Goal: Information Seeking & Learning: Check status

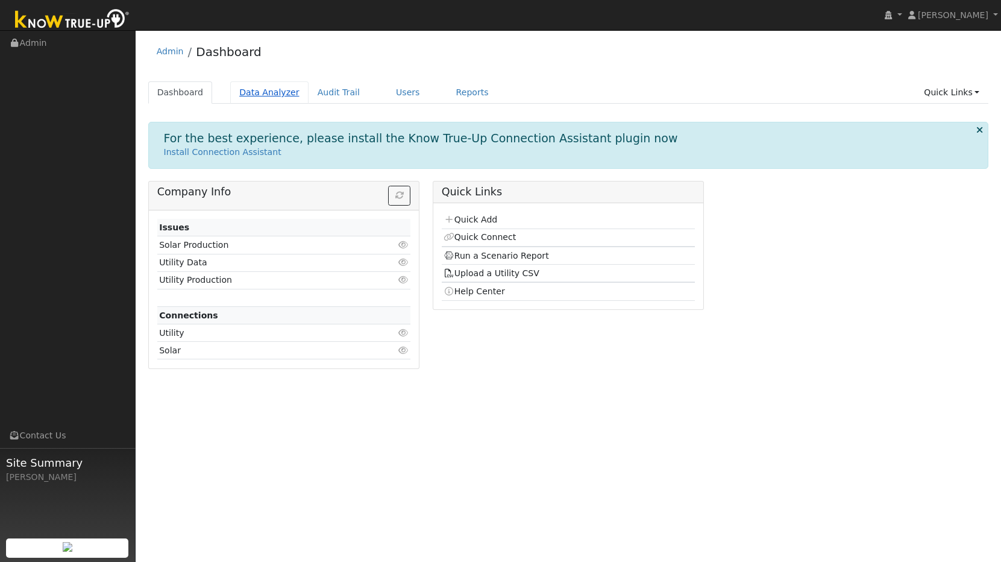
click at [275, 98] on link "Data Analyzer" at bounding box center [269, 92] width 78 height 22
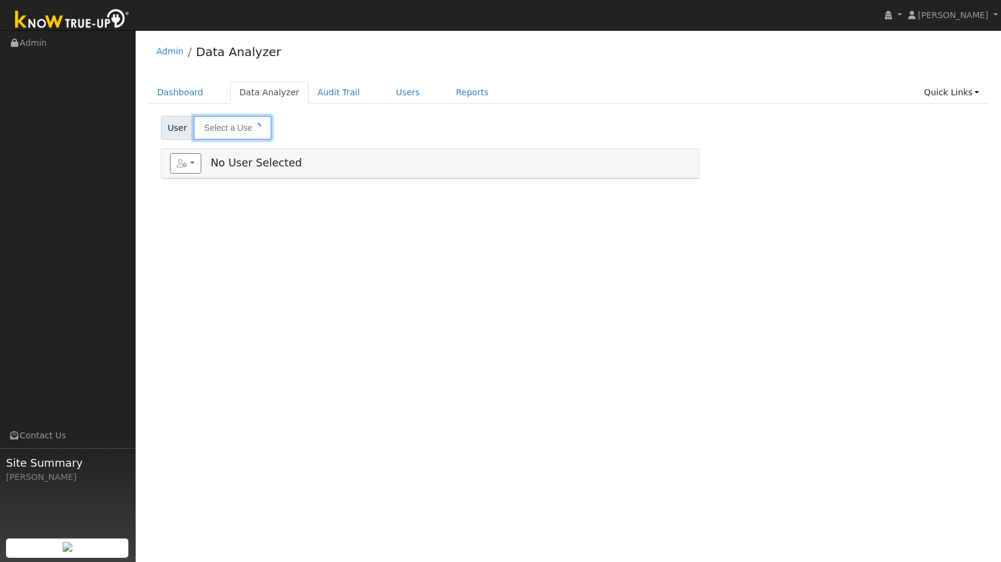
type input "[PERSON_NAME]"
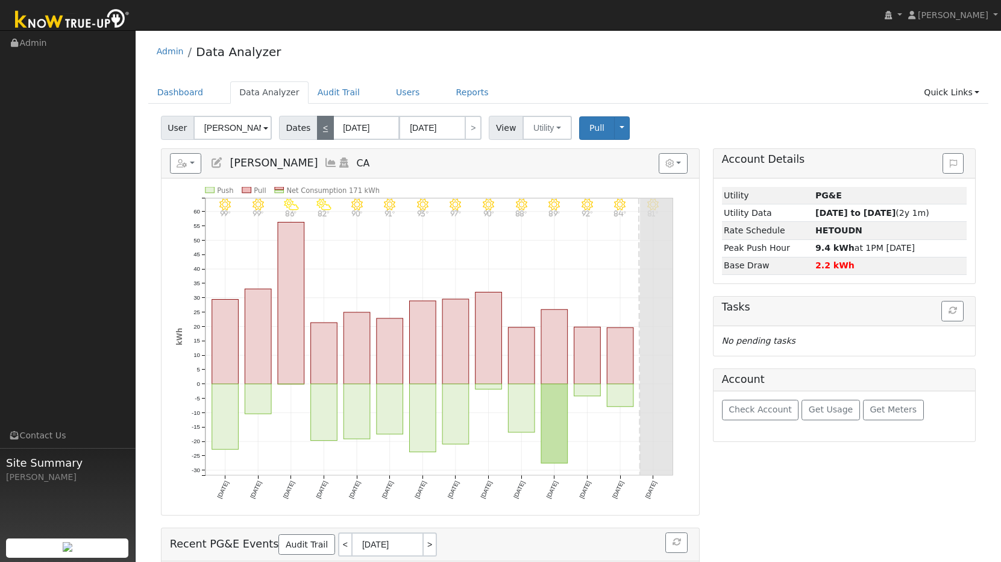
click at [323, 133] on link "<" at bounding box center [325, 128] width 17 height 24
type input "[DATE]"
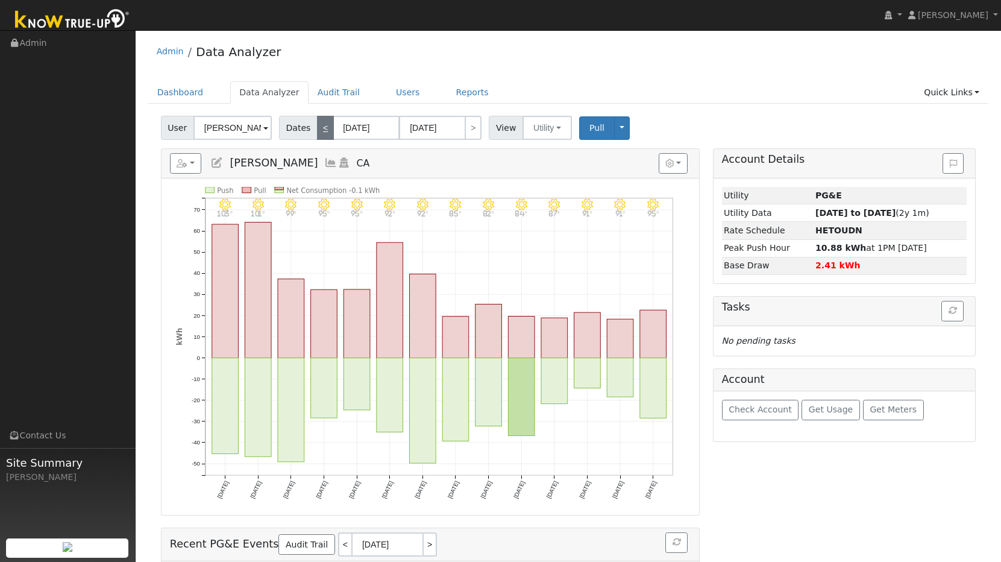
click at [323, 133] on link "<" at bounding box center [325, 128] width 17 height 24
type input "[DATE]"
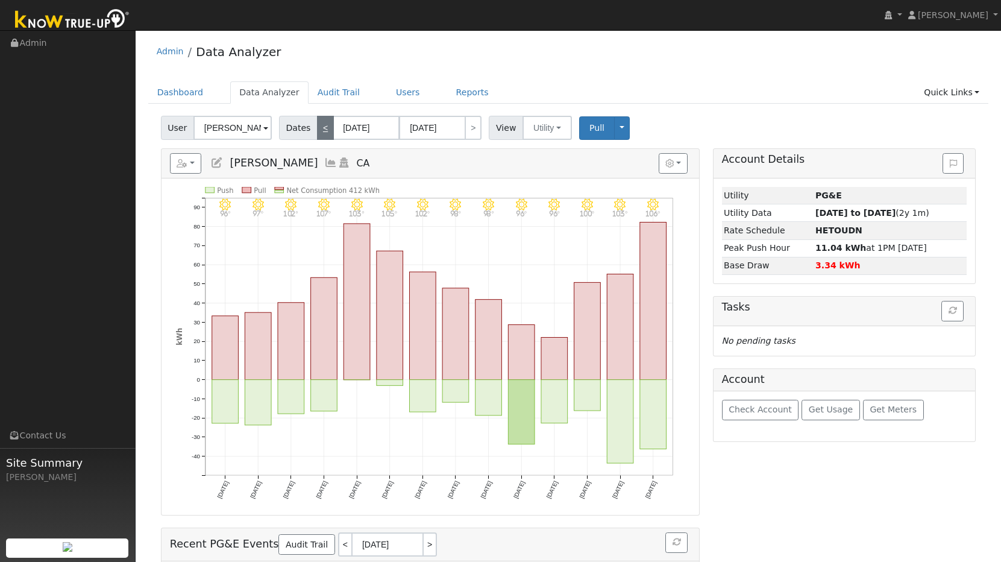
click at [323, 133] on link "<" at bounding box center [325, 128] width 17 height 24
type input "[DATE]"
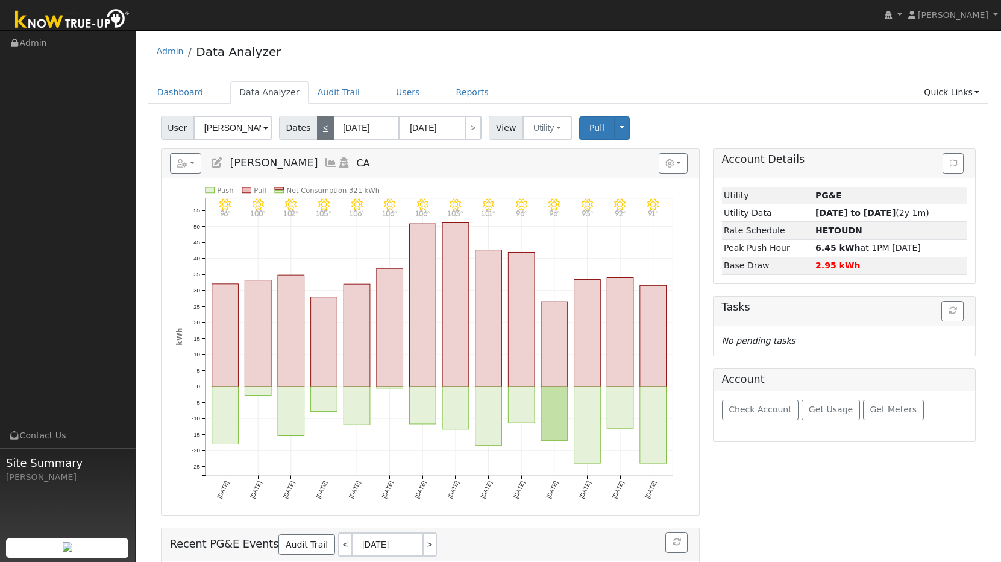
click at [323, 133] on link "<" at bounding box center [325, 128] width 17 height 24
type input "[DATE]"
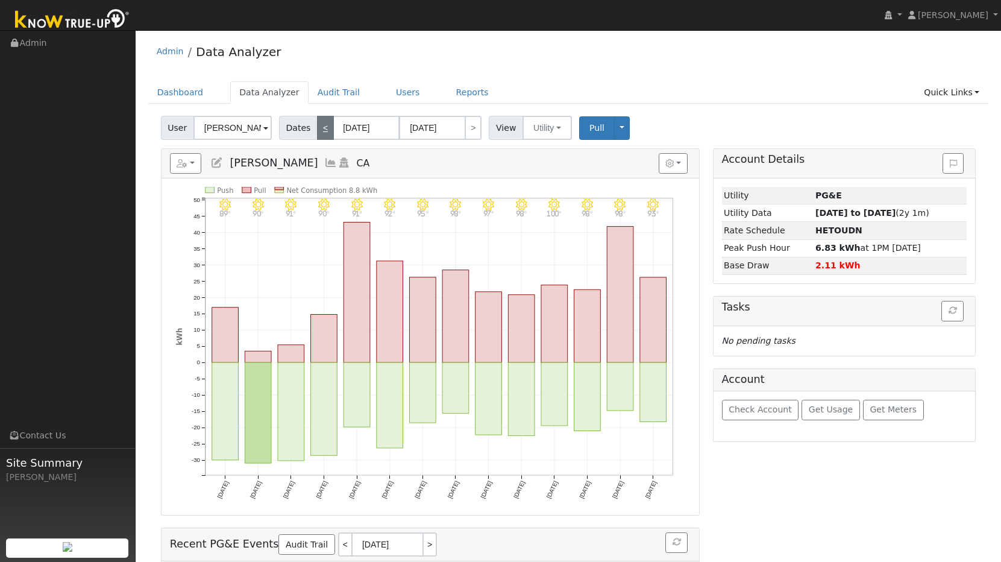
click at [323, 133] on link "<" at bounding box center [325, 128] width 17 height 24
type input "[DATE]"
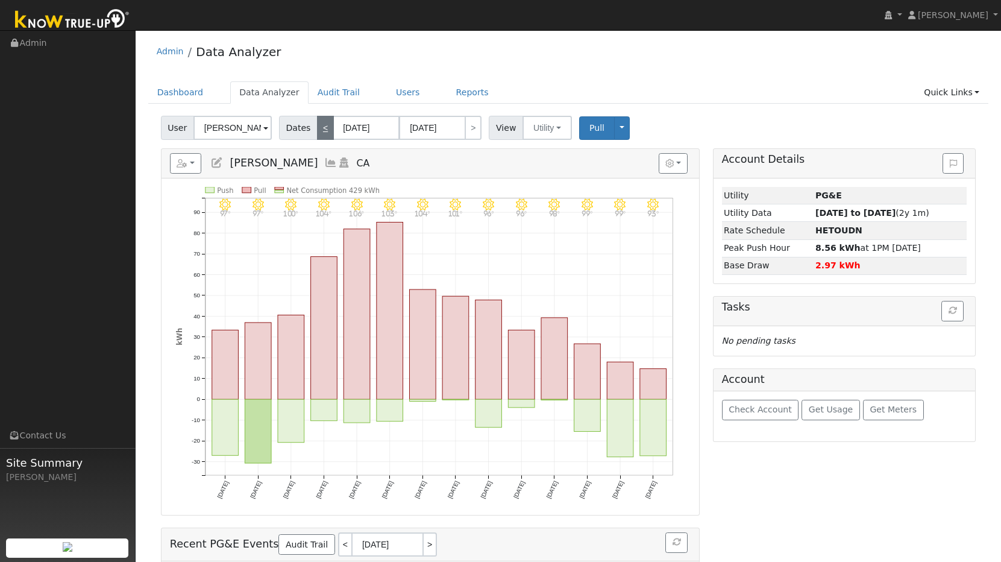
click at [323, 133] on link "<" at bounding box center [325, 128] width 17 height 24
type input "[DATE]"
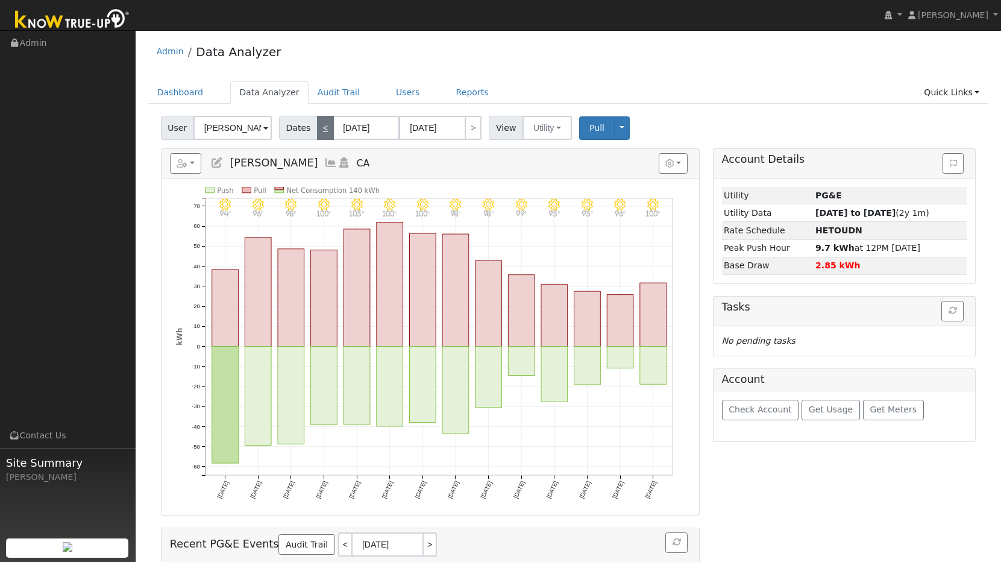
click at [323, 133] on link "<" at bounding box center [325, 128] width 17 height 24
type input "[DATE]"
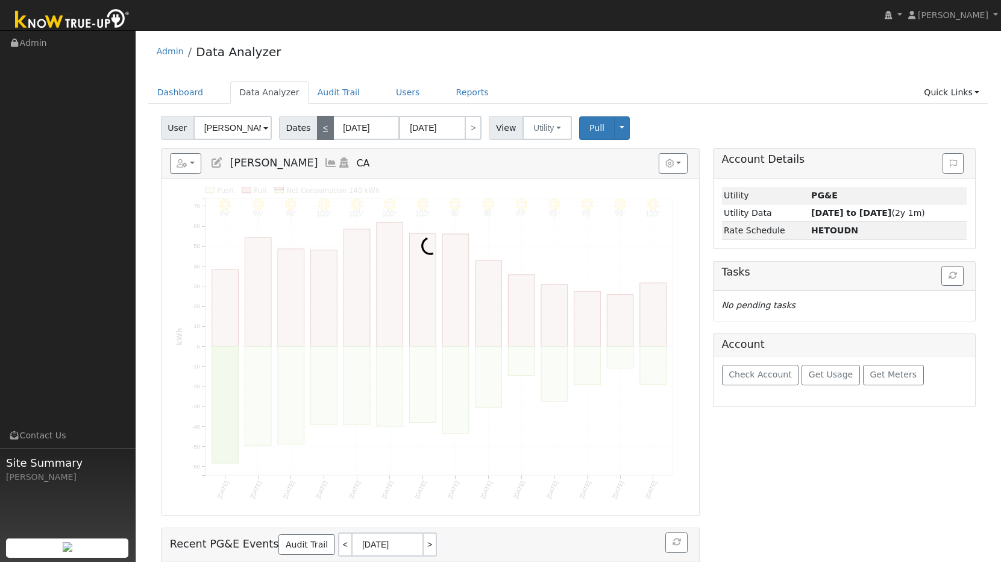
click at [323, 133] on link "<" at bounding box center [325, 128] width 17 height 24
type input "[DATE]"
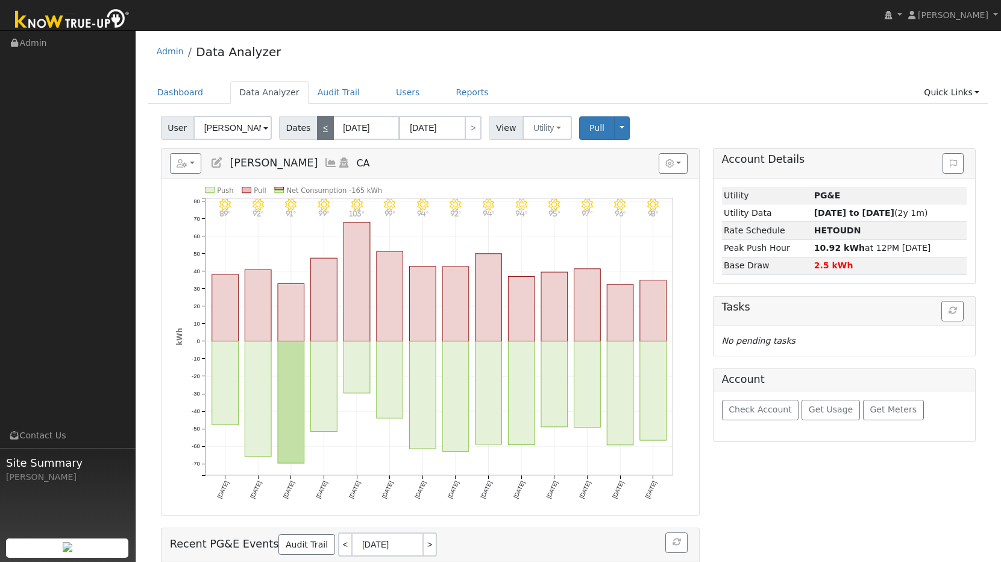
click at [323, 133] on link "<" at bounding box center [325, 128] width 17 height 24
type input "[DATE]"
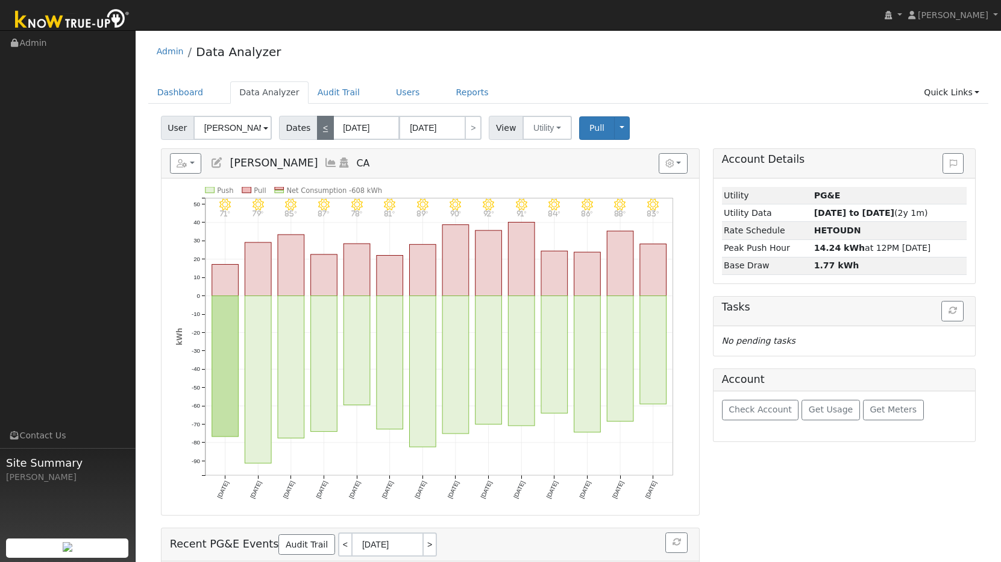
click at [323, 133] on link "<" at bounding box center [325, 128] width 17 height 24
type input "[DATE]"
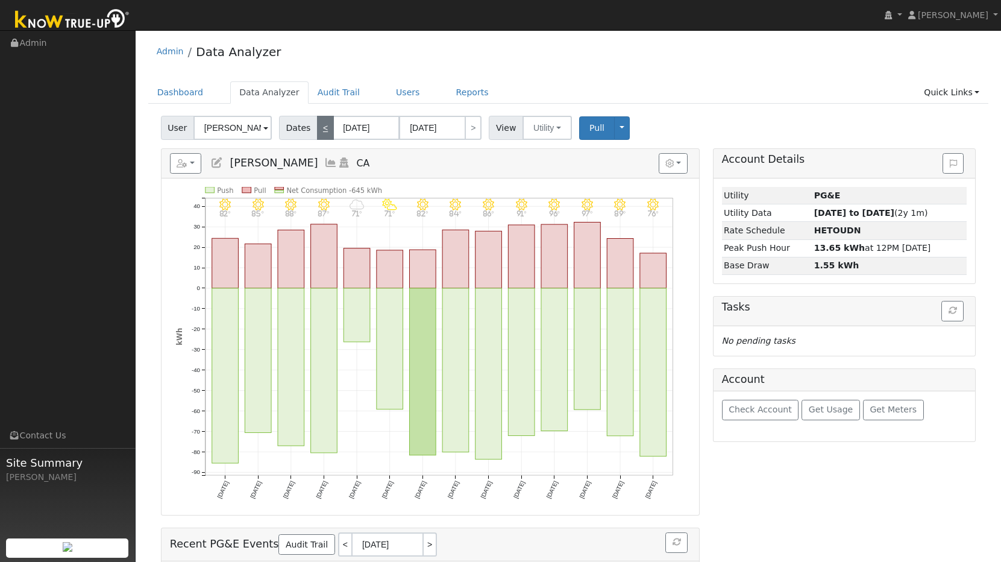
click at [323, 133] on link "<" at bounding box center [325, 128] width 17 height 24
type input "[DATE]"
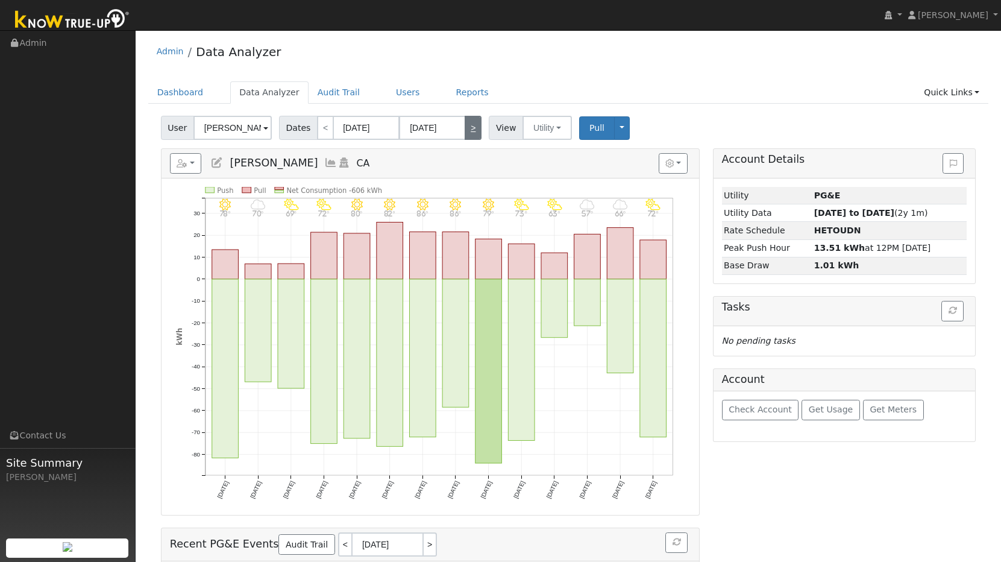
click at [474, 129] on link ">" at bounding box center [473, 128] width 17 height 24
type input "[DATE]"
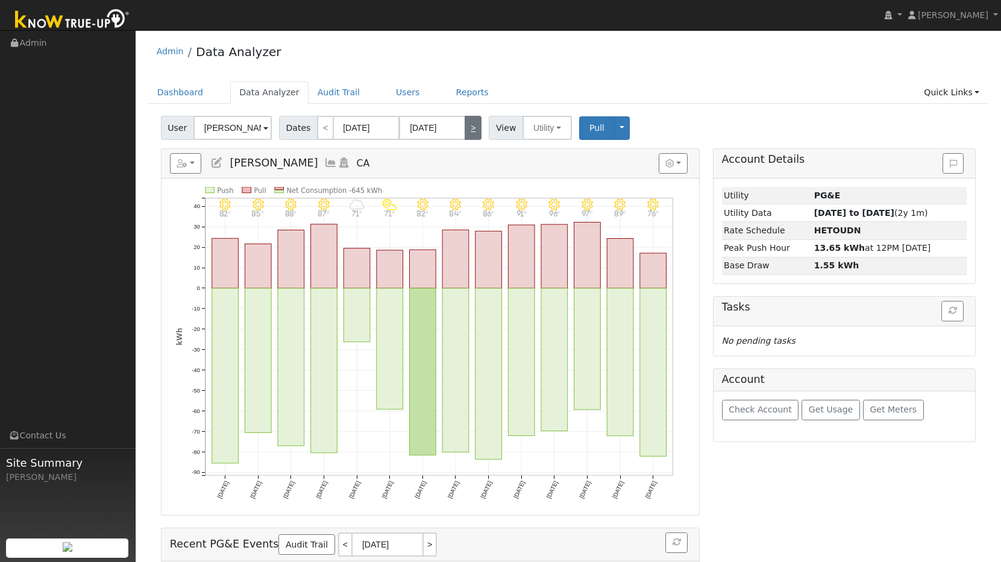
click at [474, 129] on link ">" at bounding box center [473, 128] width 17 height 24
type input "[DATE]"
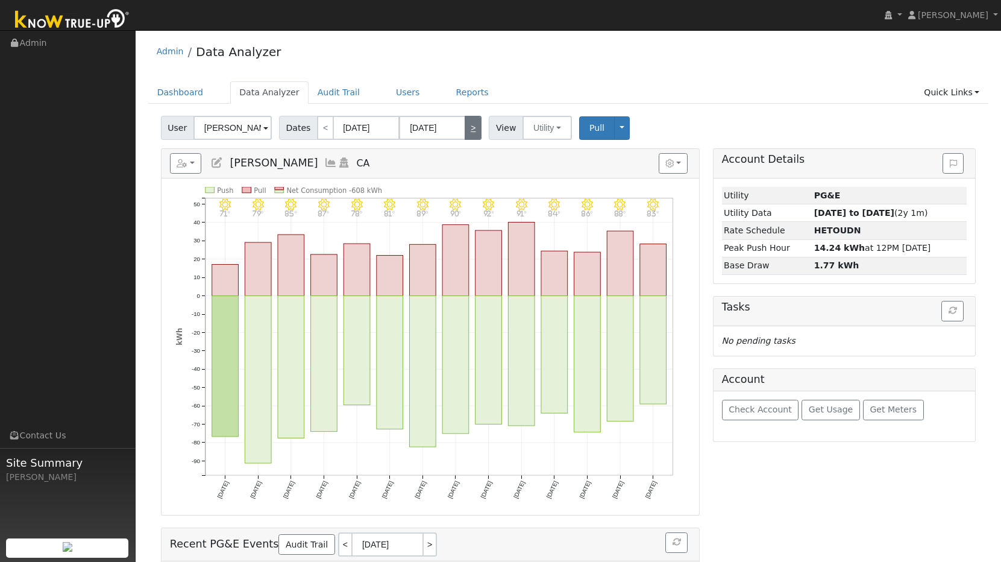
click at [474, 129] on link ">" at bounding box center [473, 128] width 17 height 24
type input "[DATE]"
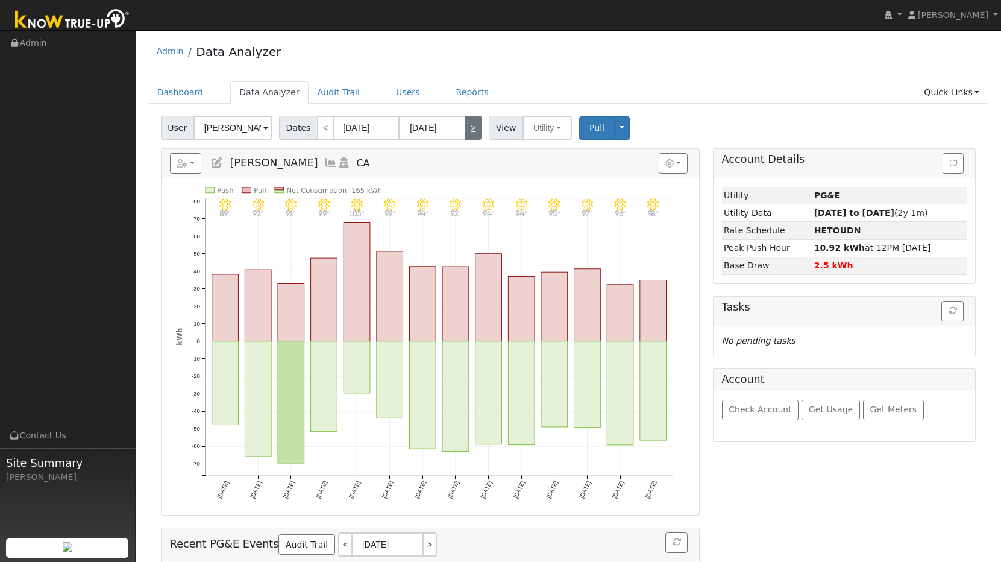
click at [474, 129] on link ">" at bounding box center [473, 128] width 17 height 24
type input "[DATE]"
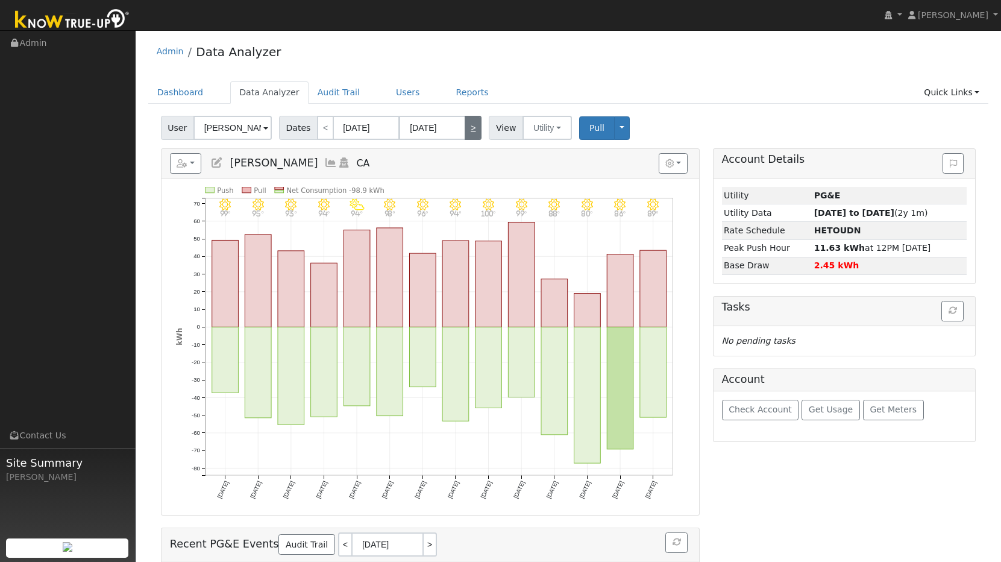
click at [473, 130] on link ">" at bounding box center [473, 128] width 17 height 24
type input "[DATE]"
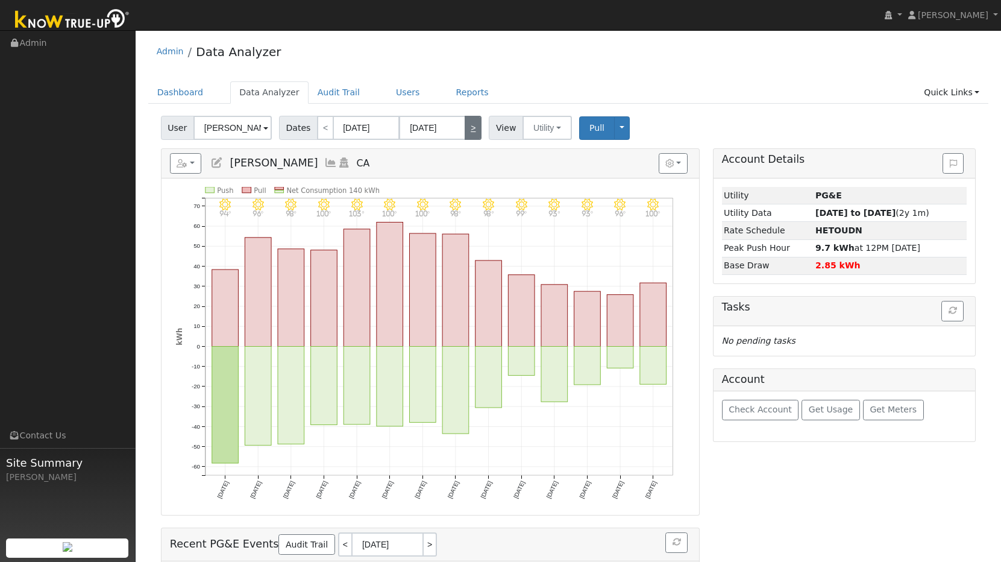
click at [473, 130] on link ">" at bounding box center [473, 128] width 17 height 24
type input "[DATE]"
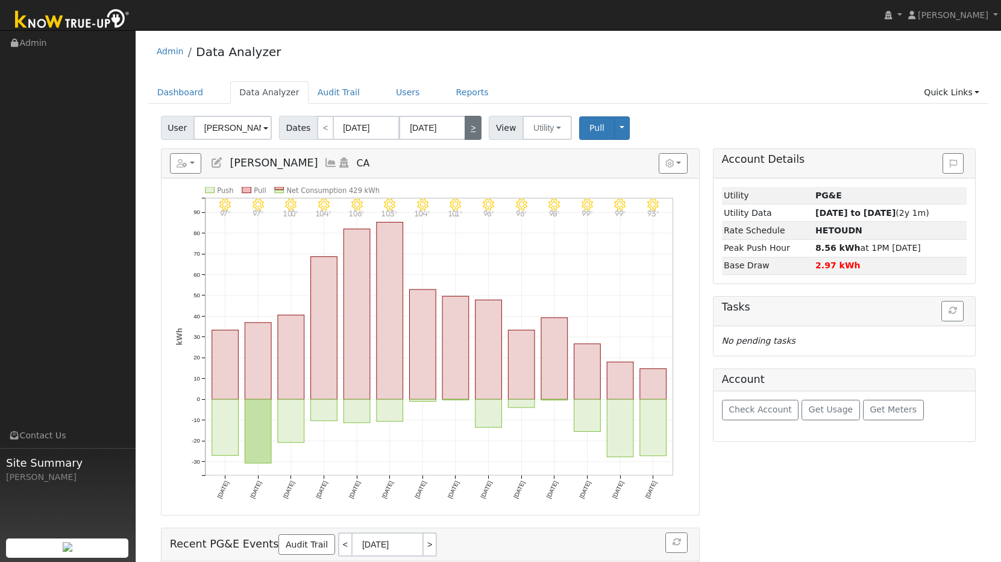
click at [467, 130] on link ">" at bounding box center [473, 128] width 17 height 24
type input "[DATE]"
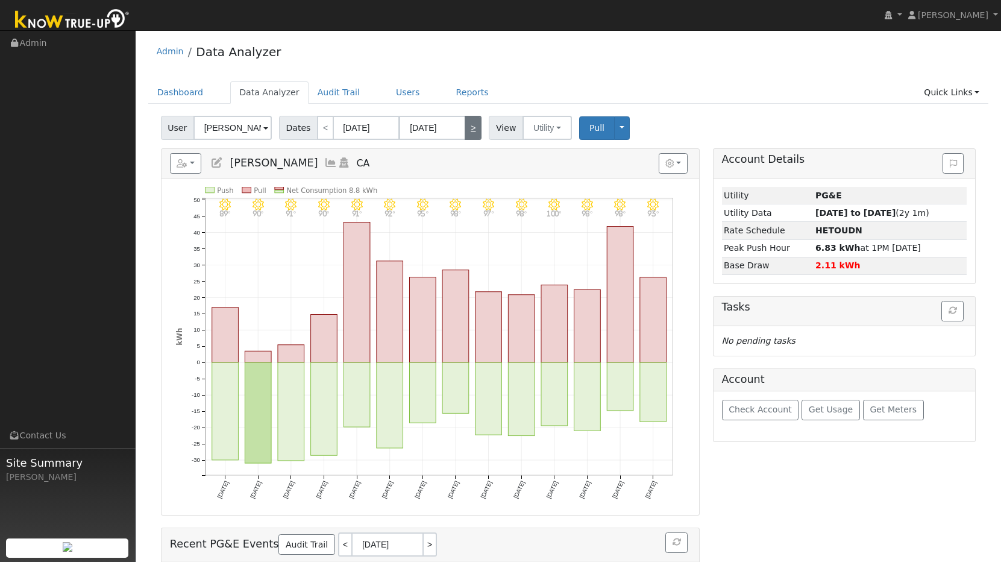
click at [467, 130] on link ">" at bounding box center [473, 128] width 17 height 24
type input "[DATE]"
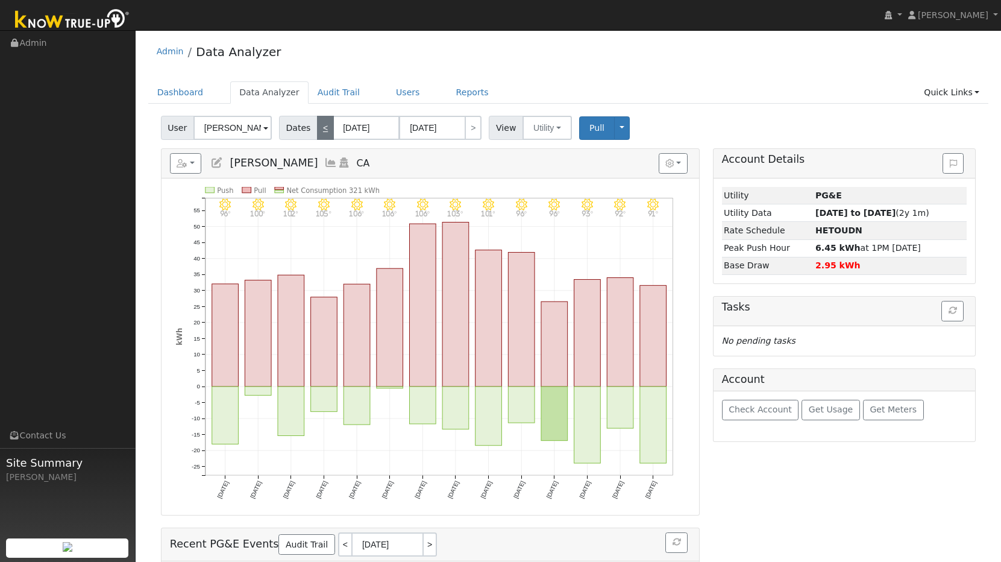
click at [317, 130] on link "<" at bounding box center [325, 128] width 17 height 24
type input "[DATE]"
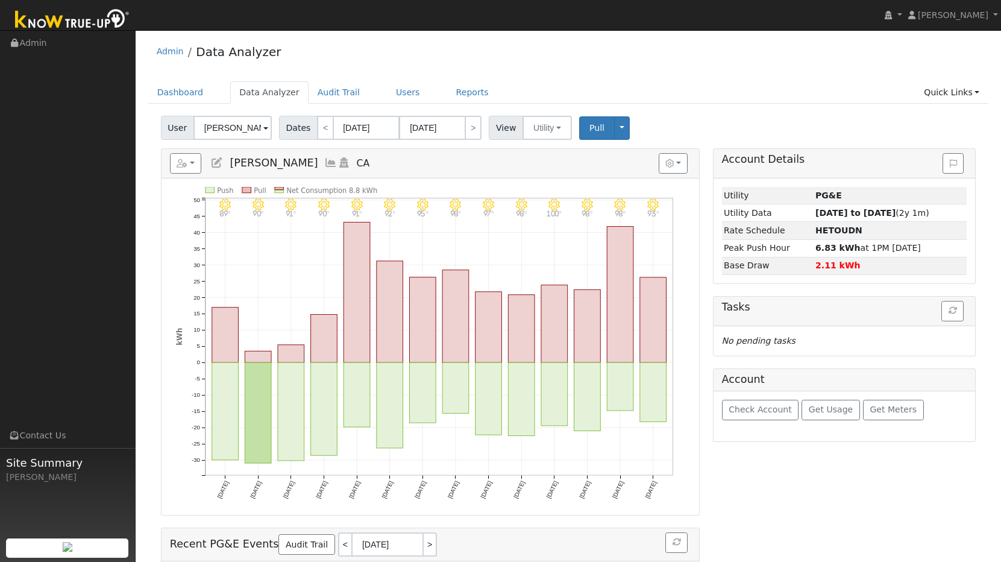
drag, startPoint x: 253, startPoint y: 214, endPoint x: 660, endPoint y: 220, distance: 407.0
click at [660, 220] on icon "8/04 - Clear 93° 8/03 - Clear 98° 8/02 - Clear 98° 8/01 - Clear 100° 7/31 - Cle…" at bounding box center [430, 351] width 509 height 329
click at [472, 126] on link ">" at bounding box center [473, 128] width 17 height 24
type input "[DATE]"
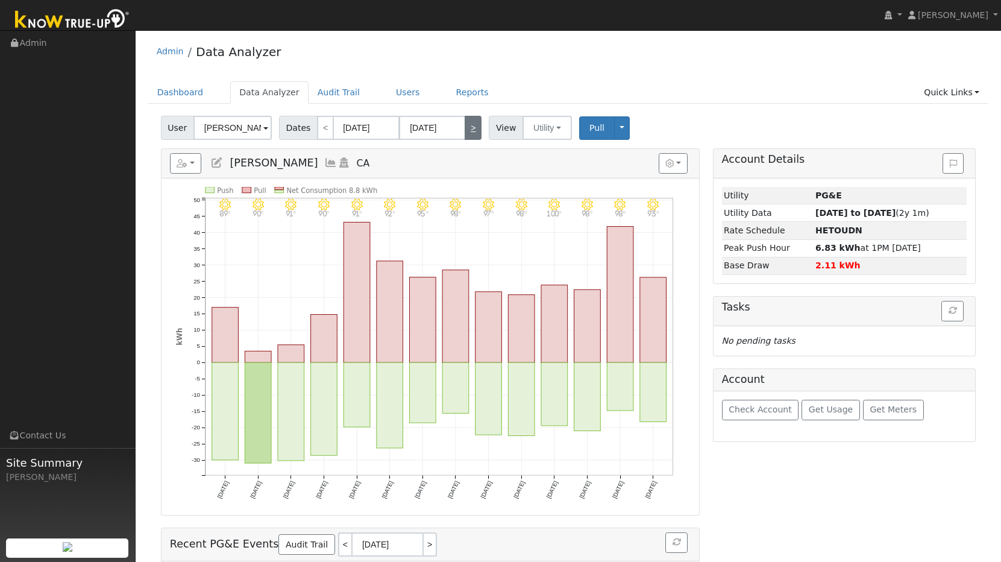
type input "[DATE]"
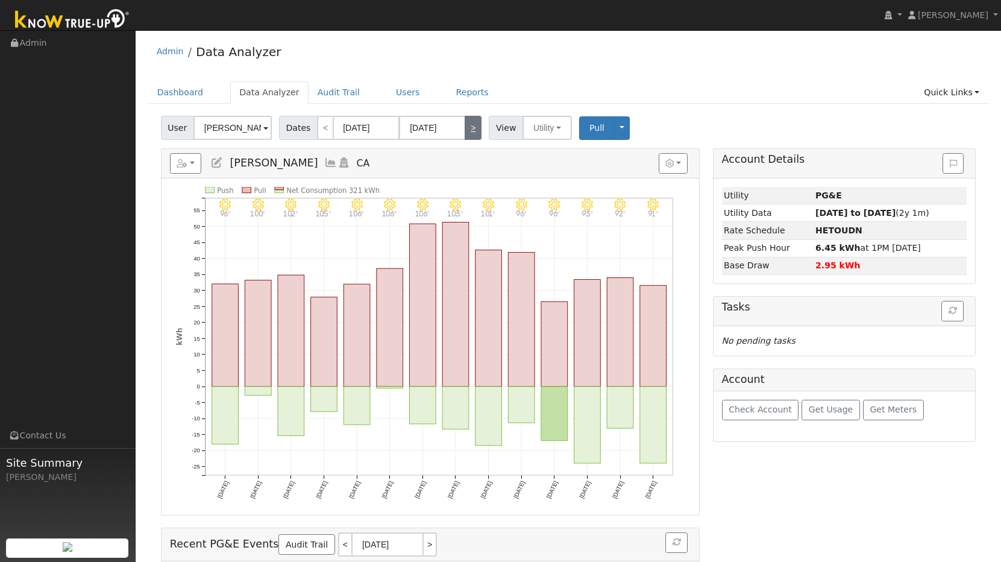
click at [472, 126] on link ">" at bounding box center [473, 128] width 17 height 24
type input "[DATE]"
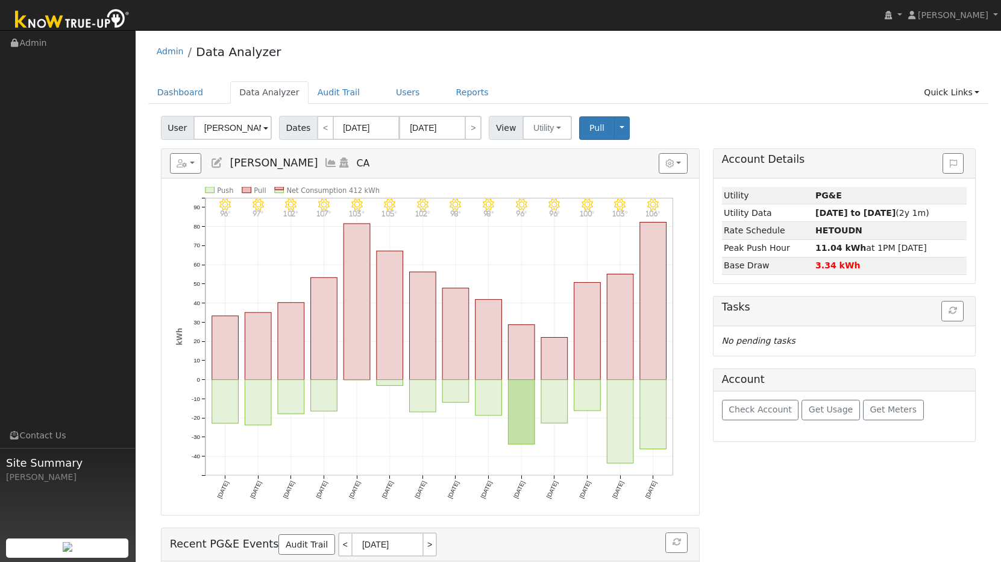
drag, startPoint x: 317, startPoint y: 491, endPoint x: 600, endPoint y: 484, distance: 282.9
click at [599, 484] on icon "9/01 - Clear 106° 8/31 - Clear 103° 8/30 - Clear 100° 8/29 - Clear 96° 8/28 - C…" at bounding box center [430, 351] width 509 height 329
click at [118, 356] on ul "Navigation Admin Links Contact Us Site Summary [PERSON_NAME]" at bounding box center [68, 312] width 136 height 562
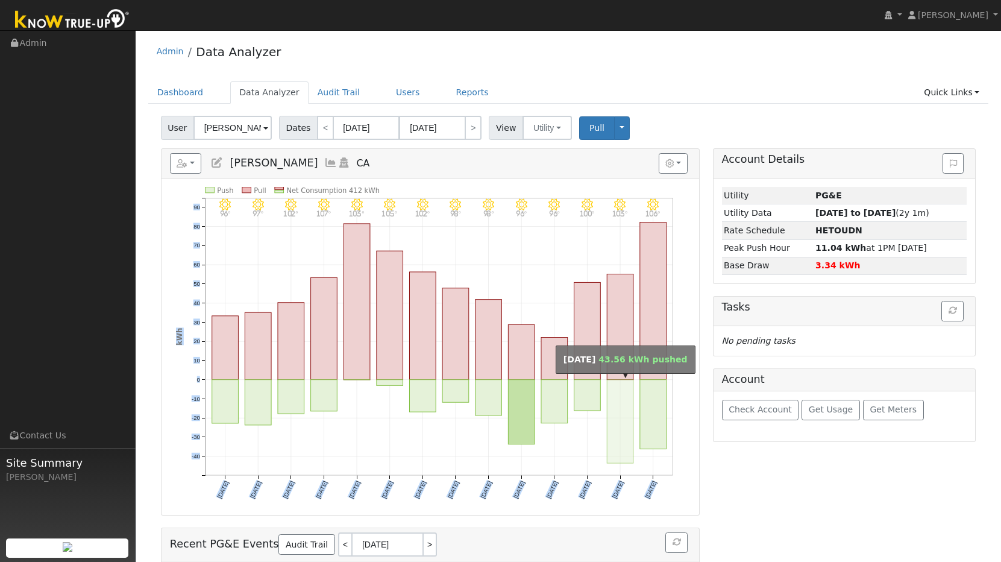
drag, startPoint x: 212, startPoint y: 501, endPoint x: 632, endPoint y: 419, distance: 427.6
click at [632, 419] on icon "9/01 - Clear 106° 8/31 - Clear 103° 8/30 - Clear 100° 8/29 - Clear 96° 8/28 - C…" at bounding box center [430, 351] width 509 height 329
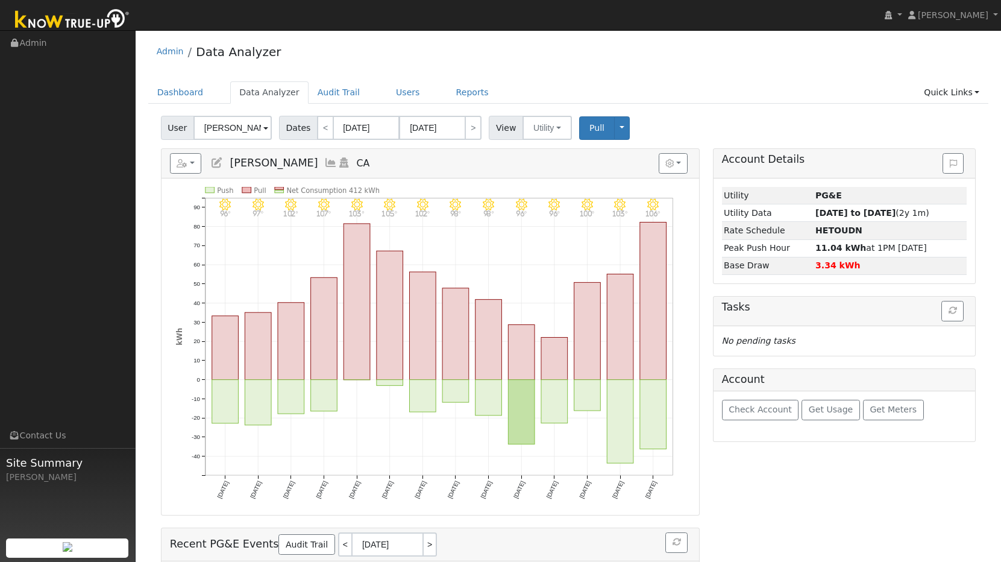
click at [707, 445] on div "Account Details Issue History Date By Flag Comment Type No Issue History Loadin…" at bounding box center [845, 404] width 276 height 512
click at [424, 546] on link ">" at bounding box center [430, 544] width 13 height 24
click at [338, 542] on link "<" at bounding box center [344, 544] width 13 height 24
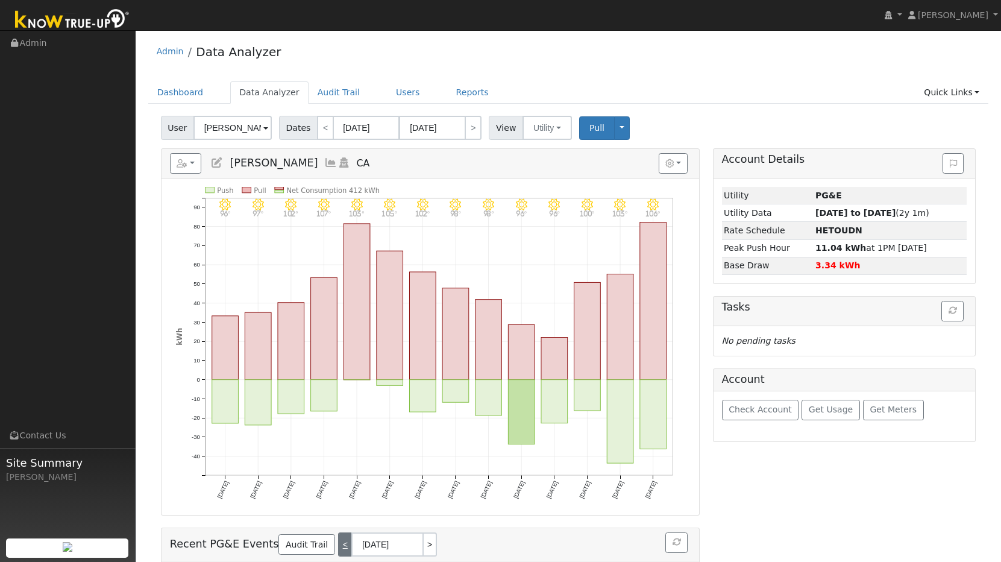
click at [338, 542] on link "<" at bounding box center [344, 544] width 13 height 24
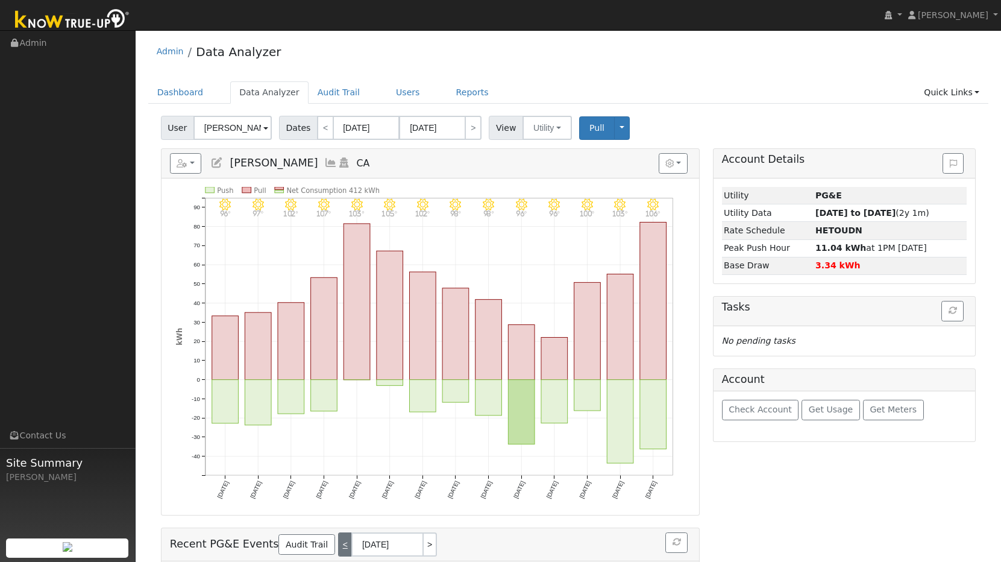
click at [338, 542] on link "<" at bounding box center [344, 544] width 13 height 24
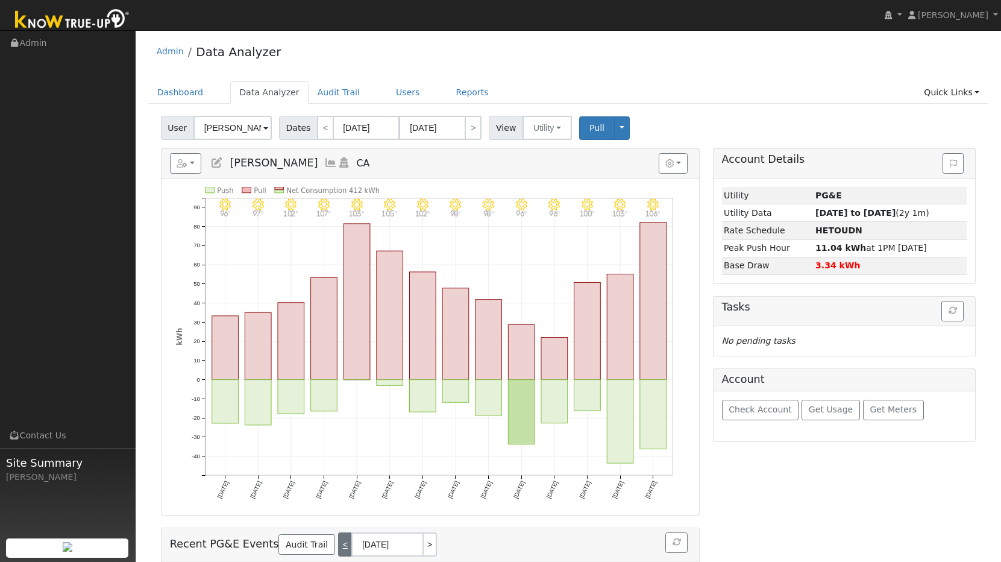
click at [338, 542] on link "<" at bounding box center [344, 544] width 13 height 24
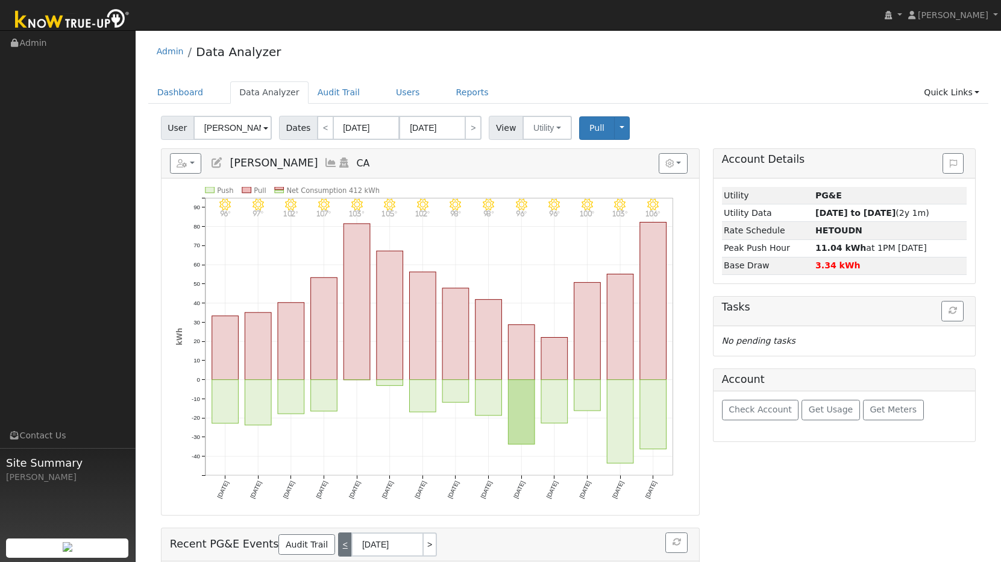
type input "[DATE]"
click at [324, 131] on link "<" at bounding box center [325, 128] width 17 height 24
type input "[DATE]"
click at [324, 131] on link "<" at bounding box center [325, 128] width 17 height 24
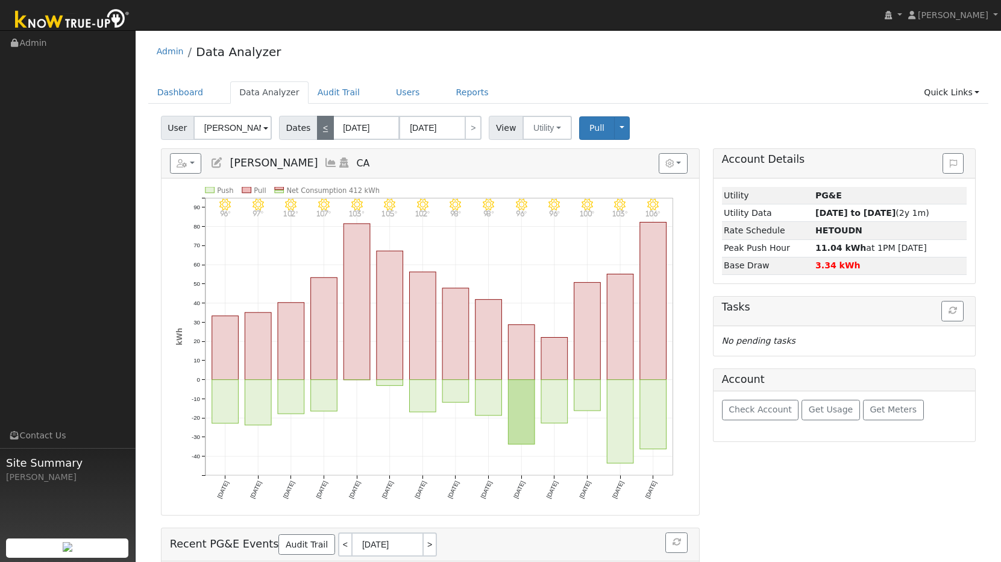
type input "[DATE]"
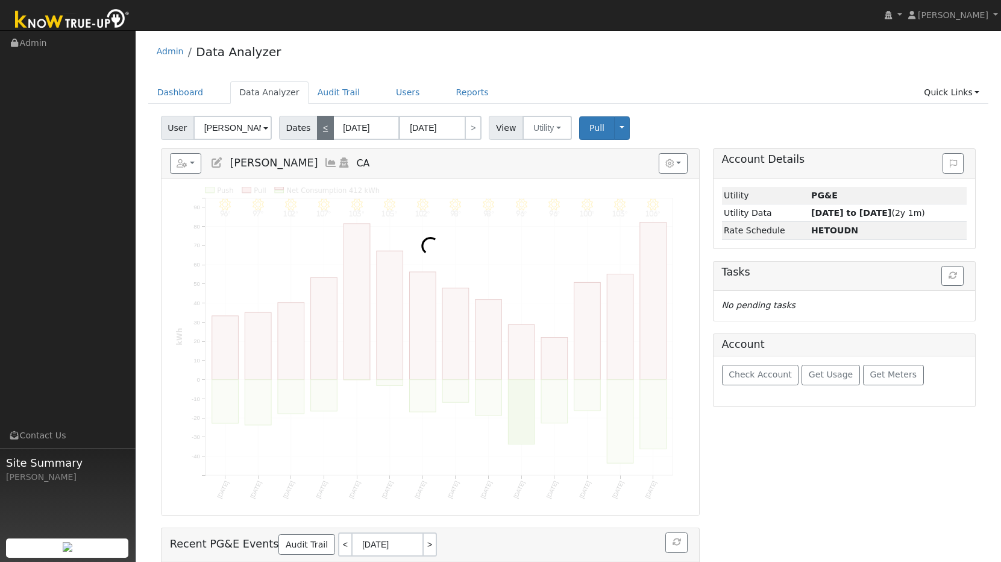
click at [324, 131] on link "<" at bounding box center [325, 128] width 17 height 24
type input "[DATE]"
click at [324, 131] on link "<" at bounding box center [325, 128] width 17 height 24
type input "[DATE]"
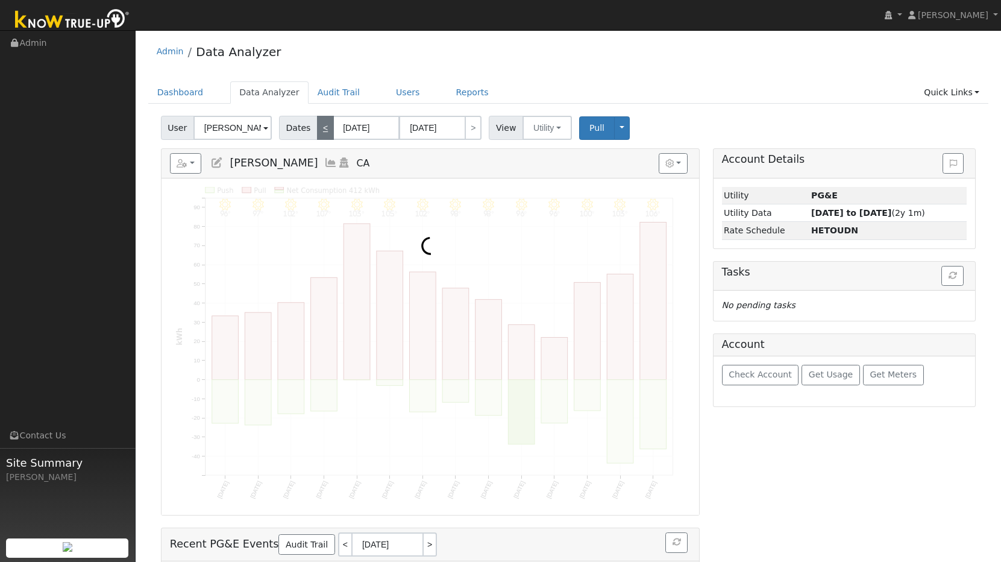
type input "[DATE]"
click at [324, 131] on link "<" at bounding box center [325, 128] width 17 height 24
type input "[DATE]"
click at [324, 131] on link "<" at bounding box center [325, 128] width 17 height 24
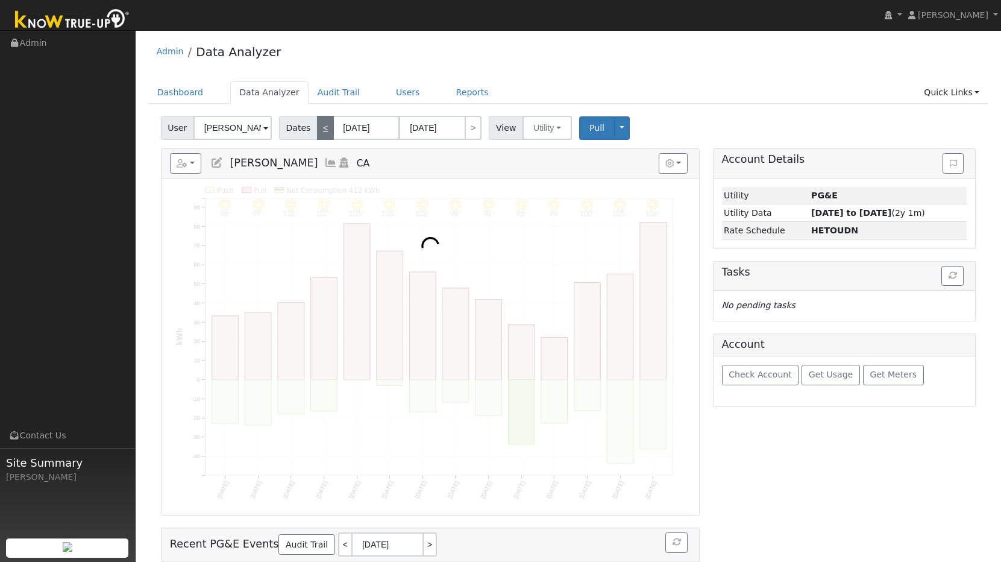
type input "[DATE]"
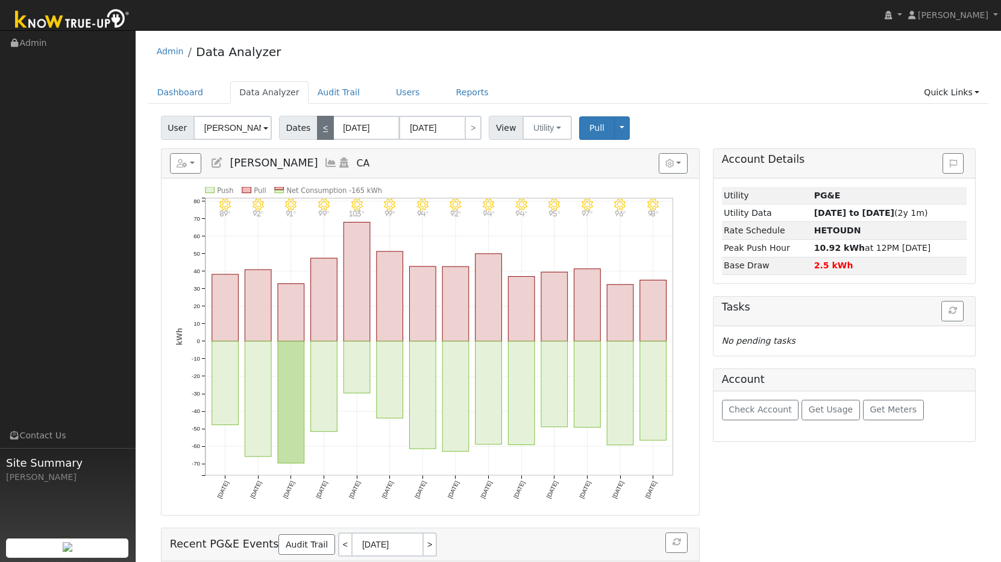
click at [324, 132] on link "<" at bounding box center [325, 128] width 17 height 24
type input "[DATE]"
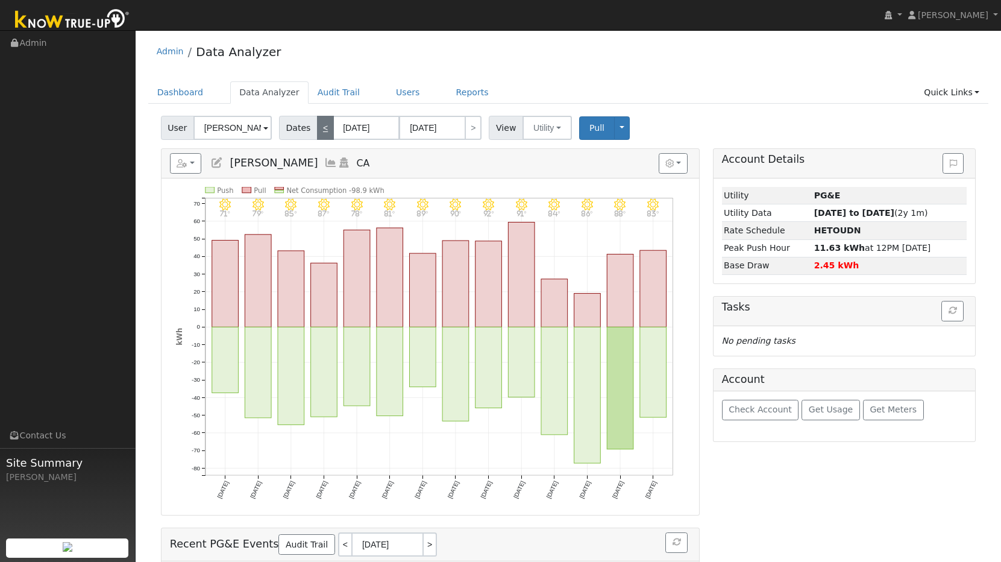
click at [323, 131] on link "<" at bounding box center [325, 128] width 17 height 24
type input "[DATE]"
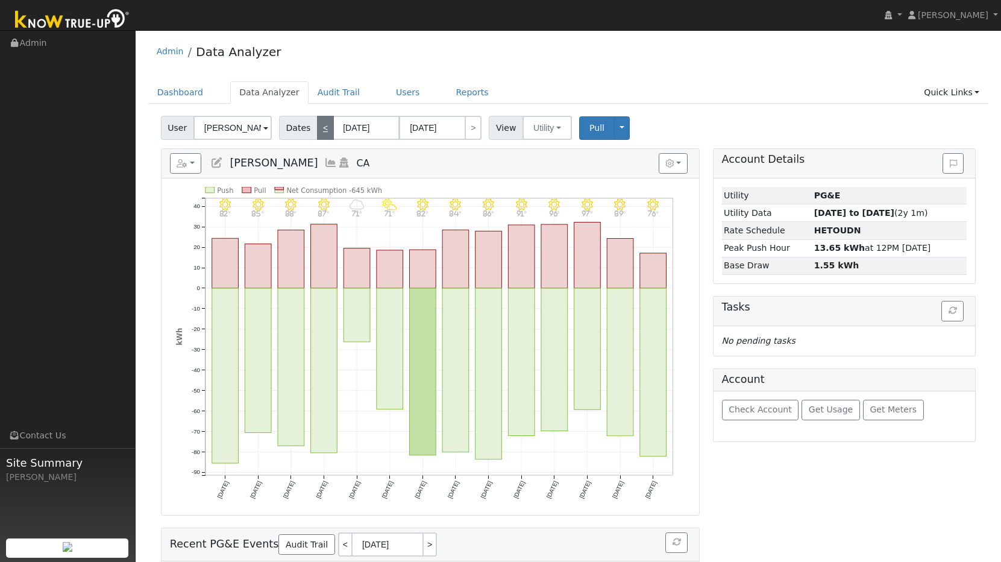
click at [323, 131] on link "<" at bounding box center [325, 128] width 17 height 24
type input "[DATE]"
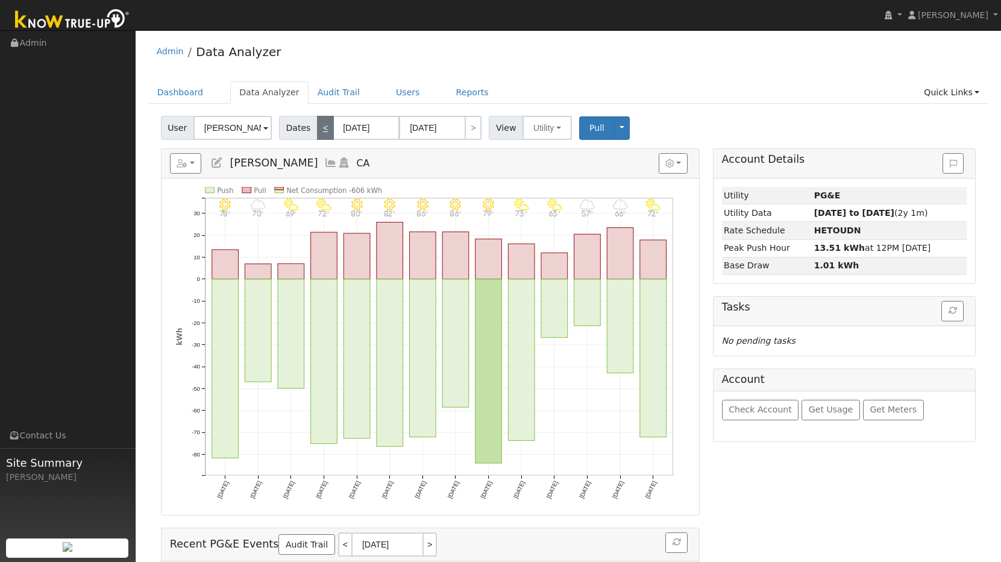
click at [323, 131] on link "<" at bounding box center [325, 128] width 17 height 24
type input "[DATE]"
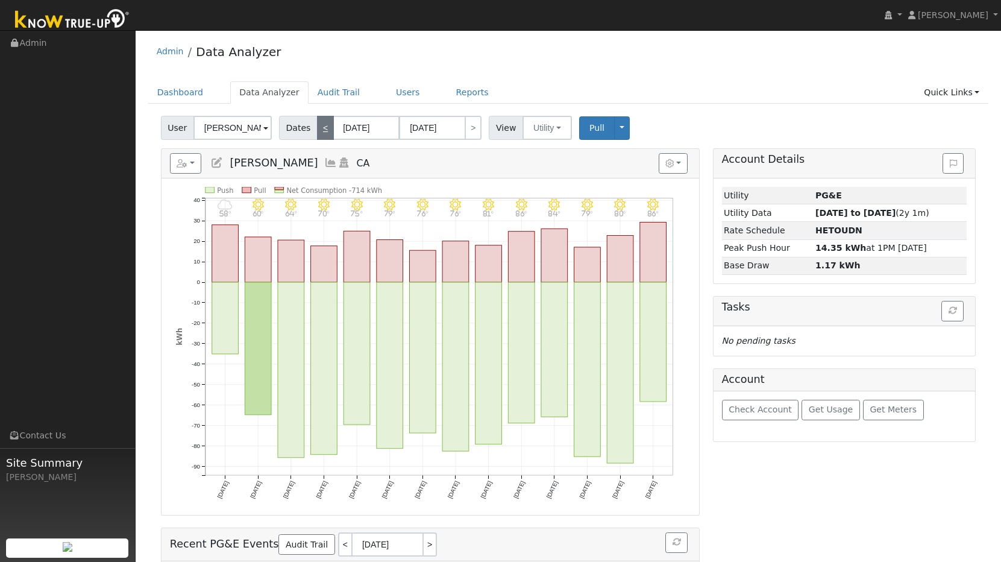
click at [323, 131] on link "<" at bounding box center [325, 128] width 17 height 24
type input "[DATE]"
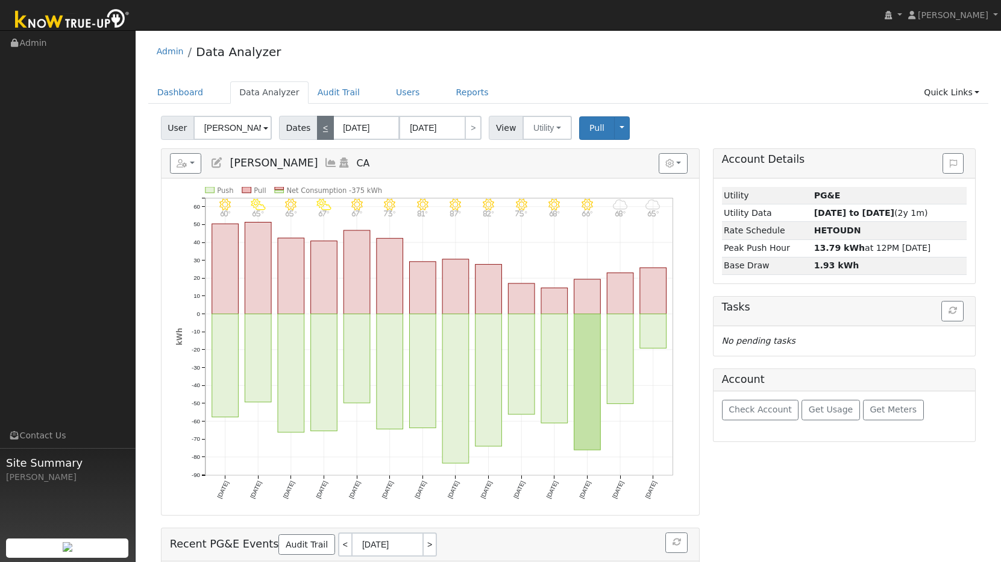
click at [323, 131] on link "<" at bounding box center [325, 128] width 17 height 24
type input "[DATE]"
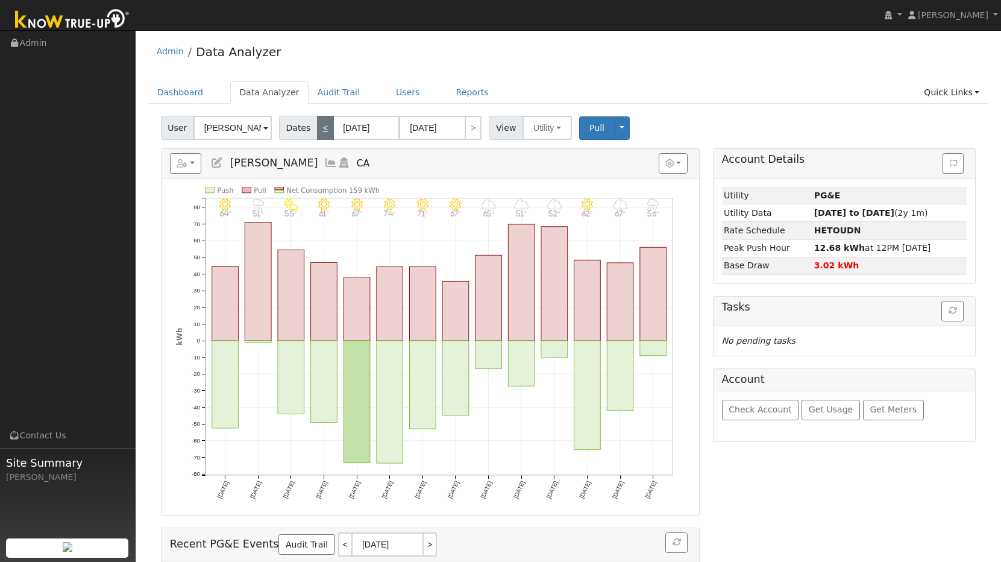
click at [323, 131] on link "<" at bounding box center [325, 128] width 17 height 24
type input "[DATE]"
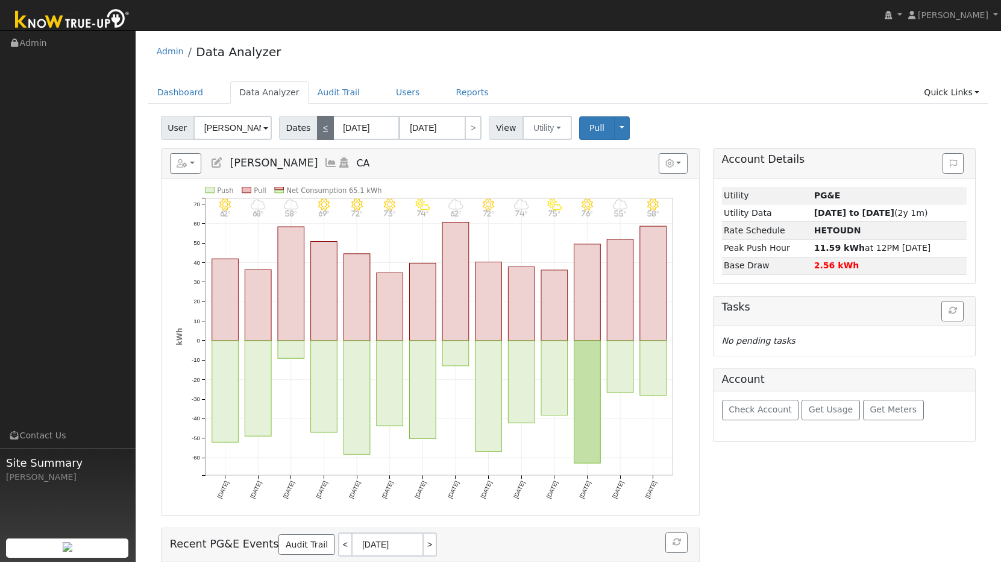
click at [323, 131] on link "<" at bounding box center [325, 128] width 17 height 24
type input "[DATE]"
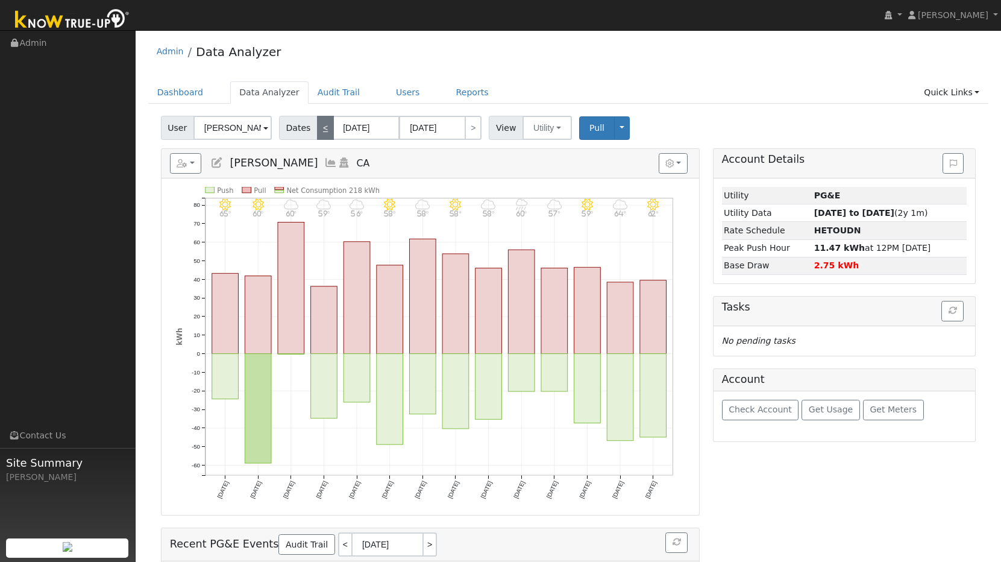
click at [323, 131] on link "<" at bounding box center [325, 128] width 17 height 24
type input "[DATE]"
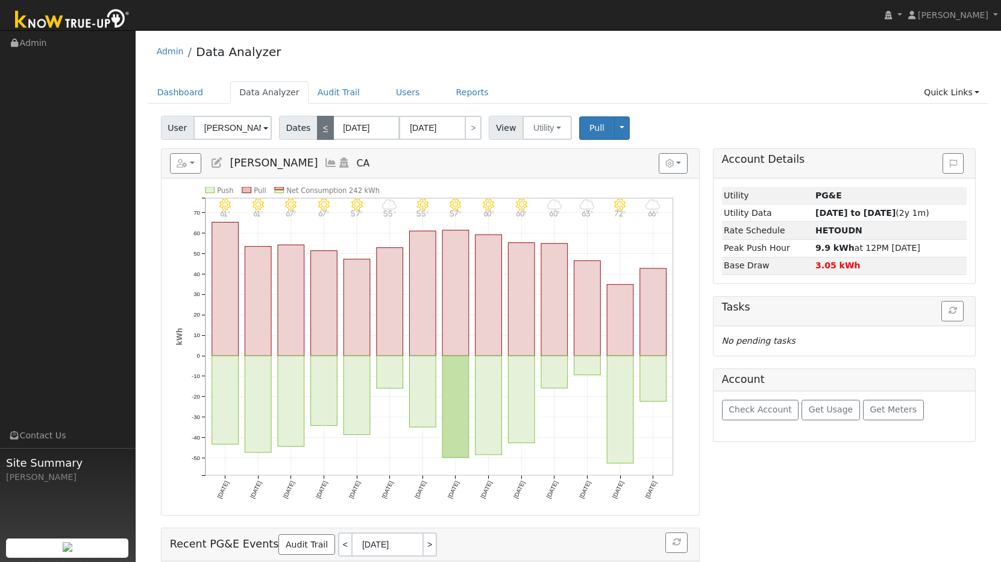
click at [324, 131] on link "<" at bounding box center [325, 128] width 17 height 24
type input "[DATE]"
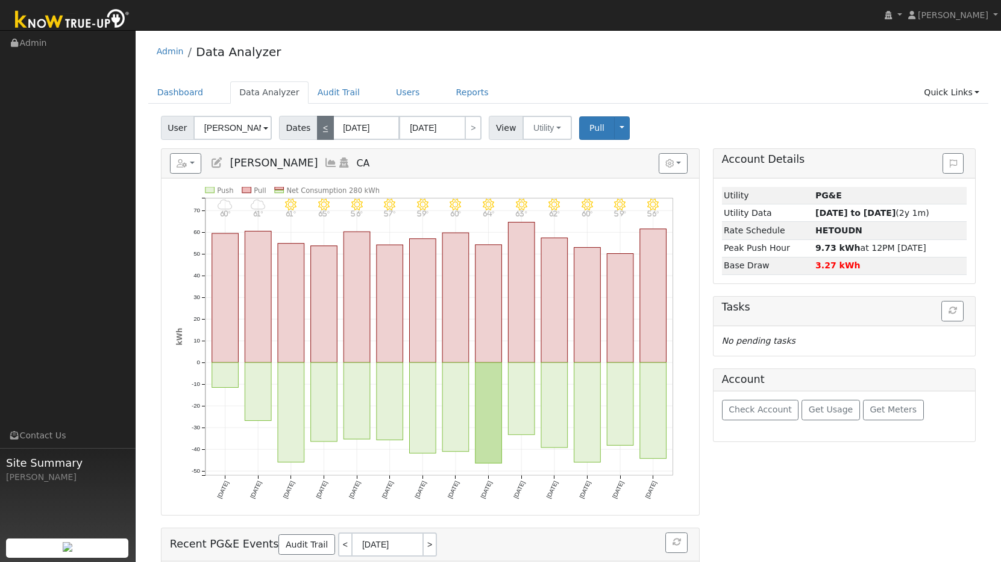
click at [324, 131] on link "<" at bounding box center [325, 128] width 17 height 24
type input "[DATE]"
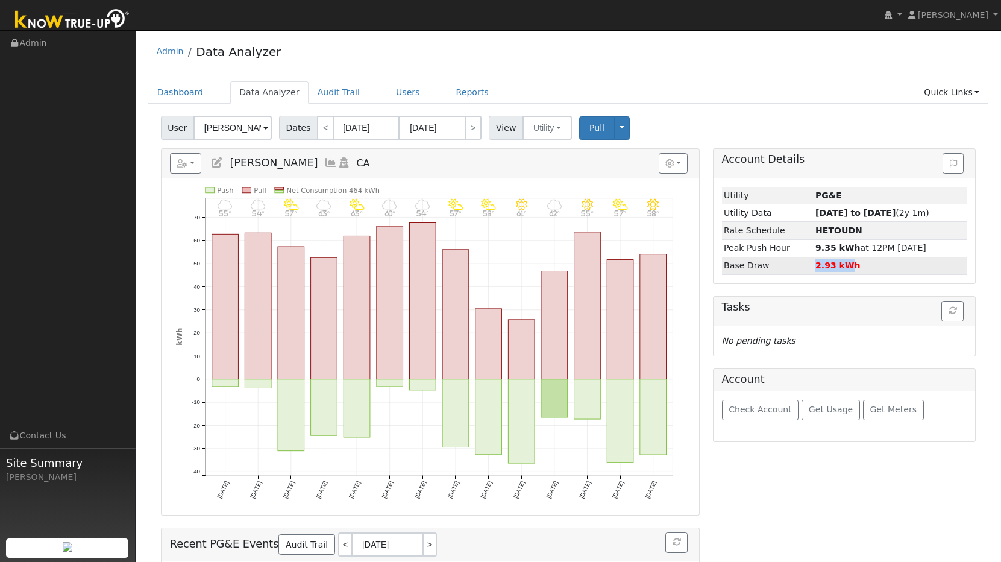
drag, startPoint x: 809, startPoint y: 264, endPoint x: 843, endPoint y: 265, distance: 34.4
click at [843, 265] on strong "2.93 kWh" at bounding box center [838, 265] width 45 height 10
click at [832, 269] on strong "2.93 kWh" at bounding box center [838, 265] width 45 height 10
click at [470, 130] on link ">" at bounding box center [473, 128] width 17 height 24
type input "[DATE]"
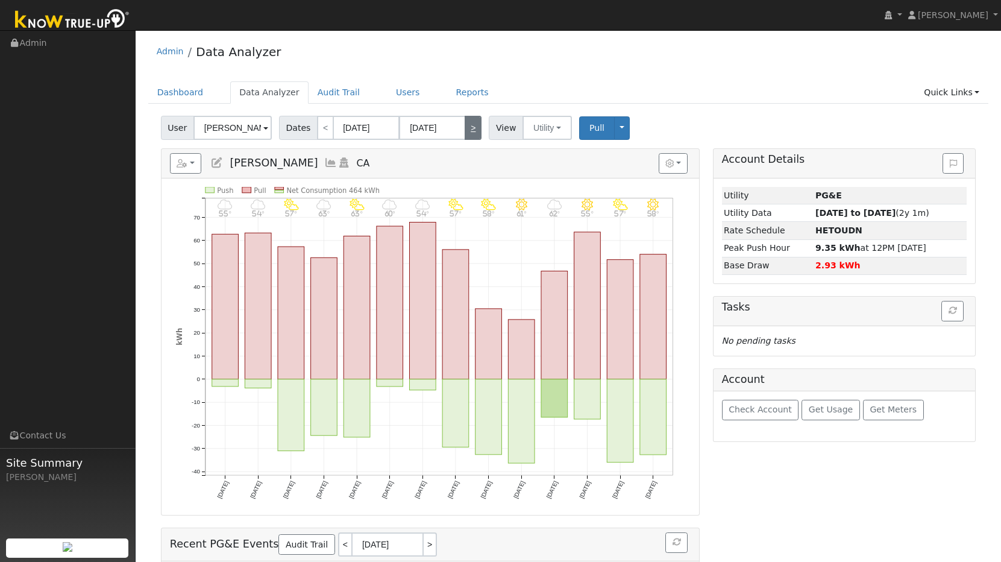
type input "[DATE]"
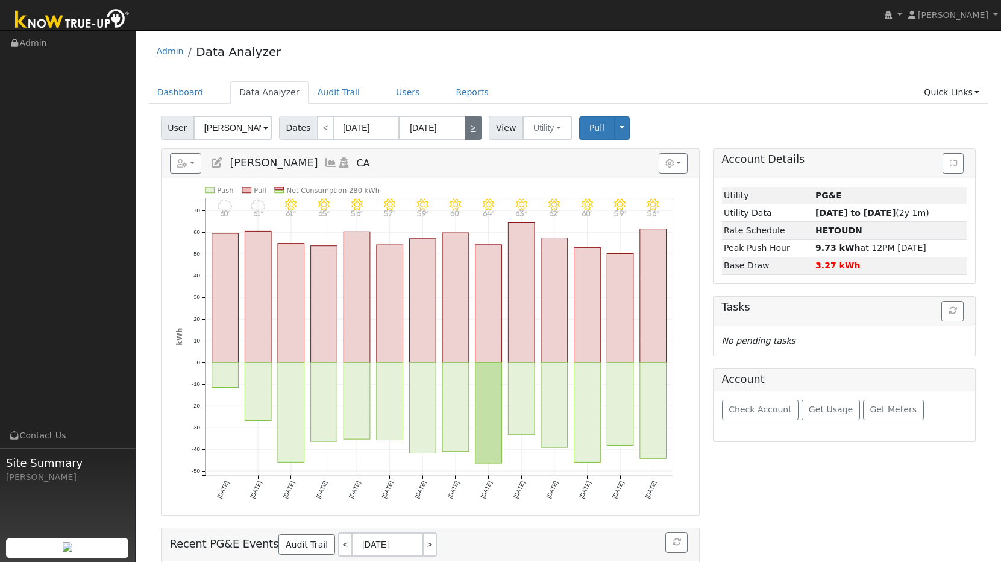
click at [470, 130] on link ">" at bounding box center [473, 128] width 17 height 24
type input "[DATE]"
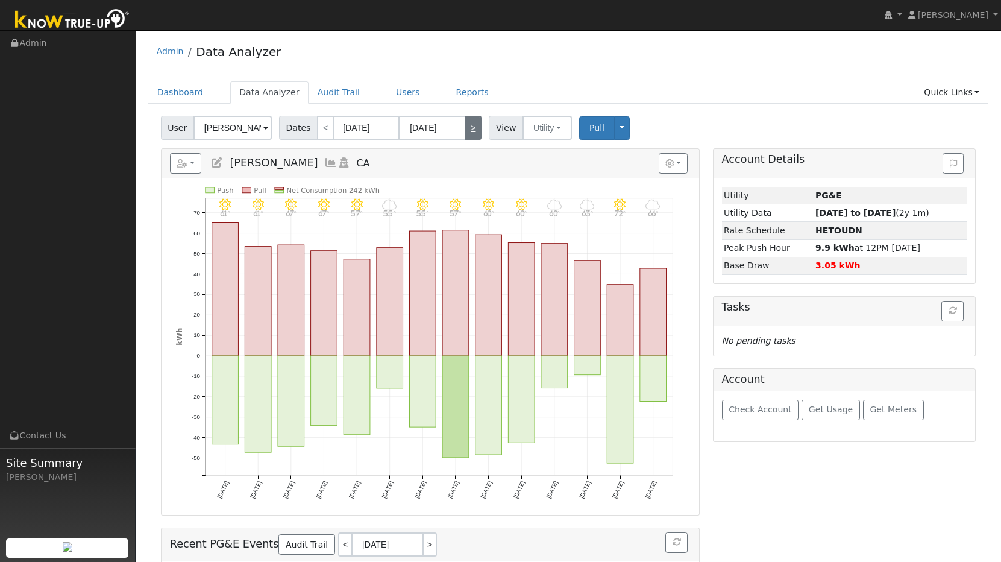
click at [470, 130] on link ">" at bounding box center [473, 128] width 17 height 24
type input "[DATE]"
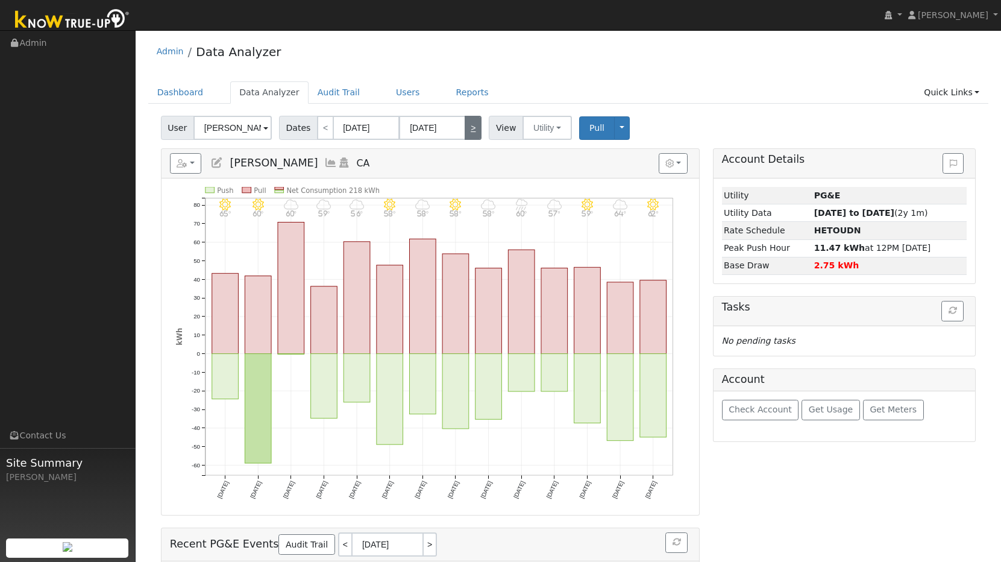
click at [470, 130] on link ">" at bounding box center [473, 128] width 17 height 24
type input "[DATE]"
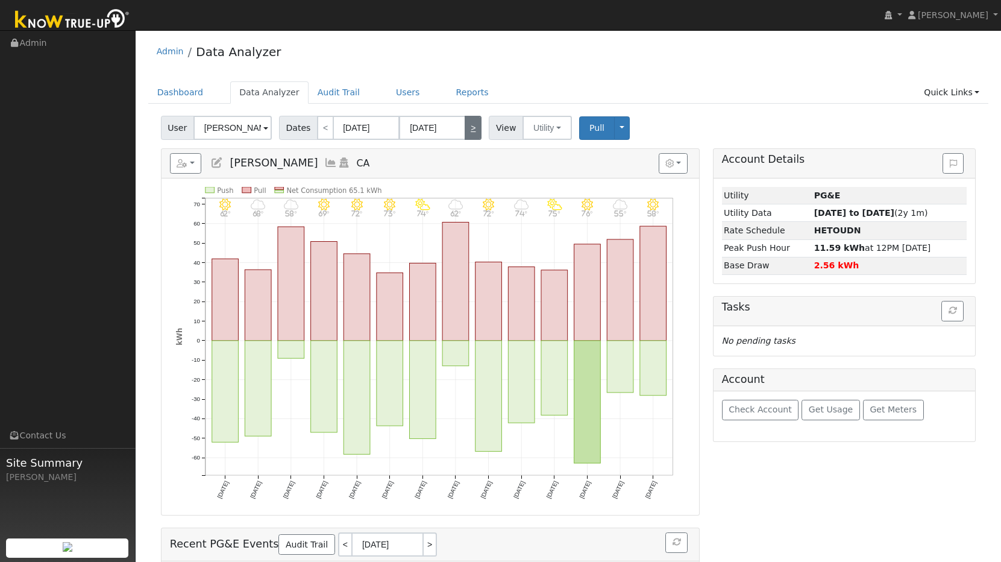
click at [470, 130] on link ">" at bounding box center [473, 128] width 17 height 24
type input "[DATE]"
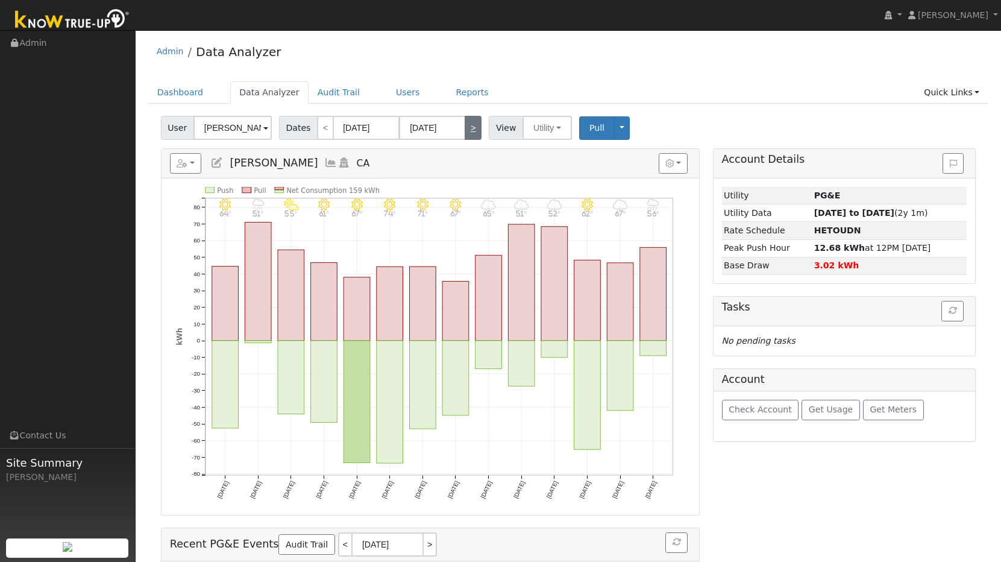
click at [470, 130] on link ">" at bounding box center [473, 128] width 17 height 24
type input "[DATE]"
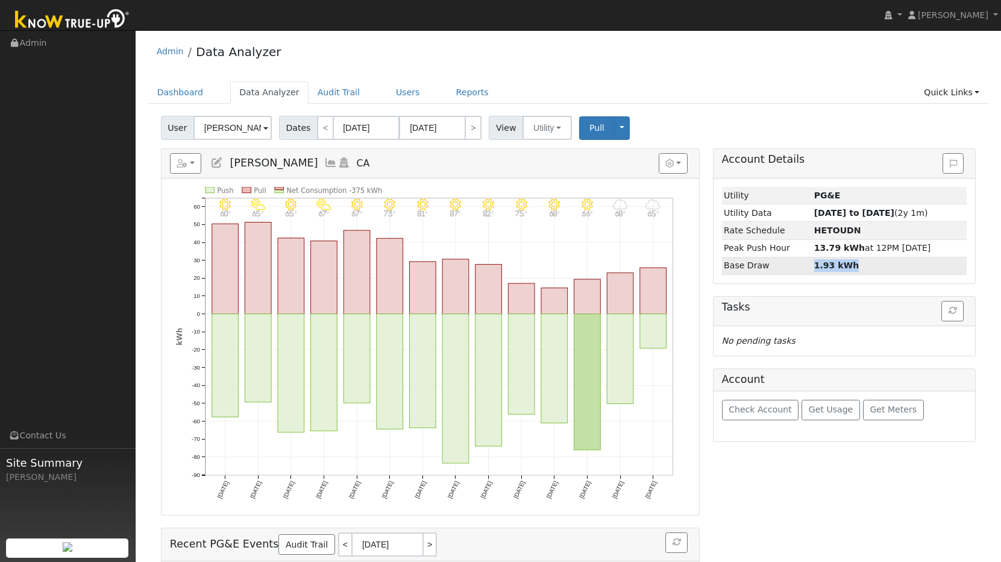
drag, startPoint x: 801, startPoint y: 266, endPoint x: 847, endPoint y: 266, distance: 45.8
click at [847, 266] on tr "Base Draw 1.93 kWh" at bounding box center [844, 265] width 245 height 17
click at [476, 129] on link ">" at bounding box center [473, 128] width 17 height 24
type input "[DATE]"
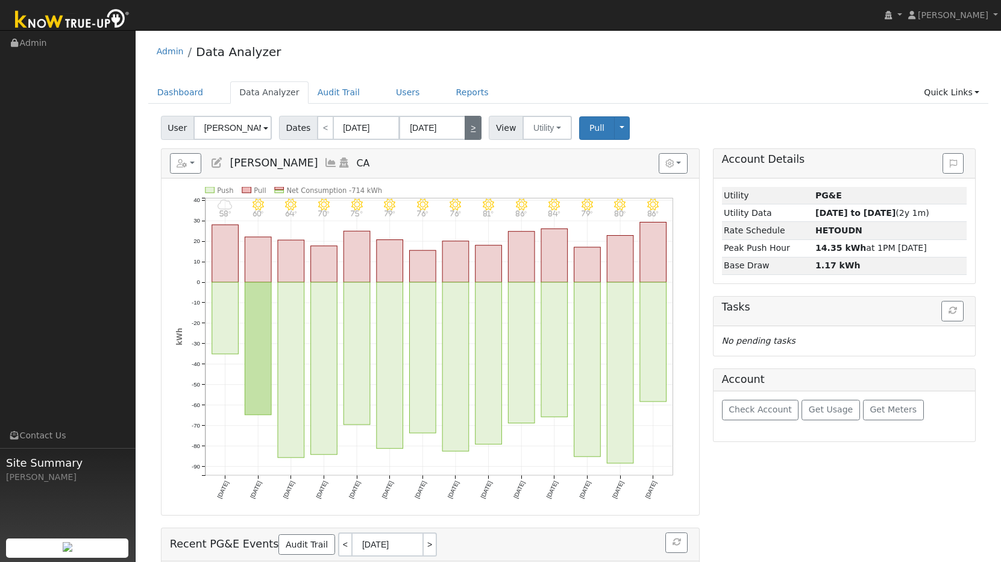
click at [476, 129] on link ">" at bounding box center [473, 128] width 17 height 24
type input "[DATE]"
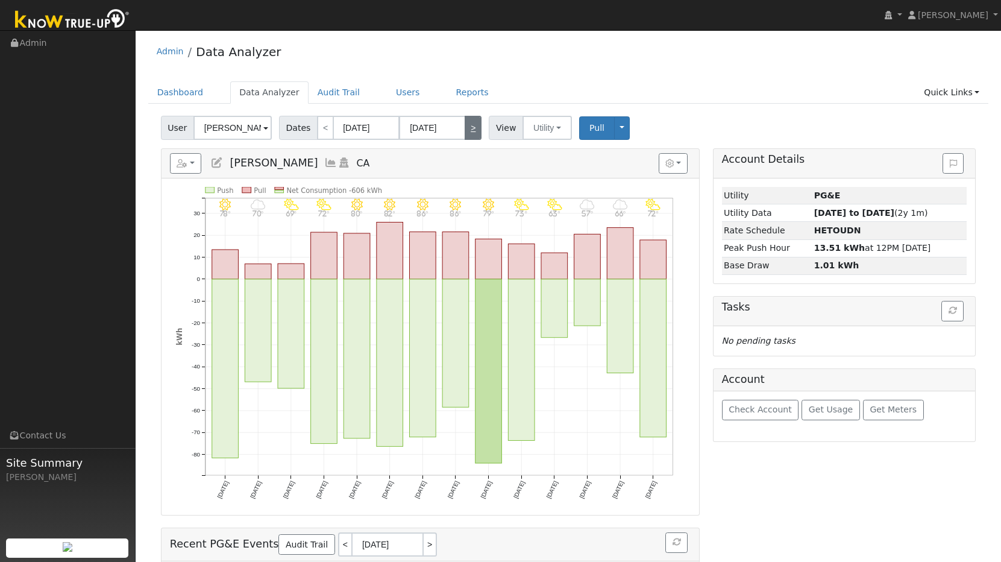
click at [476, 129] on link ">" at bounding box center [473, 128] width 17 height 24
type input "[DATE]"
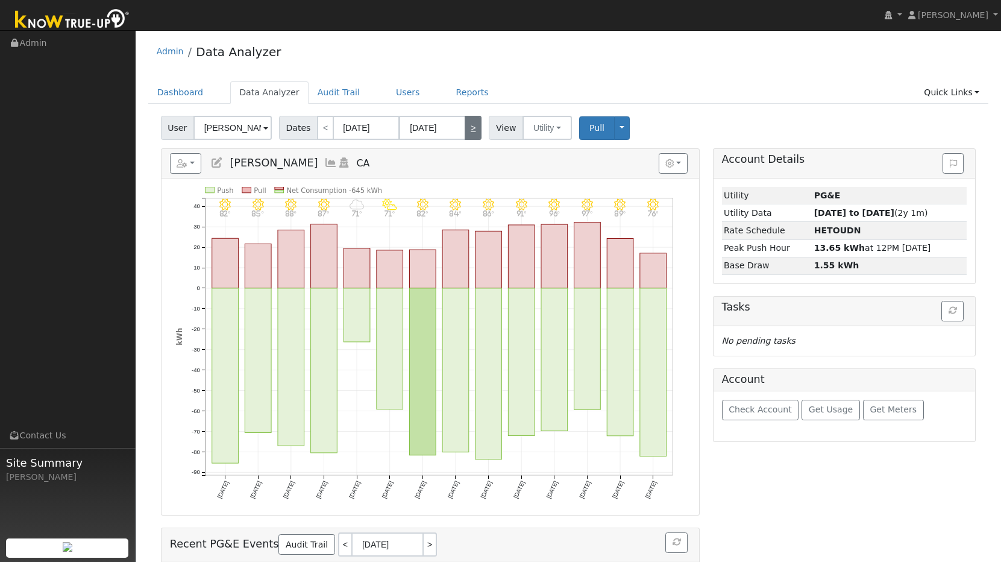
click at [476, 129] on link ">" at bounding box center [473, 128] width 17 height 24
type input "[DATE]"
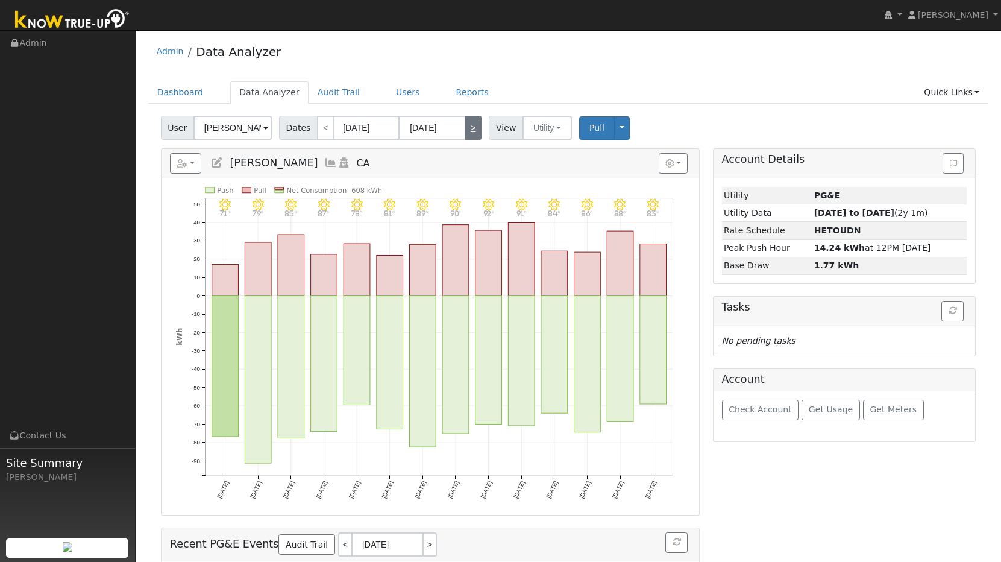
click at [476, 129] on link ">" at bounding box center [473, 128] width 17 height 24
type input "[DATE]"
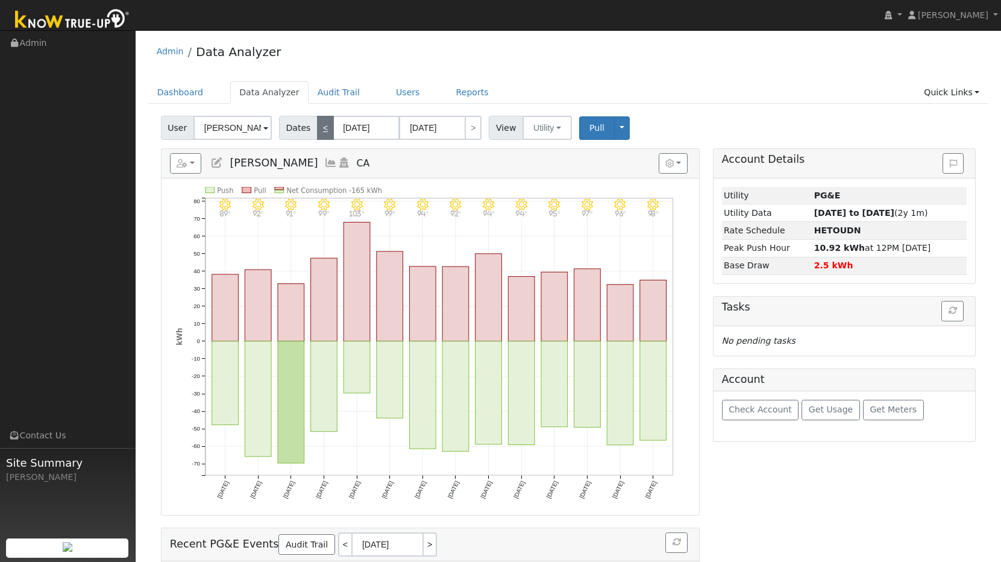
click at [327, 128] on link "<" at bounding box center [325, 128] width 17 height 24
type input "[DATE]"
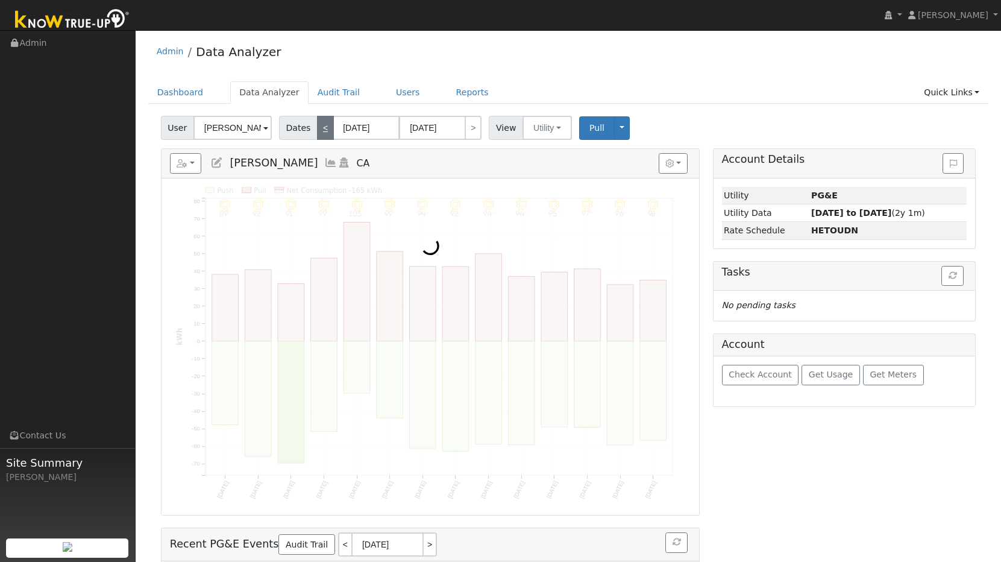
click at [327, 128] on link "<" at bounding box center [325, 128] width 17 height 24
type input "[DATE]"
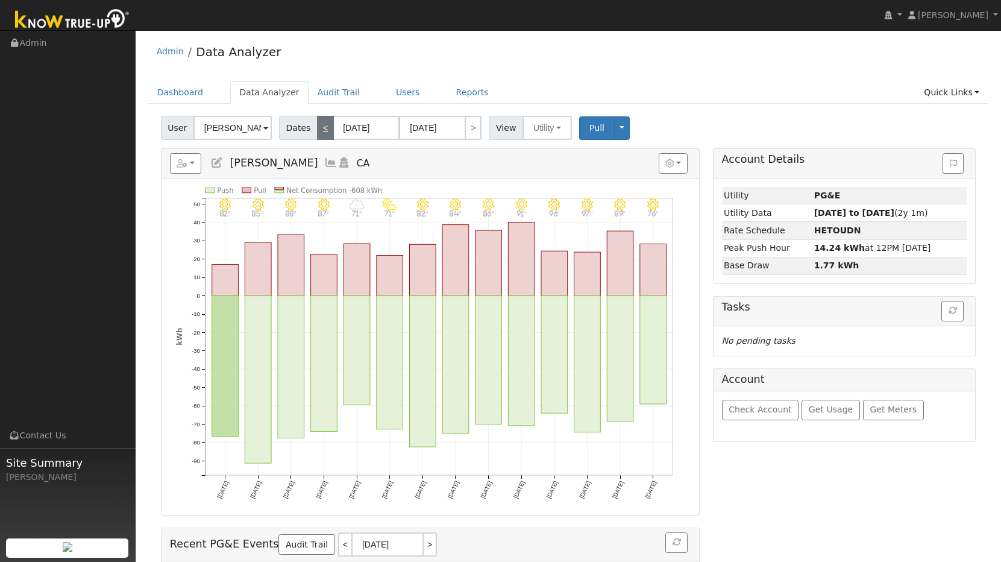
click at [327, 128] on link "<" at bounding box center [325, 128] width 17 height 24
type input "[DATE]"
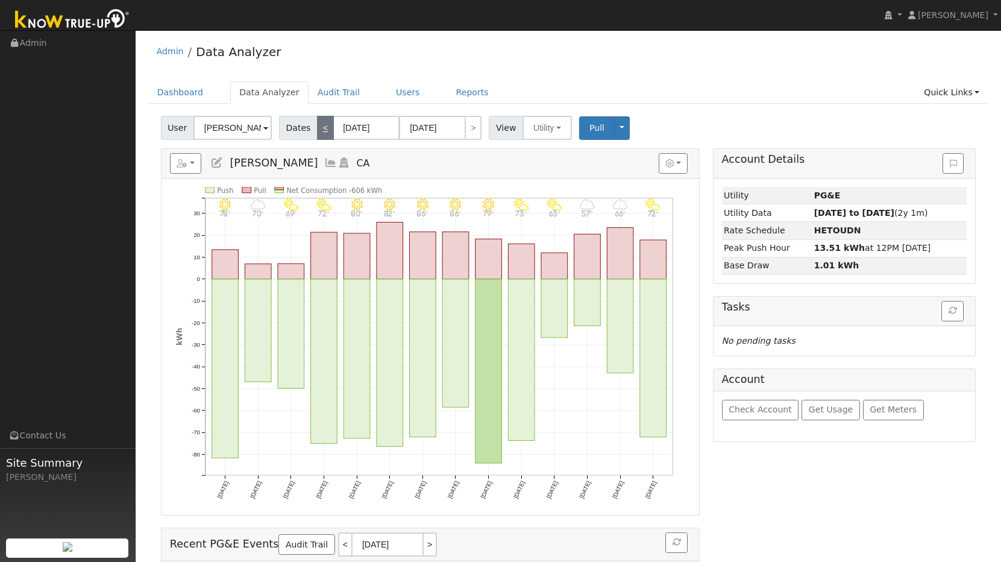
click at [327, 128] on link "<" at bounding box center [325, 128] width 17 height 24
type input "[DATE]"
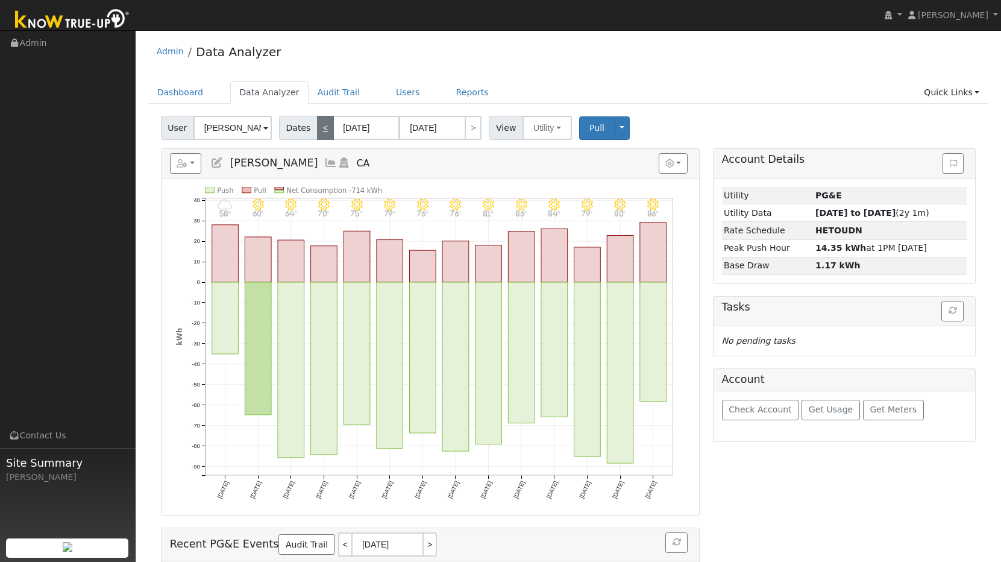
click at [327, 128] on link "<" at bounding box center [325, 128] width 17 height 24
type input "[DATE]"
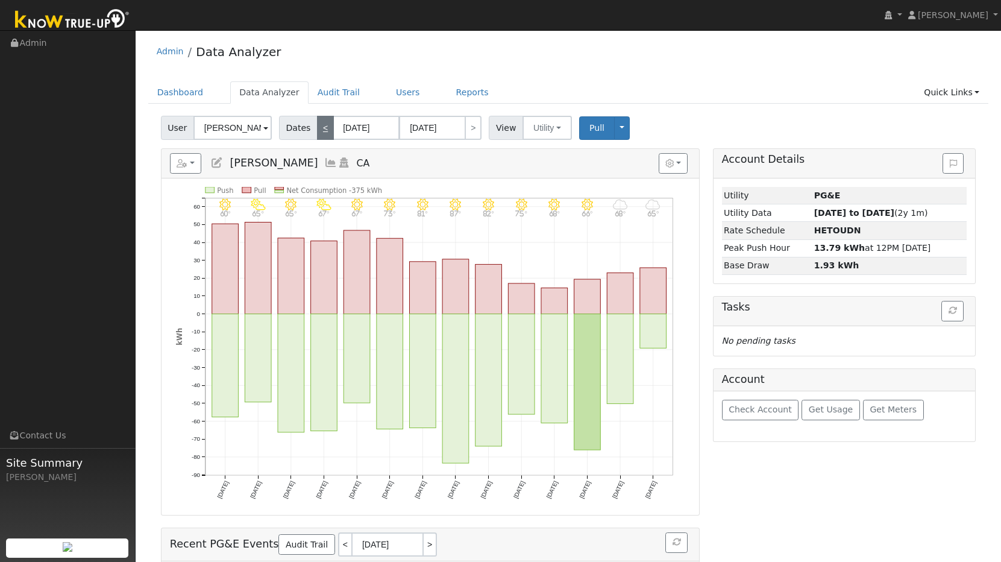
click at [327, 128] on link "<" at bounding box center [325, 128] width 17 height 24
type input "[DATE]"
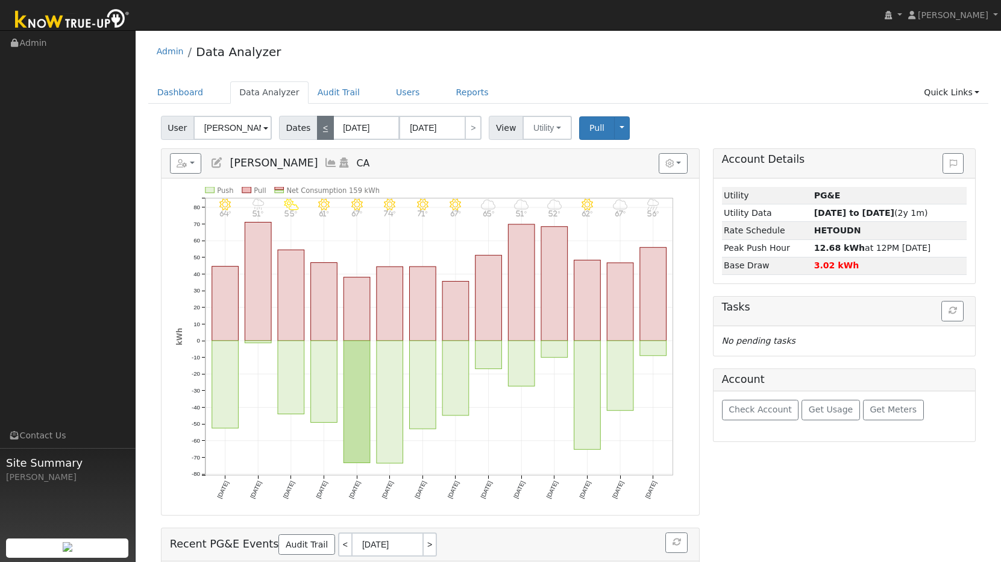
click at [327, 128] on link "<" at bounding box center [325, 128] width 17 height 24
type input "[DATE]"
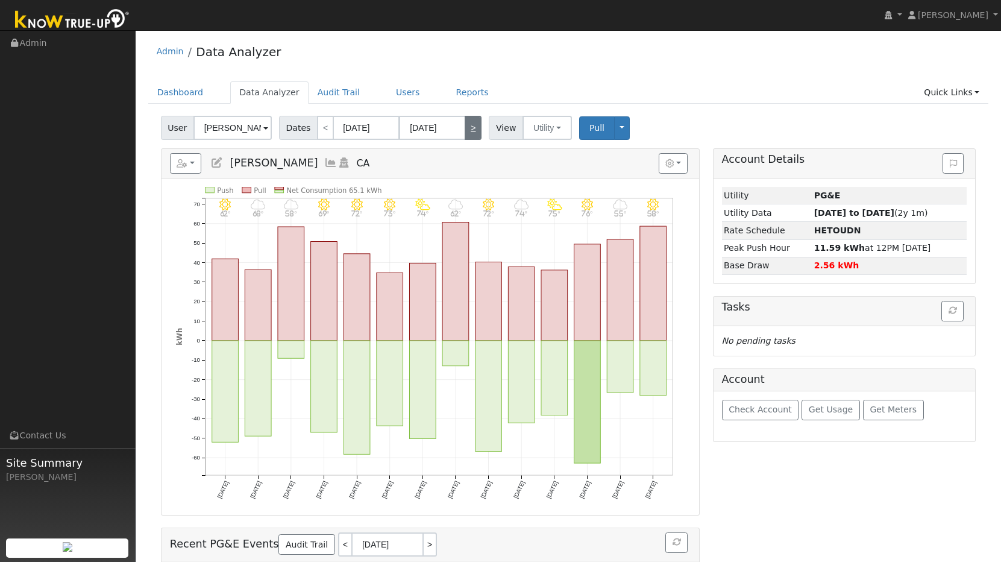
click at [476, 133] on link ">" at bounding box center [473, 128] width 17 height 24
type input "[DATE]"
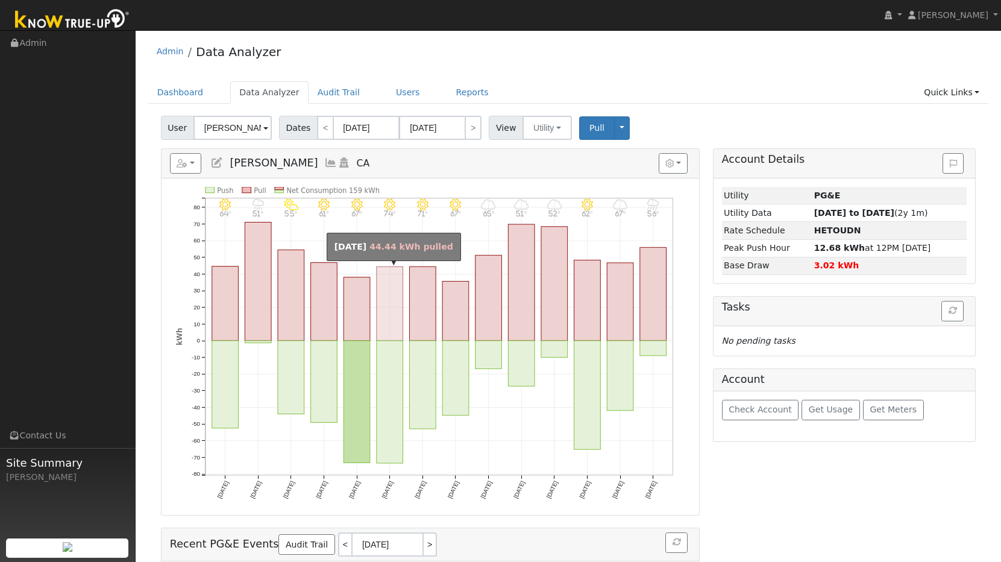
click at [388, 301] on rect "onclick=""" at bounding box center [390, 304] width 27 height 74
type input "[DATE]"
click at [0, 0] on div at bounding box center [0, 0] width 0 height 0
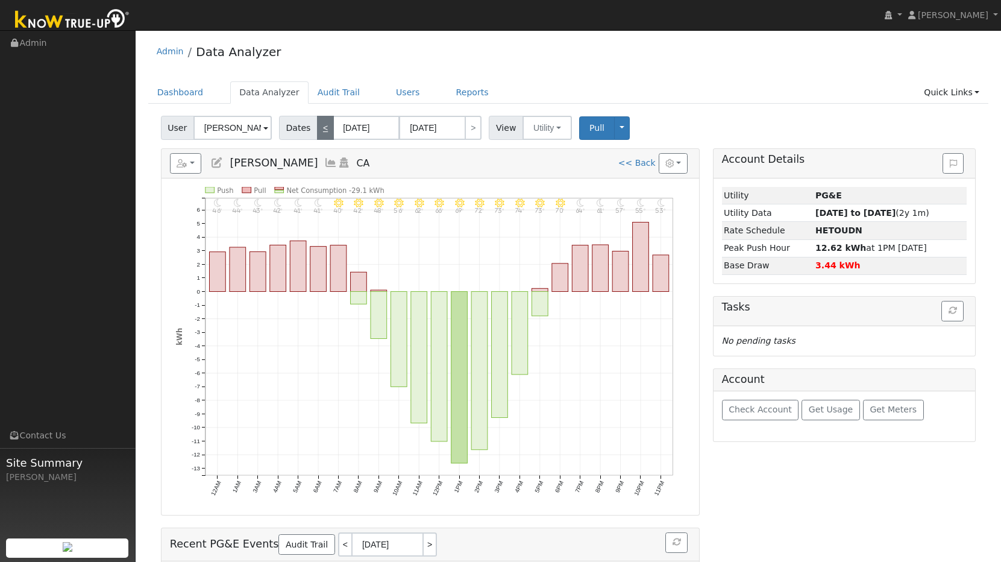
click at [324, 125] on link "<" at bounding box center [325, 128] width 17 height 24
type input "[DATE]"
click at [324, 125] on link "<" at bounding box center [325, 128] width 17 height 24
type input "[DATE]"
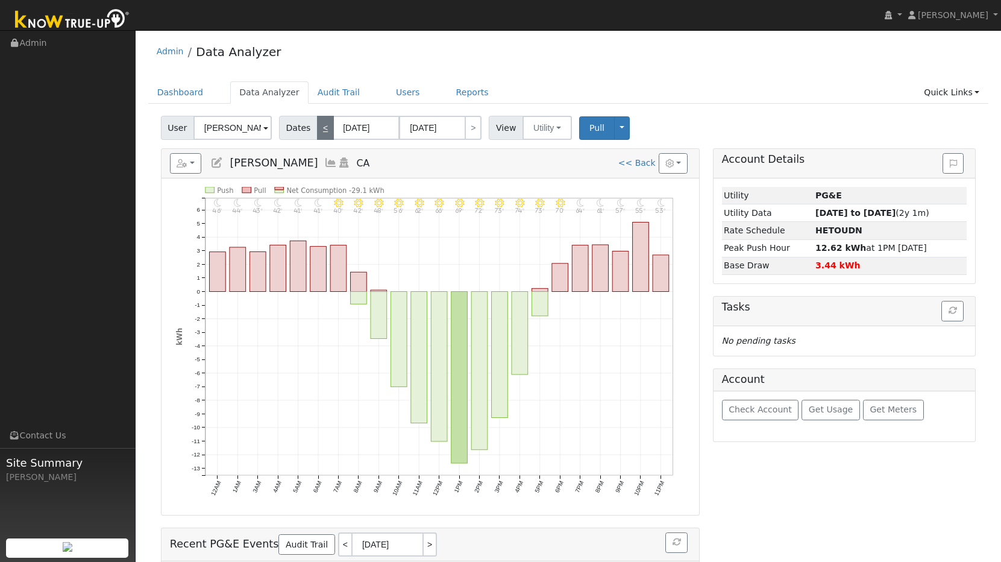
type input "[DATE]"
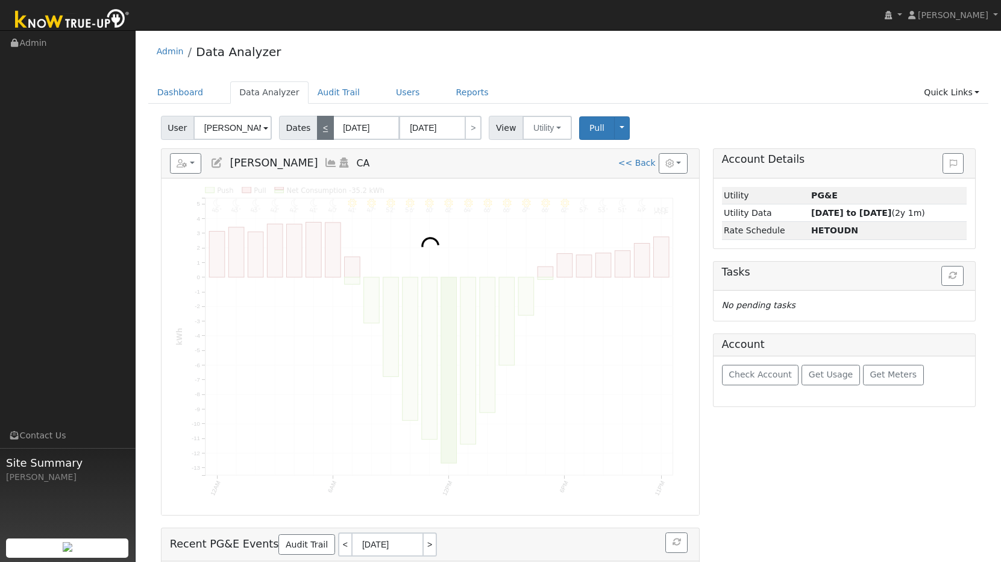
click at [324, 125] on link "<" at bounding box center [325, 128] width 17 height 24
type input "[DATE]"
click at [324, 125] on link "<" at bounding box center [325, 128] width 17 height 24
type input "[DATE]"
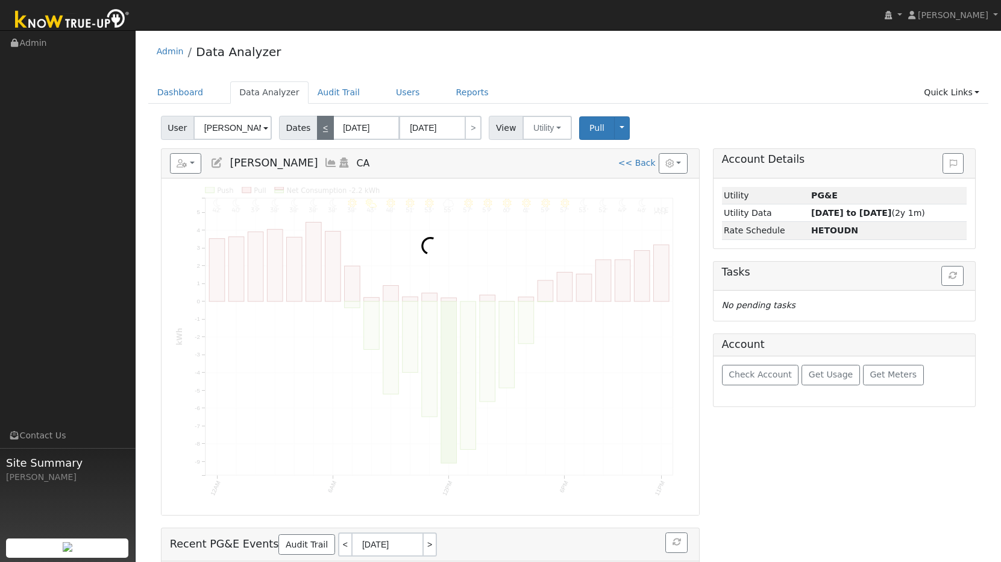
type input "[DATE]"
click at [324, 125] on link "<" at bounding box center [325, 128] width 17 height 24
type input "[DATE]"
click at [324, 125] on link "<" at bounding box center [325, 128] width 17 height 24
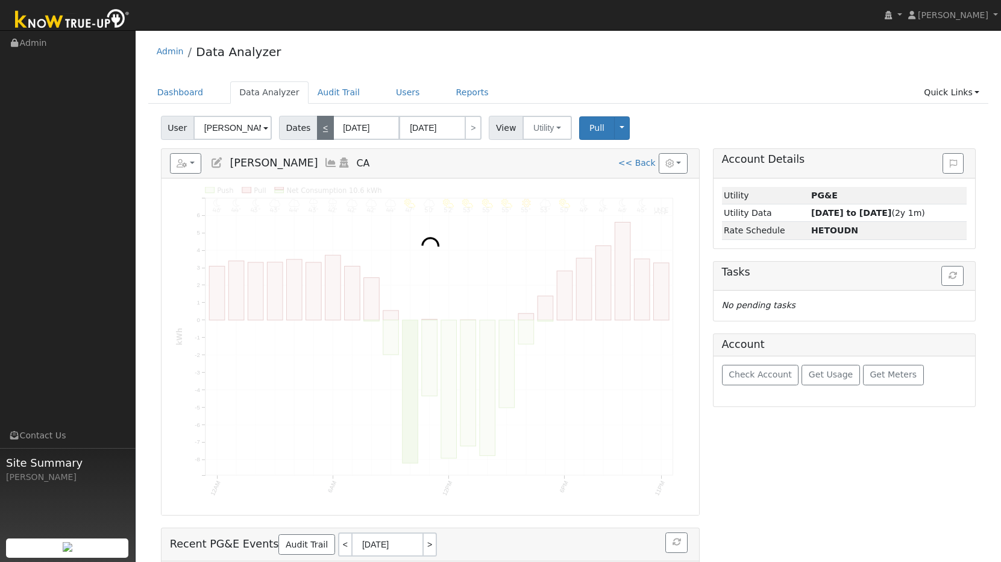
type input "[DATE]"
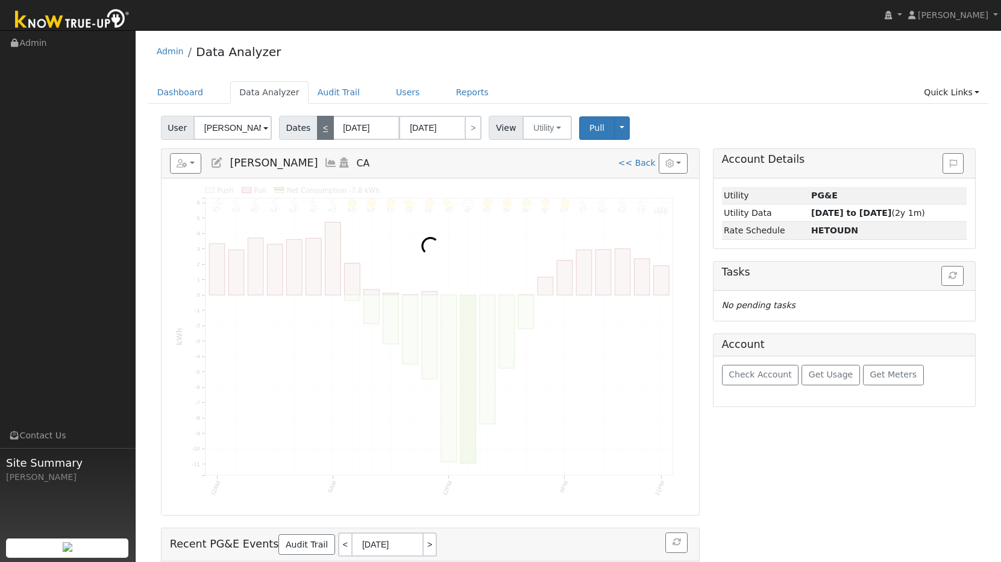
click at [324, 125] on link "<" at bounding box center [325, 128] width 17 height 24
type input "[DATE]"
click at [324, 125] on link "<" at bounding box center [325, 128] width 17 height 24
type input "[DATE]"
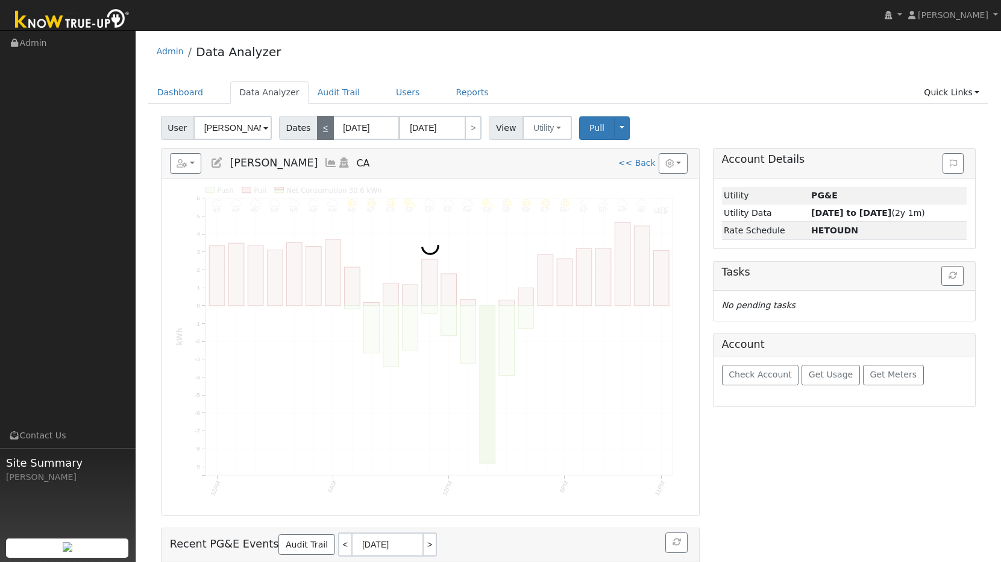
type input "[DATE]"
click at [324, 125] on link "<" at bounding box center [325, 128] width 17 height 24
type input "[DATE]"
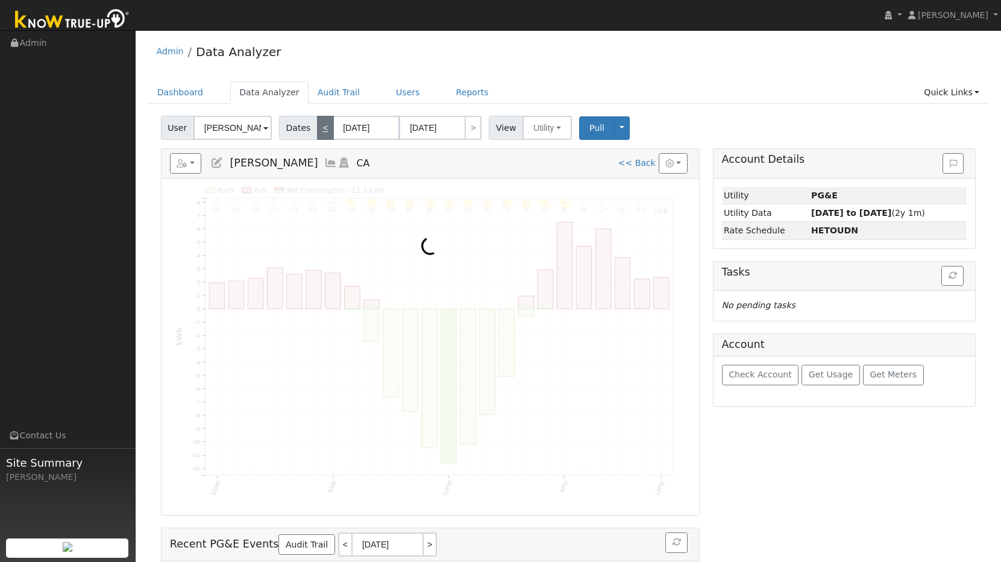
click at [324, 125] on link "<" at bounding box center [325, 128] width 17 height 24
type input "[DATE]"
click at [324, 125] on link "<" at bounding box center [325, 128] width 17 height 24
type input "[DATE]"
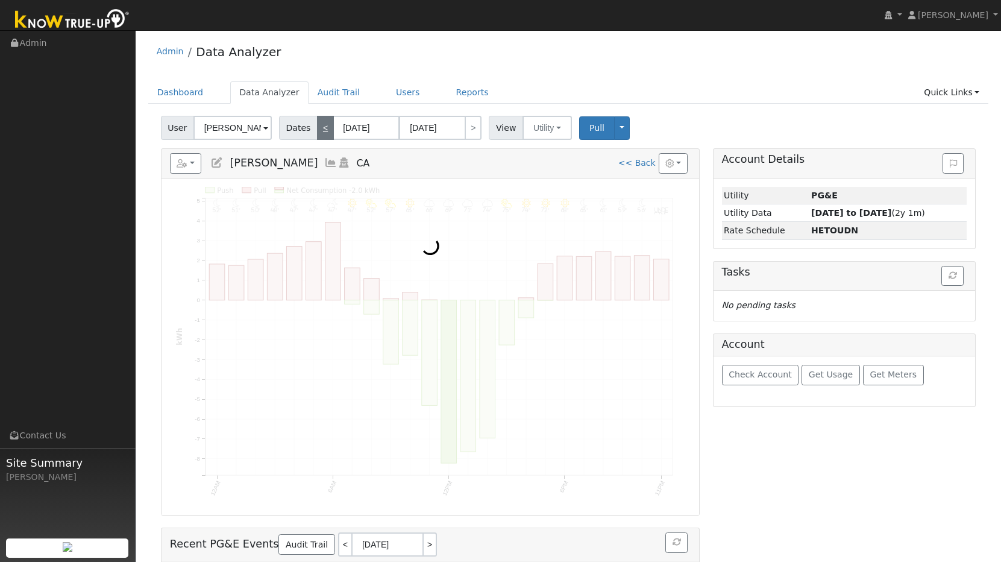
type input "[DATE]"
click at [324, 125] on link "<" at bounding box center [325, 128] width 17 height 24
type input "[DATE]"
click at [324, 125] on link "<" at bounding box center [325, 128] width 17 height 24
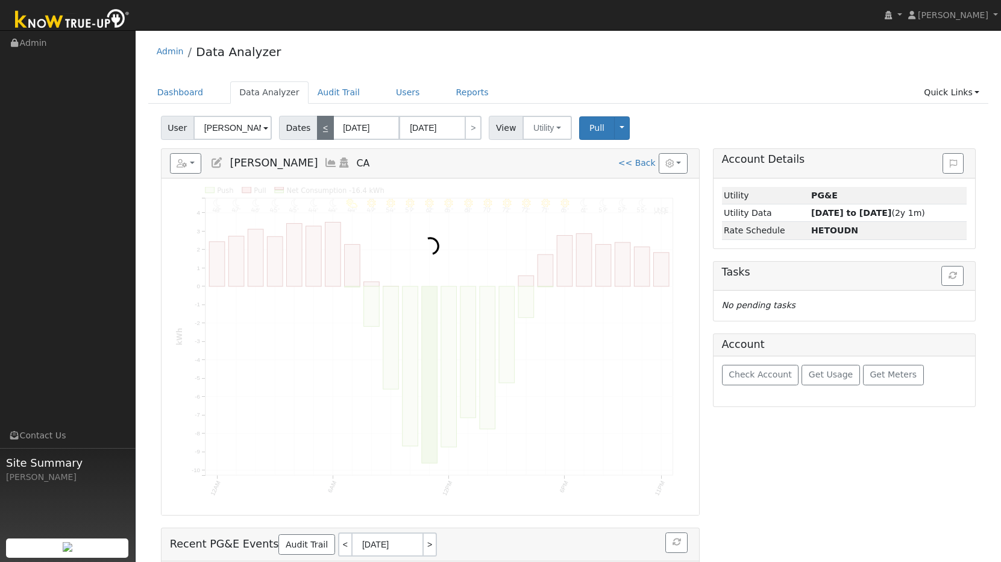
type input "[DATE]"
click at [324, 125] on link "<" at bounding box center [325, 128] width 17 height 24
type input "[DATE]"
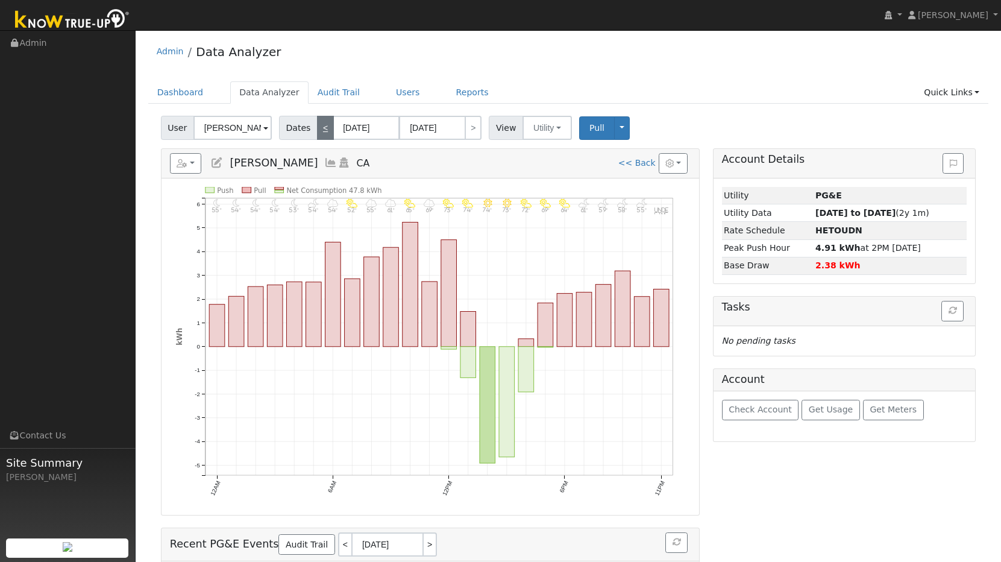
click at [324, 125] on link "<" at bounding box center [325, 128] width 17 height 24
type input "[DATE]"
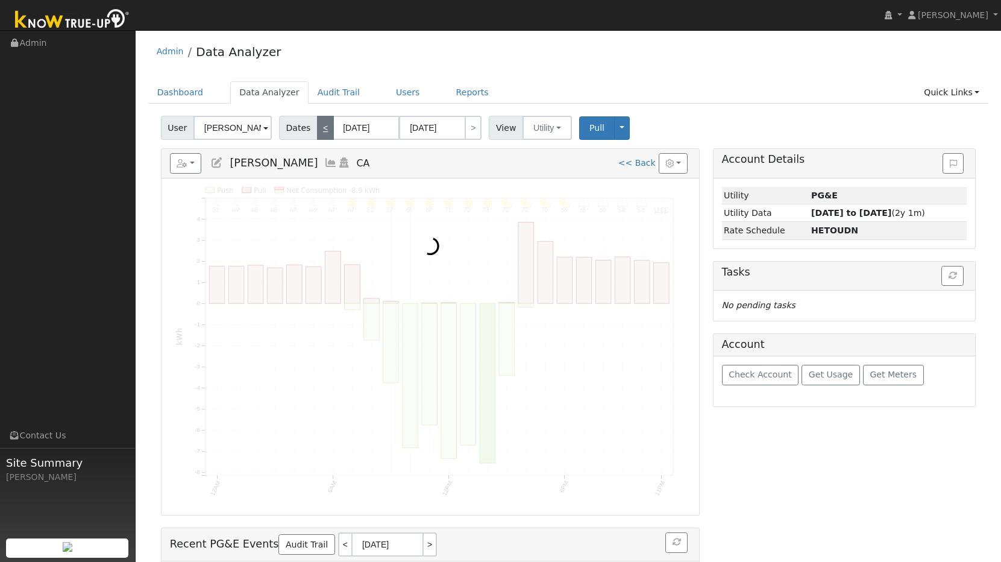
click at [324, 125] on link "<" at bounding box center [325, 128] width 17 height 24
type input "[DATE]"
click at [324, 125] on link "<" at bounding box center [325, 128] width 17 height 24
type input "[DATE]"
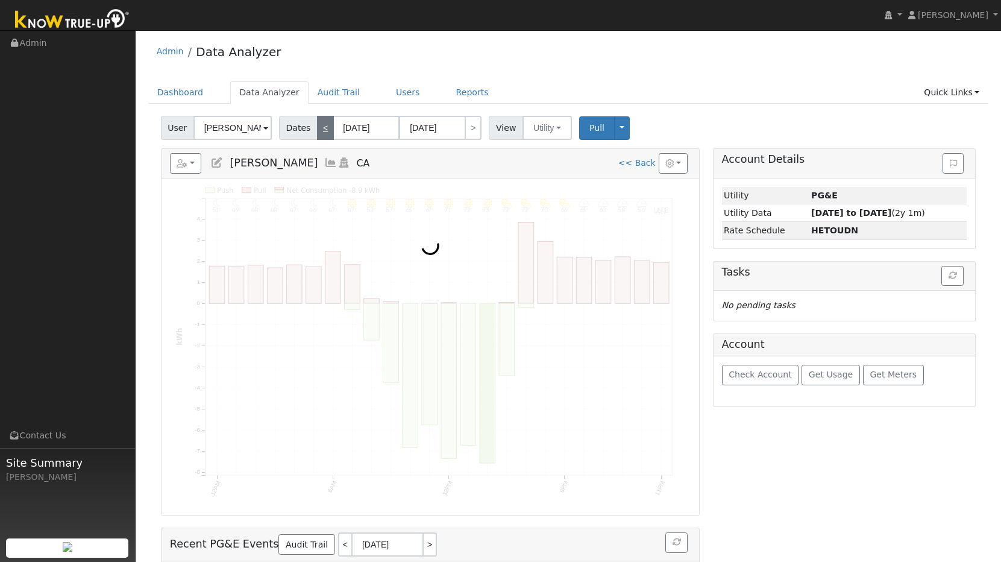
type input "[DATE]"
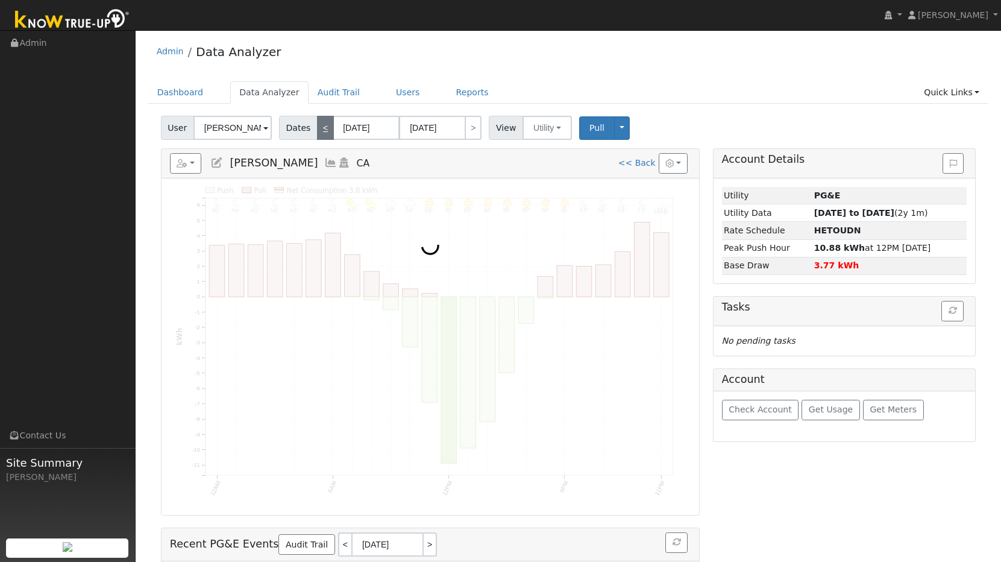
click at [324, 125] on link "<" at bounding box center [325, 128] width 17 height 24
type input "[DATE]"
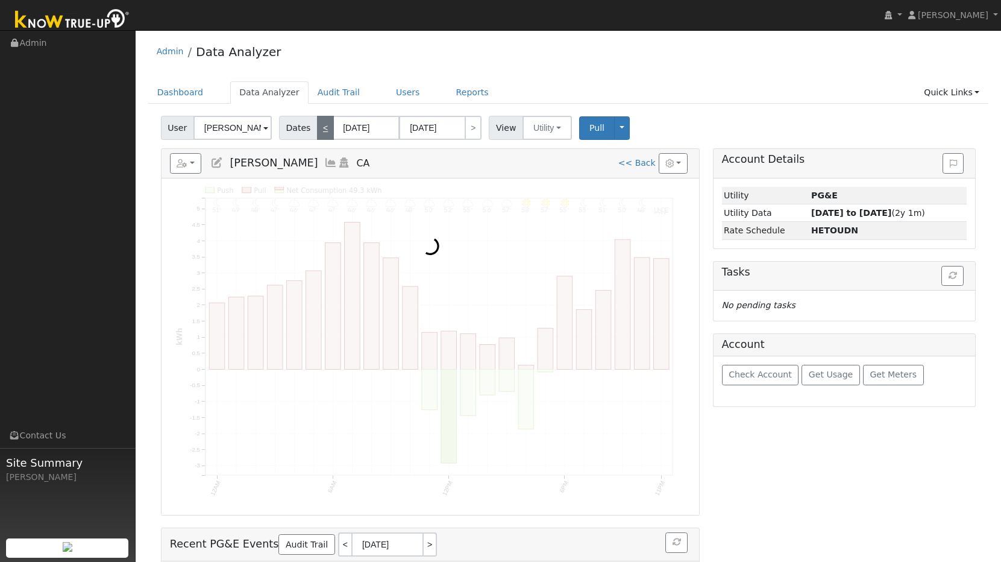
click at [324, 125] on link "<" at bounding box center [325, 128] width 17 height 24
type input "[DATE]"
click at [324, 125] on link "<" at bounding box center [325, 128] width 17 height 24
type input "[DATE]"
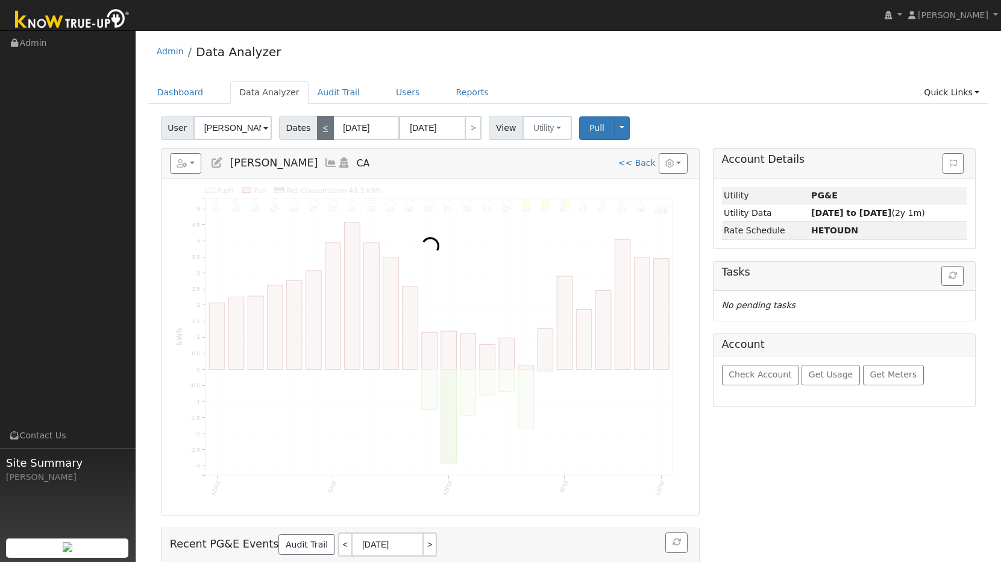
type input "[DATE]"
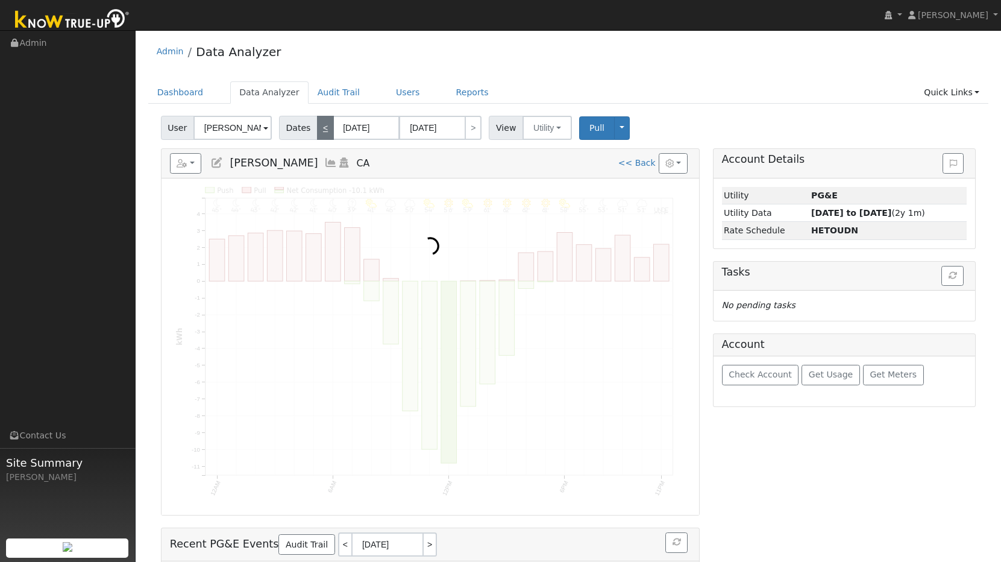
click at [324, 125] on link "<" at bounding box center [325, 128] width 17 height 24
type input "[DATE]"
click at [324, 125] on link "<" at bounding box center [325, 128] width 17 height 24
type input "[DATE]"
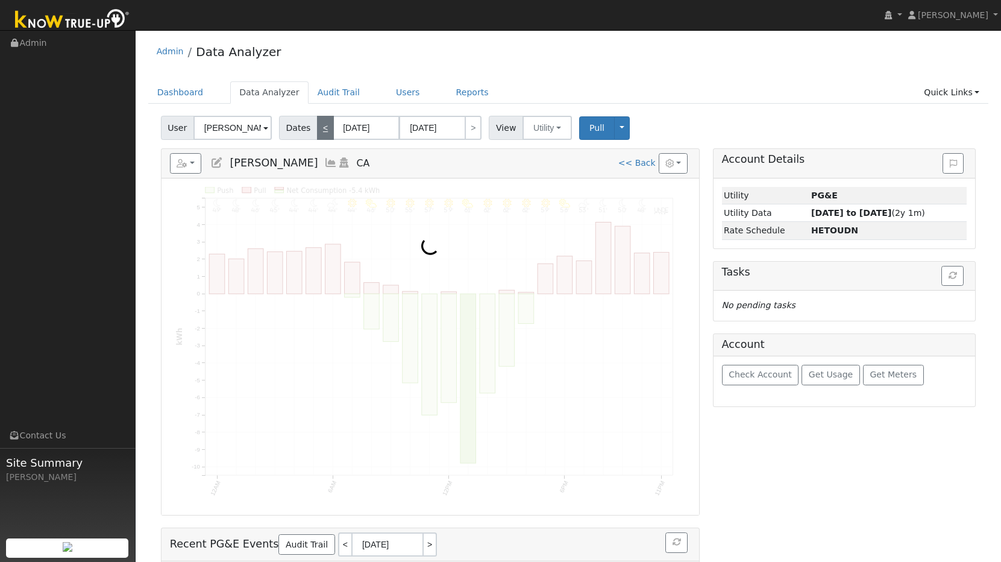
type input "[DATE]"
click at [324, 125] on link "<" at bounding box center [325, 128] width 17 height 24
type input "[DATE]"
click at [324, 125] on link "<" at bounding box center [325, 128] width 17 height 24
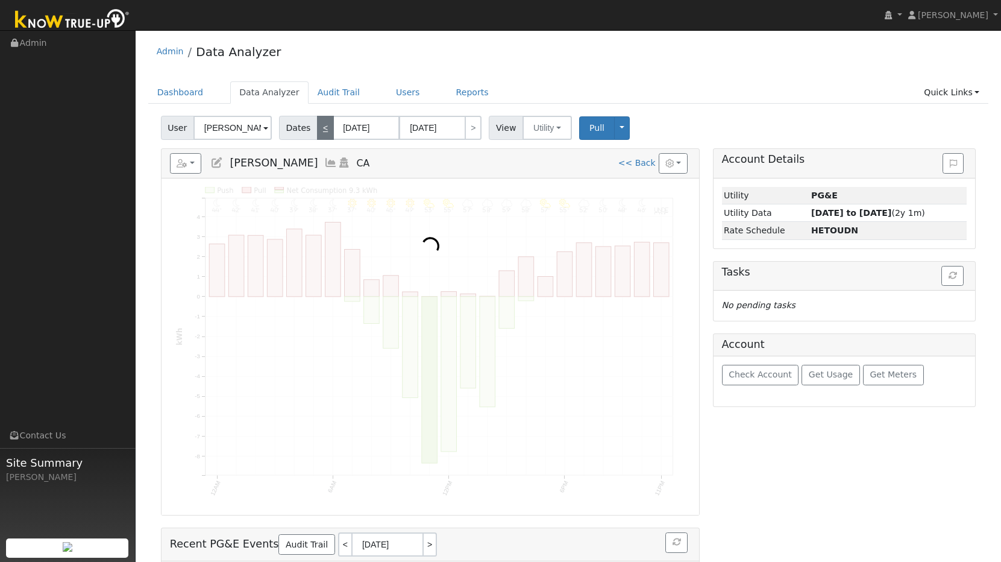
type input "[DATE]"
click at [324, 125] on link "<" at bounding box center [325, 128] width 17 height 24
type input "[DATE]"
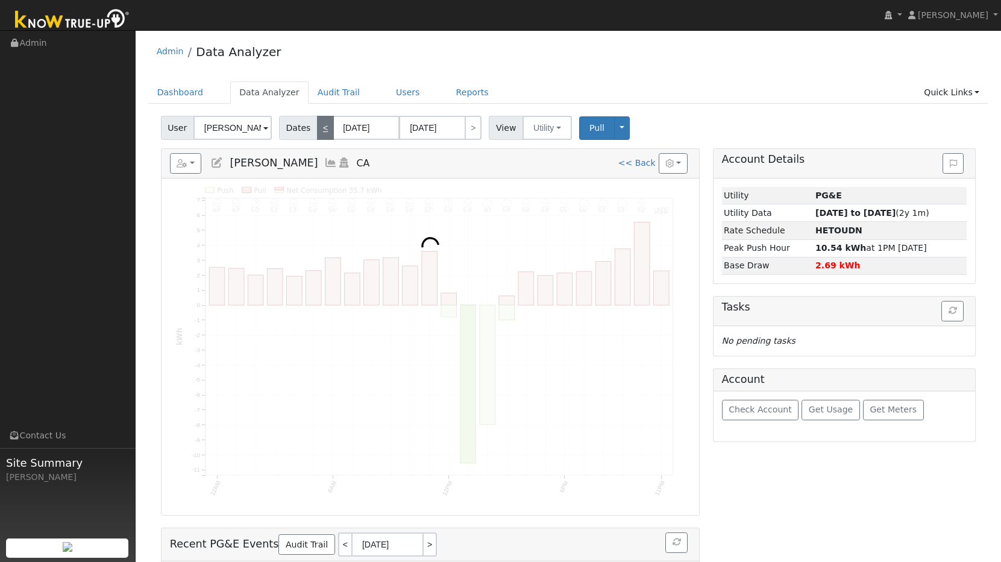
click at [324, 125] on link "<" at bounding box center [325, 128] width 17 height 24
type input "[DATE]"
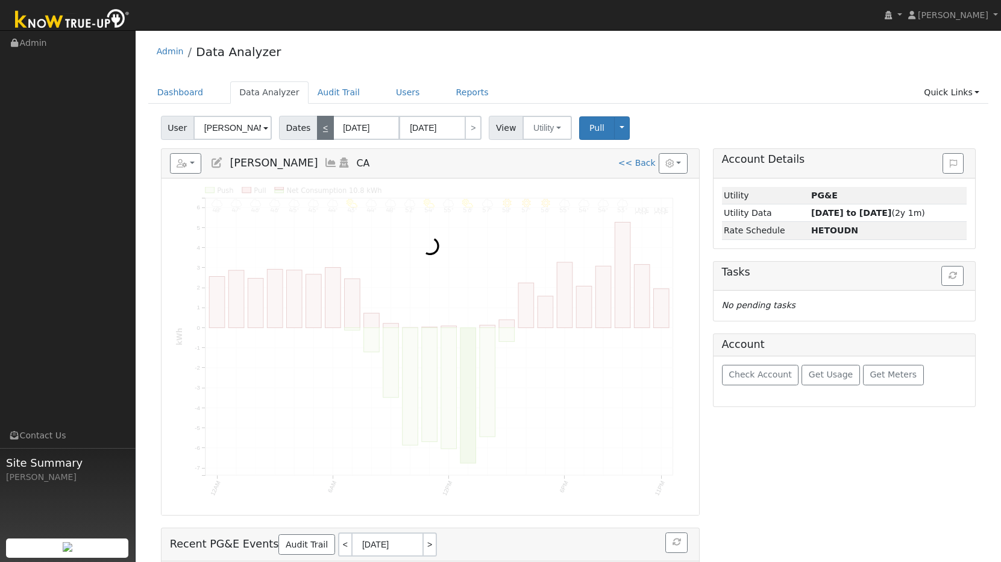
click at [324, 125] on link "<" at bounding box center [325, 128] width 17 height 24
type input "[DATE]"
click at [324, 125] on link "<" at bounding box center [325, 128] width 17 height 24
type input "[DATE]"
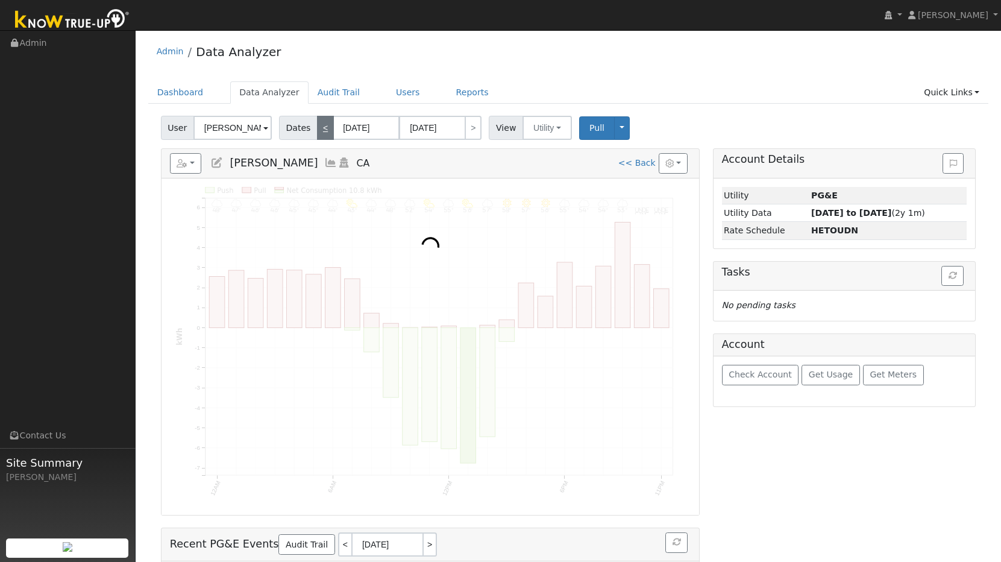
type input "[DATE]"
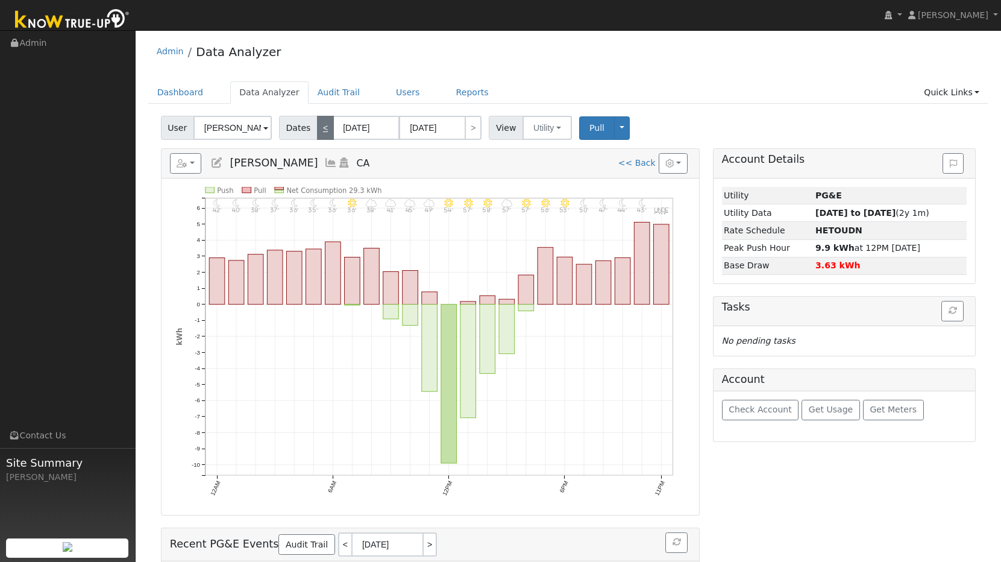
click at [324, 125] on link "<" at bounding box center [325, 128] width 17 height 24
type input "[DATE]"
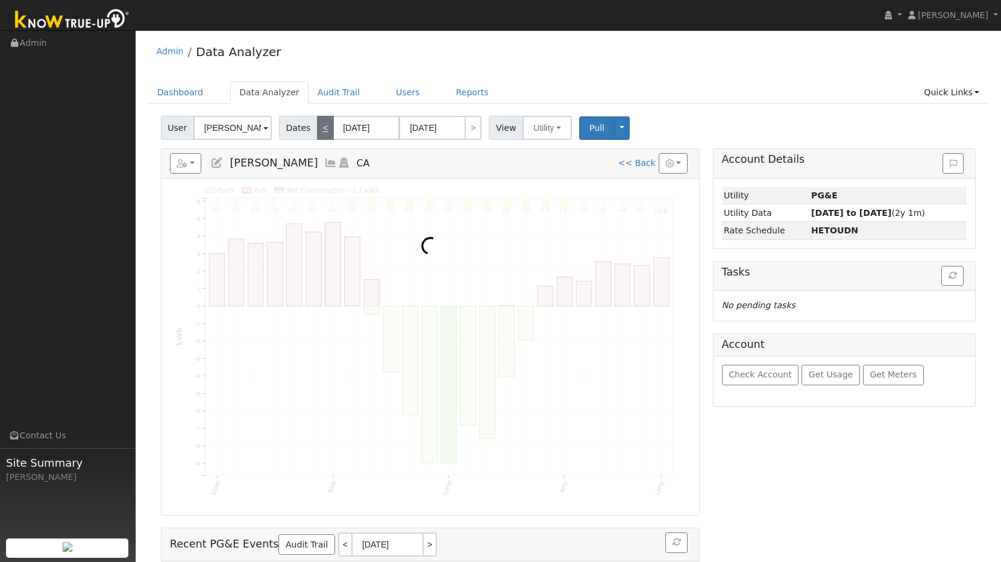
click at [324, 125] on link "<" at bounding box center [325, 128] width 17 height 24
type input "[DATE]"
click at [324, 125] on link "<" at bounding box center [325, 128] width 17 height 24
type input "[DATE]"
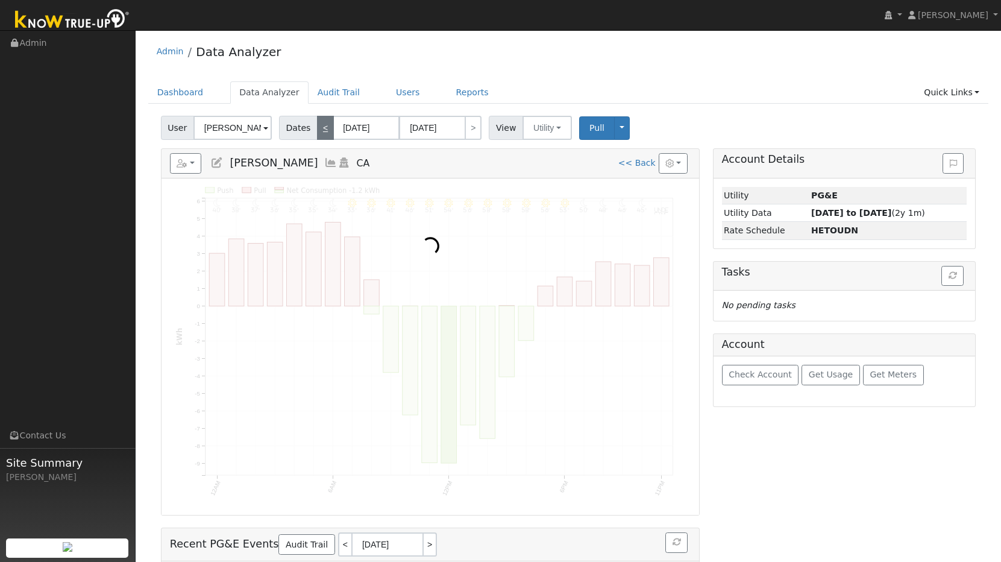
type input "[DATE]"
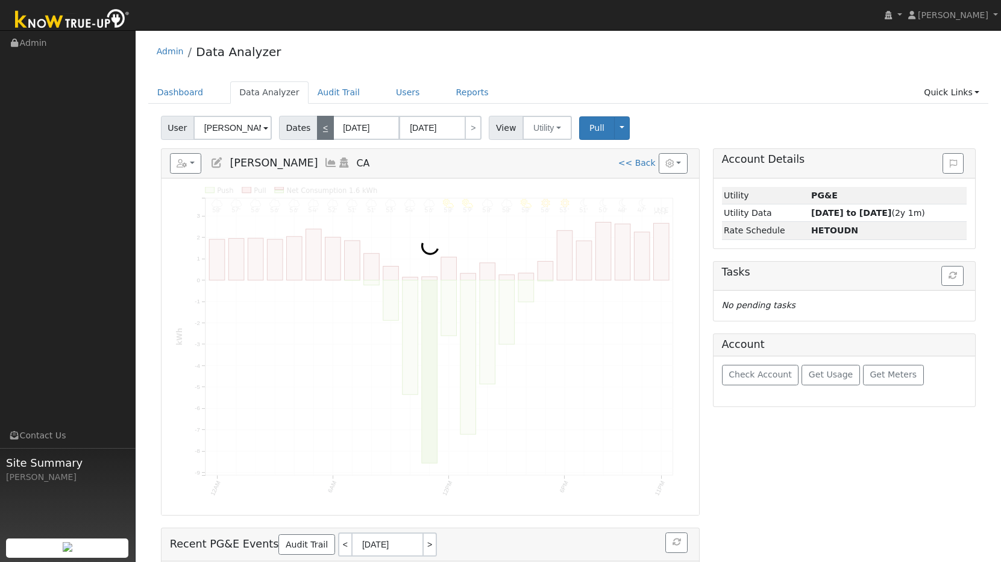
click at [324, 125] on link "<" at bounding box center [325, 128] width 17 height 24
type input "[DATE]"
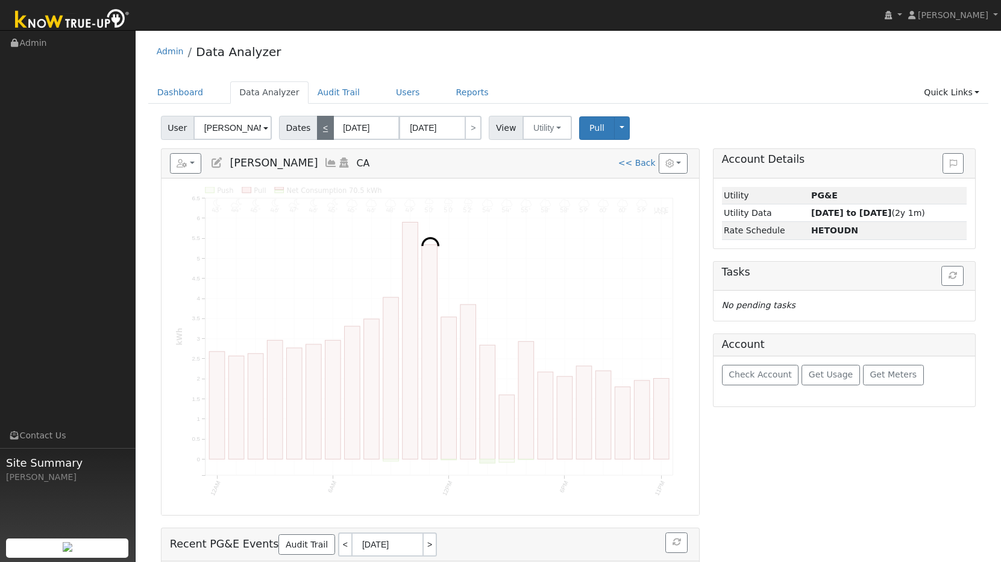
click at [324, 125] on link "<" at bounding box center [325, 128] width 17 height 24
type input "[DATE]"
click at [324, 125] on link "<" at bounding box center [325, 128] width 17 height 24
type input "[DATE]"
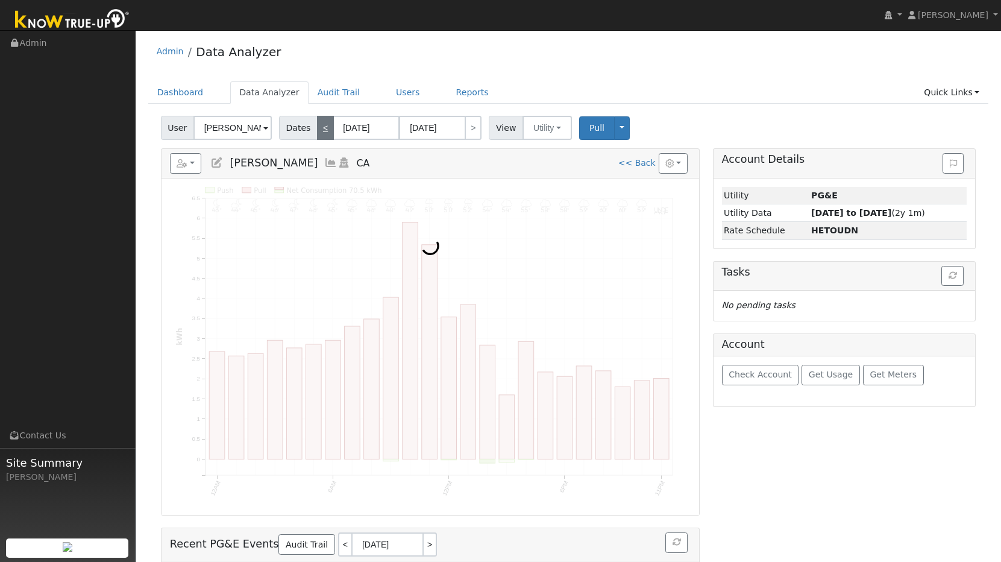
type input "[DATE]"
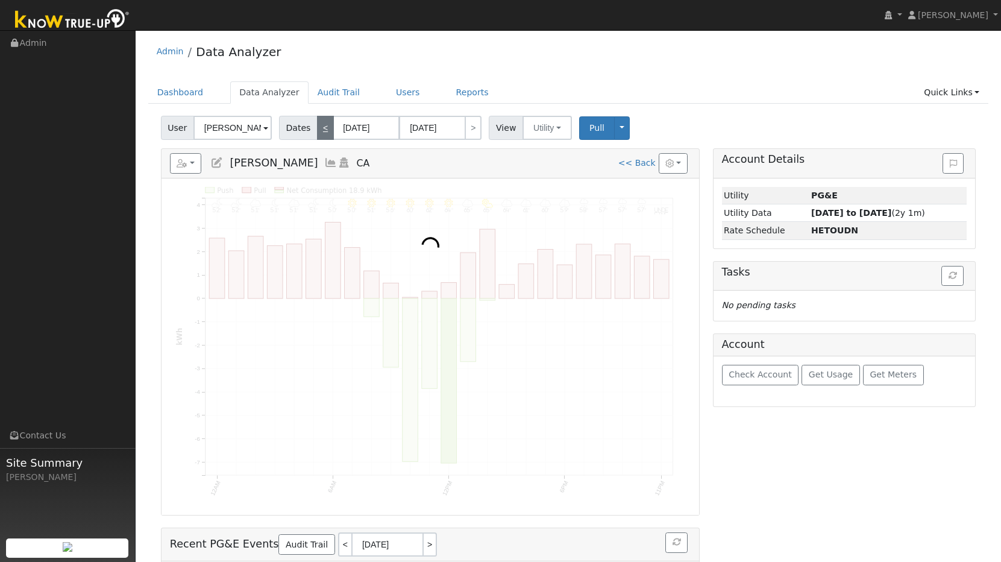
click at [324, 125] on link "<" at bounding box center [325, 128] width 17 height 24
type input "[DATE]"
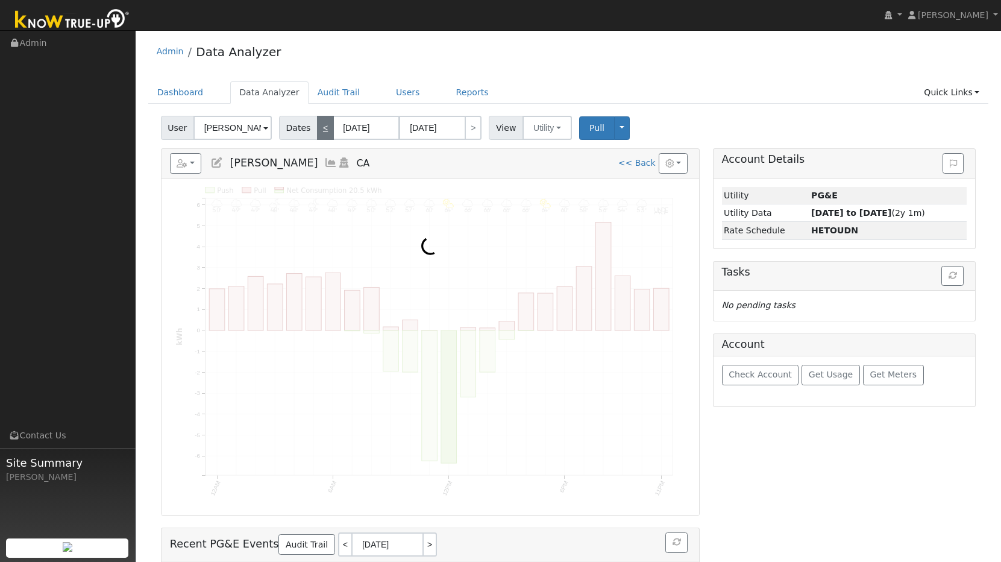
click at [324, 125] on link "<" at bounding box center [325, 128] width 17 height 24
type input "[DATE]"
click at [324, 125] on link "<" at bounding box center [325, 128] width 17 height 24
type input "[DATE]"
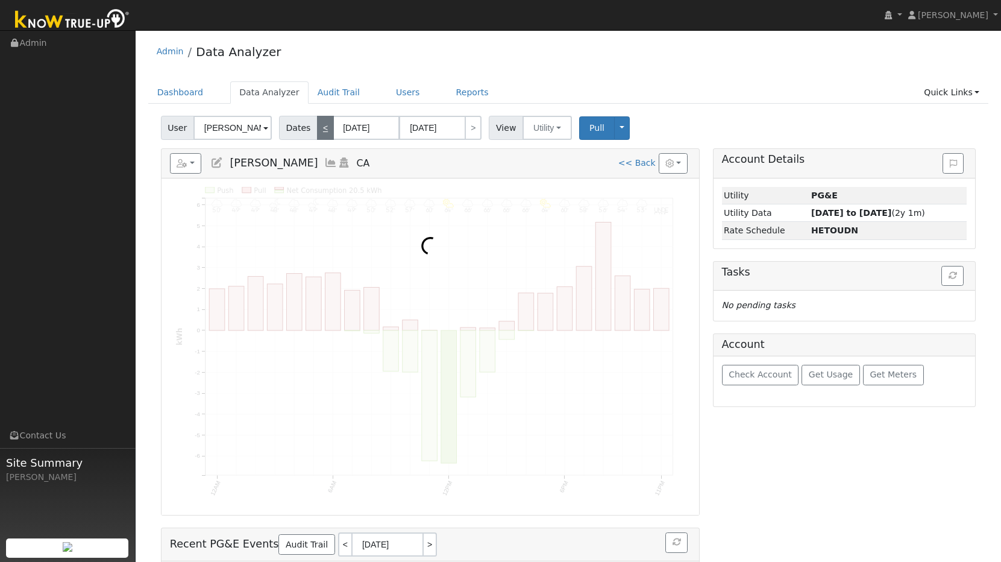
type input "[DATE]"
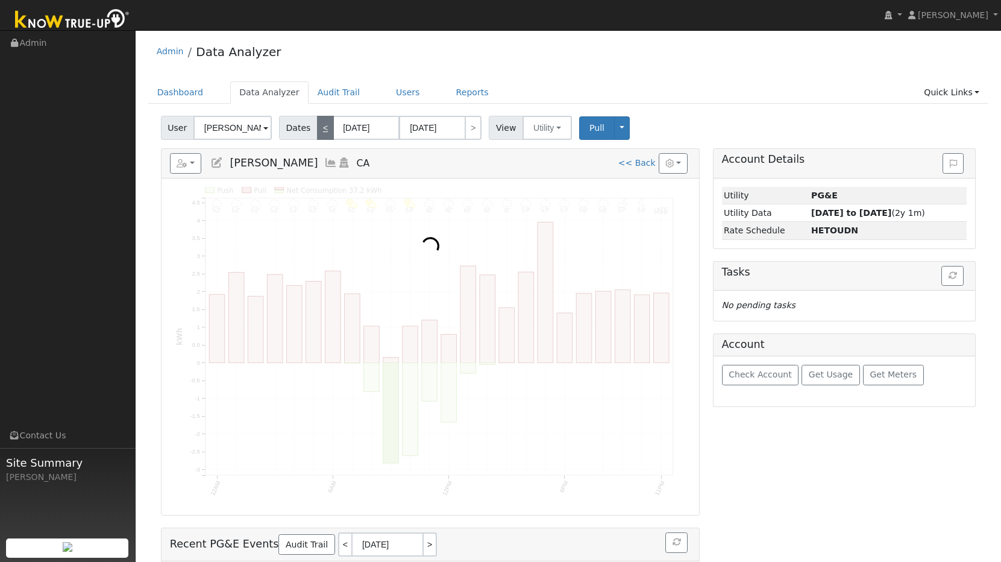
click at [324, 125] on link "<" at bounding box center [325, 128] width 17 height 24
type input "[DATE]"
click at [324, 125] on link "<" at bounding box center [325, 128] width 17 height 24
type input "[DATE]"
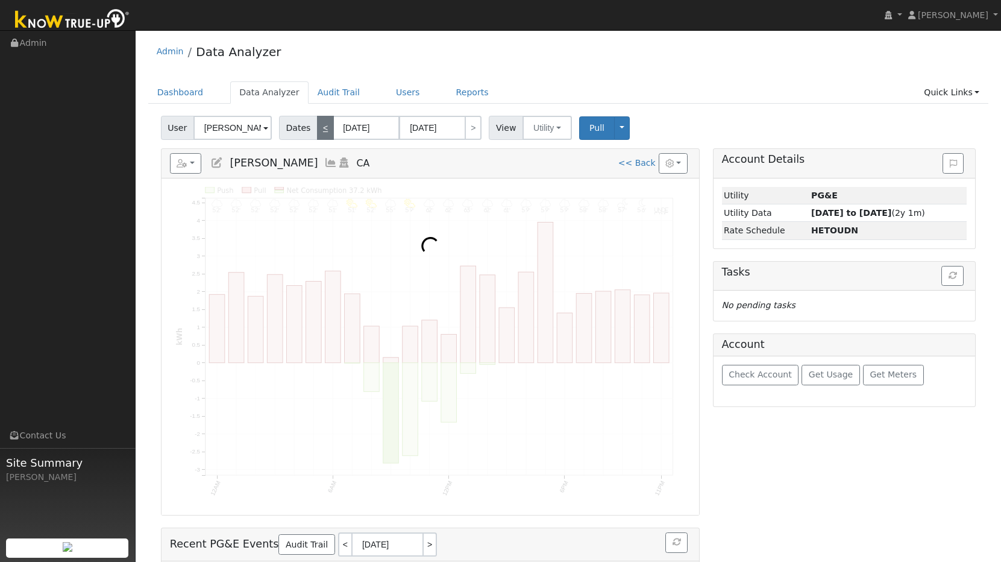
type input "[DATE]"
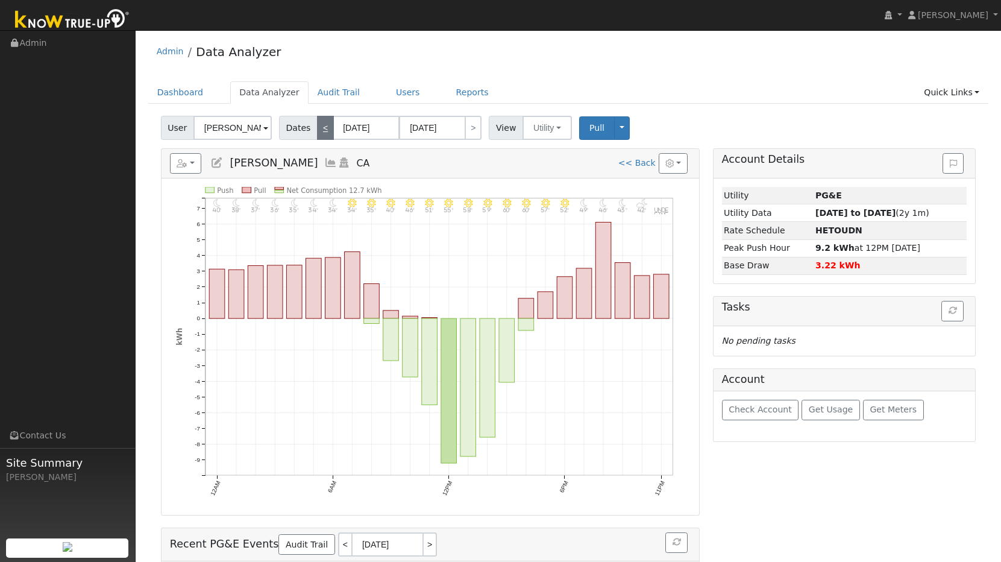
click at [324, 125] on link "<" at bounding box center [325, 128] width 17 height 24
type input "[DATE]"
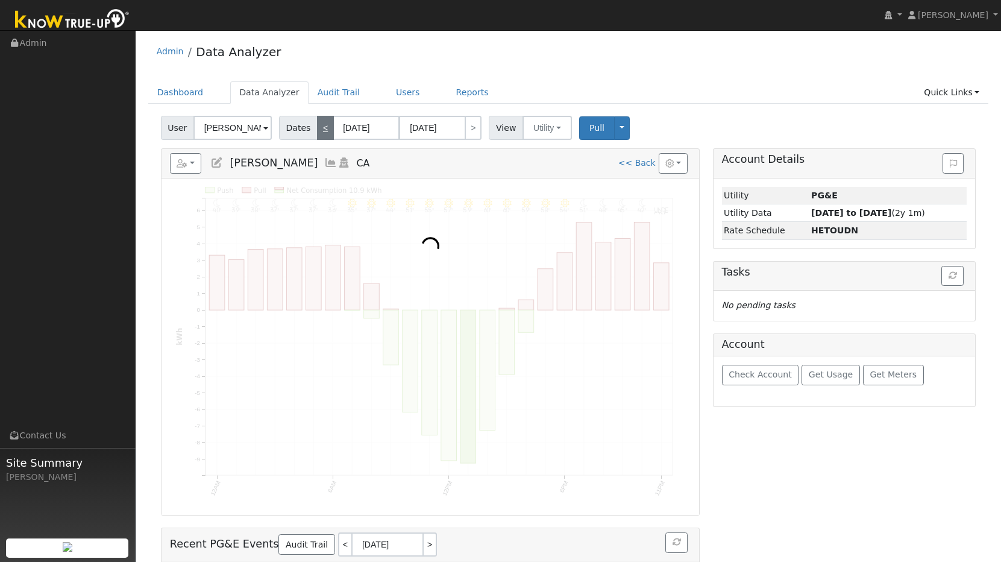
click at [324, 125] on link "<" at bounding box center [325, 128] width 17 height 24
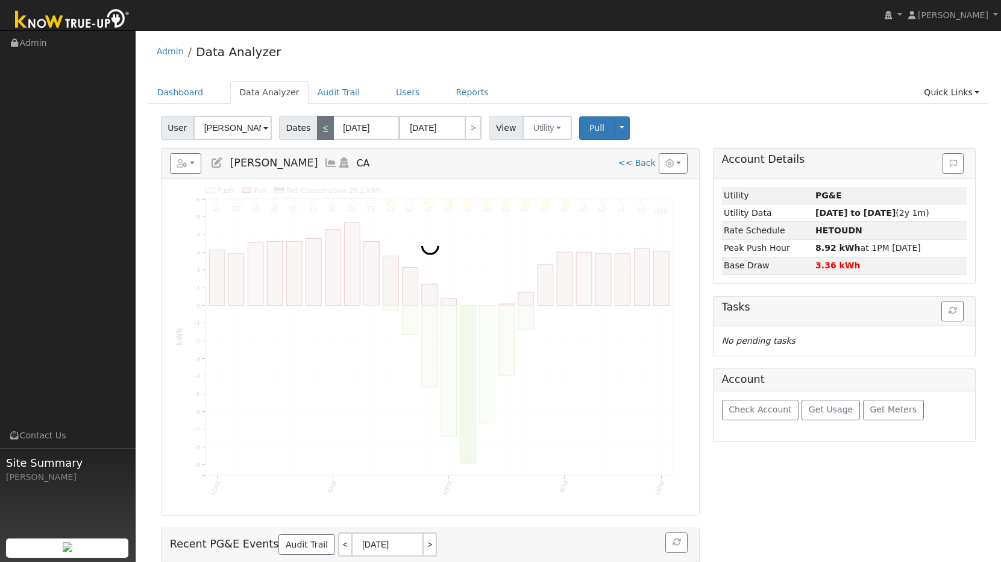
click at [324, 125] on link "<" at bounding box center [325, 128] width 17 height 24
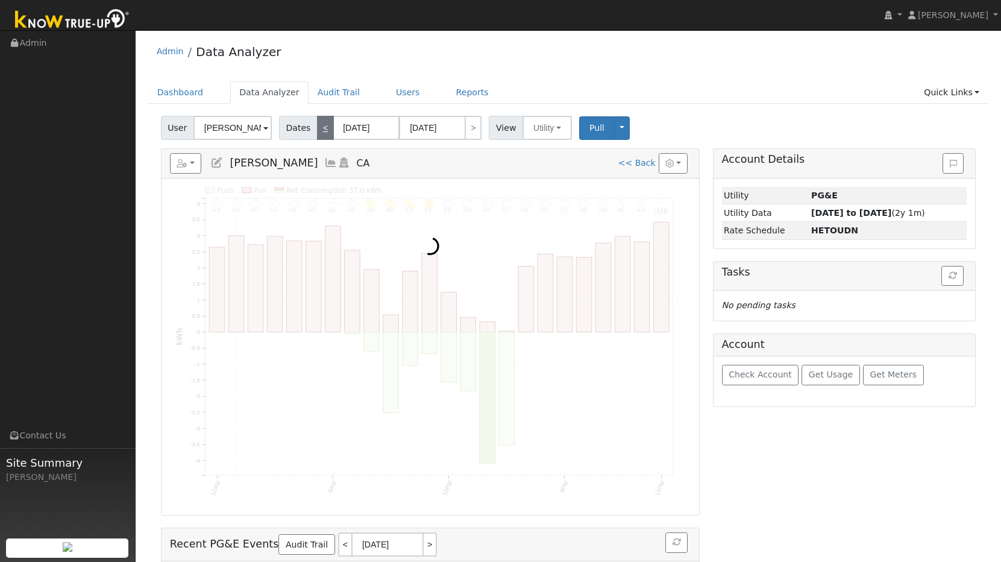
click at [324, 125] on link "<" at bounding box center [325, 128] width 17 height 24
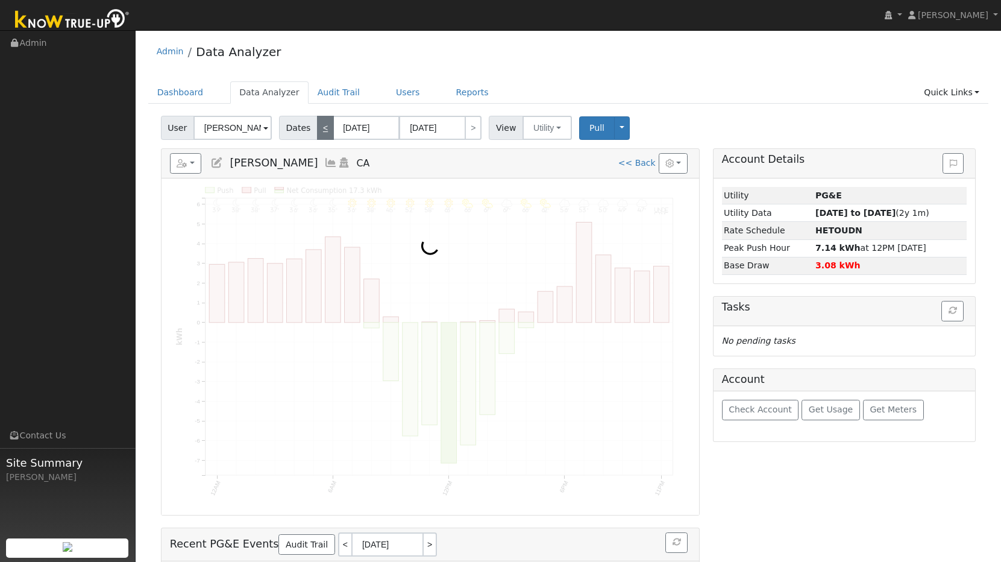
click at [324, 125] on link "<" at bounding box center [325, 128] width 17 height 24
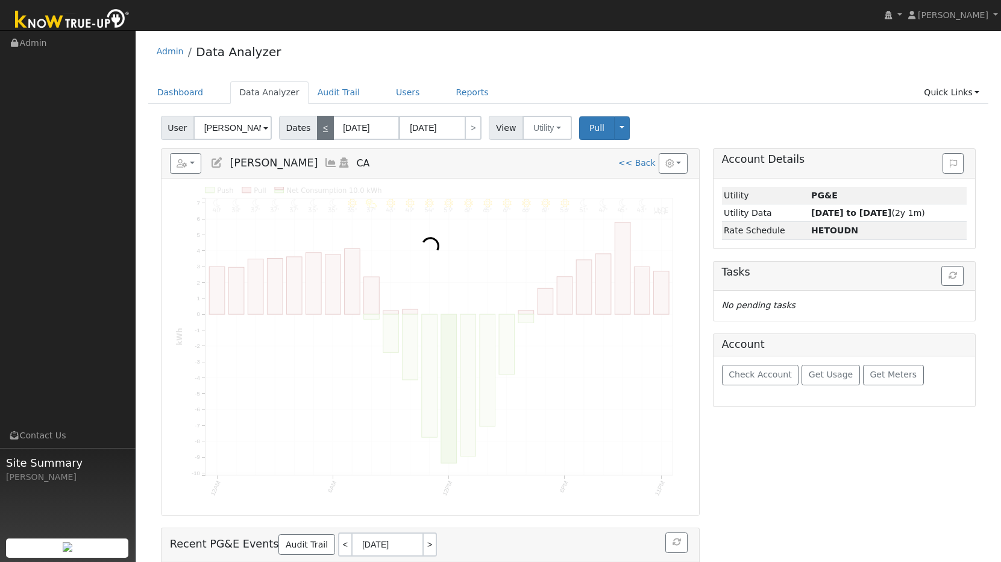
click at [324, 125] on link "<" at bounding box center [325, 128] width 17 height 24
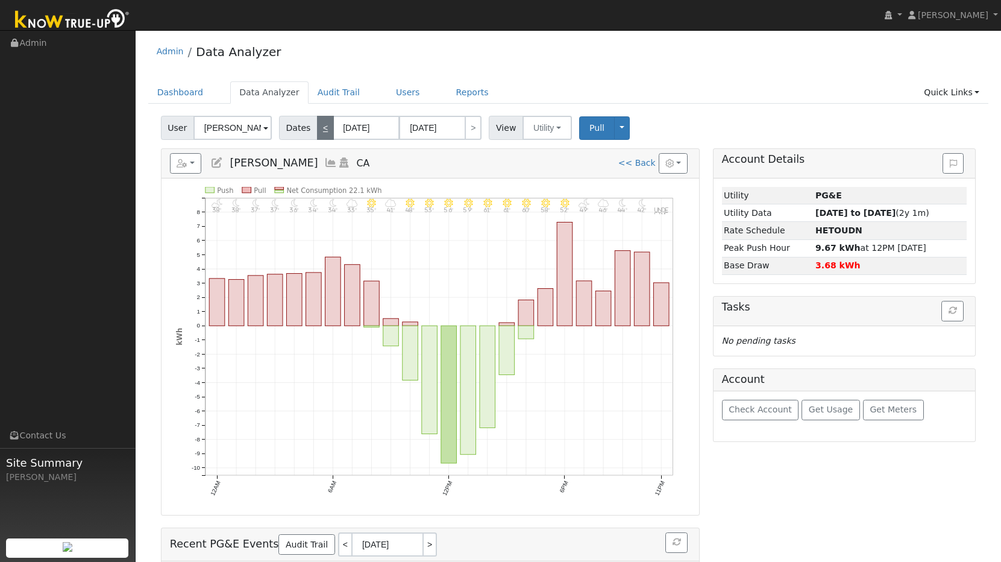
click at [324, 125] on link "<" at bounding box center [325, 128] width 17 height 24
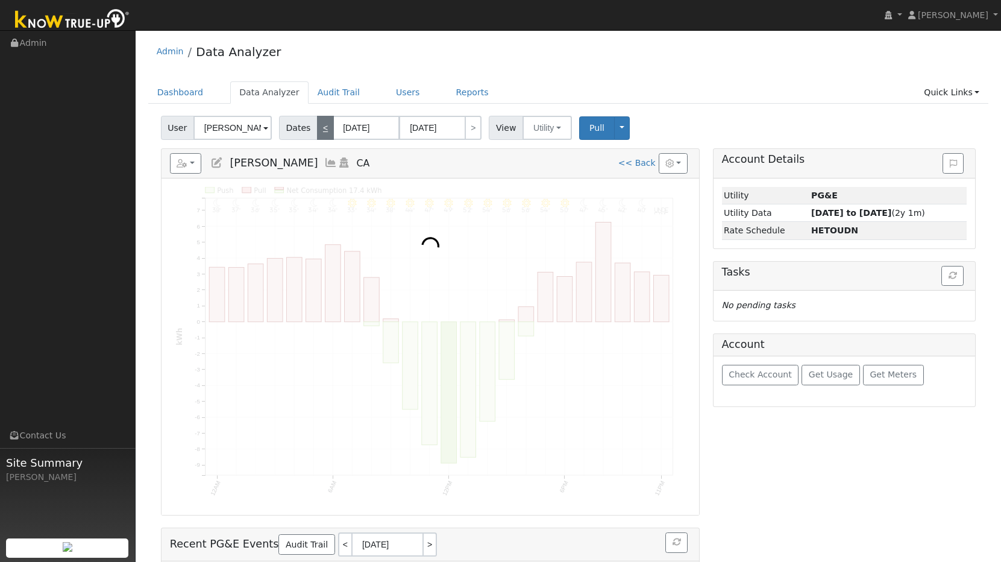
click at [324, 125] on link "<" at bounding box center [325, 128] width 17 height 24
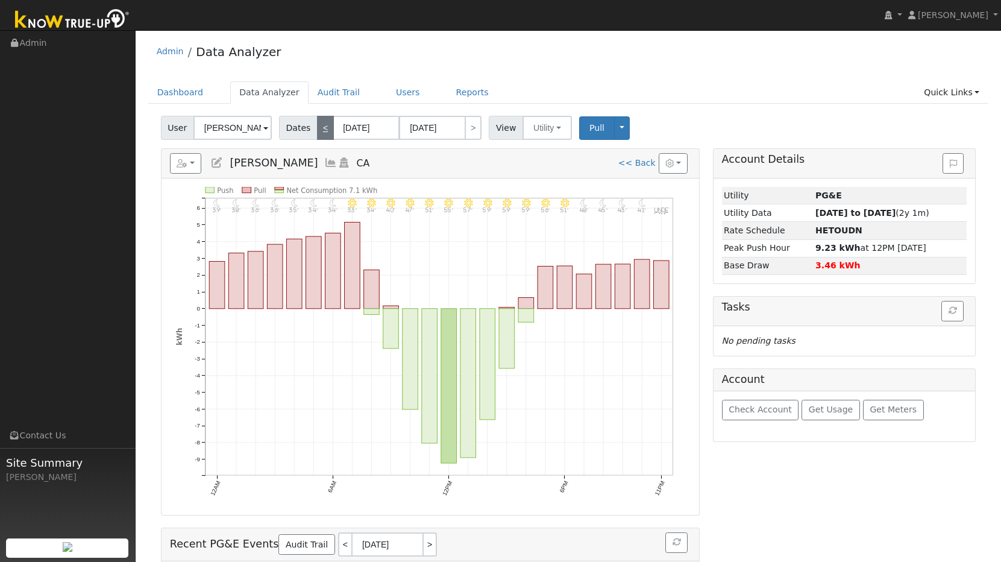
click at [324, 125] on link "<" at bounding box center [325, 128] width 17 height 24
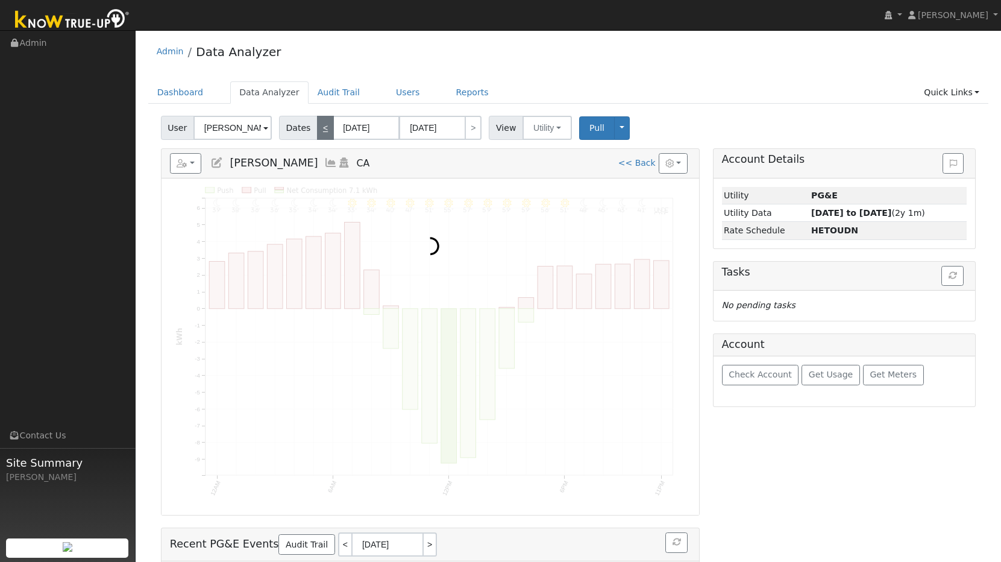
click at [324, 125] on link "<" at bounding box center [325, 128] width 17 height 24
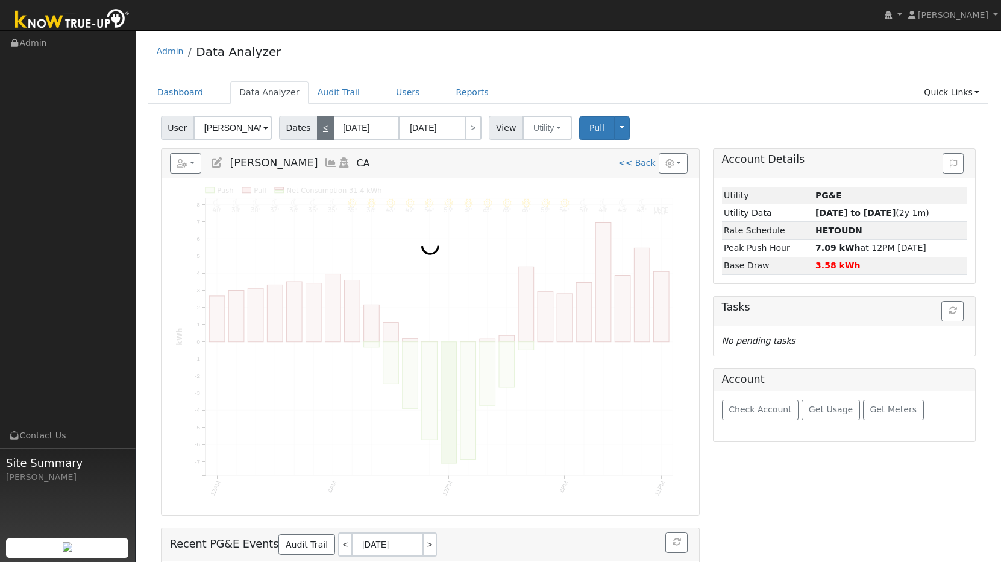
click at [324, 125] on link "<" at bounding box center [325, 128] width 17 height 24
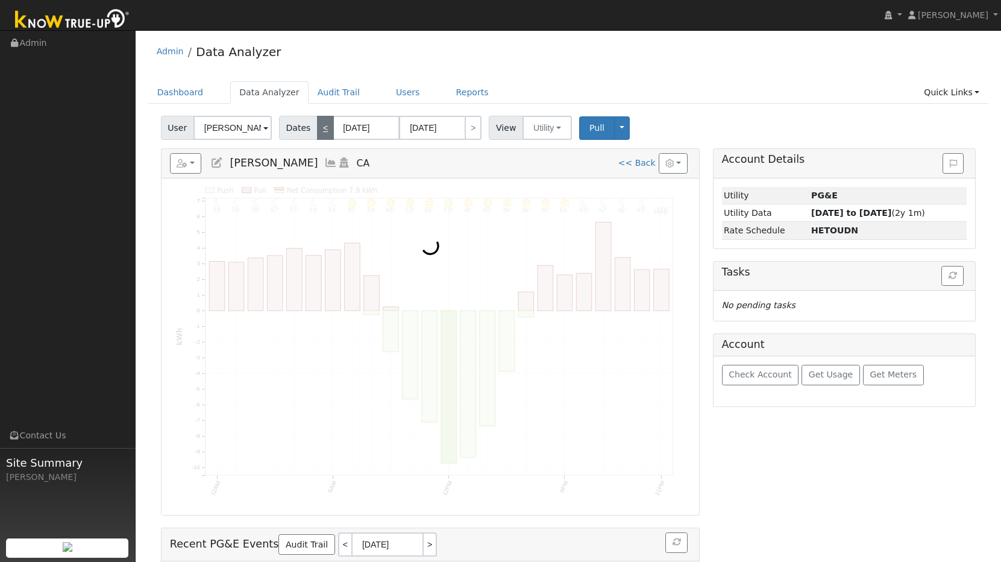
click at [324, 125] on link "<" at bounding box center [325, 128] width 17 height 24
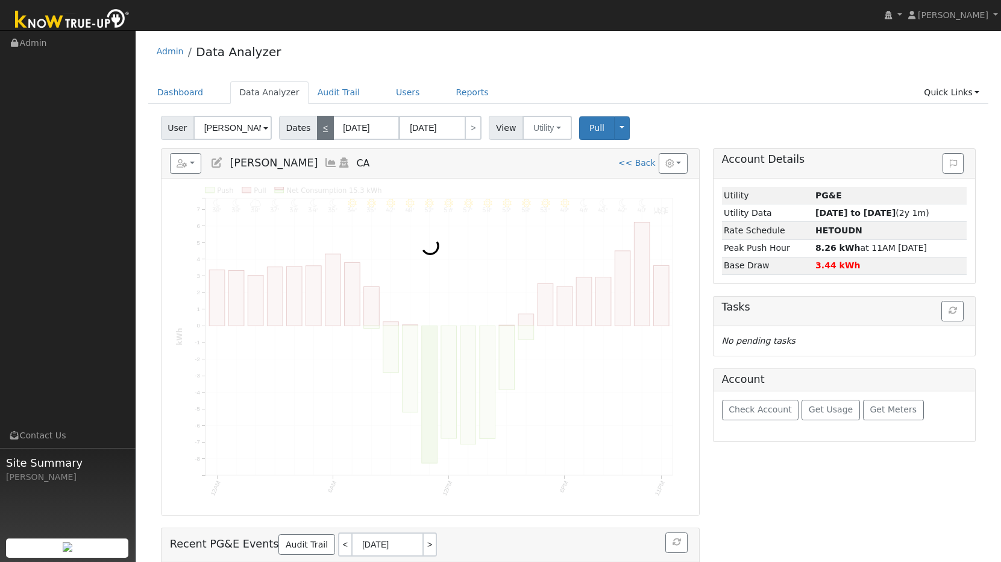
click at [324, 125] on link "<" at bounding box center [325, 128] width 17 height 24
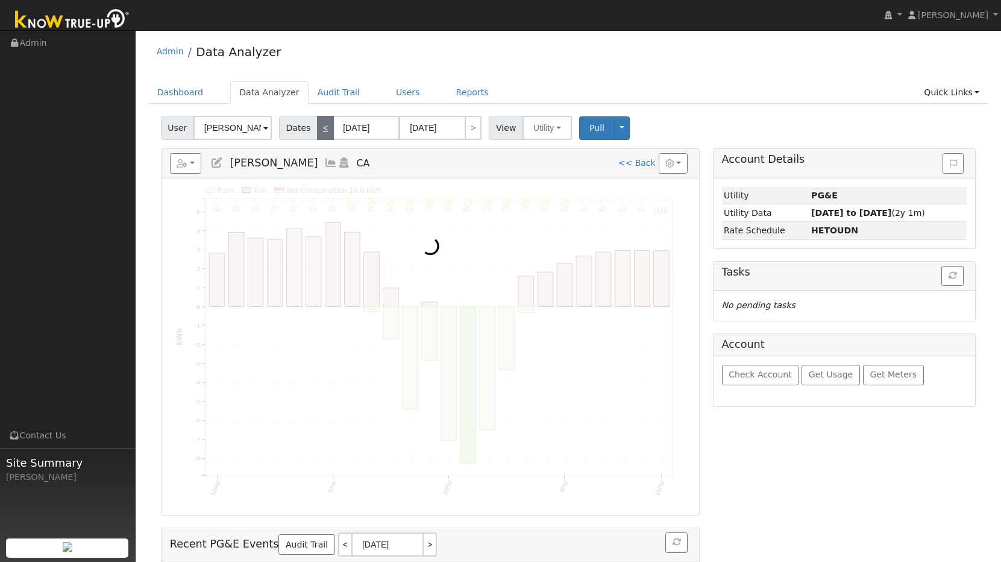
click at [324, 125] on link "<" at bounding box center [325, 128] width 17 height 24
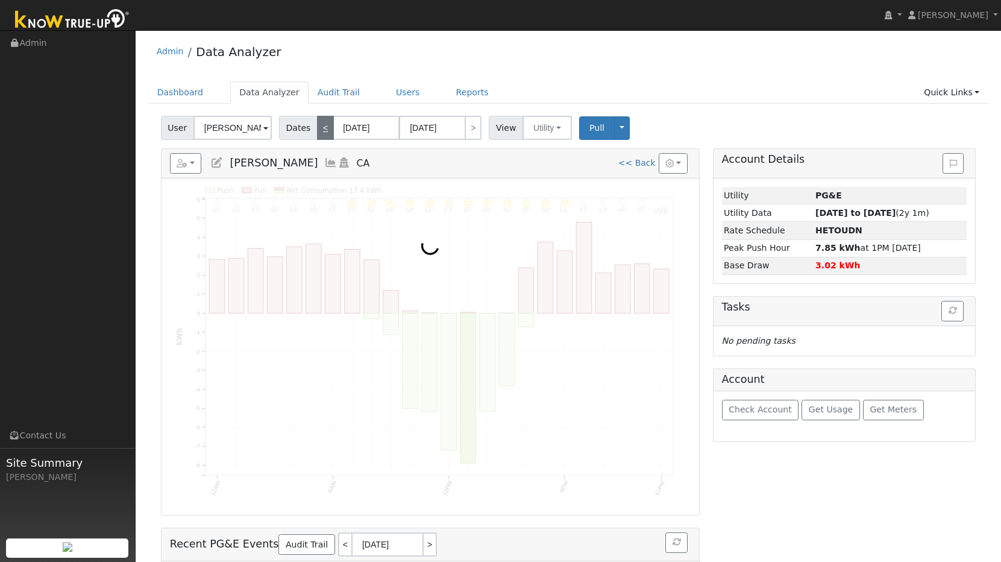
click at [324, 125] on link "<" at bounding box center [325, 128] width 17 height 24
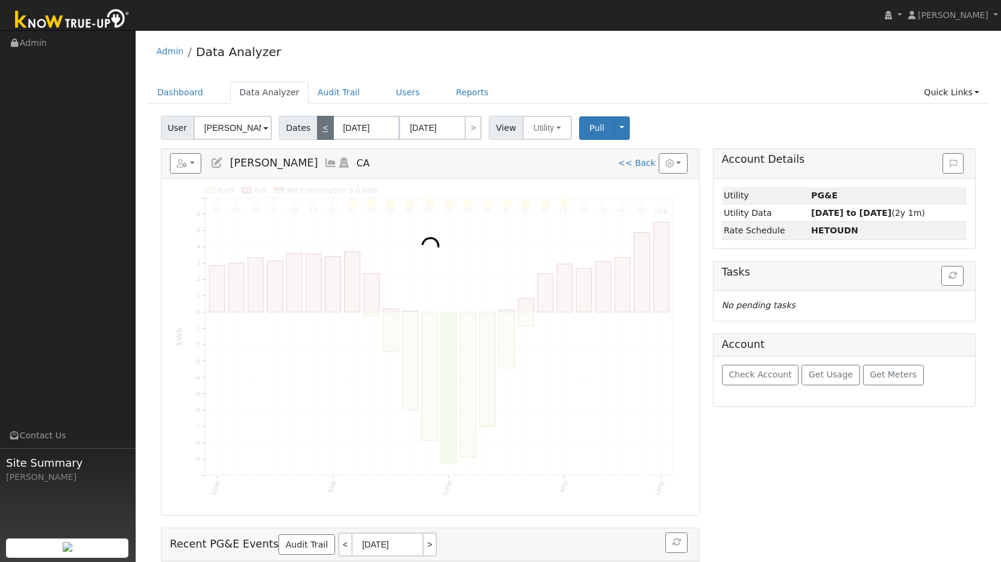
click at [324, 125] on link "<" at bounding box center [325, 128] width 17 height 24
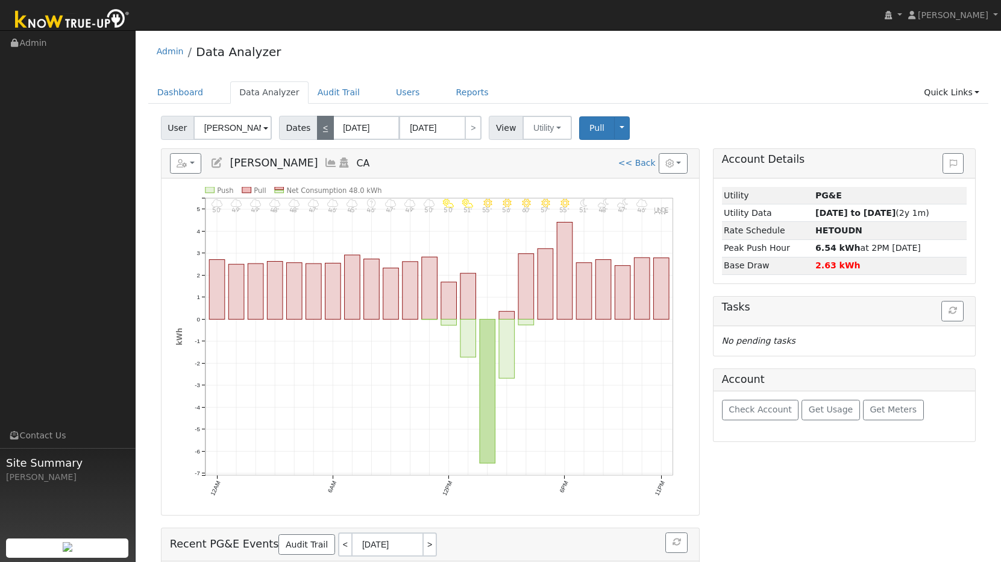
click at [324, 125] on link "<" at bounding box center [325, 128] width 17 height 24
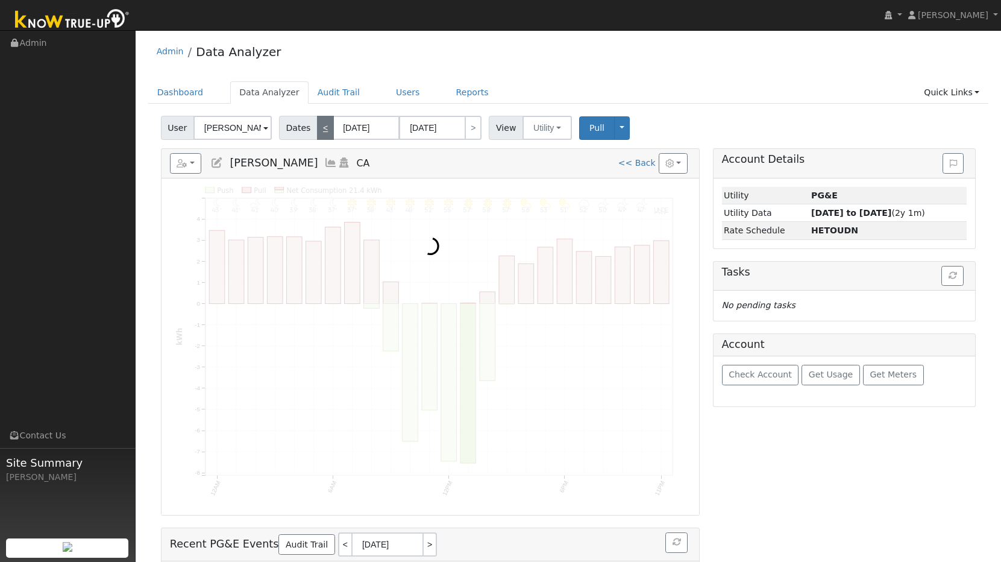
click at [324, 125] on link "<" at bounding box center [325, 128] width 17 height 24
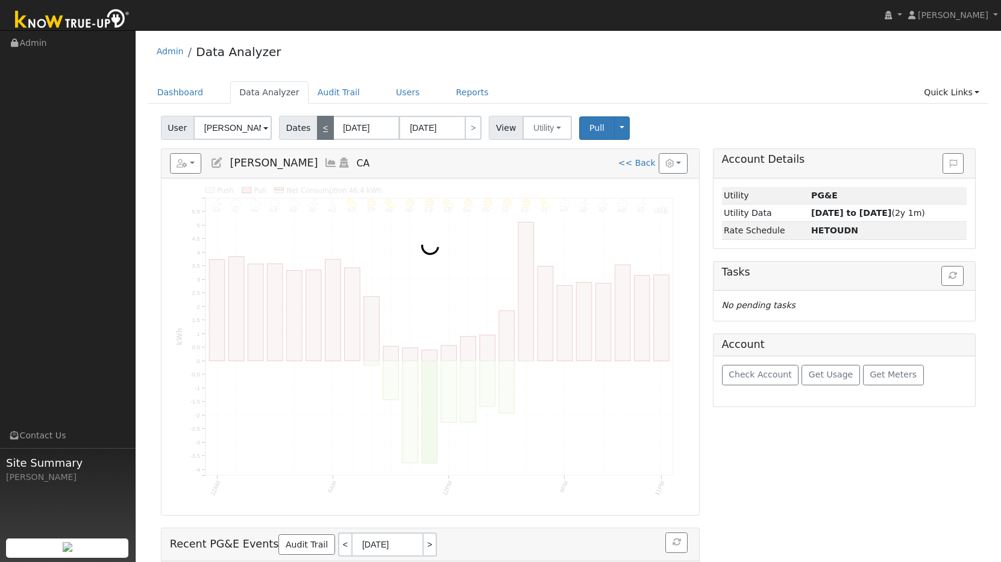
click at [324, 125] on link "<" at bounding box center [325, 128] width 17 height 24
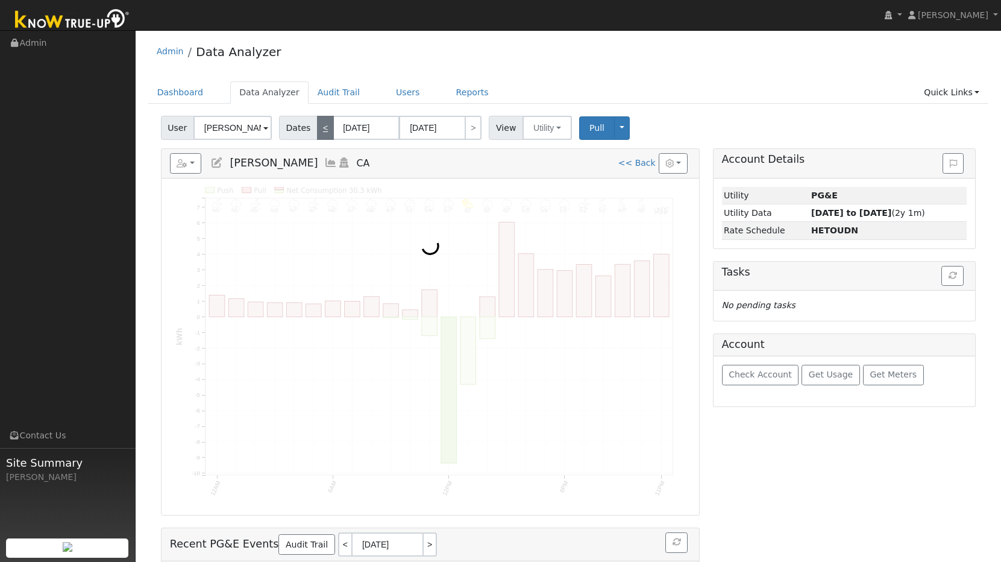
click at [324, 125] on link "<" at bounding box center [325, 128] width 17 height 24
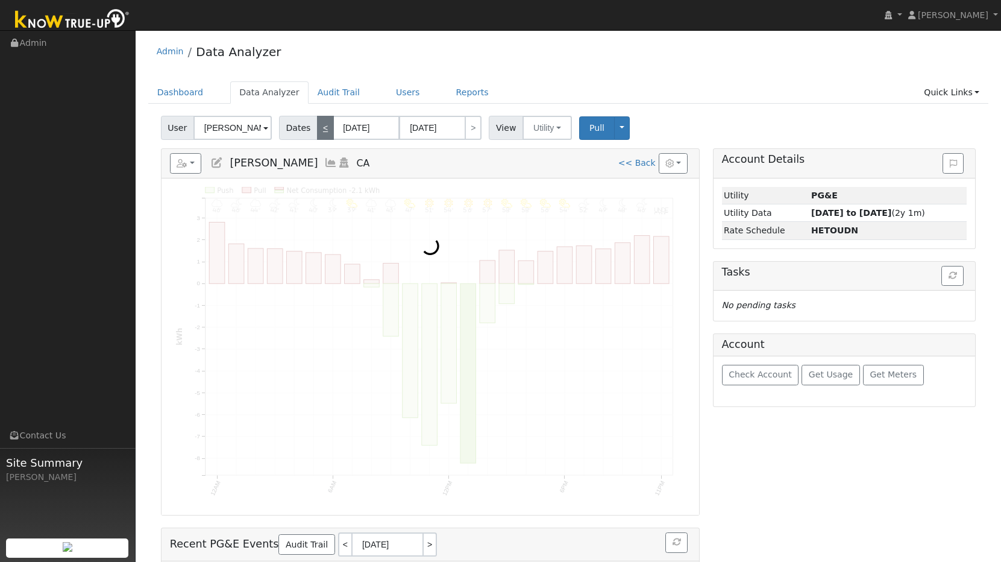
click at [324, 125] on link "<" at bounding box center [325, 128] width 17 height 24
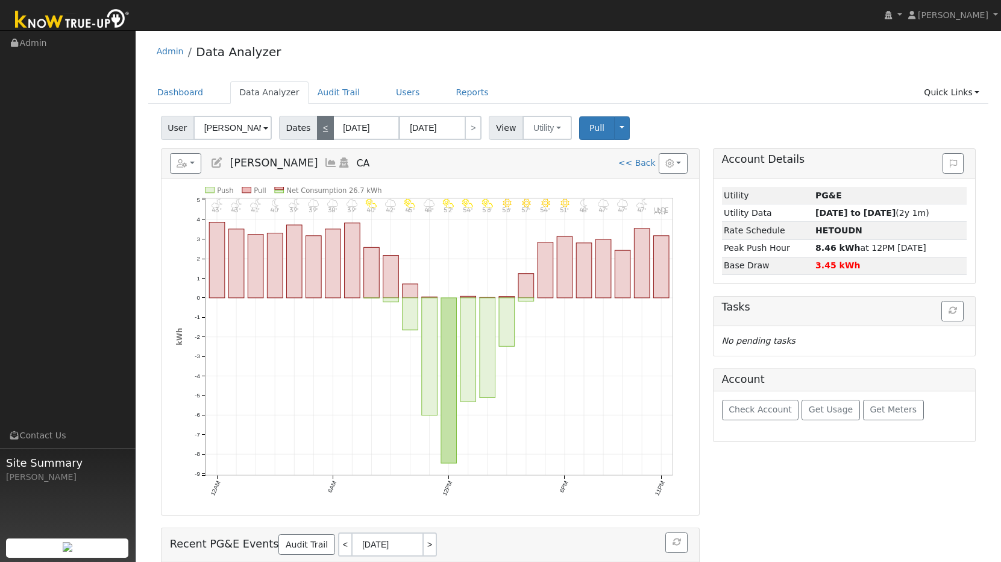
click at [324, 125] on link "<" at bounding box center [325, 128] width 17 height 24
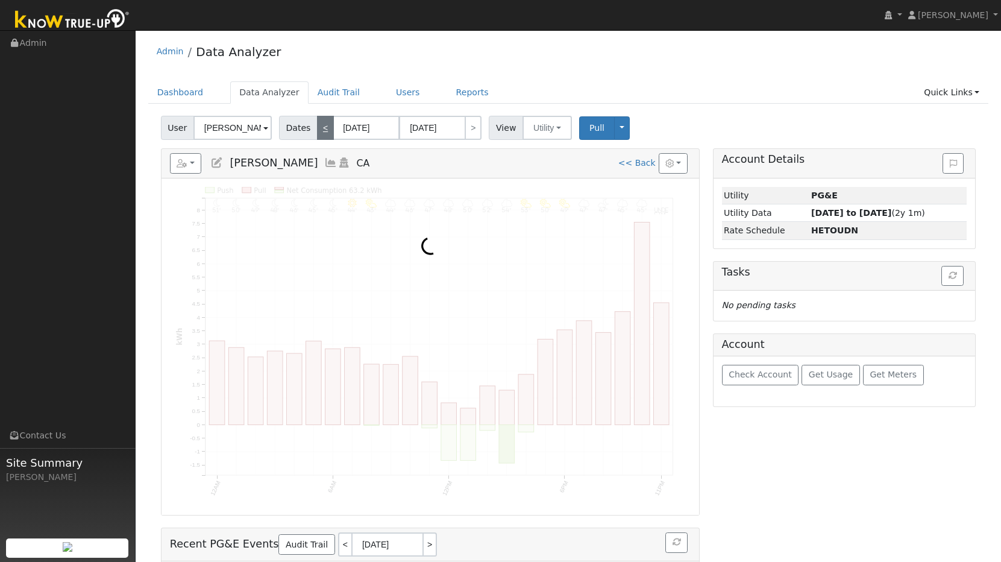
click at [324, 125] on link "<" at bounding box center [325, 128] width 17 height 24
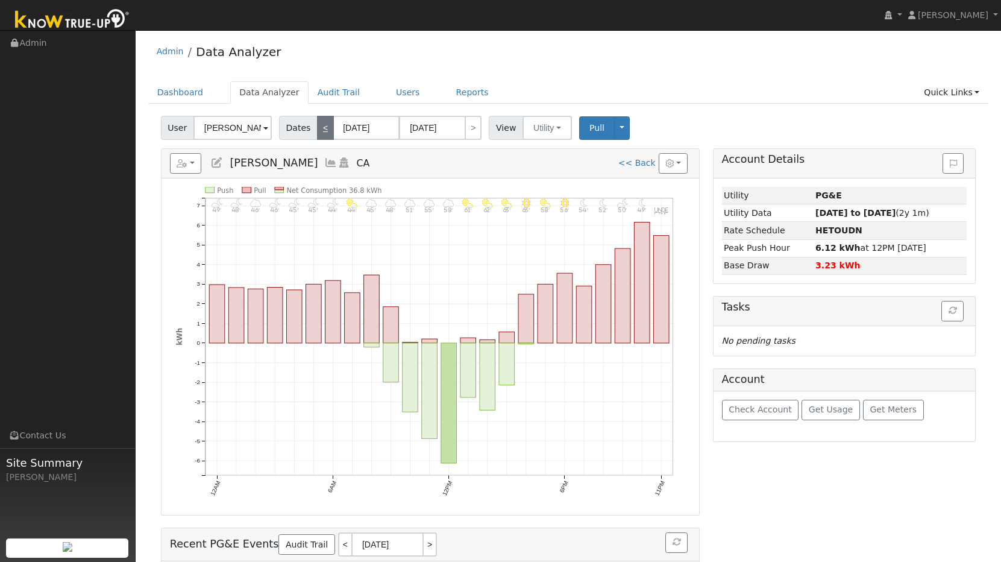
click at [324, 125] on link "<" at bounding box center [325, 128] width 17 height 24
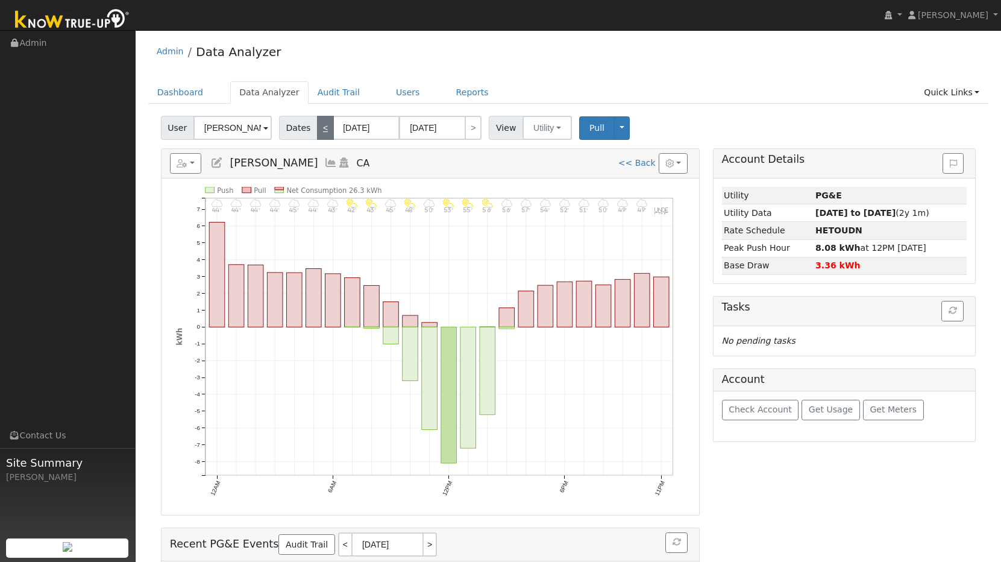
click at [324, 125] on link "<" at bounding box center [325, 128] width 17 height 24
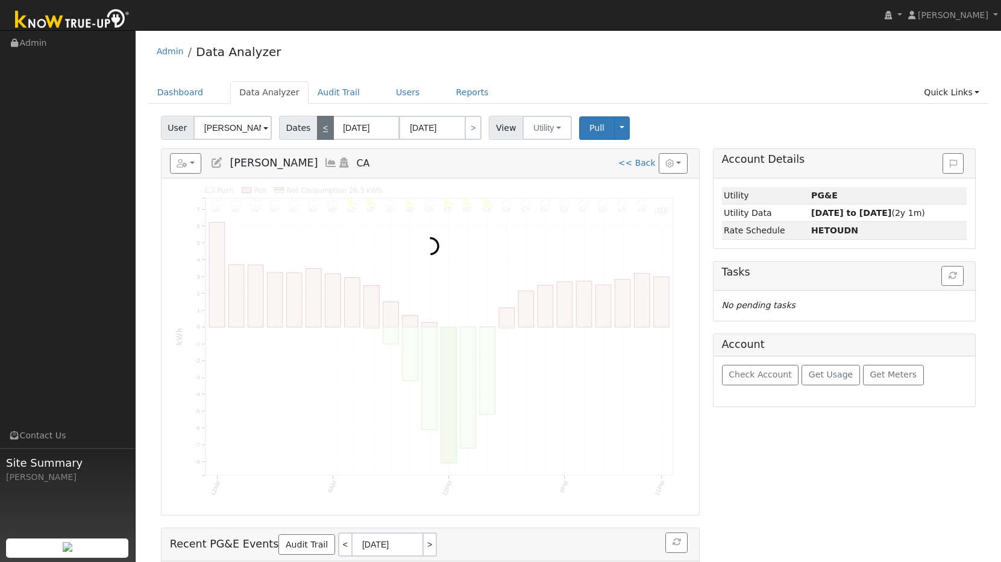
click at [324, 125] on link "<" at bounding box center [325, 128] width 17 height 24
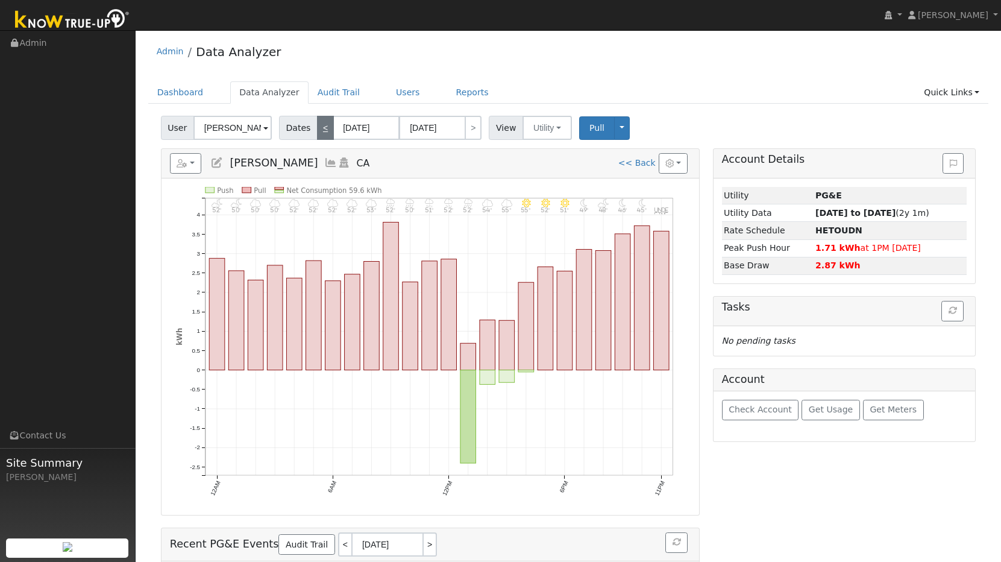
click at [324, 125] on link "<" at bounding box center [325, 128] width 17 height 24
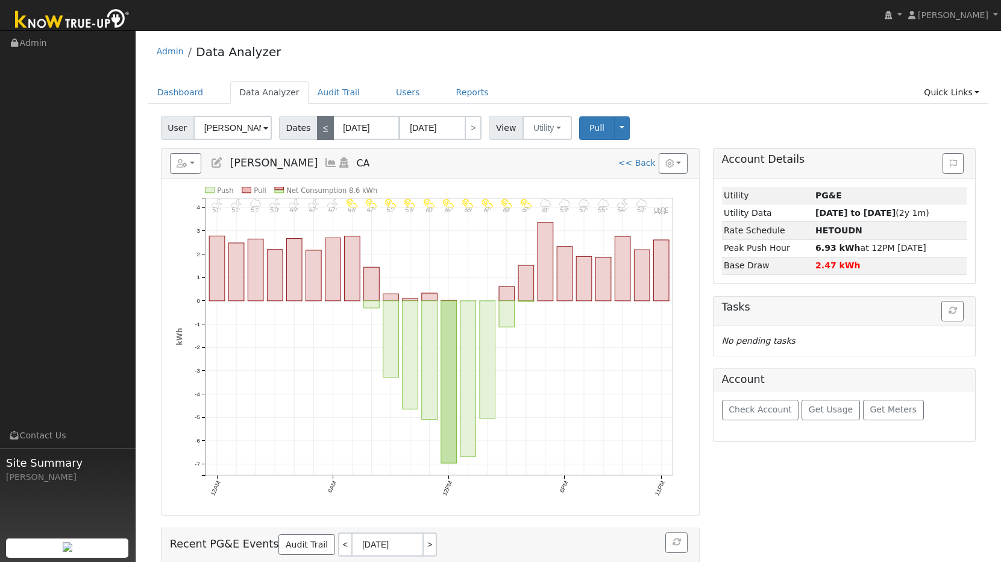
click at [324, 125] on link "<" at bounding box center [325, 128] width 17 height 24
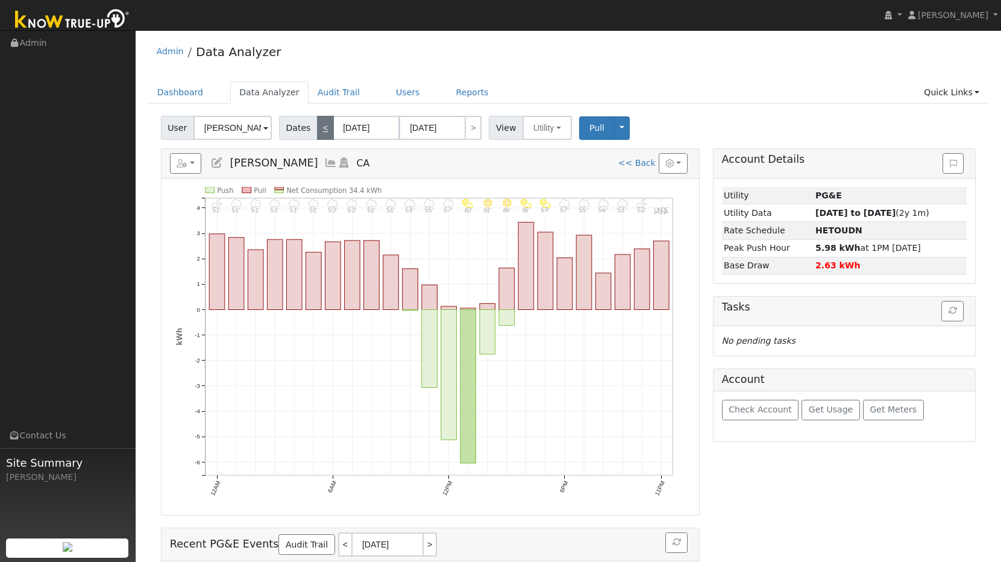
click at [324, 125] on link "<" at bounding box center [325, 128] width 17 height 24
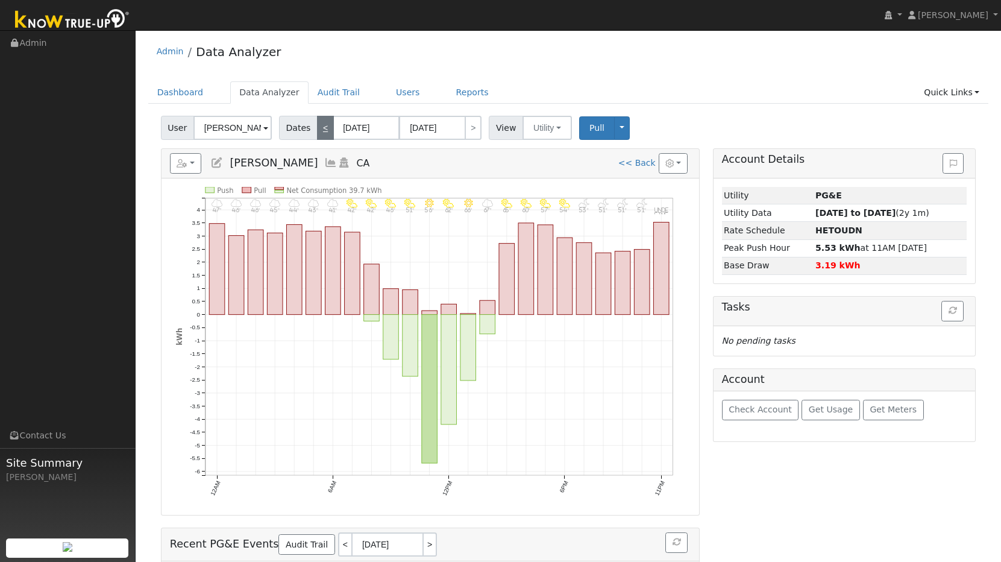
click at [324, 125] on link "<" at bounding box center [325, 128] width 17 height 24
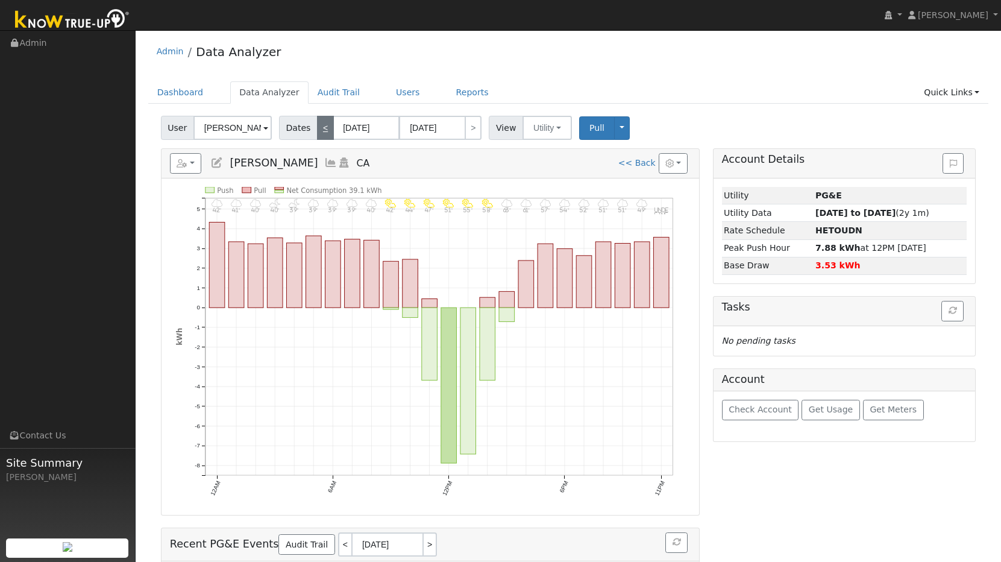
click at [326, 125] on link "<" at bounding box center [325, 128] width 17 height 24
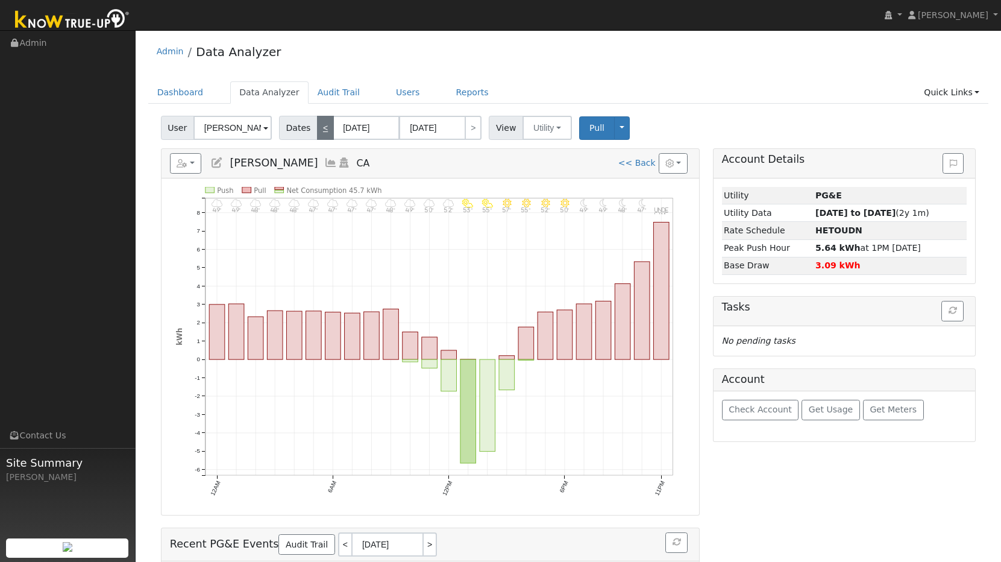
click at [326, 125] on link "<" at bounding box center [325, 128] width 17 height 24
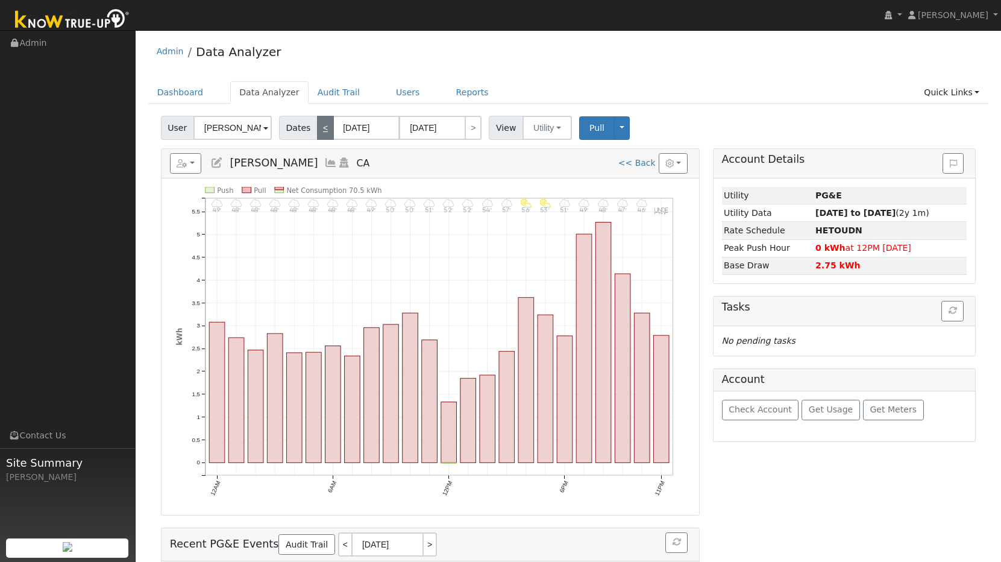
click at [326, 125] on link "<" at bounding box center [325, 128] width 17 height 24
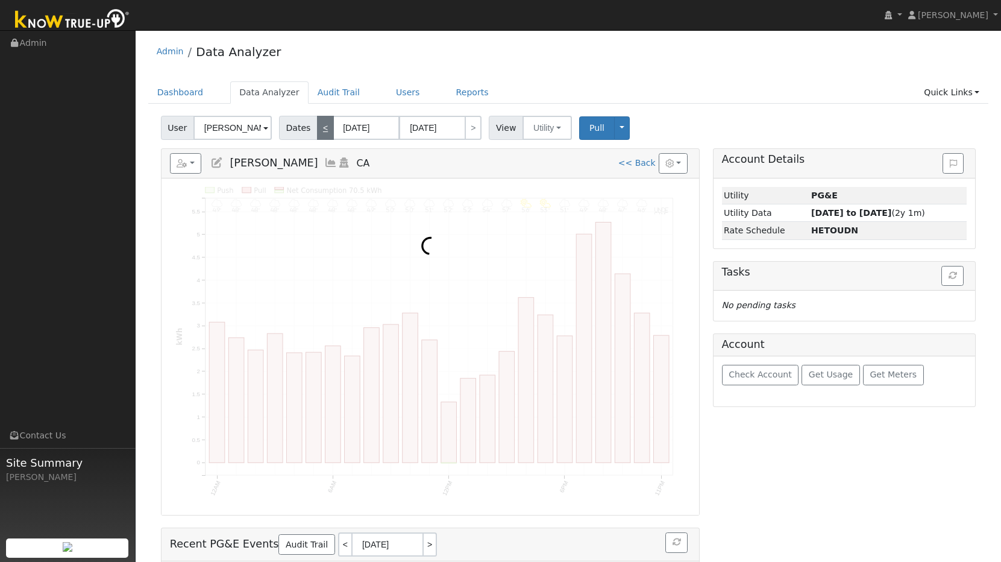
click at [326, 125] on link "<" at bounding box center [325, 128] width 17 height 24
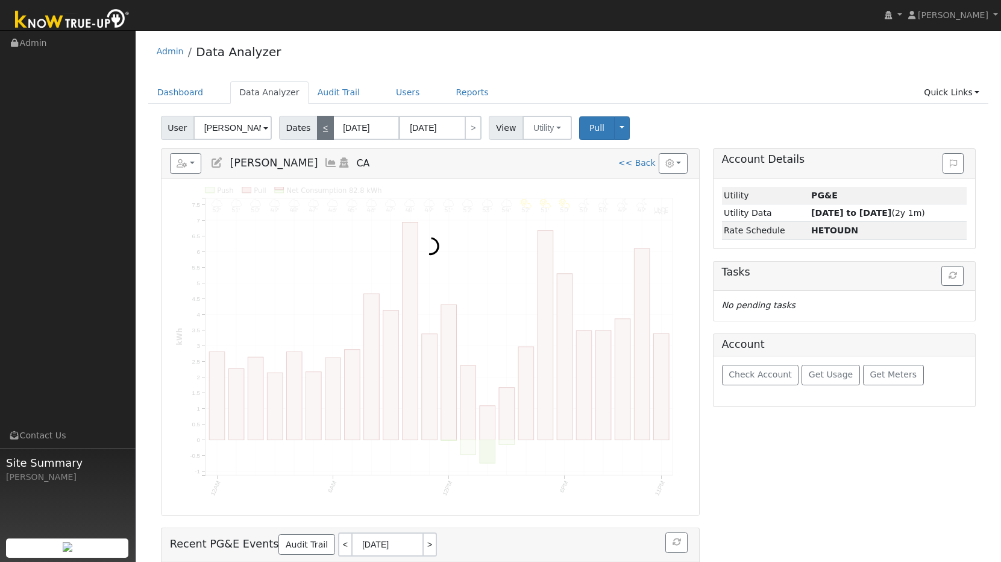
click at [326, 125] on link "<" at bounding box center [325, 128] width 17 height 24
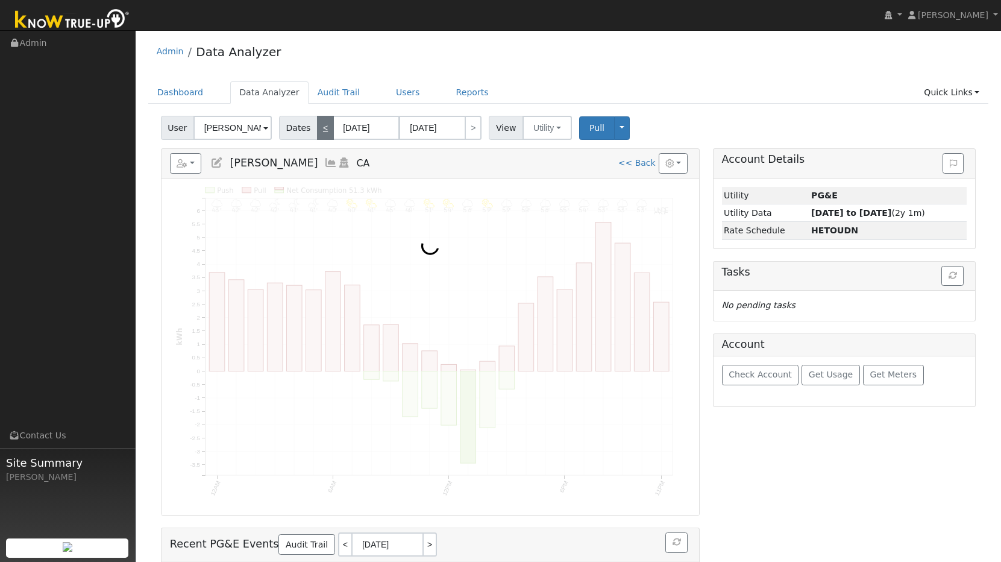
click at [326, 125] on link "<" at bounding box center [325, 128] width 17 height 24
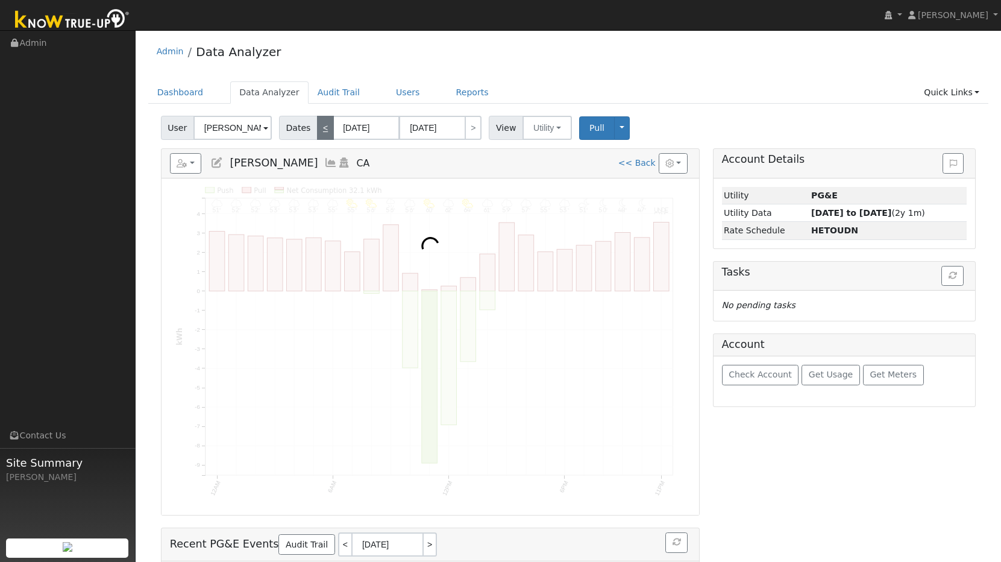
click at [326, 125] on link "<" at bounding box center [325, 128] width 17 height 24
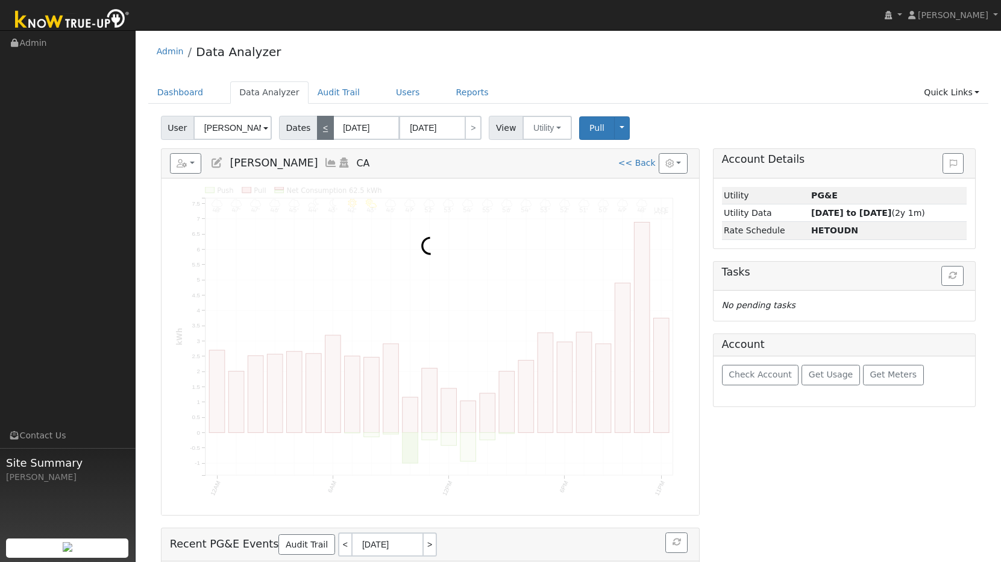
click at [326, 125] on link "<" at bounding box center [325, 128] width 17 height 24
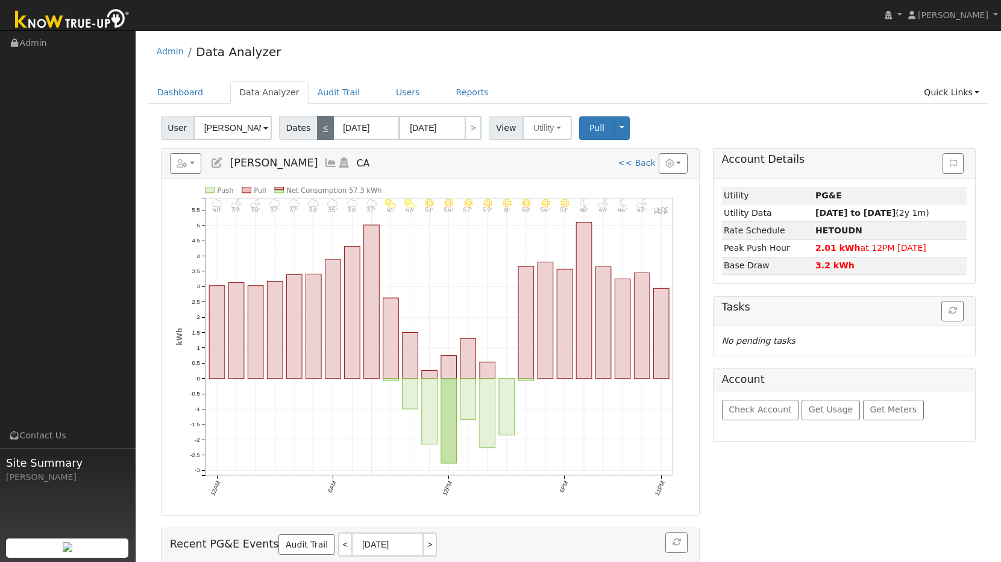
click at [326, 125] on link "<" at bounding box center [325, 128] width 17 height 24
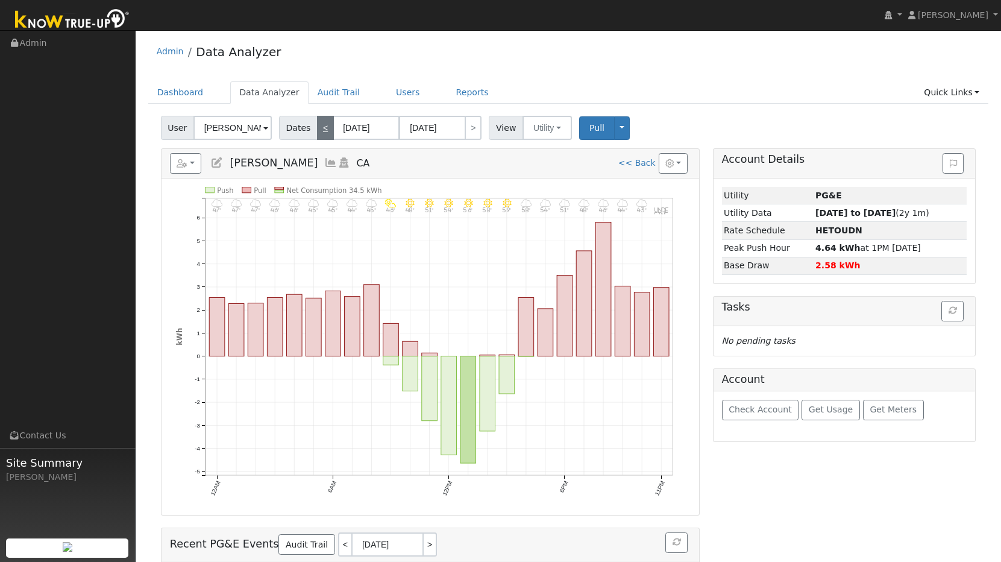
click at [326, 125] on link "<" at bounding box center [325, 128] width 17 height 24
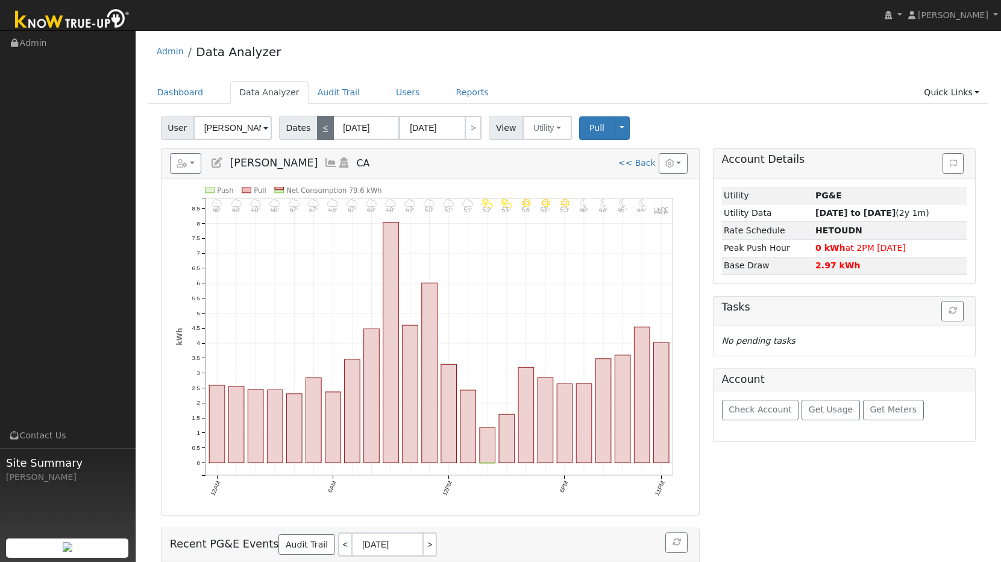
click at [326, 125] on link "<" at bounding box center [325, 128] width 17 height 24
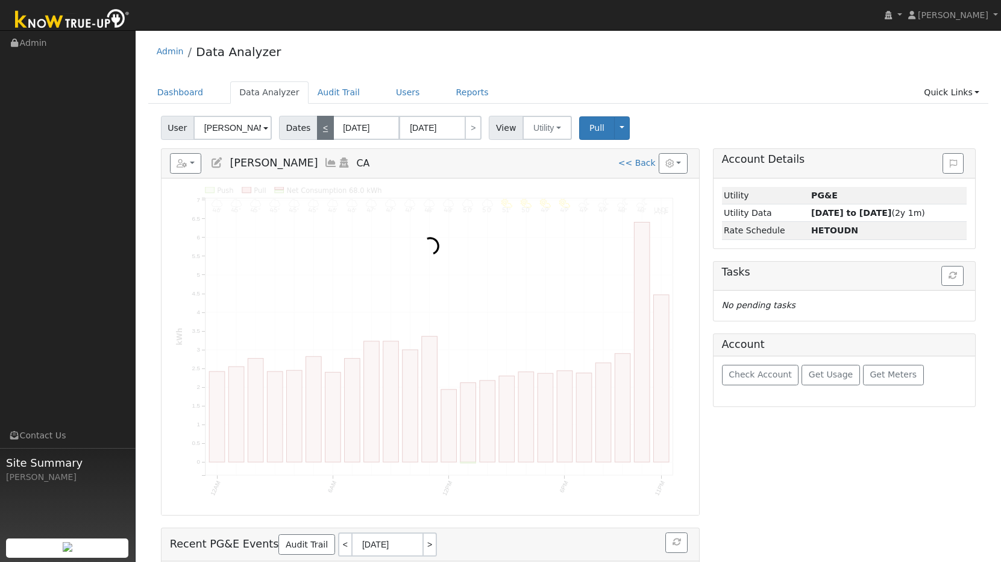
click at [326, 125] on link "<" at bounding box center [325, 128] width 17 height 24
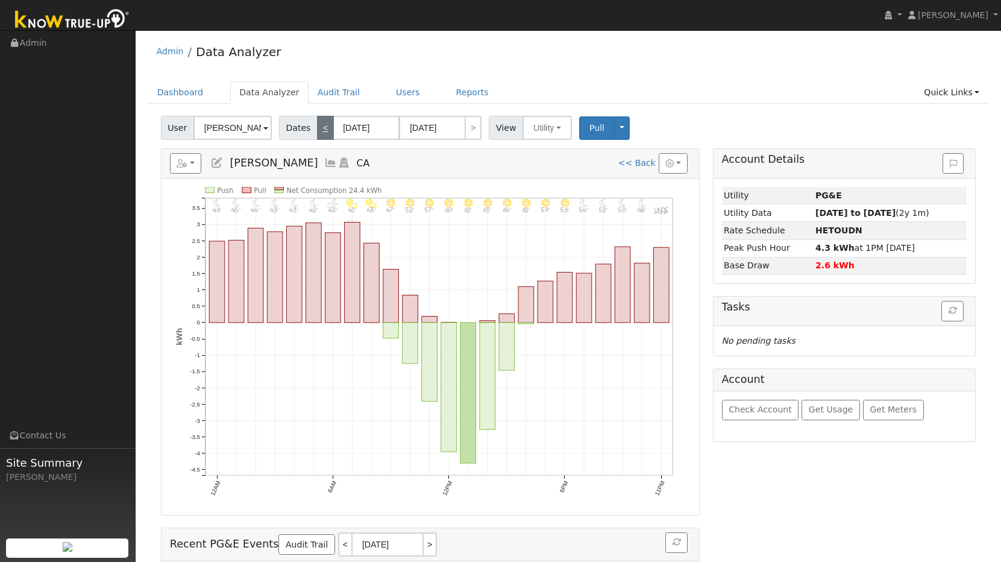
click at [326, 125] on link "<" at bounding box center [325, 128] width 17 height 24
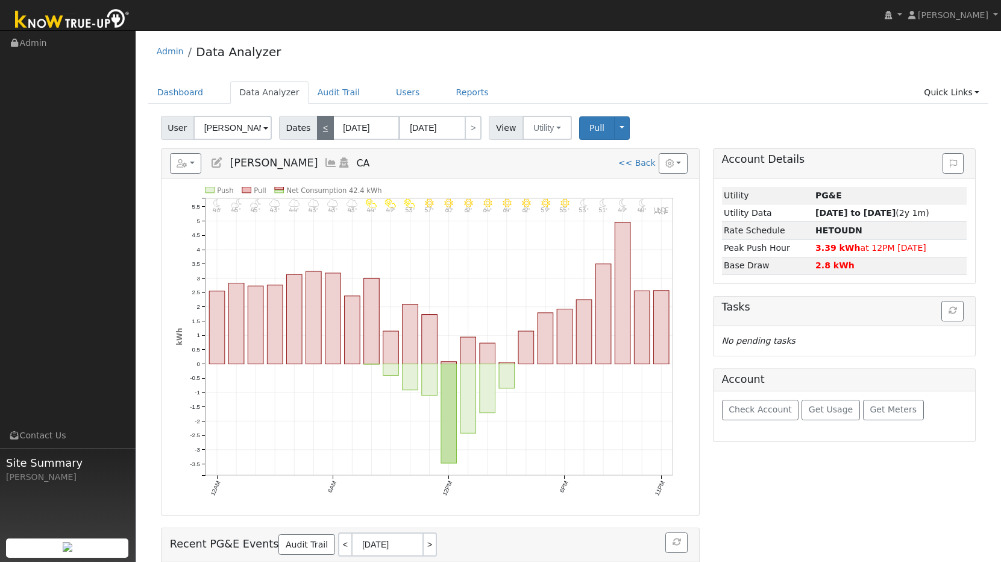
click at [326, 125] on link "<" at bounding box center [325, 128] width 17 height 24
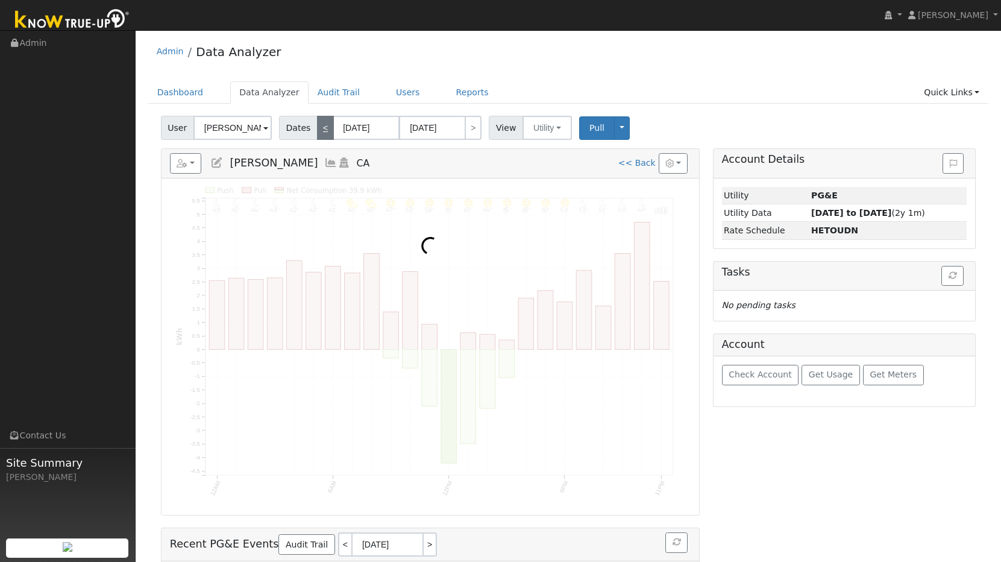
click at [326, 125] on link "<" at bounding box center [325, 128] width 17 height 24
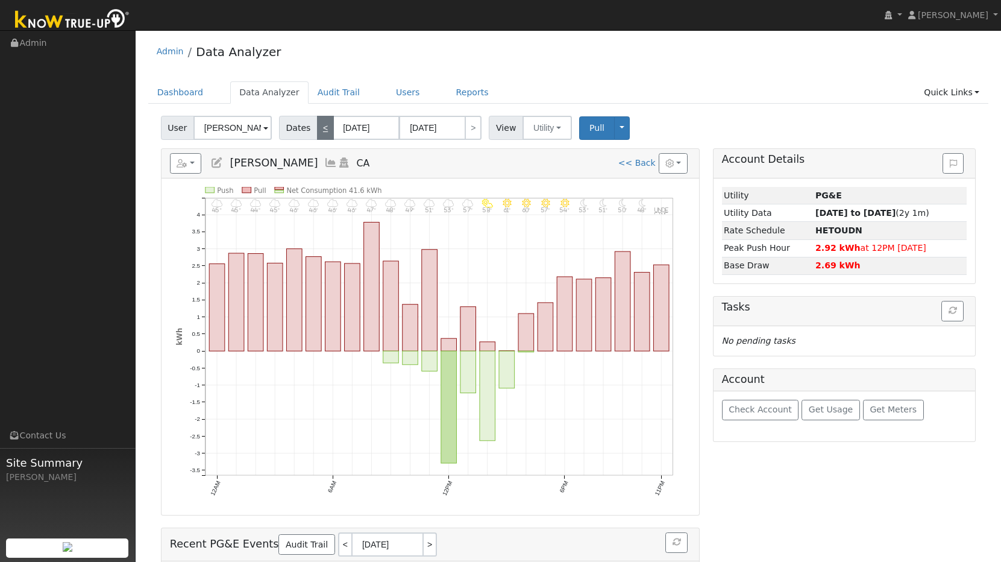
click at [326, 125] on link "<" at bounding box center [325, 128] width 17 height 24
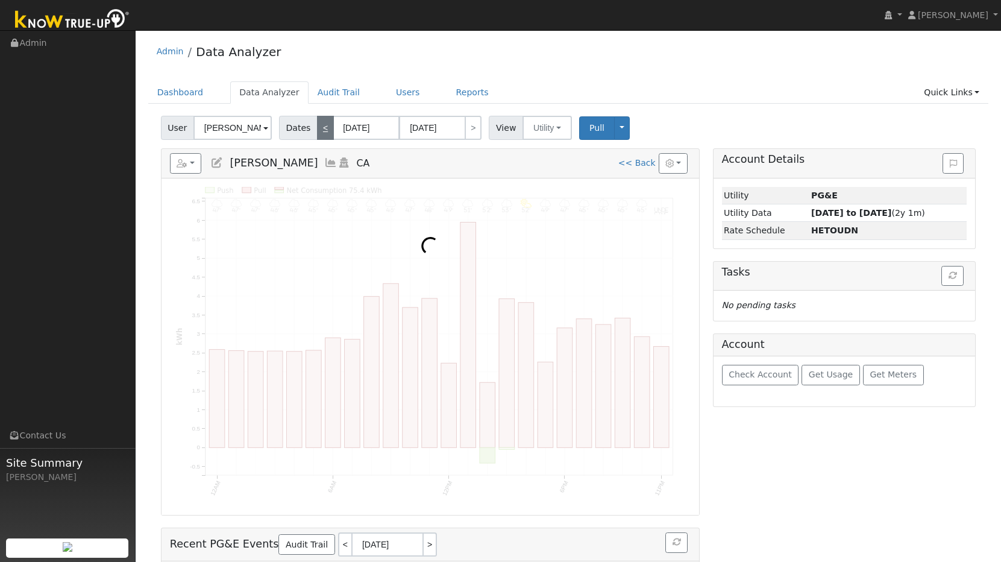
click at [326, 125] on link "<" at bounding box center [325, 128] width 17 height 24
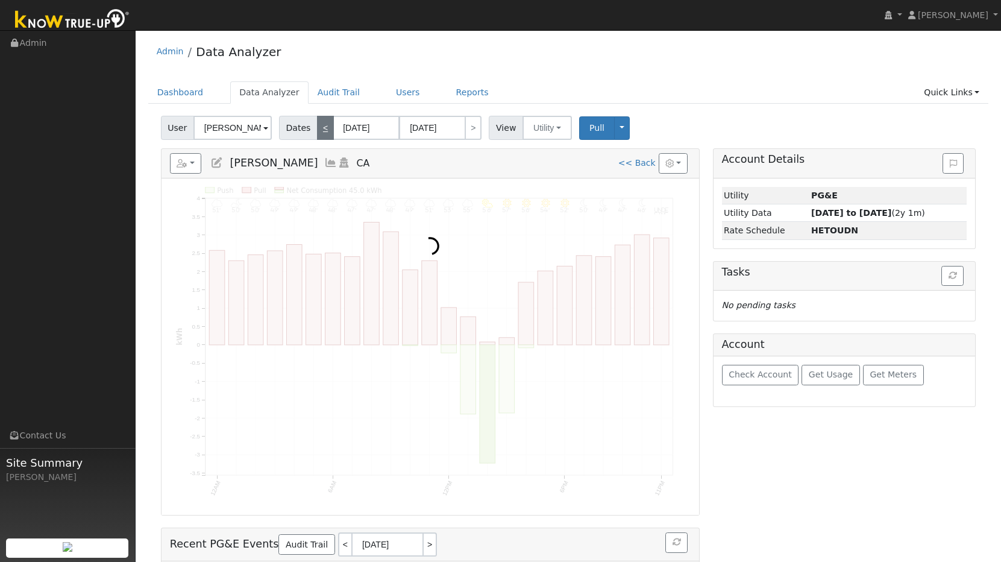
click at [326, 125] on link "<" at bounding box center [325, 128] width 17 height 24
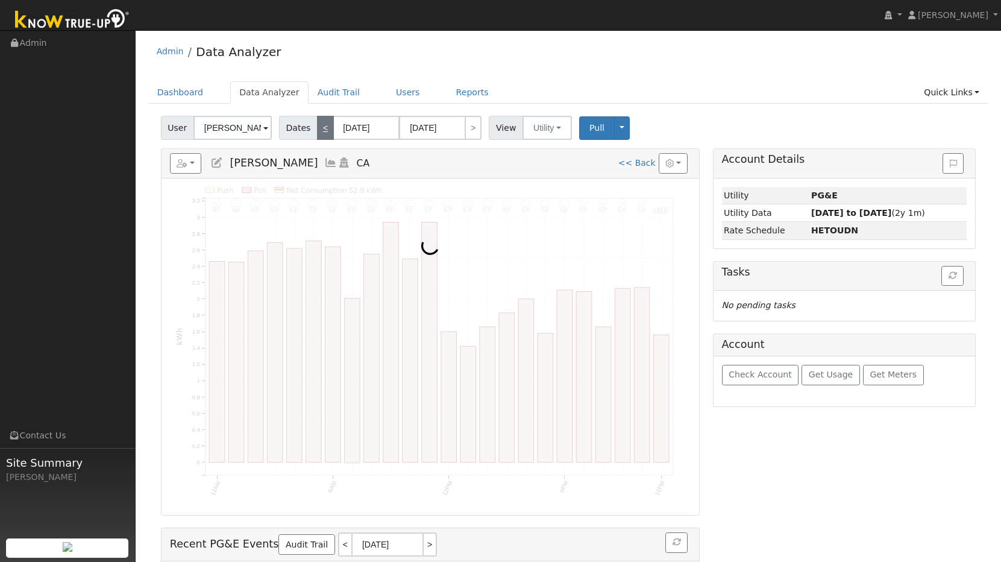
click at [326, 125] on link "<" at bounding box center [325, 128] width 17 height 24
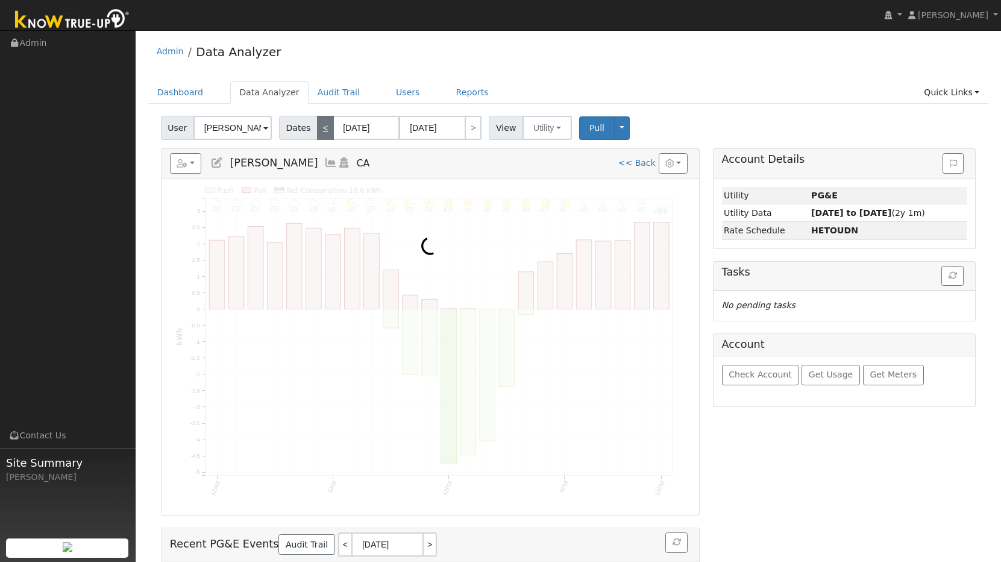
click at [326, 125] on link "<" at bounding box center [325, 128] width 17 height 24
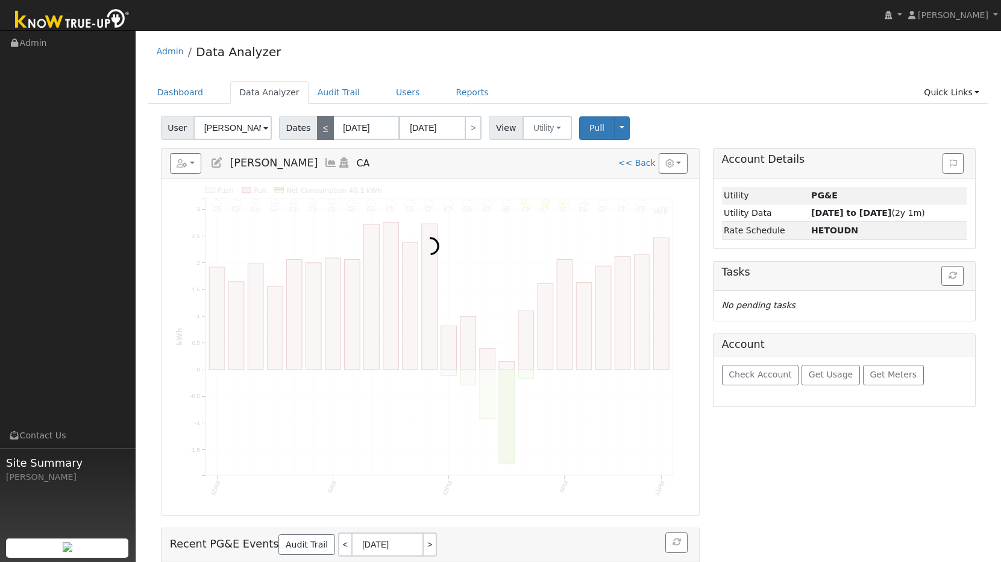
click at [326, 125] on link "<" at bounding box center [325, 128] width 17 height 24
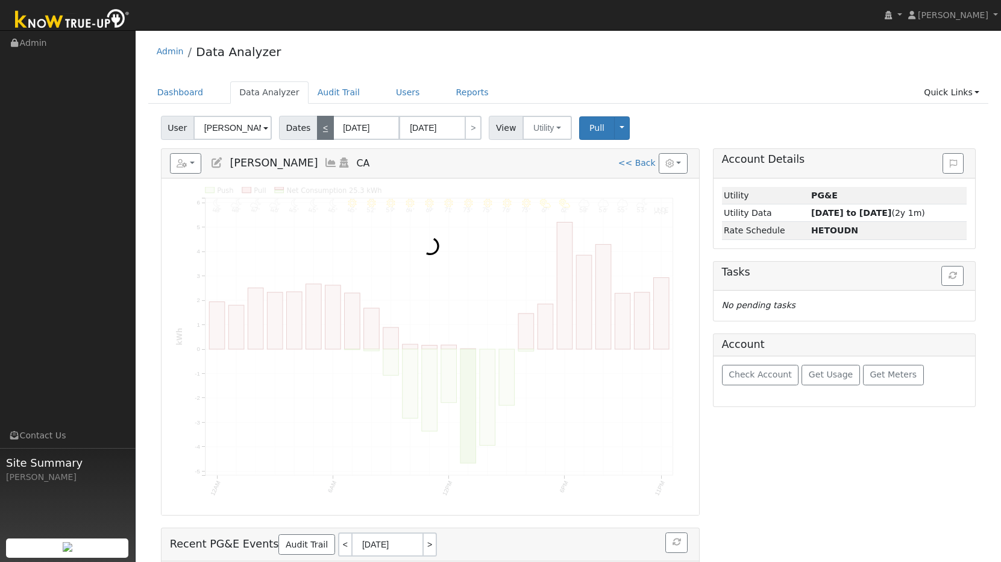
click at [326, 125] on link "<" at bounding box center [325, 128] width 17 height 24
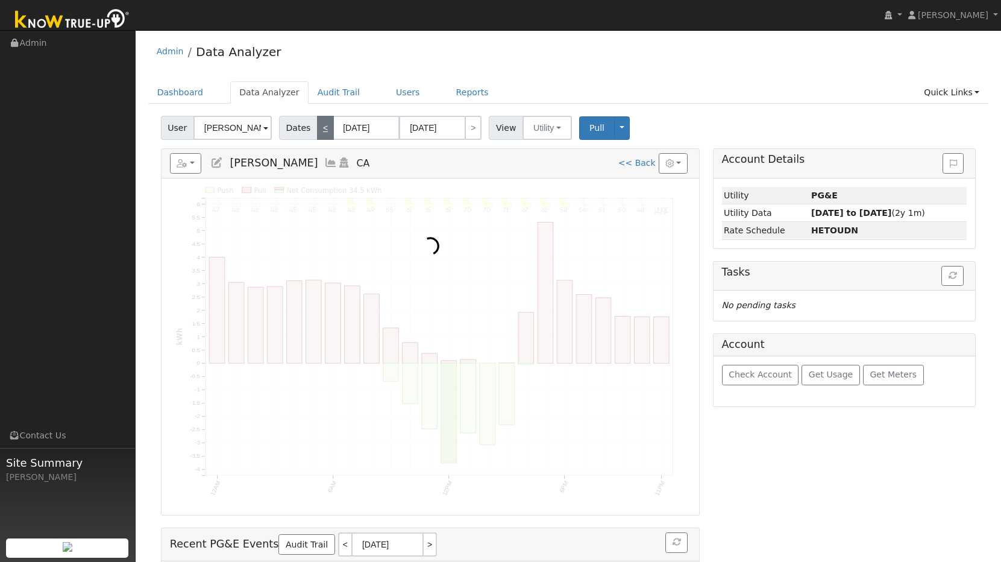
click at [326, 125] on link "<" at bounding box center [325, 128] width 17 height 24
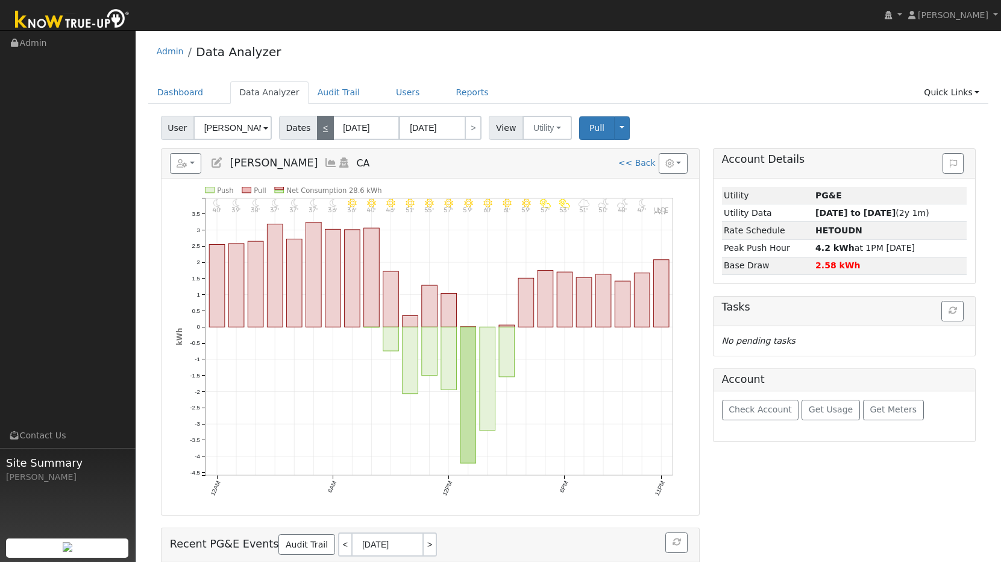
click at [326, 125] on link "<" at bounding box center [325, 128] width 17 height 24
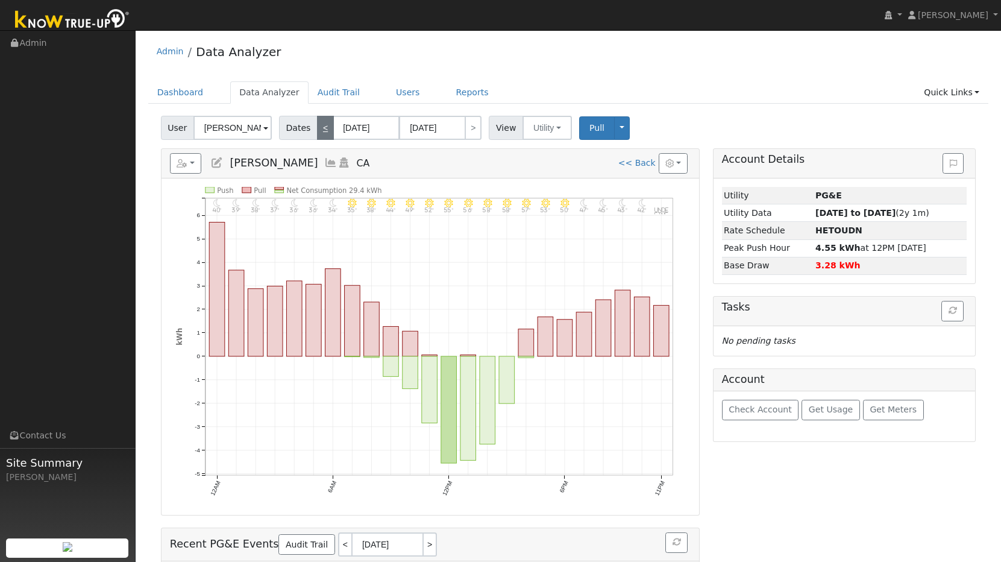
click at [326, 125] on link "<" at bounding box center [325, 128] width 17 height 24
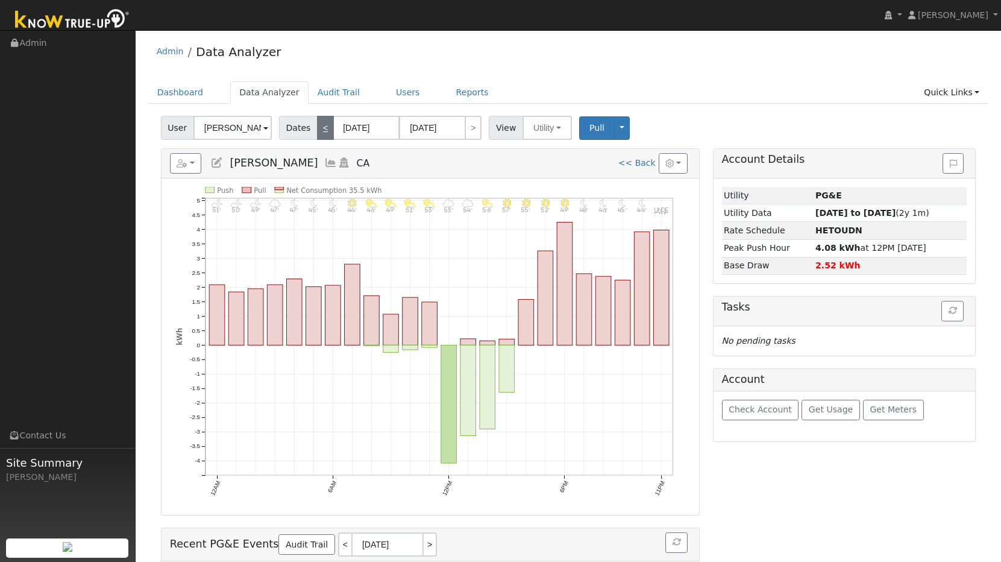
click at [326, 125] on link "<" at bounding box center [325, 128] width 17 height 24
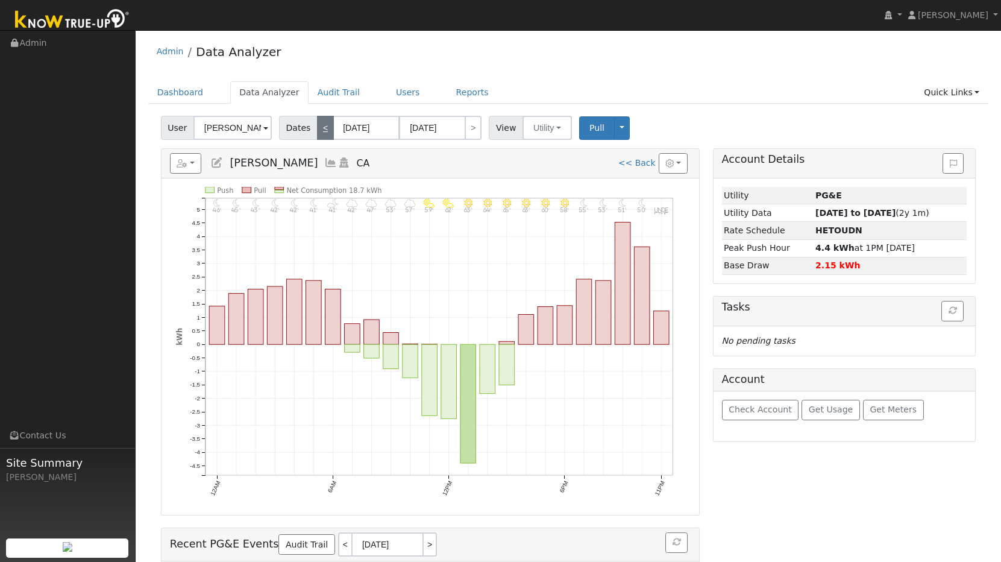
click at [326, 125] on link "<" at bounding box center [325, 128] width 17 height 24
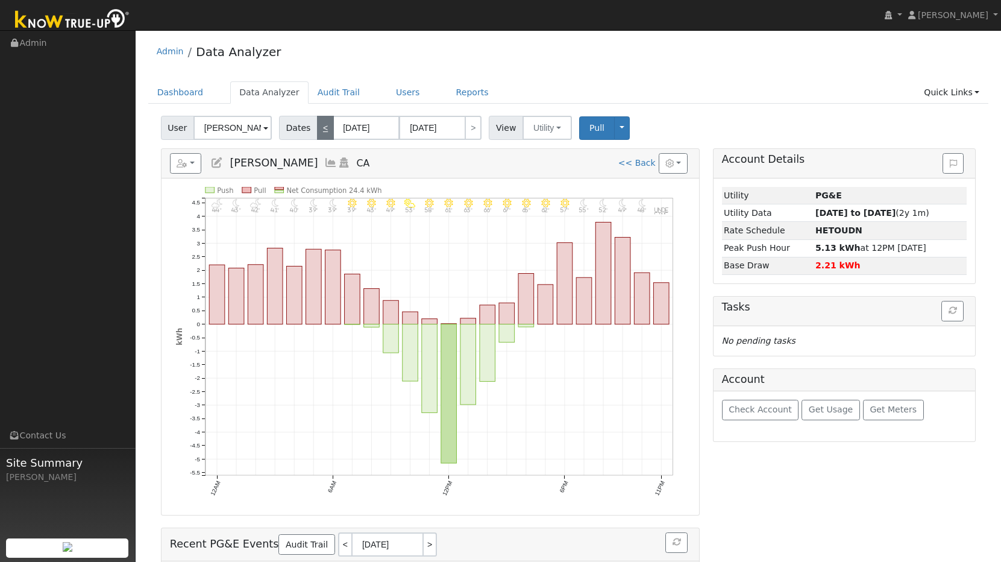
click at [326, 125] on link "<" at bounding box center [325, 128] width 17 height 24
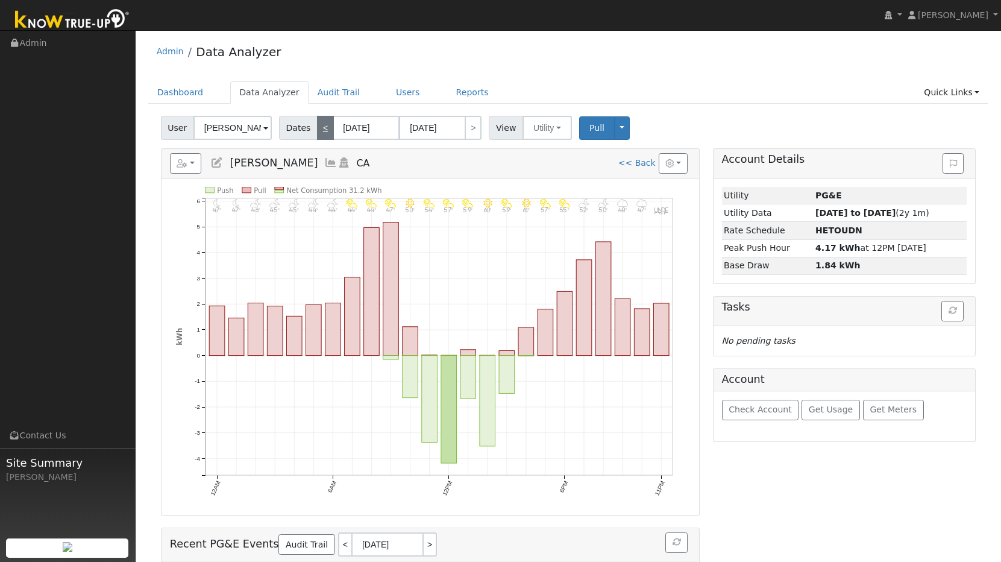
click at [326, 125] on link "<" at bounding box center [325, 128] width 17 height 24
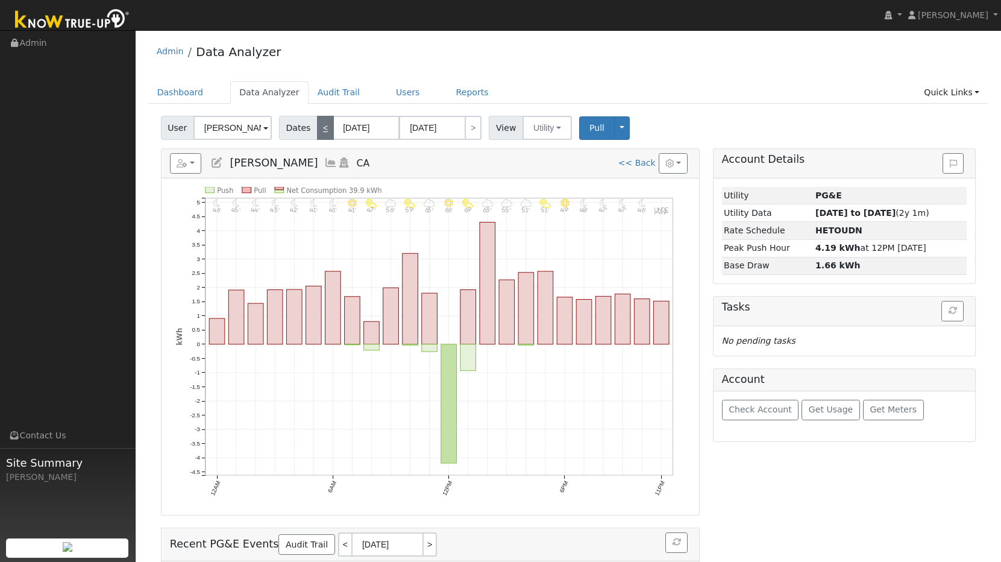
click at [326, 125] on link "<" at bounding box center [325, 128] width 17 height 24
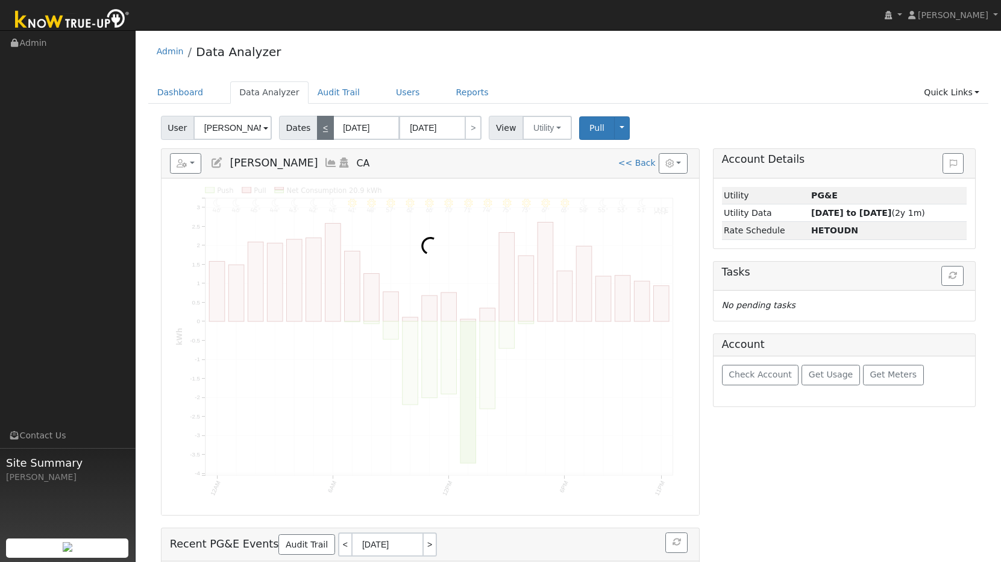
click at [326, 125] on link "<" at bounding box center [325, 128] width 17 height 24
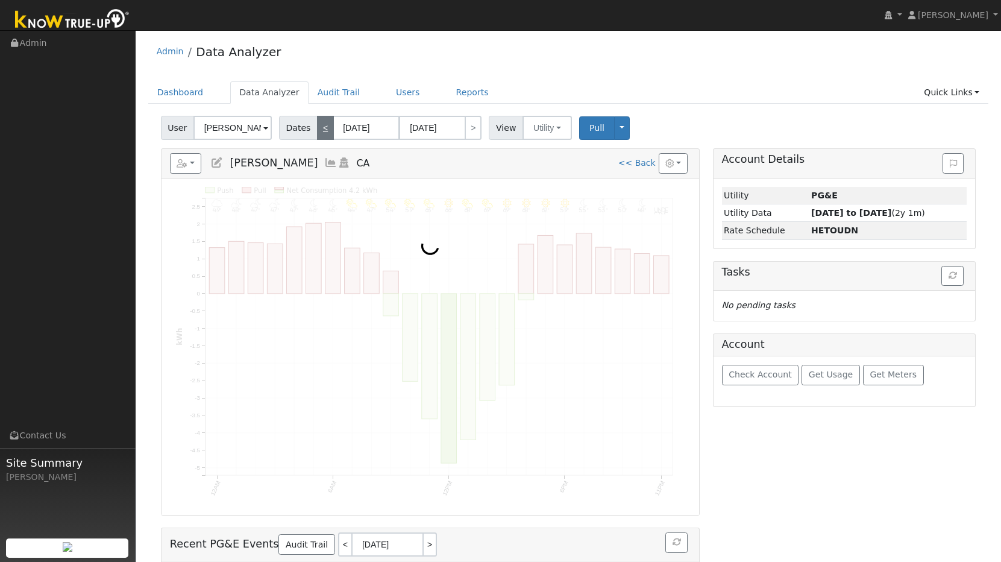
click at [326, 125] on link "<" at bounding box center [325, 128] width 17 height 24
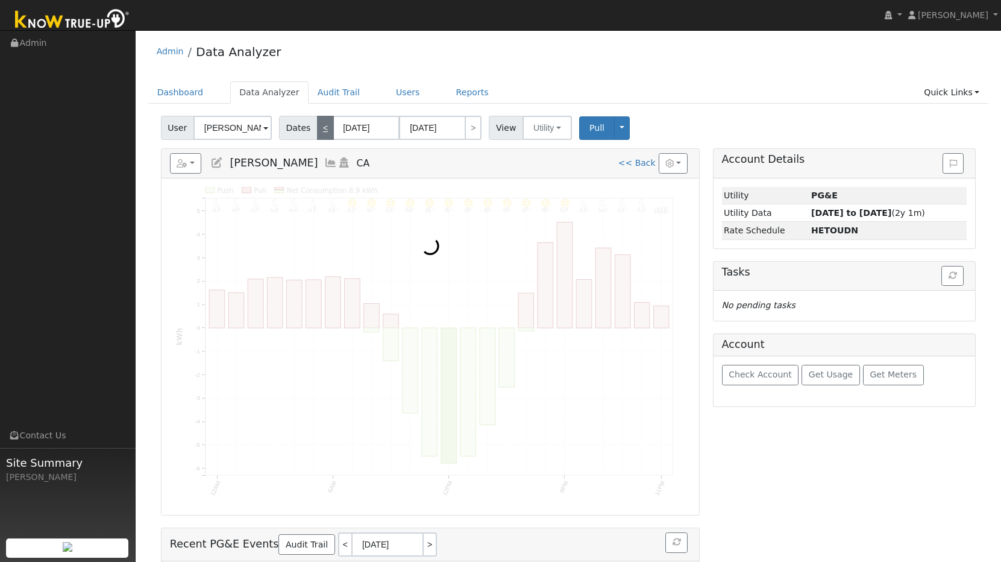
click at [326, 125] on link "<" at bounding box center [325, 128] width 17 height 24
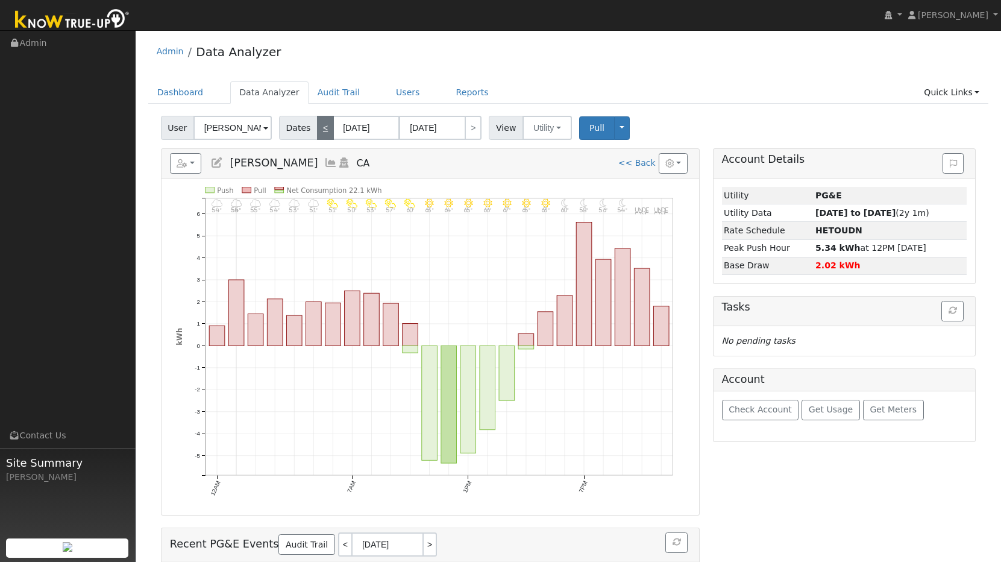
click at [326, 125] on link "<" at bounding box center [325, 128] width 17 height 24
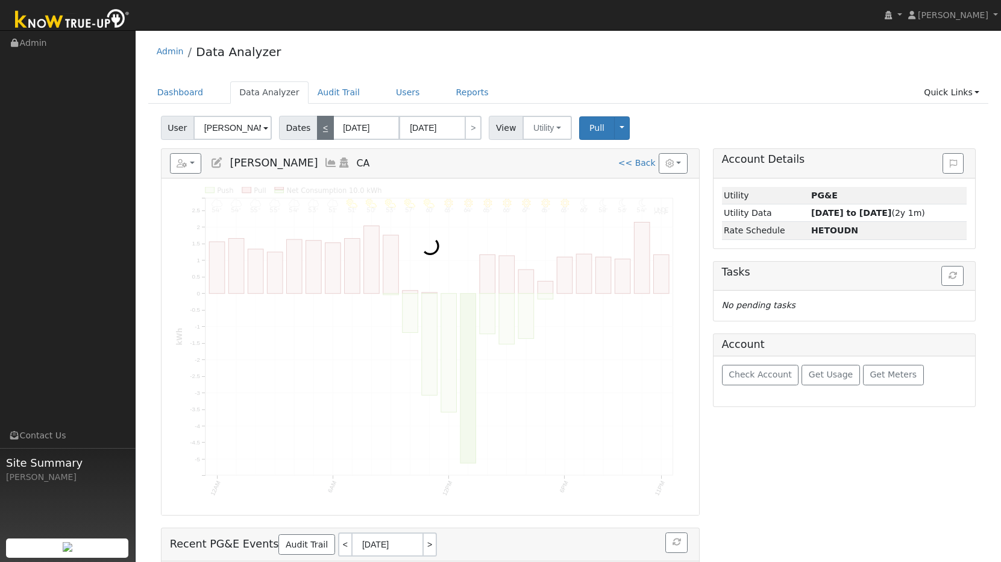
click at [326, 125] on link "<" at bounding box center [325, 128] width 17 height 24
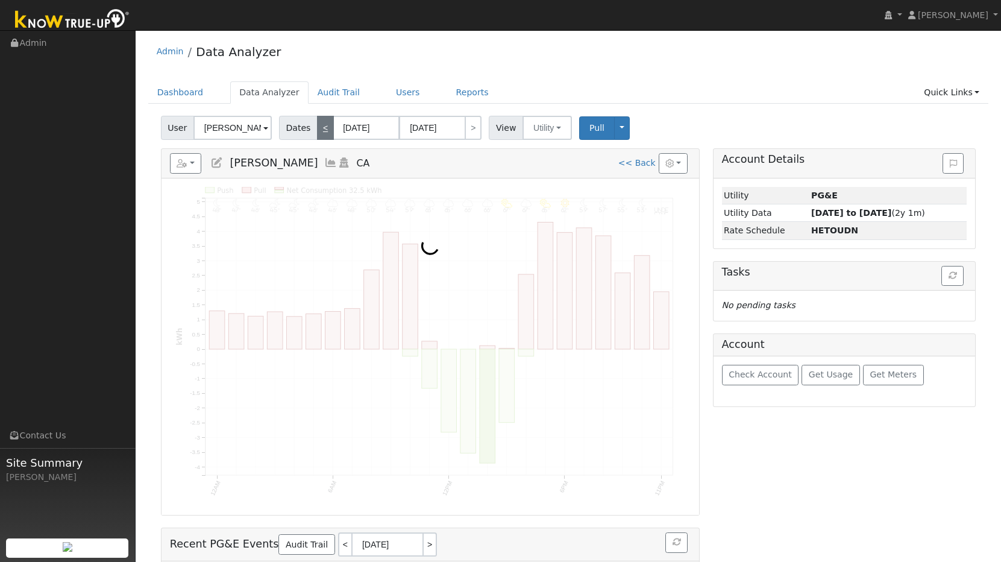
click at [326, 125] on link "<" at bounding box center [325, 128] width 17 height 24
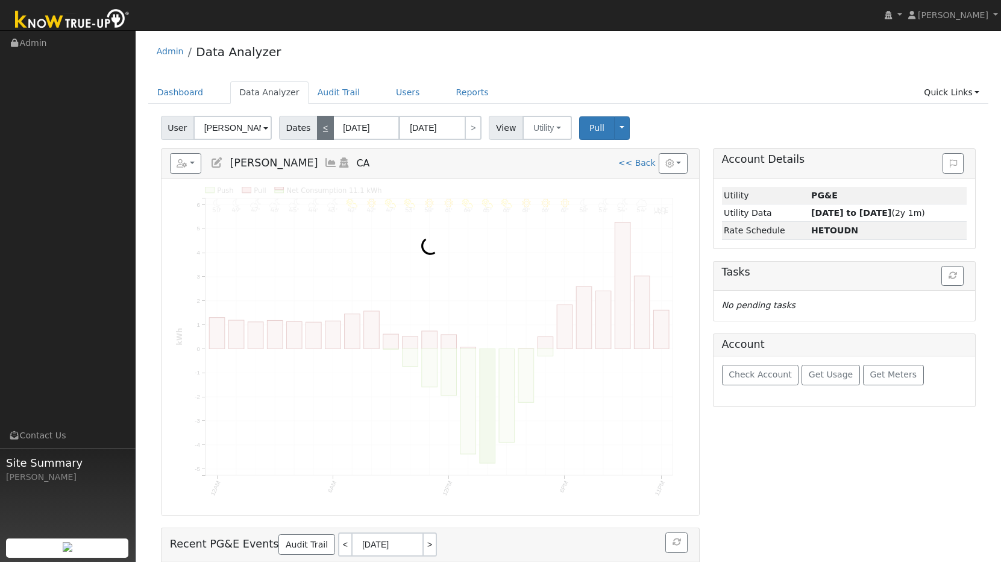
click at [326, 125] on link "<" at bounding box center [325, 128] width 17 height 24
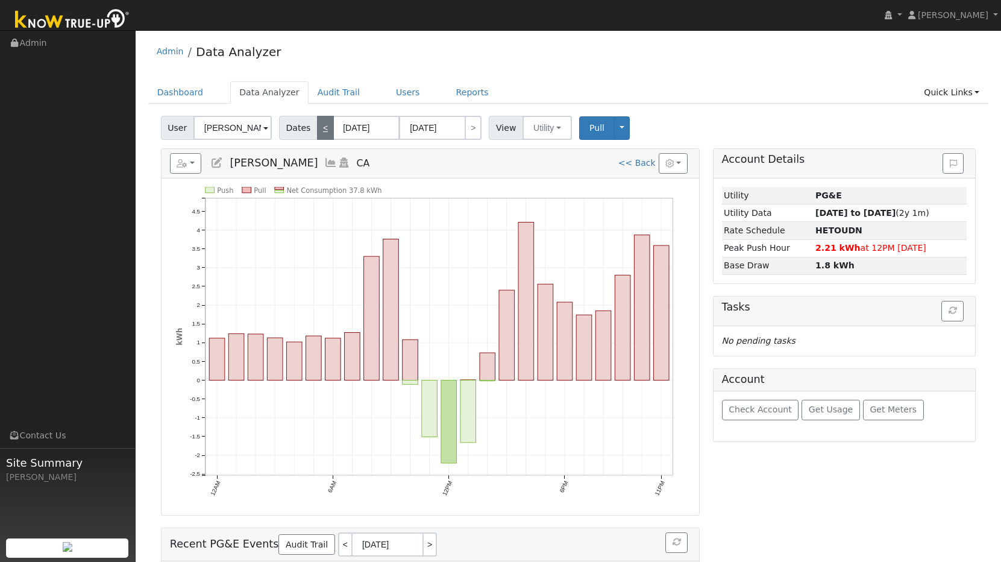
click at [326, 125] on link "<" at bounding box center [325, 128] width 17 height 24
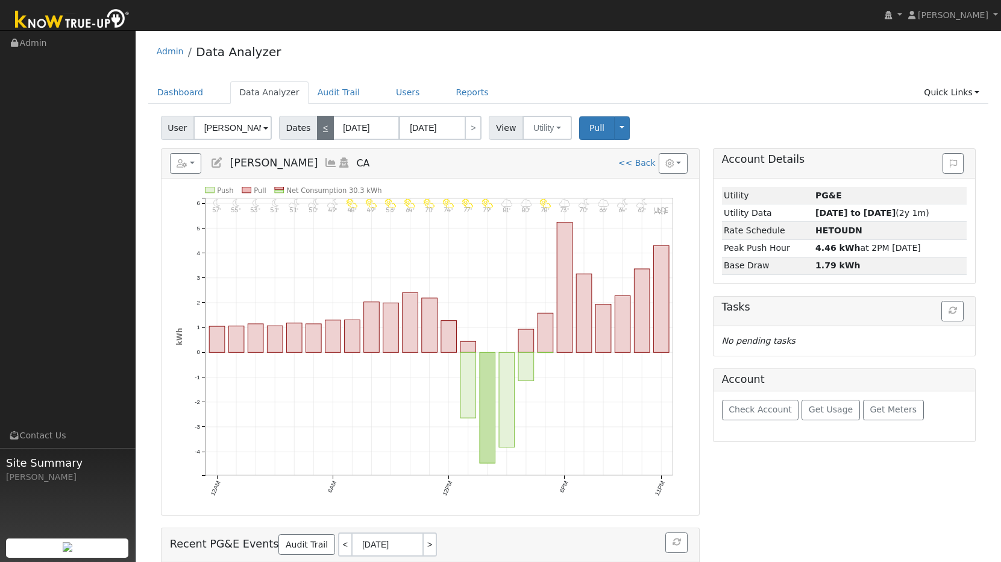
click at [326, 125] on link "<" at bounding box center [325, 128] width 17 height 24
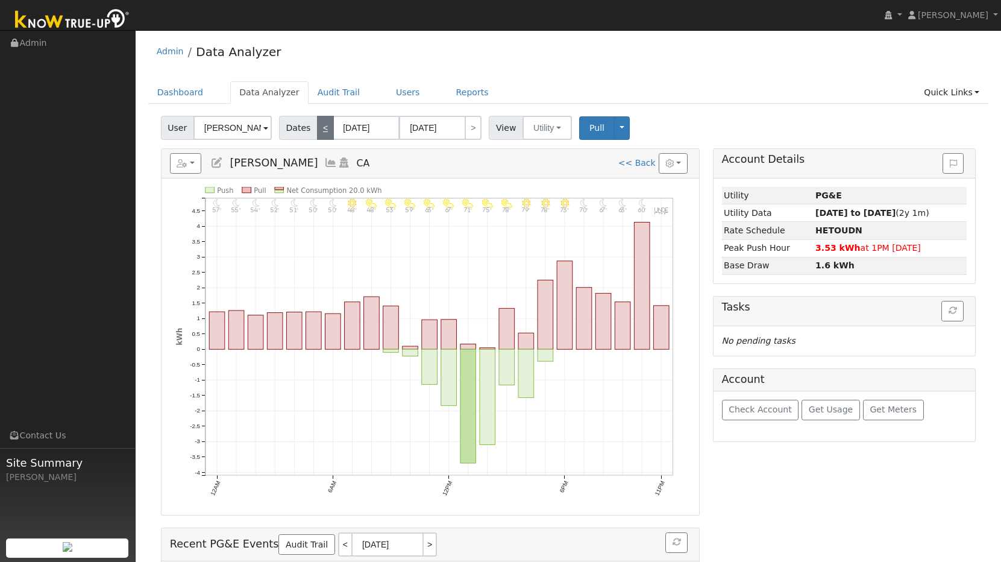
click at [326, 125] on link "<" at bounding box center [325, 128] width 17 height 24
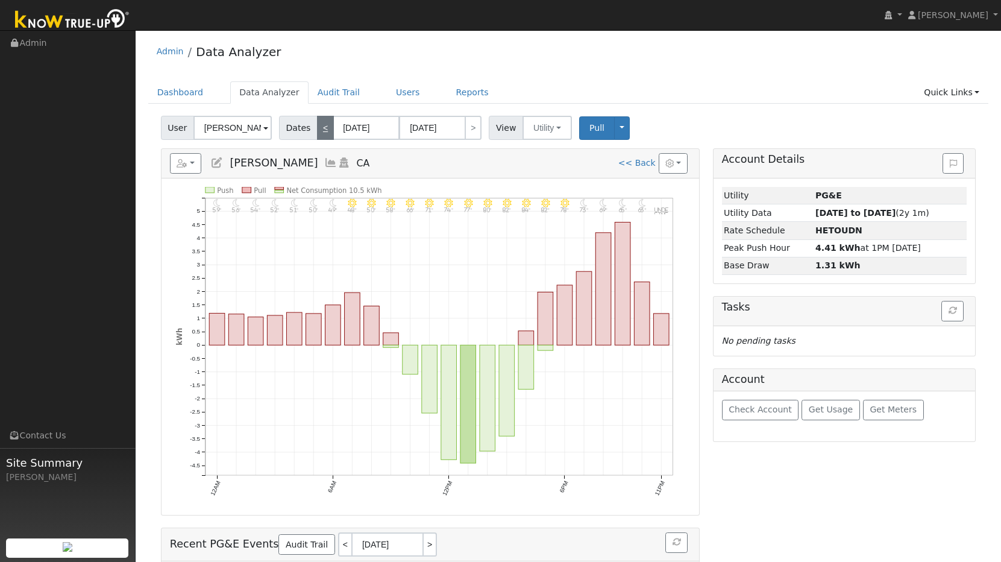
click at [326, 125] on link "<" at bounding box center [325, 128] width 17 height 24
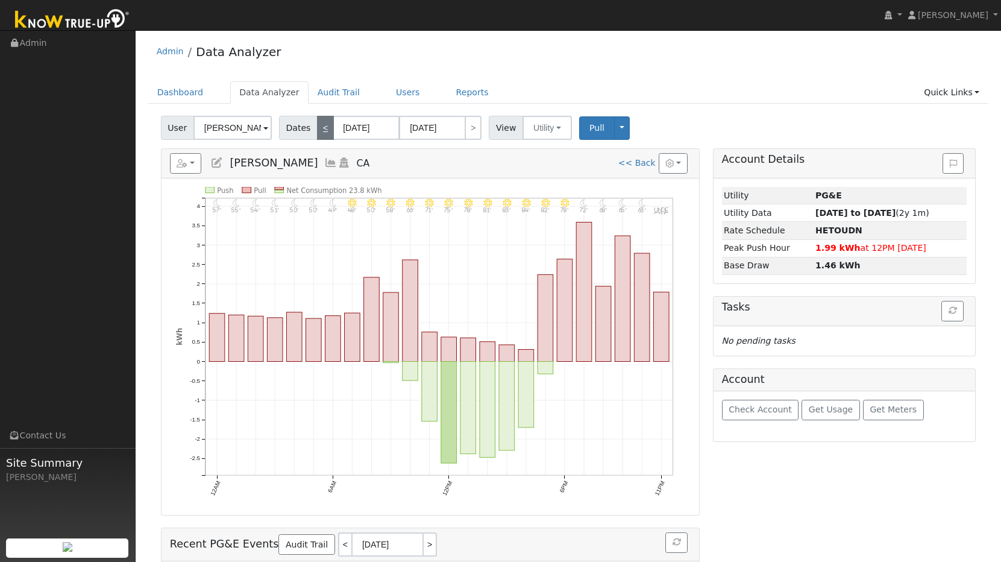
click at [326, 125] on link "<" at bounding box center [325, 128] width 17 height 24
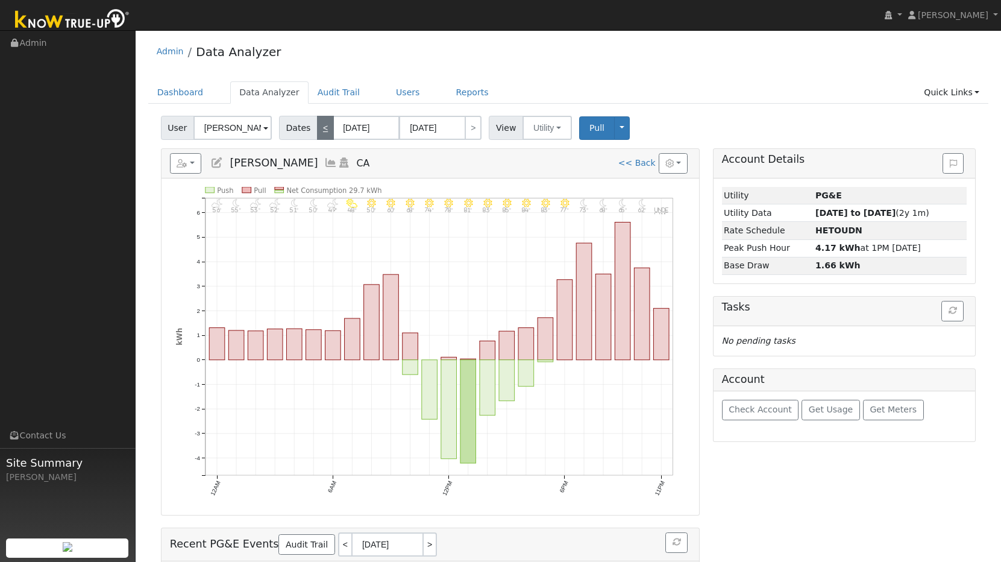
click at [326, 125] on link "<" at bounding box center [325, 128] width 17 height 24
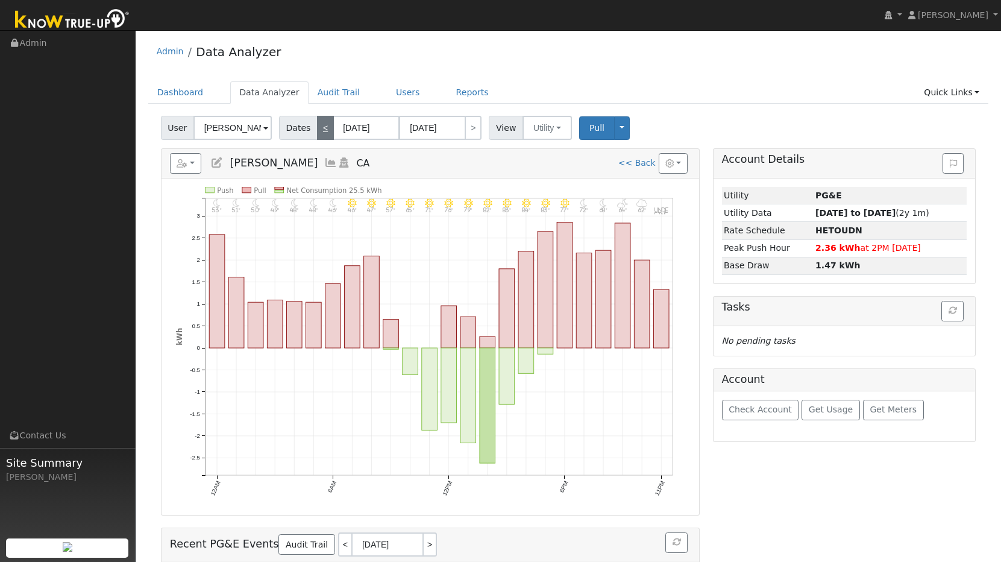
click at [326, 125] on link "<" at bounding box center [325, 128] width 17 height 24
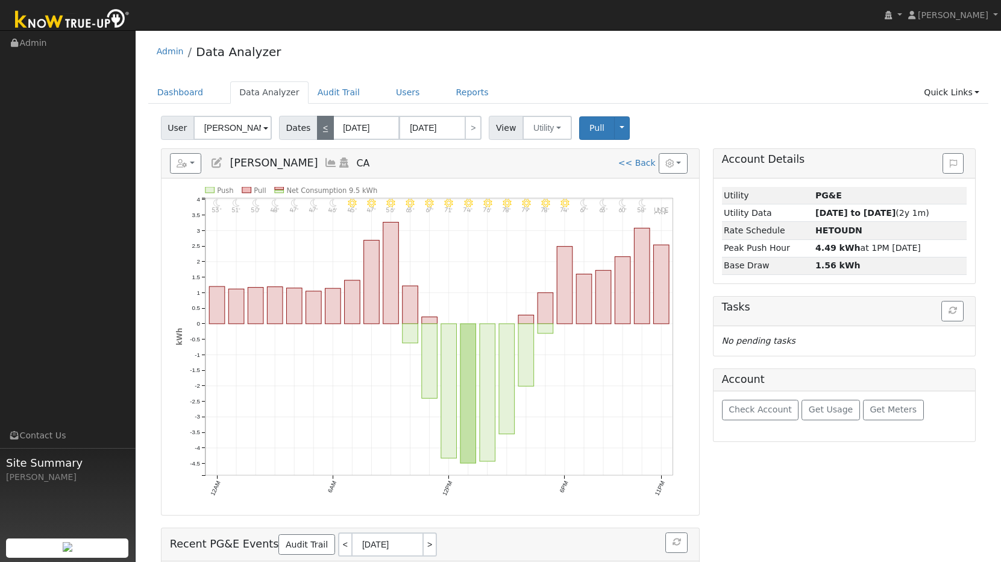
click at [326, 125] on link "<" at bounding box center [325, 128] width 17 height 24
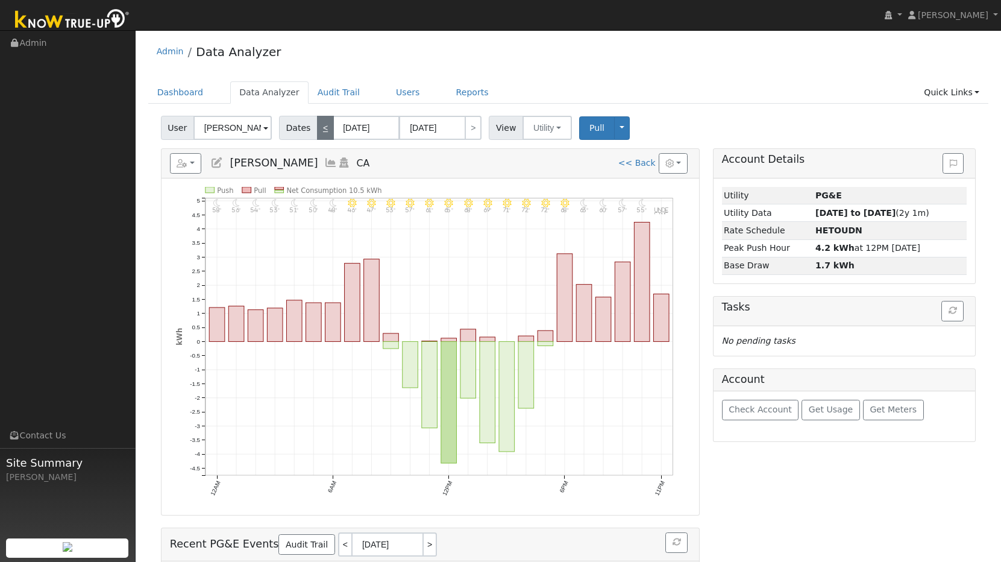
click at [326, 125] on link "<" at bounding box center [325, 128] width 17 height 24
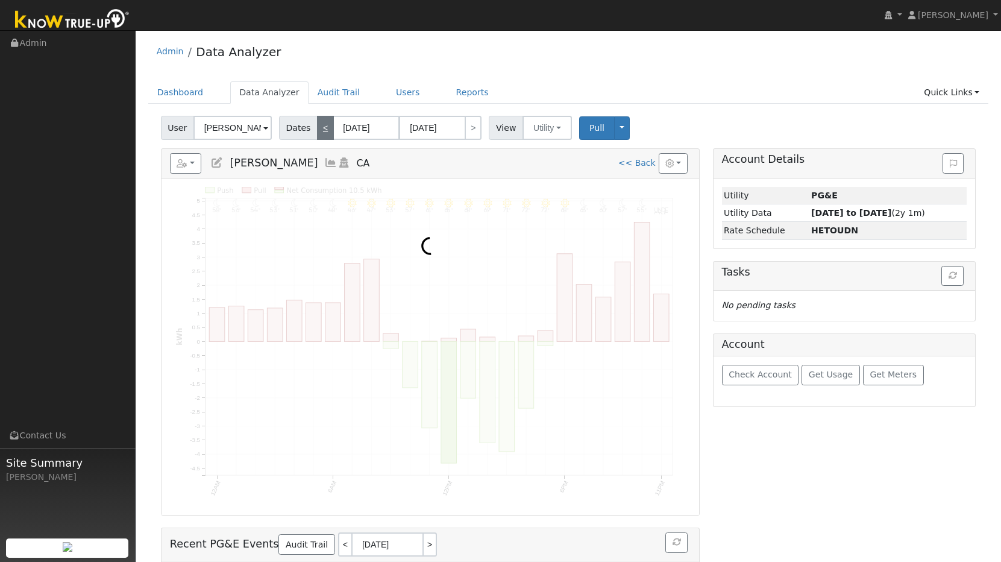
click at [326, 125] on link "<" at bounding box center [325, 128] width 17 height 24
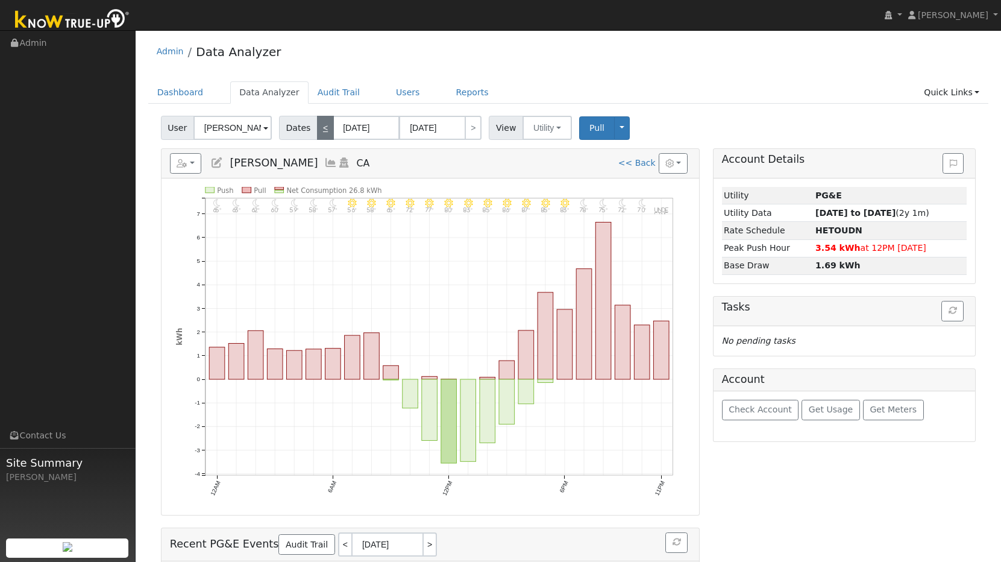
click at [326, 125] on link "<" at bounding box center [325, 128] width 17 height 24
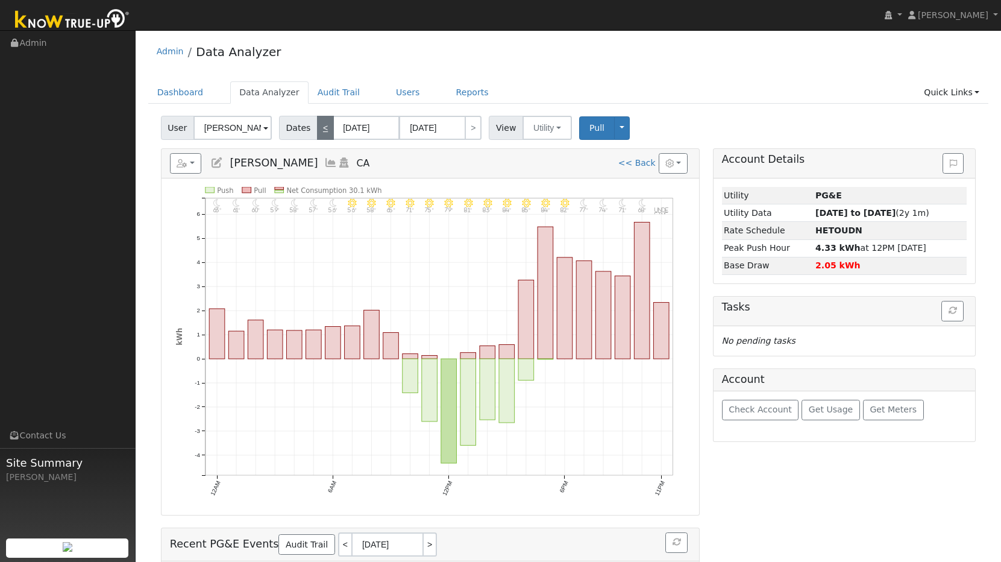
click at [326, 125] on link "<" at bounding box center [325, 128] width 17 height 24
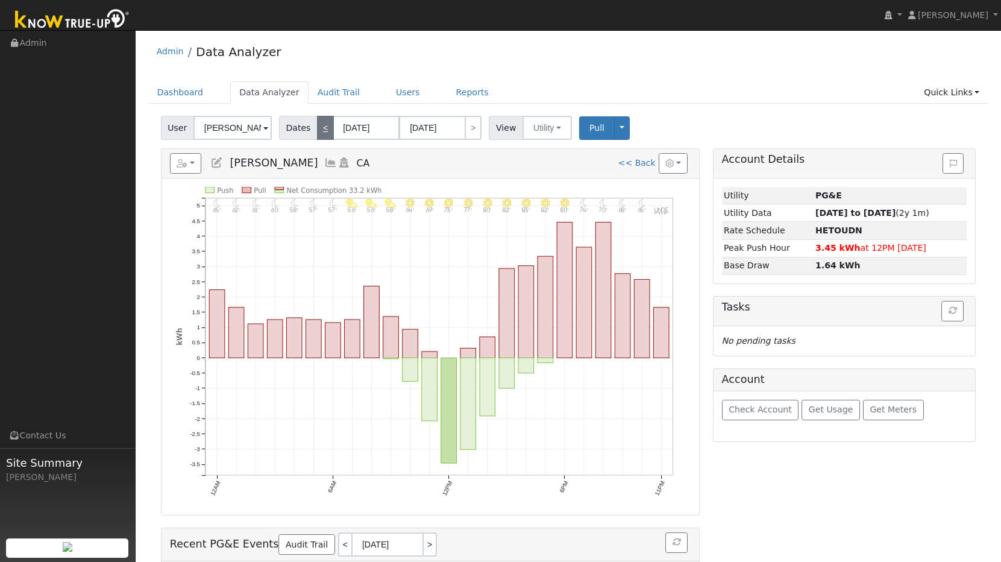
click at [326, 125] on link "<" at bounding box center [325, 128] width 17 height 24
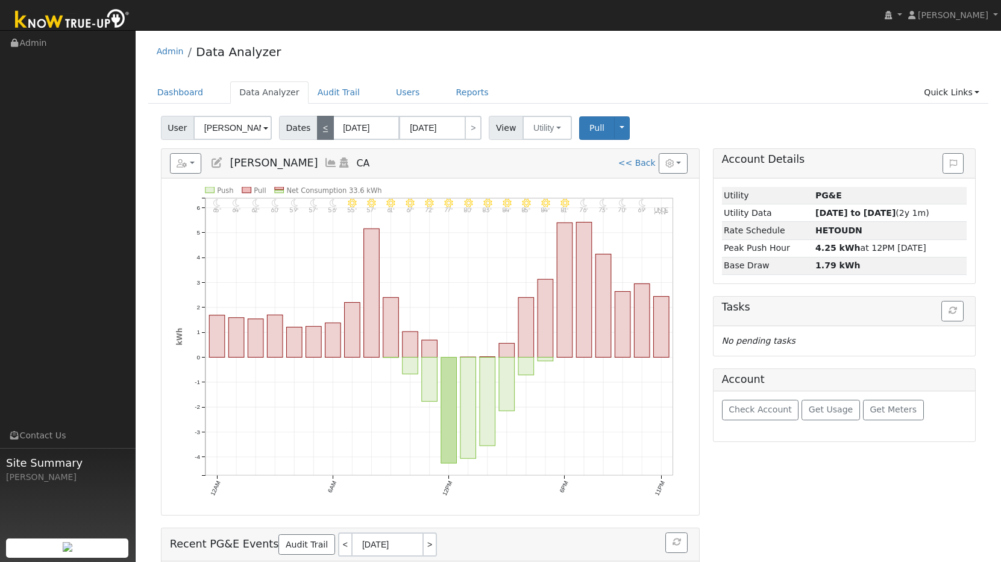
click at [326, 125] on link "<" at bounding box center [325, 128] width 17 height 24
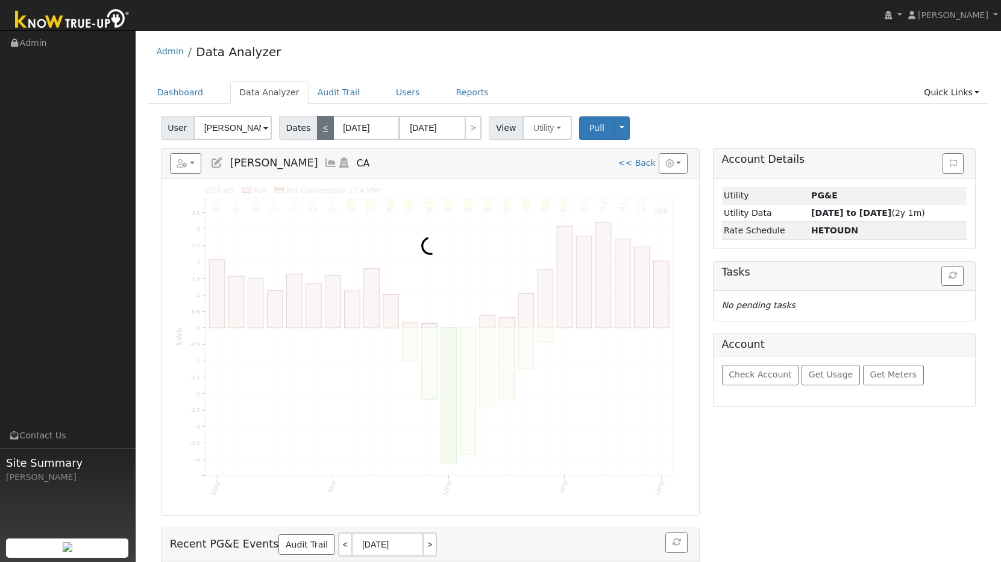
click at [326, 125] on link "<" at bounding box center [325, 128] width 17 height 24
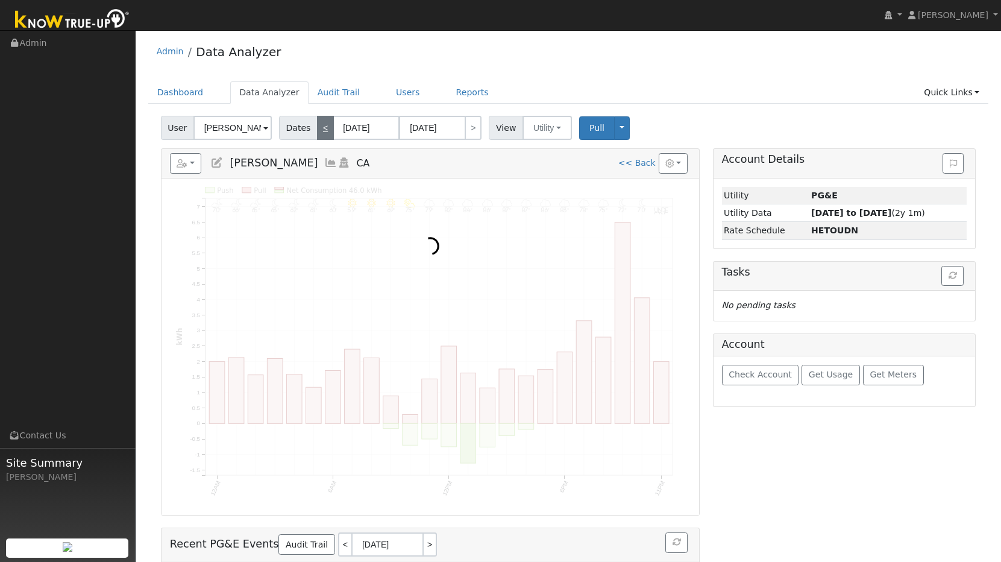
click at [326, 125] on link "<" at bounding box center [325, 128] width 17 height 24
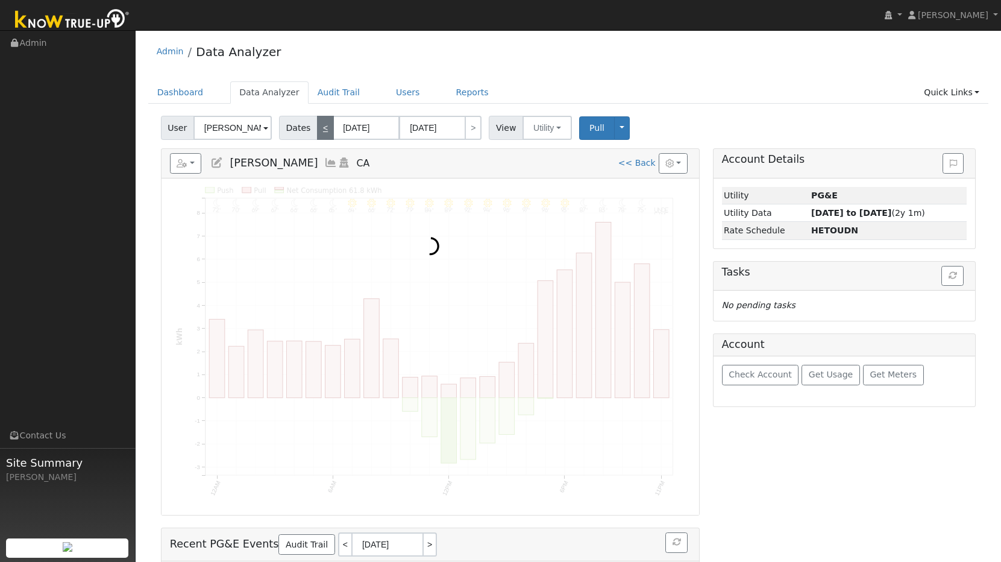
click at [326, 125] on link "<" at bounding box center [325, 128] width 17 height 24
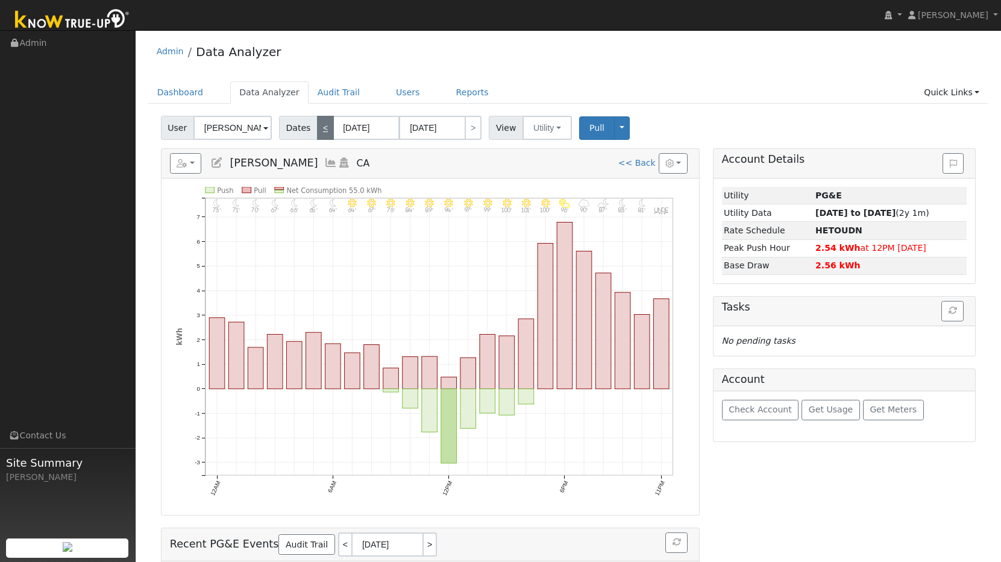
click at [326, 125] on link "<" at bounding box center [325, 128] width 17 height 24
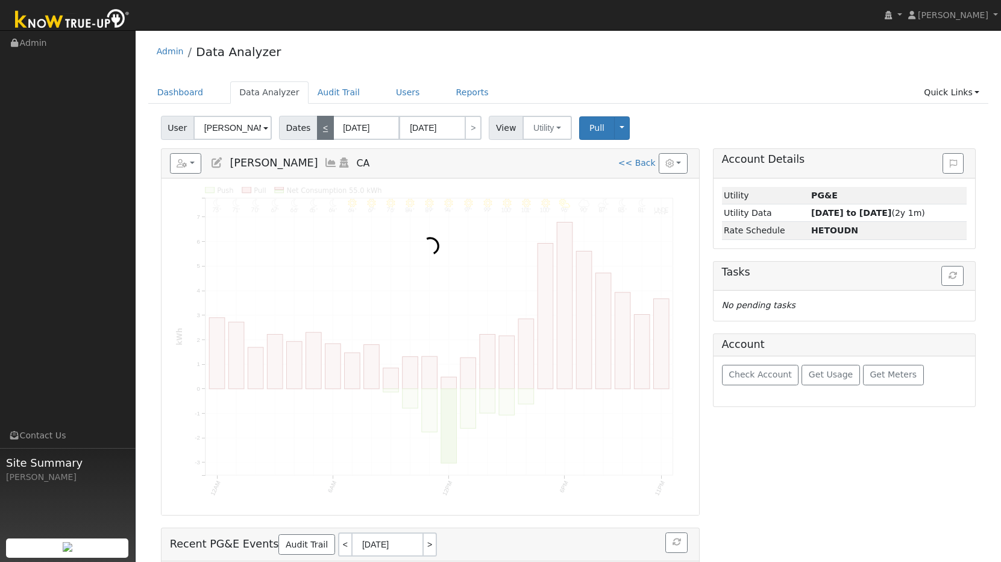
click at [326, 125] on link "<" at bounding box center [325, 128] width 17 height 24
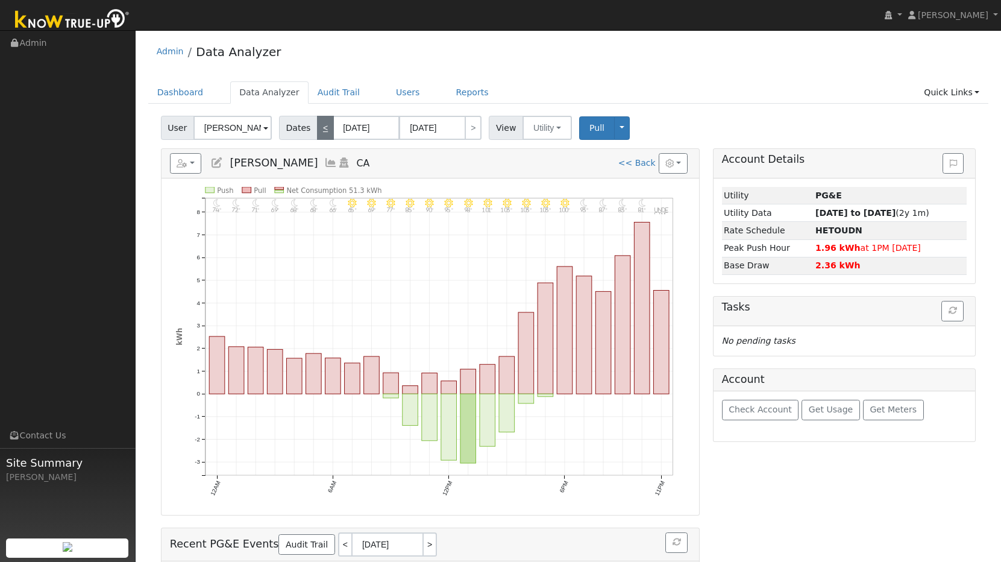
click at [326, 125] on link "<" at bounding box center [325, 128] width 17 height 24
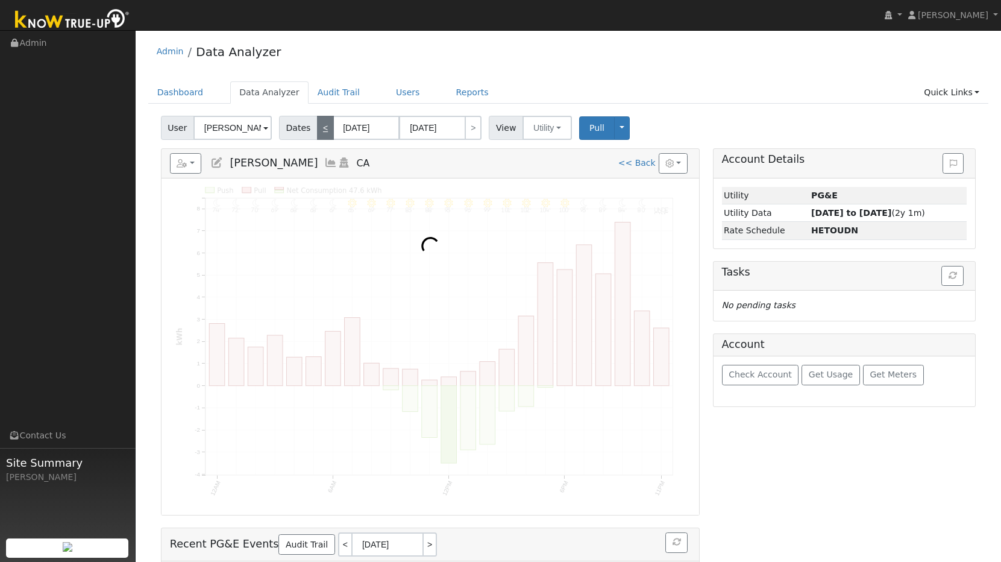
click at [326, 125] on link "<" at bounding box center [325, 128] width 17 height 24
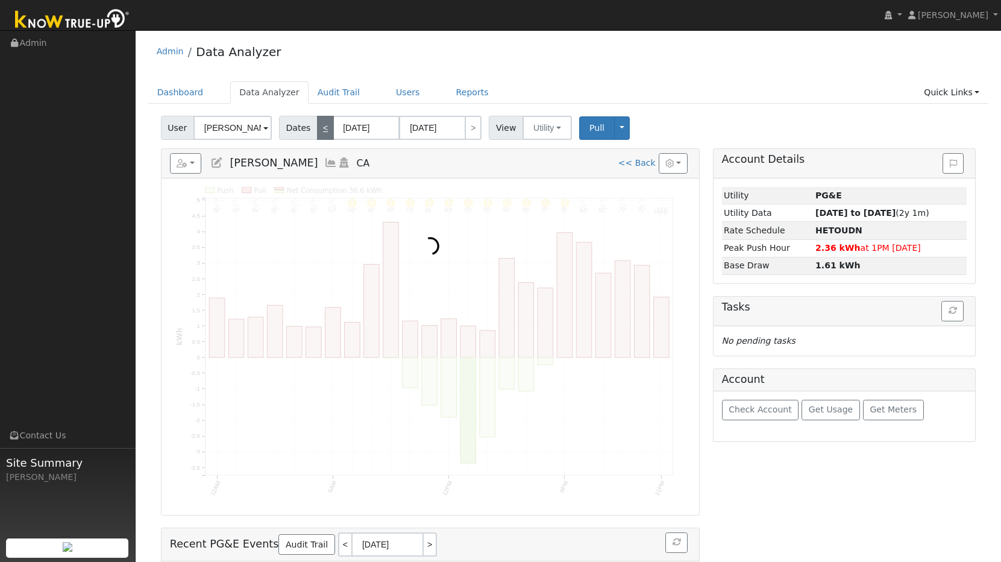
click at [326, 125] on link "<" at bounding box center [325, 128] width 17 height 24
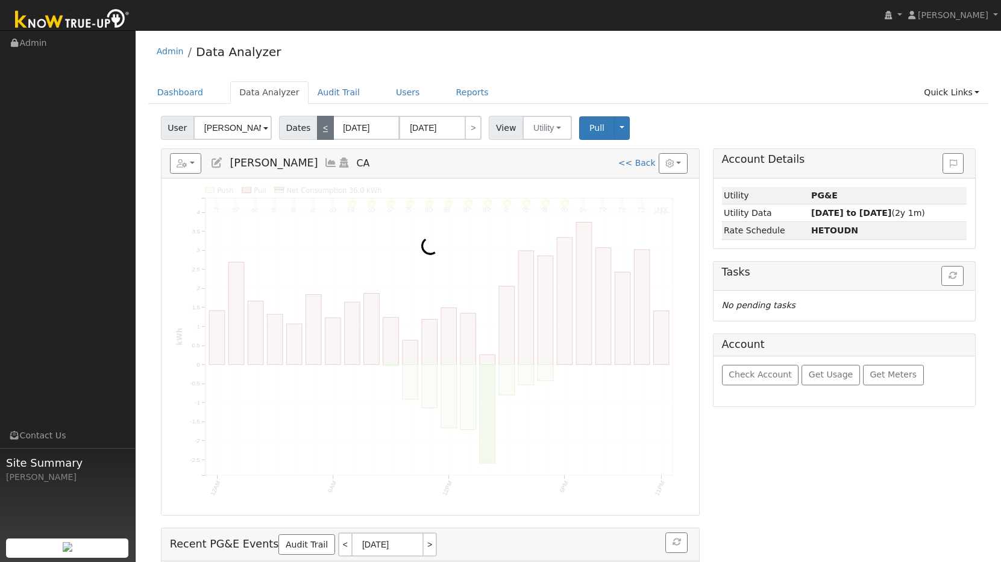
click at [326, 125] on link "<" at bounding box center [325, 128] width 17 height 24
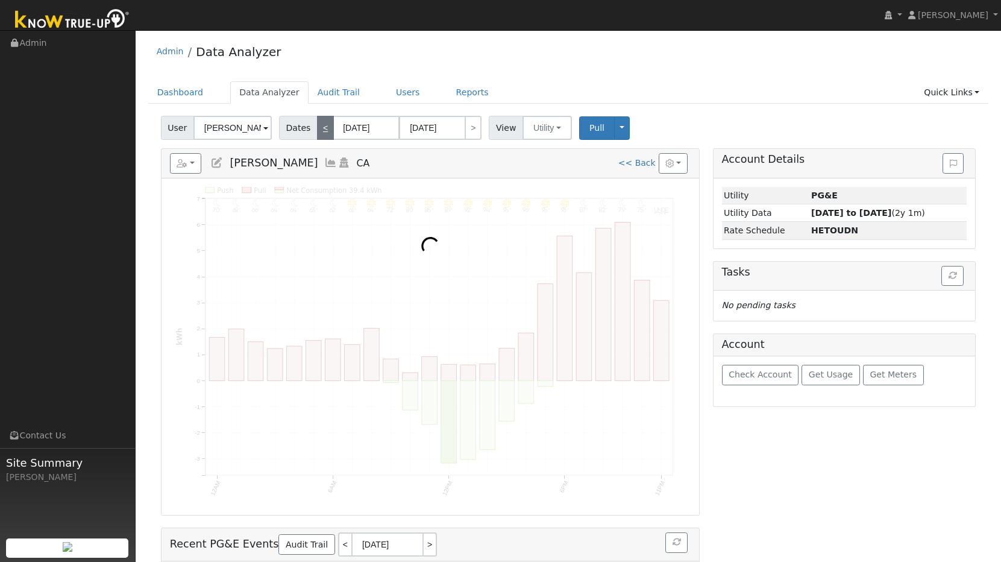
click at [326, 125] on link "<" at bounding box center [325, 128] width 17 height 24
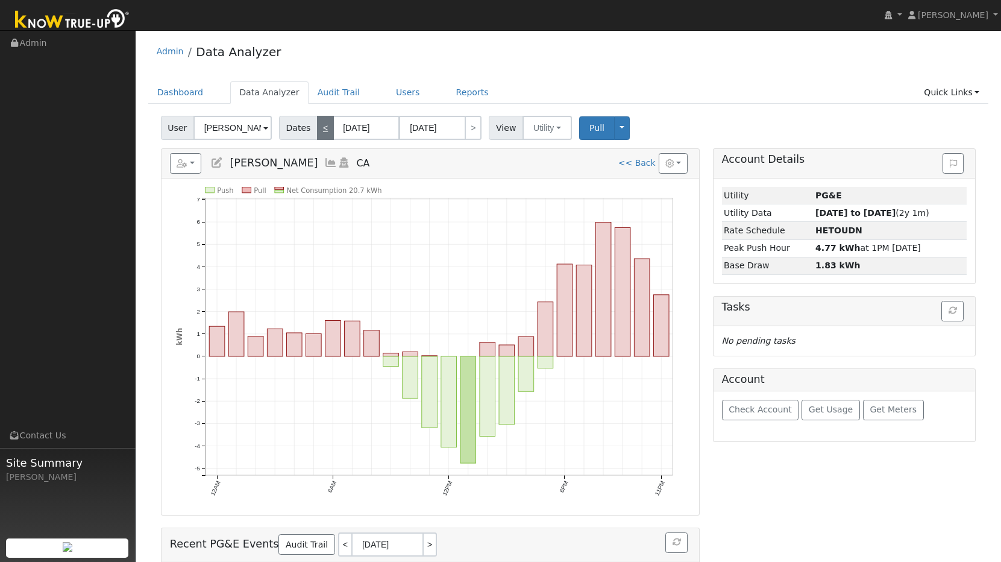
click at [326, 125] on link "<" at bounding box center [325, 128] width 17 height 24
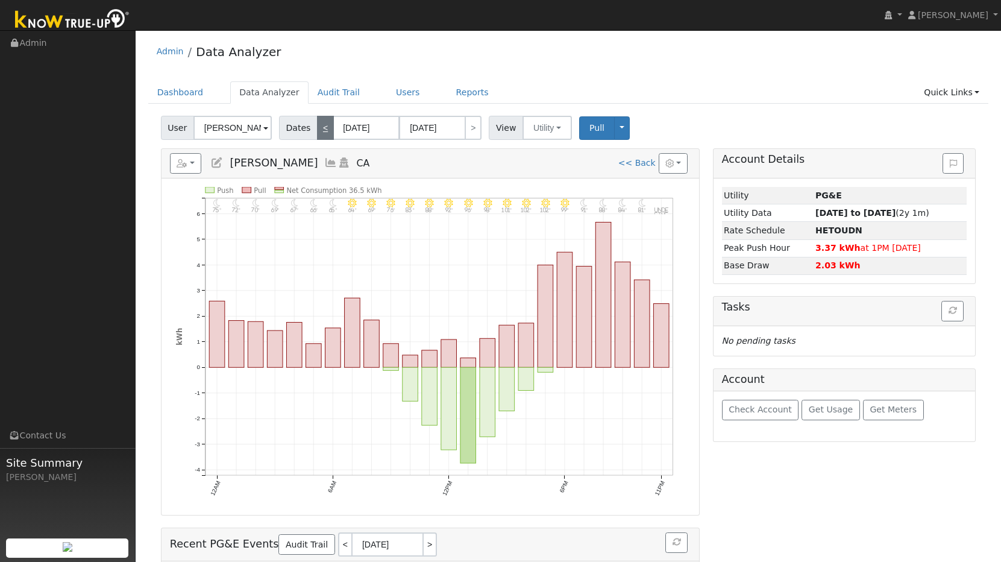
click at [326, 125] on link "<" at bounding box center [325, 128] width 17 height 24
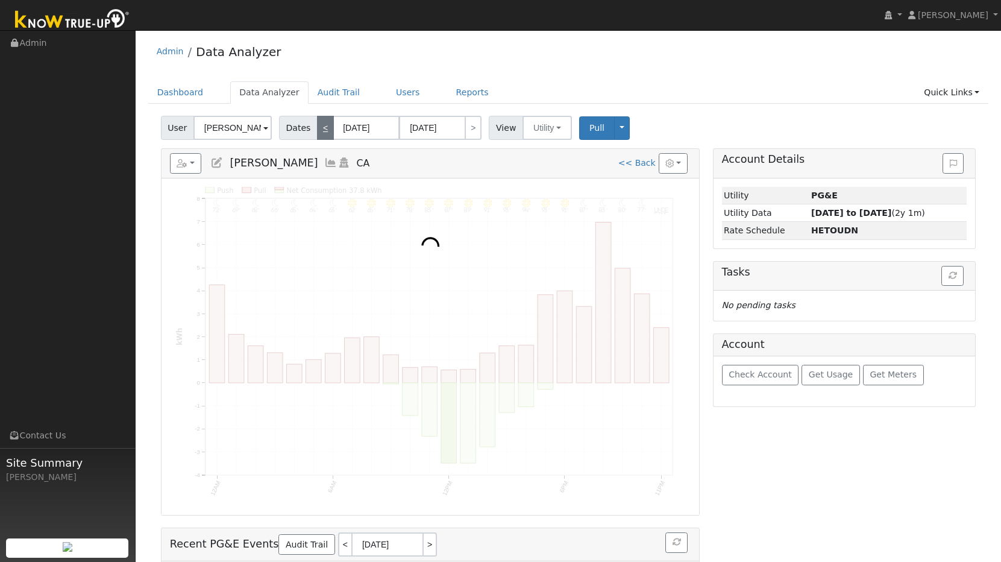
click at [326, 125] on link "<" at bounding box center [325, 128] width 17 height 24
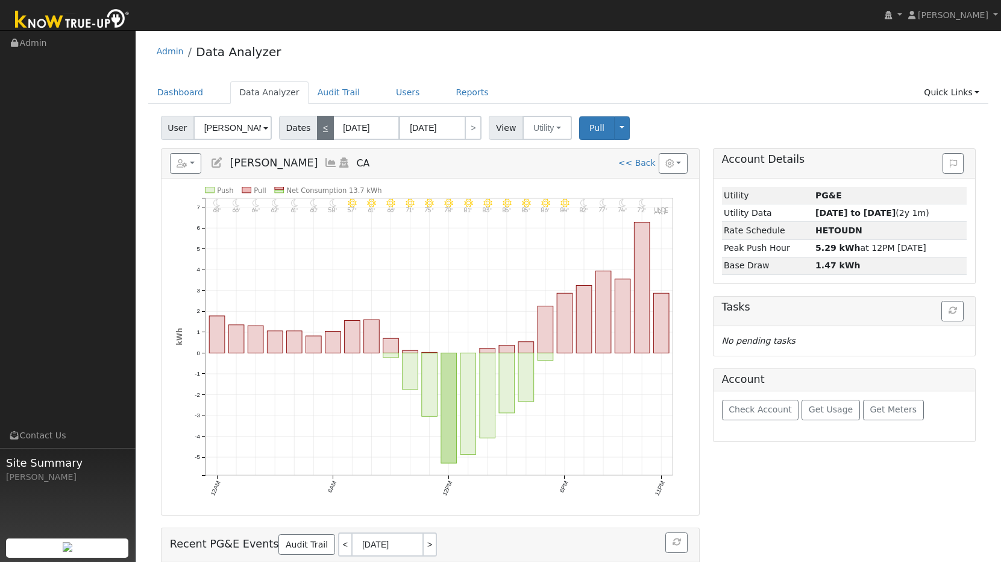
click at [326, 125] on link "<" at bounding box center [325, 128] width 17 height 24
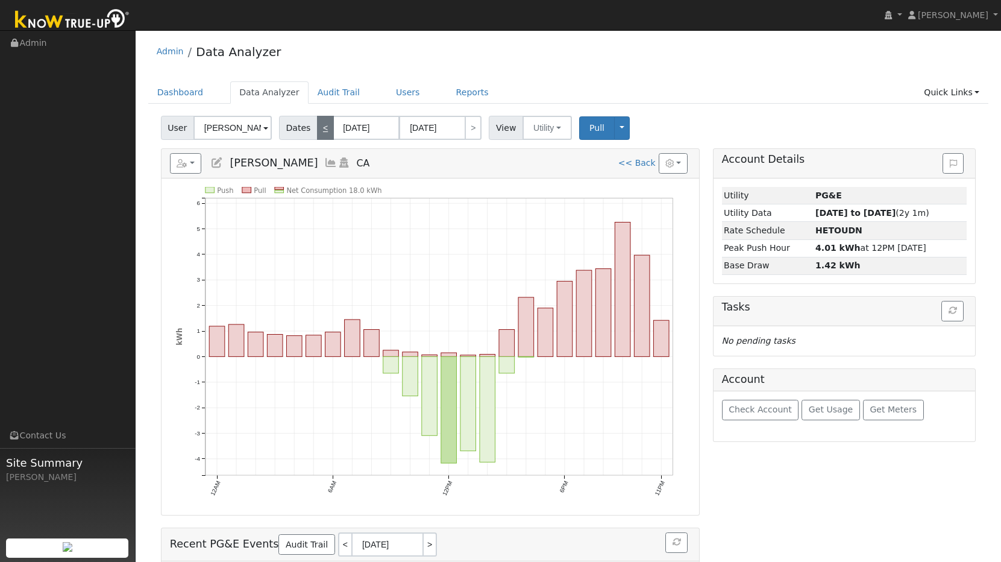
click at [326, 125] on link "<" at bounding box center [325, 128] width 17 height 24
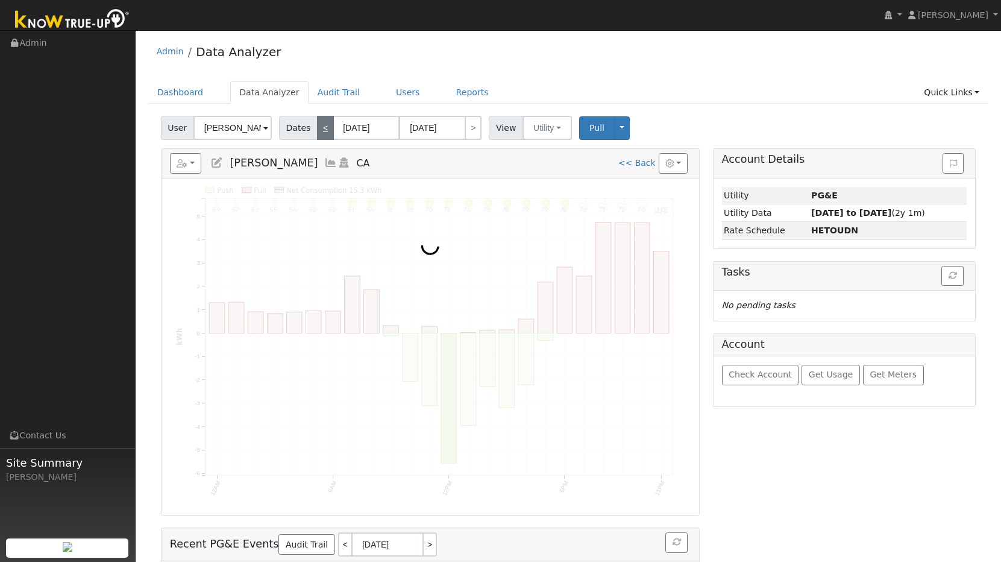
click at [326, 125] on link "<" at bounding box center [325, 128] width 17 height 24
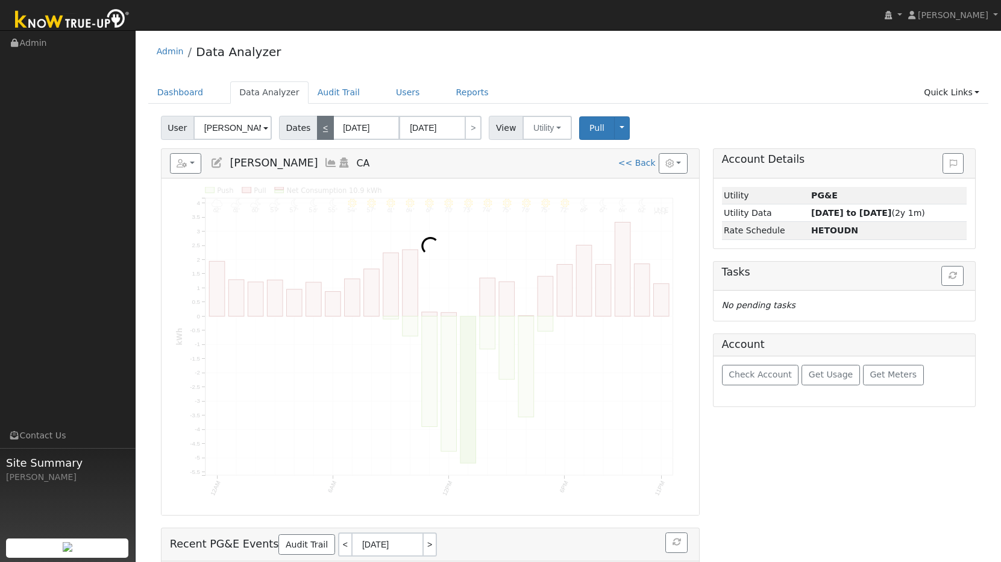
click at [326, 125] on link "<" at bounding box center [325, 128] width 17 height 24
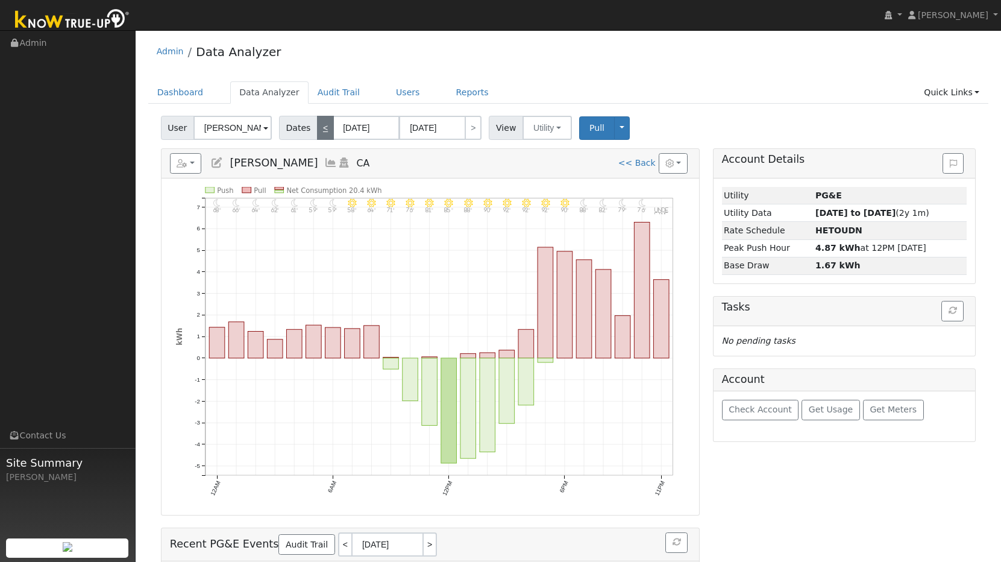
click at [326, 126] on link "<" at bounding box center [325, 128] width 17 height 24
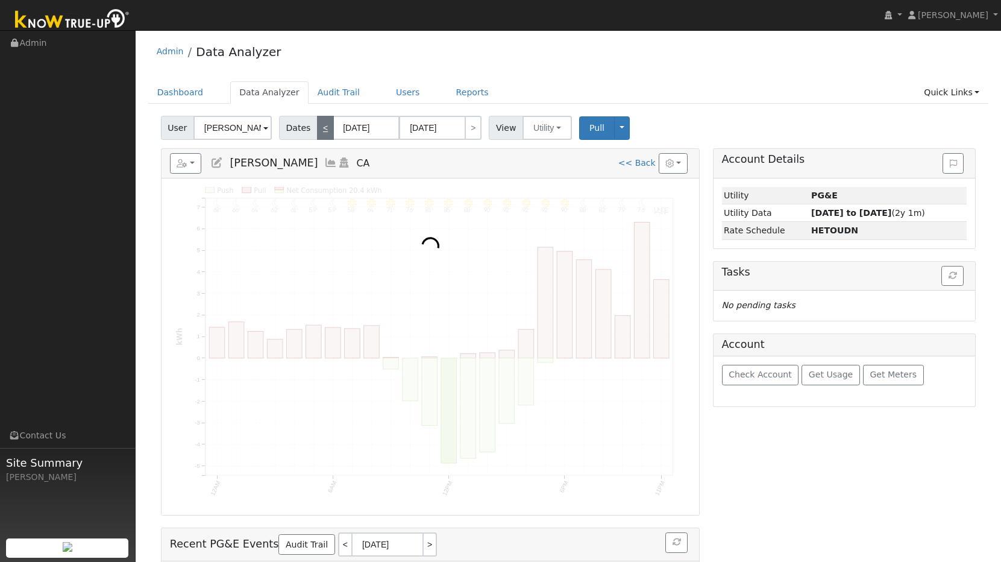
click at [326, 126] on link "<" at bounding box center [325, 128] width 17 height 24
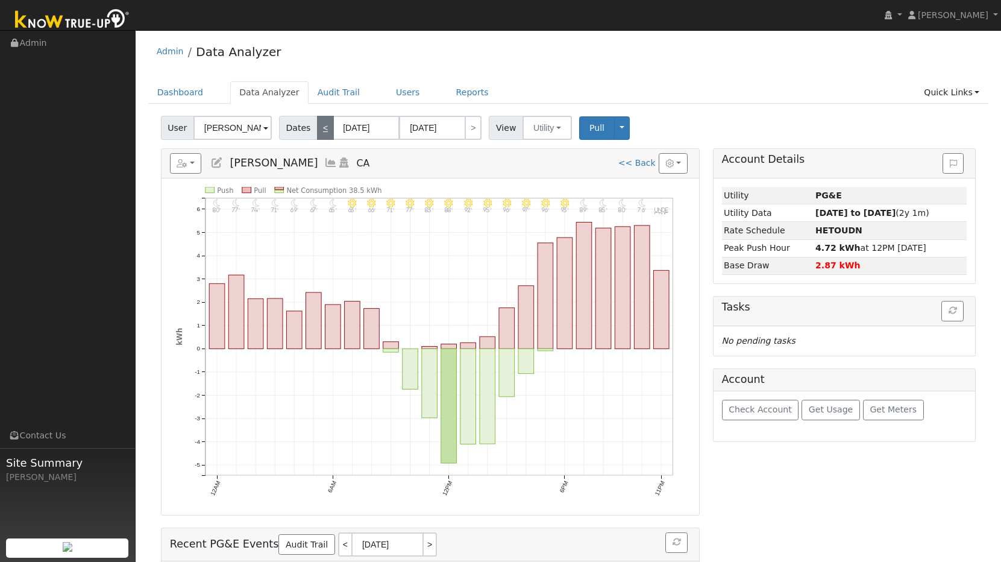
click at [326, 126] on link "<" at bounding box center [325, 128] width 17 height 24
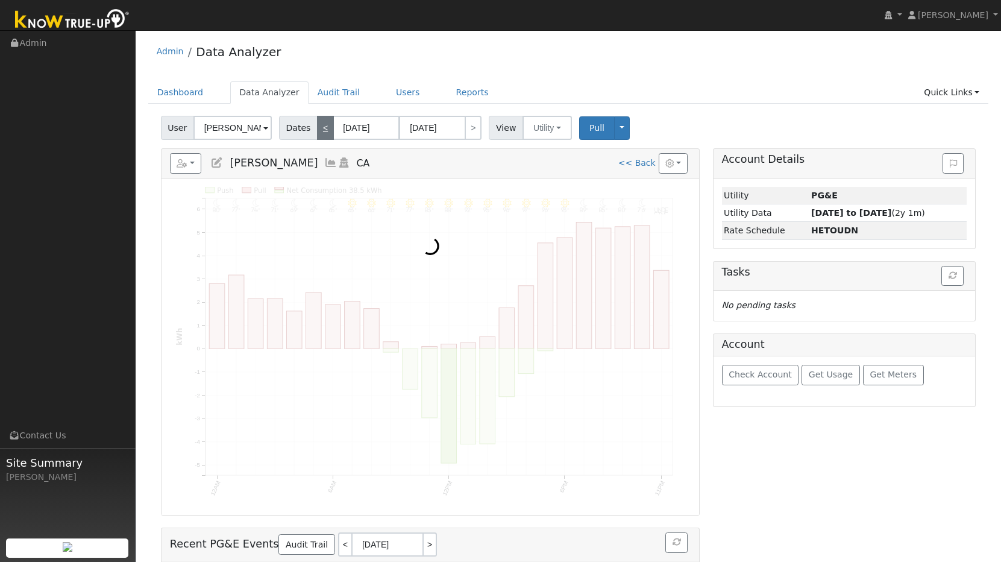
click at [326, 126] on link "<" at bounding box center [325, 128] width 17 height 24
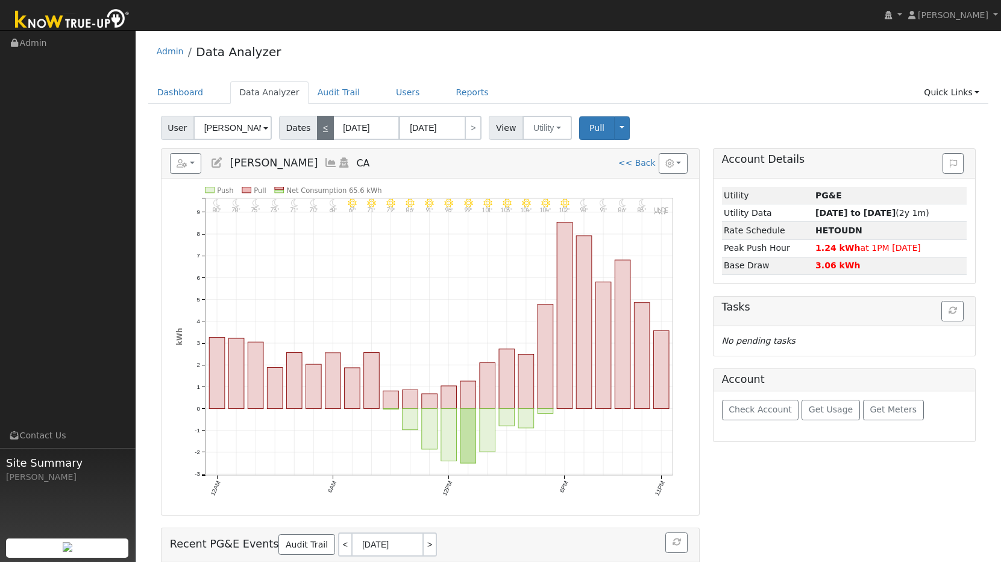
click at [326, 126] on link "<" at bounding box center [325, 128] width 17 height 24
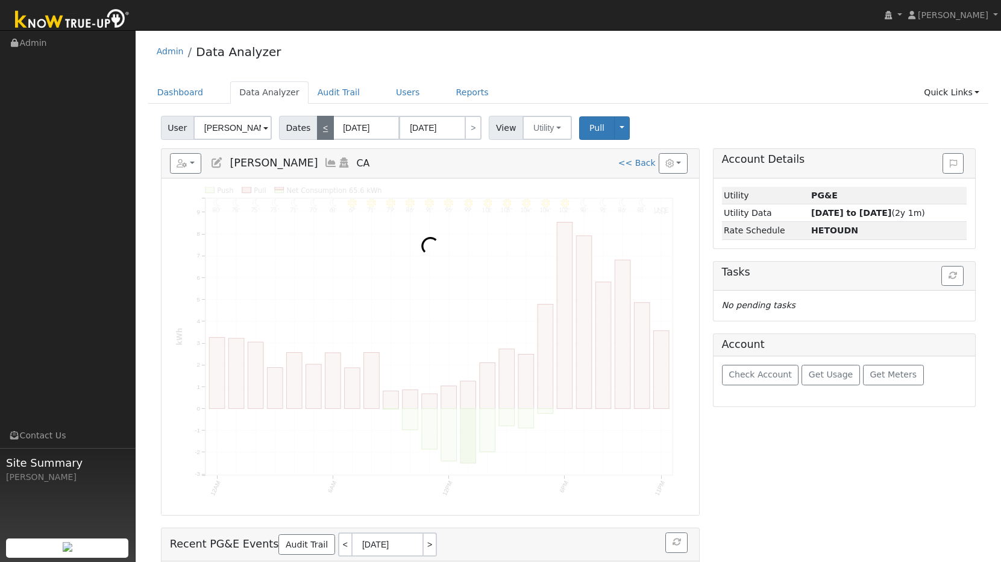
click at [326, 126] on link "<" at bounding box center [325, 128] width 17 height 24
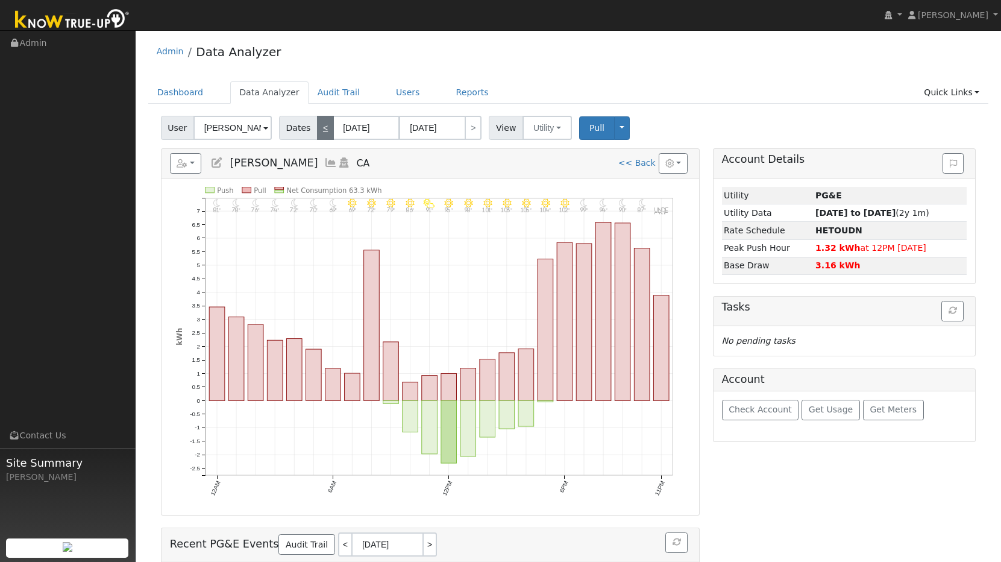
click at [326, 127] on link "<" at bounding box center [325, 128] width 17 height 24
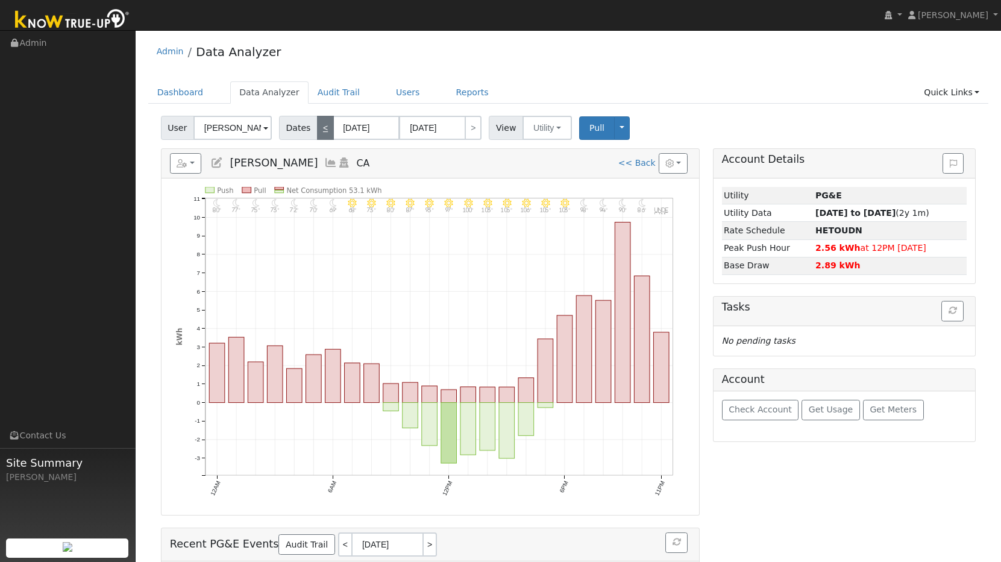
click at [326, 127] on link "<" at bounding box center [325, 128] width 17 height 24
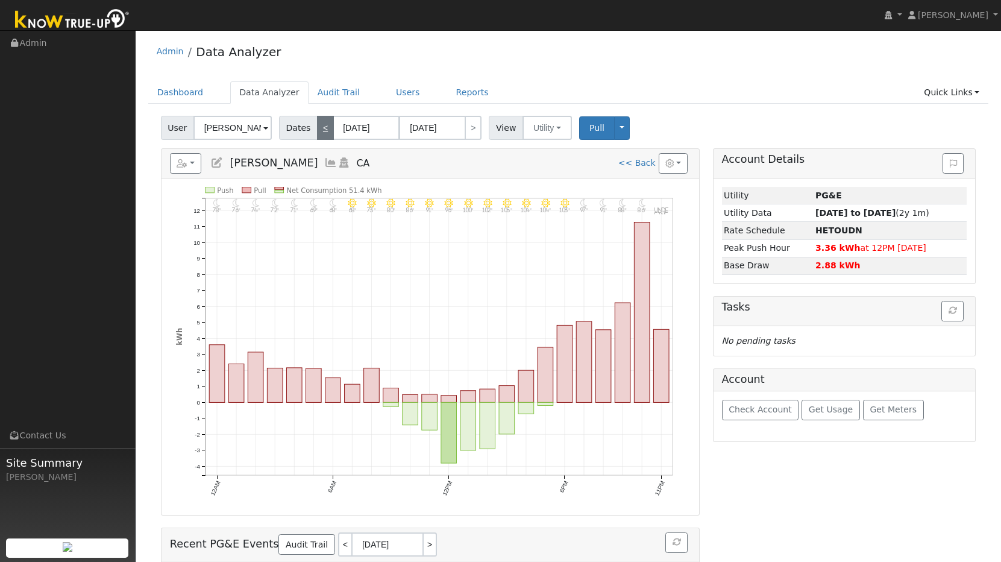
click at [326, 127] on link "<" at bounding box center [325, 128] width 17 height 24
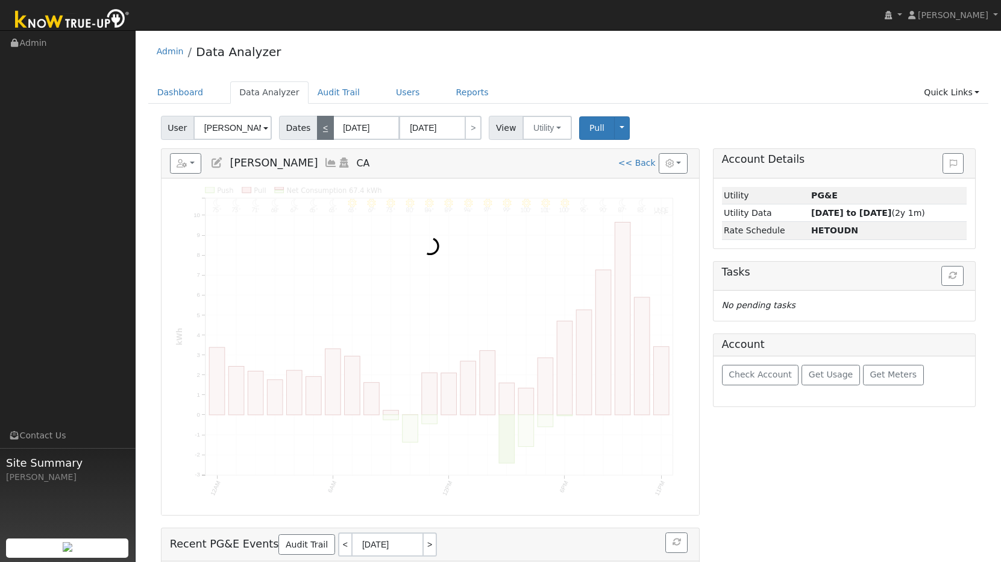
click at [326, 127] on link "<" at bounding box center [325, 128] width 17 height 24
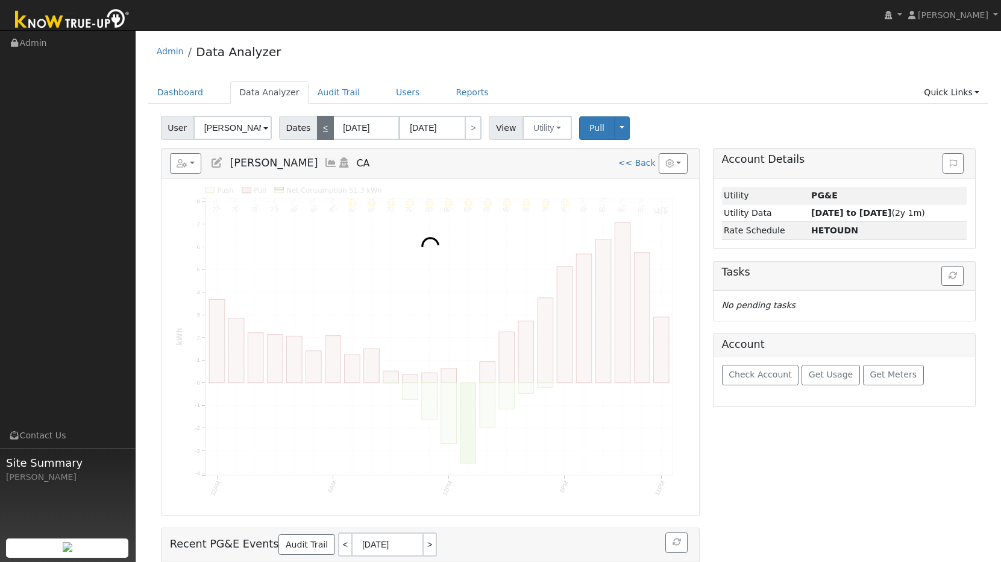
click at [326, 127] on link "<" at bounding box center [325, 128] width 17 height 24
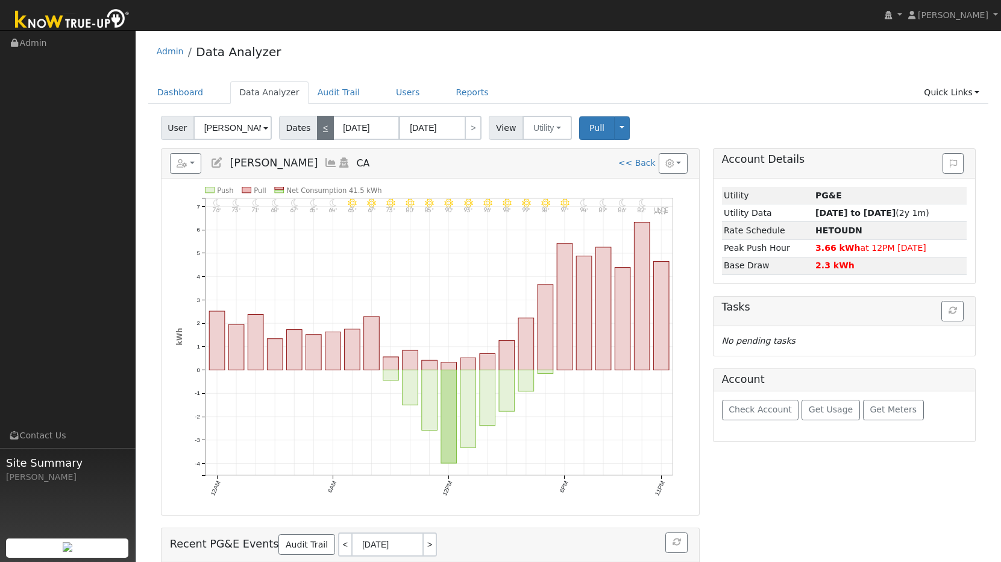
click at [326, 127] on link "<" at bounding box center [325, 128] width 17 height 24
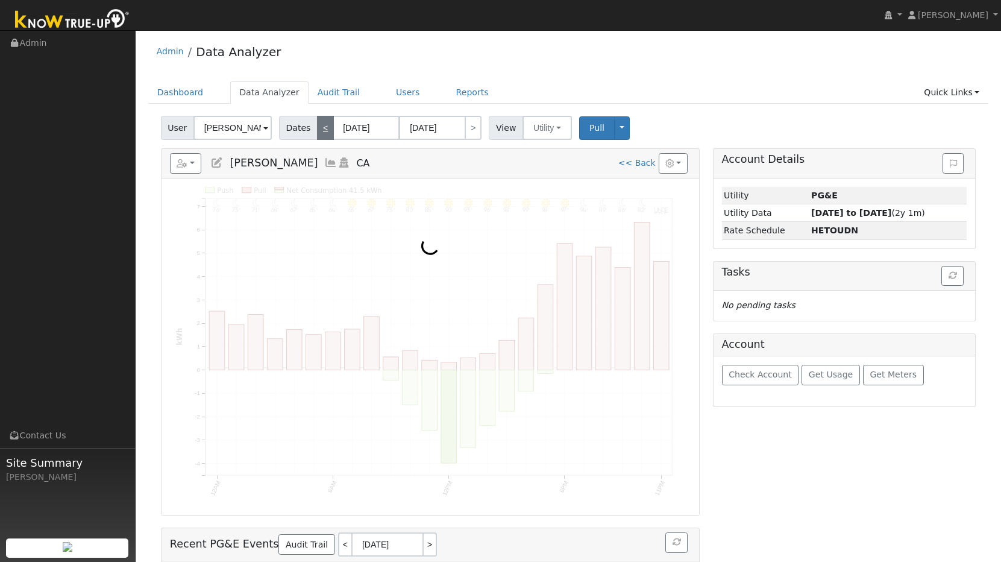
click at [326, 127] on link "<" at bounding box center [325, 128] width 17 height 24
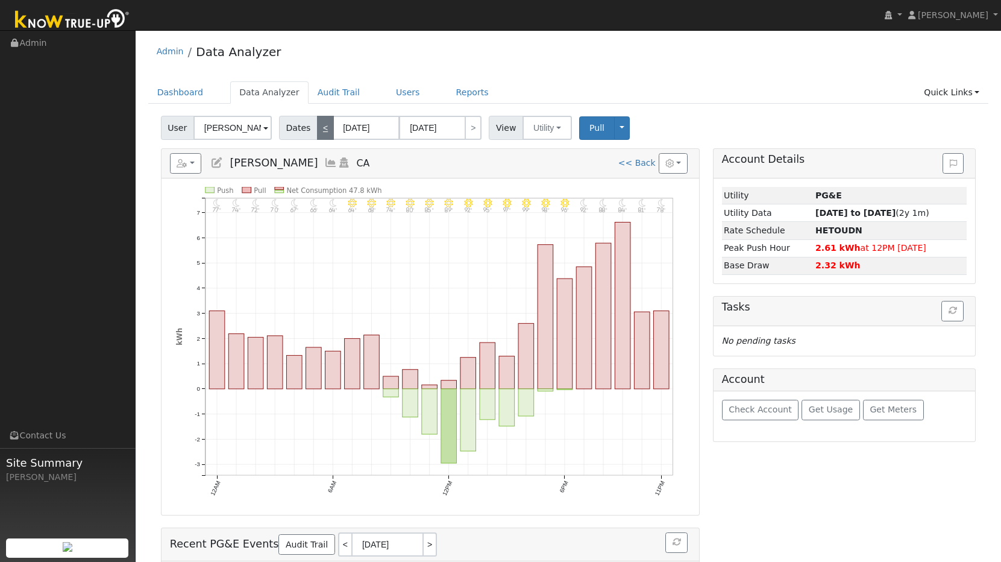
click at [326, 127] on link "<" at bounding box center [325, 128] width 17 height 24
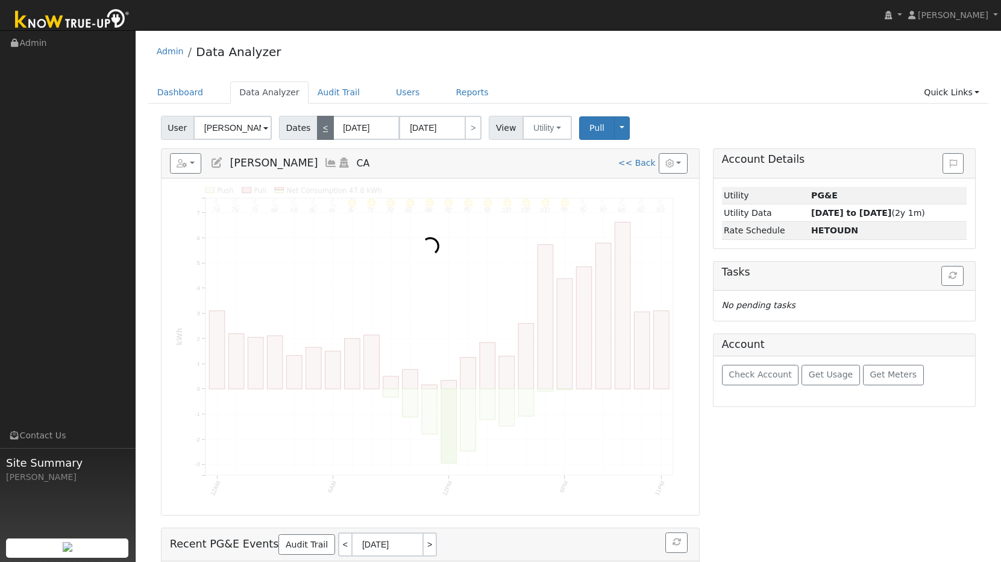
click at [326, 127] on link "<" at bounding box center [325, 128] width 17 height 24
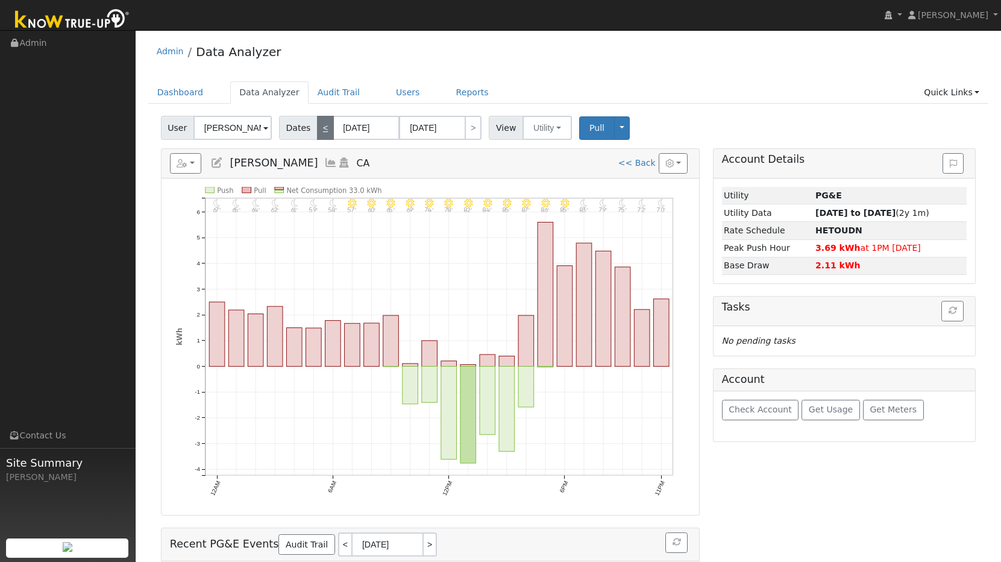
click at [326, 127] on link "<" at bounding box center [325, 128] width 17 height 24
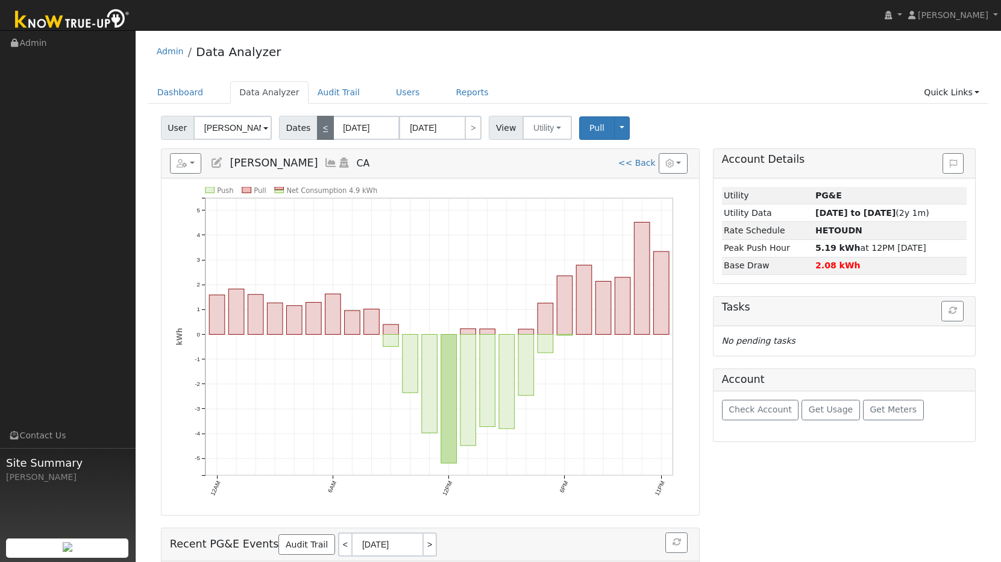
click at [326, 127] on link "<" at bounding box center [325, 128] width 17 height 24
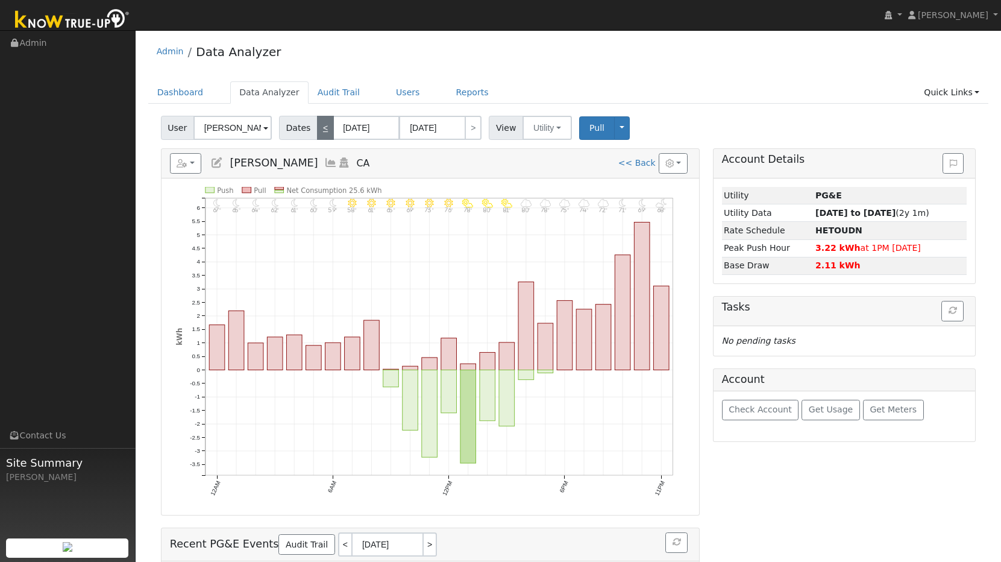
click at [326, 127] on link "<" at bounding box center [325, 128] width 17 height 24
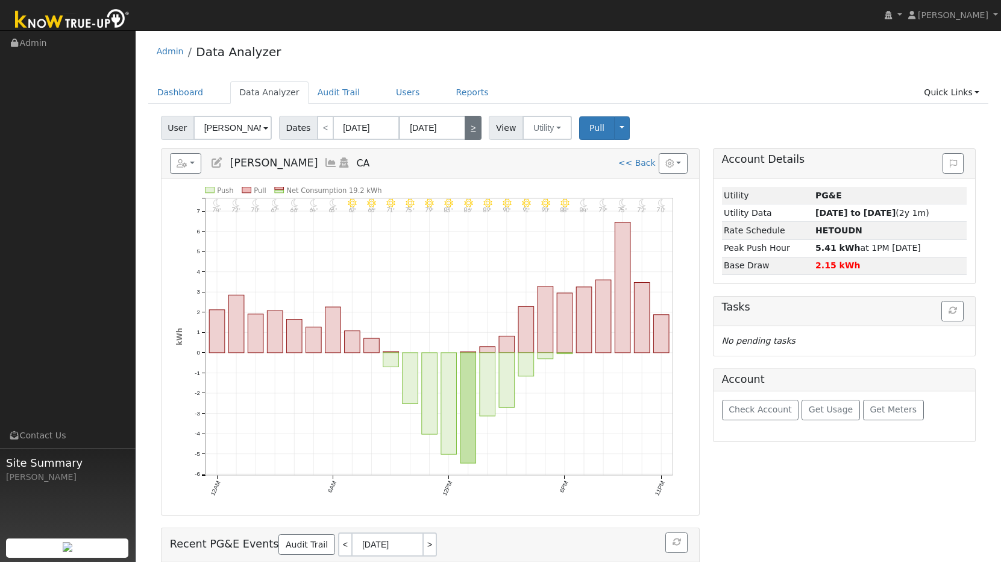
click at [471, 130] on link ">" at bounding box center [473, 128] width 17 height 24
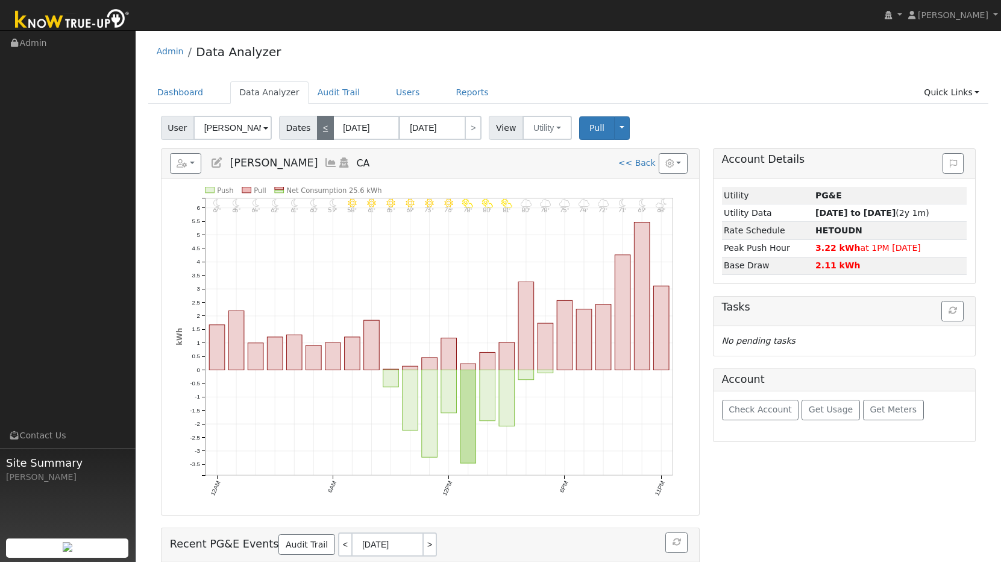
click at [318, 127] on link "<" at bounding box center [325, 128] width 17 height 24
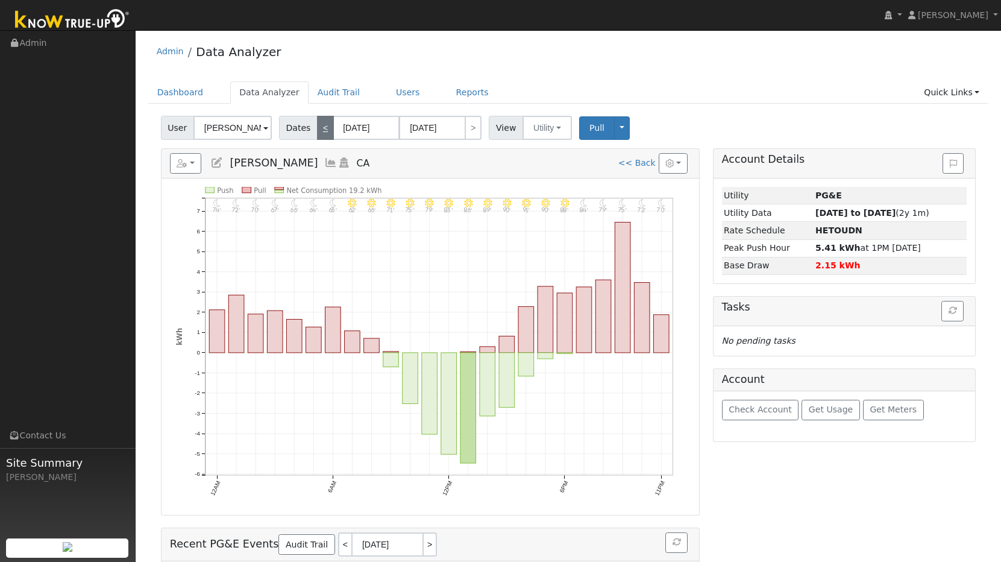
click at [318, 127] on link "<" at bounding box center [325, 128] width 17 height 24
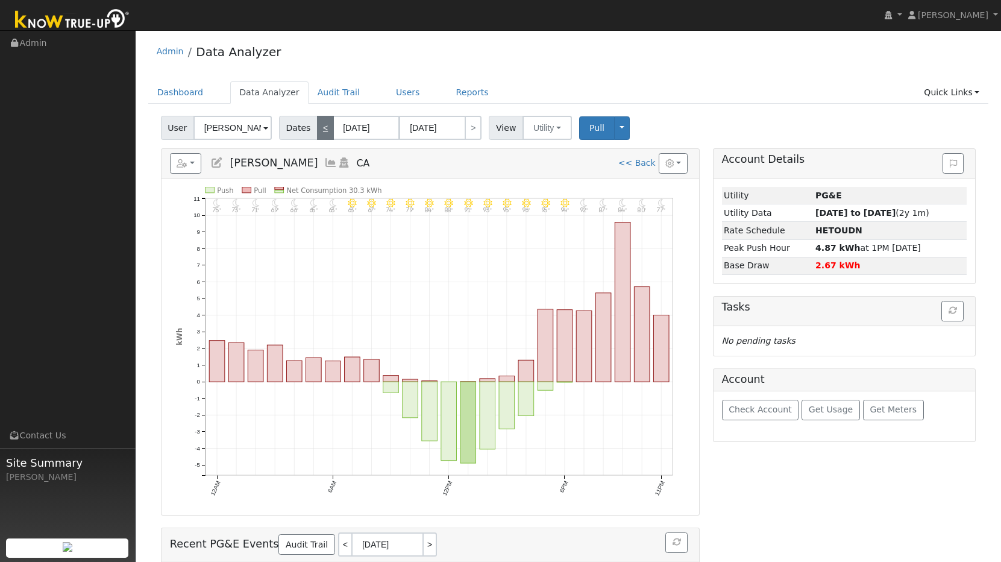
click at [318, 127] on link "<" at bounding box center [325, 128] width 17 height 24
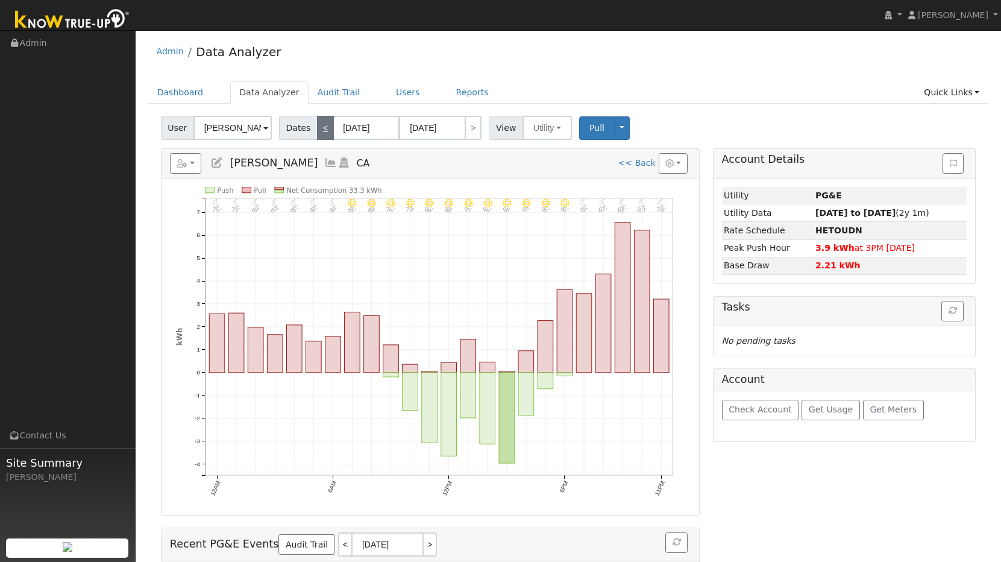
click at [318, 127] on link "<" at bounding box center [325, 128] width 17 height 24
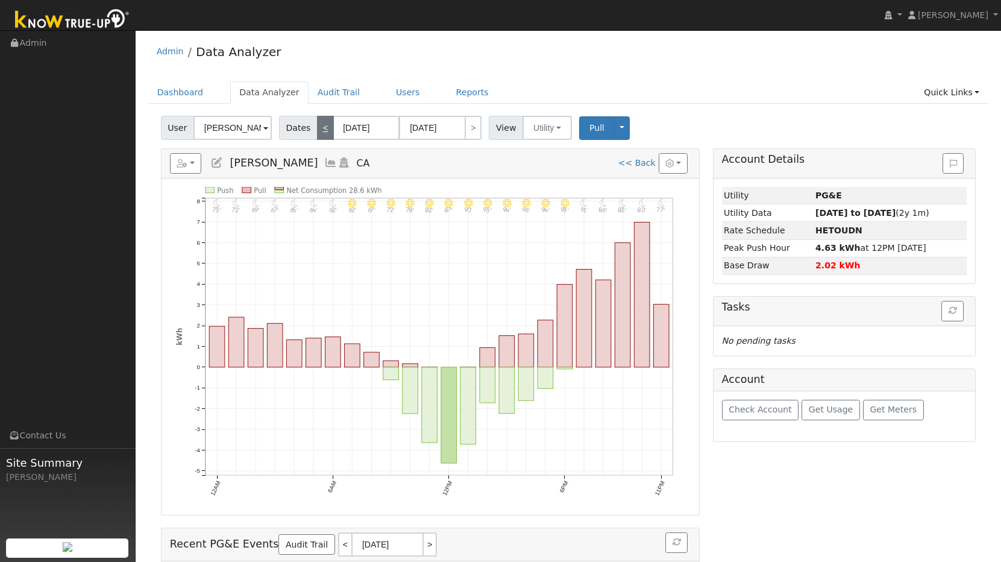
click at [318, 127] on link "<" at bounding box center [325, 128] width 17 height 24
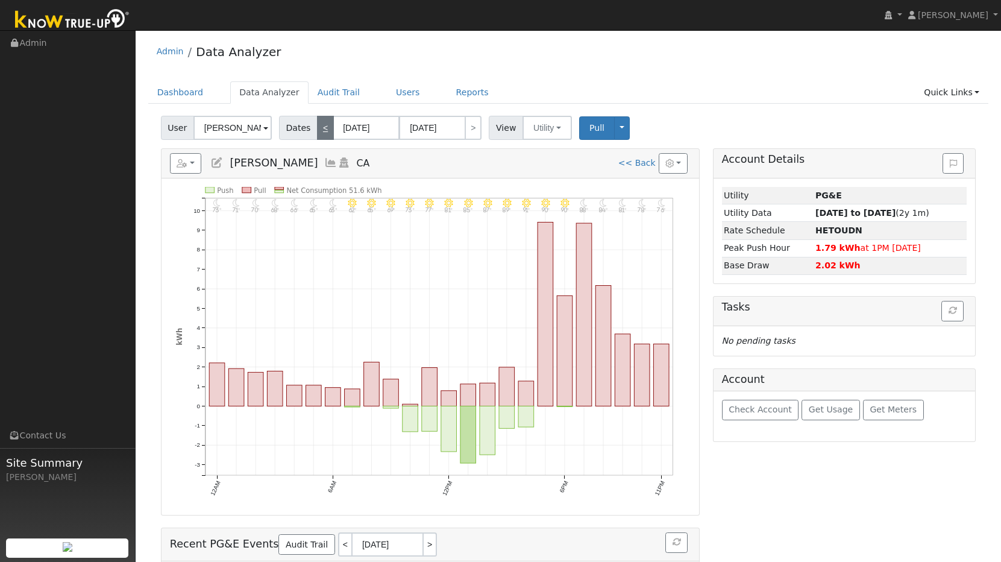
click at [318, 127] on link "<" at bounding box center [325, 128] width 17 height 24
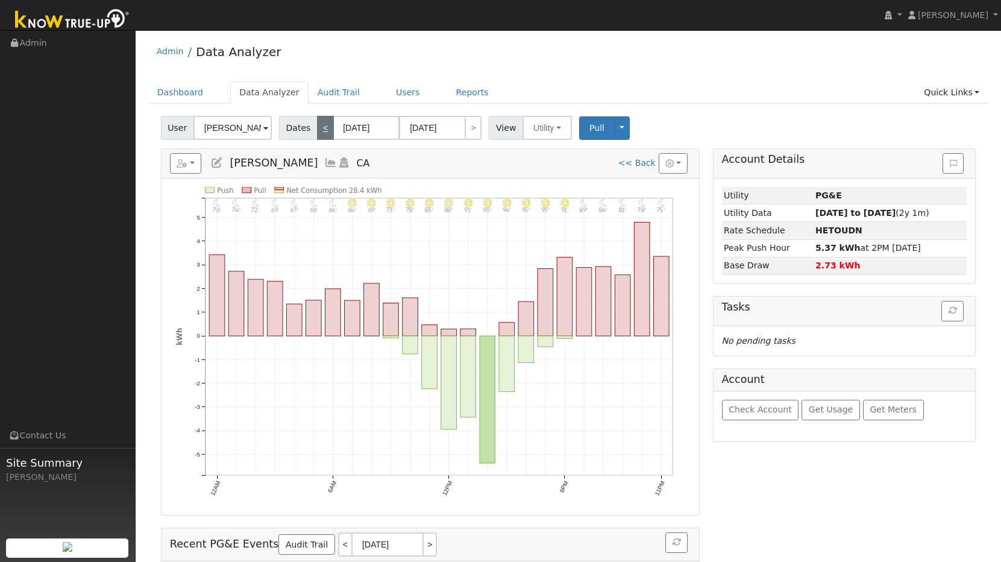
click at [320, 132] on link "<" at bounding box center [325, 128] width 17 height 24
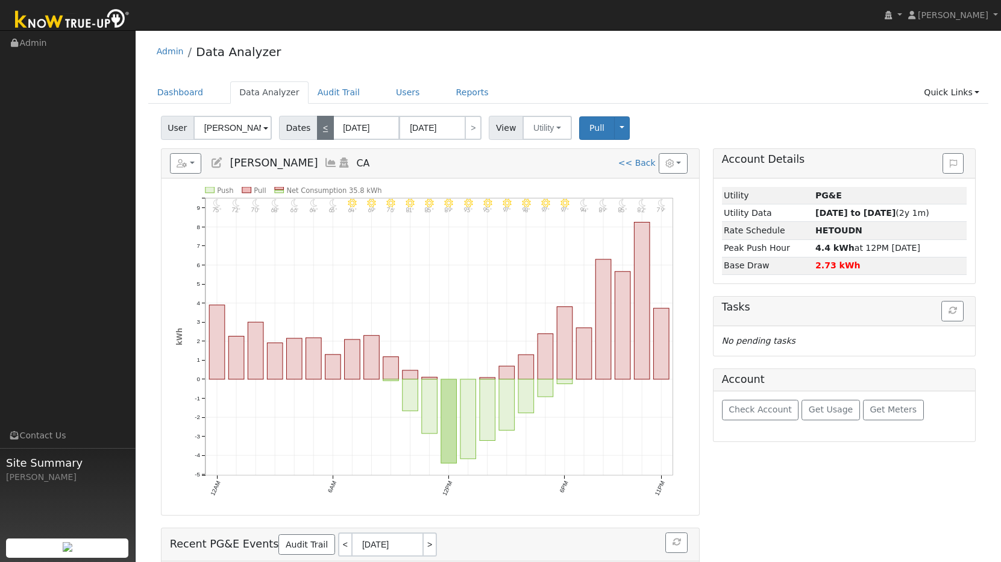
click at [320, 132] on link "<" at bounding box center [325, 128] width 17 height 24
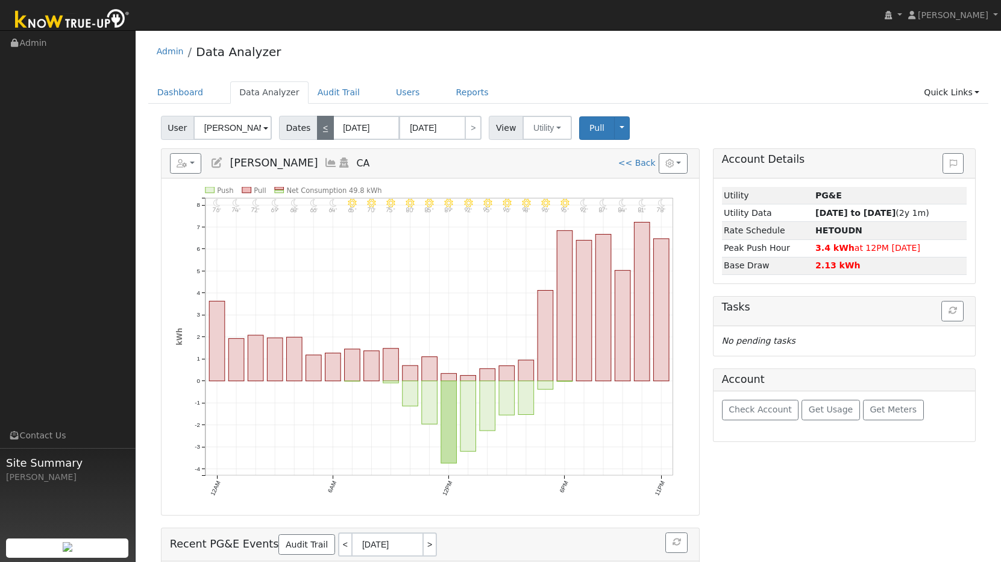
click at [320, 132] on link "<" at bounding box center [325, 128] width 17 height 24
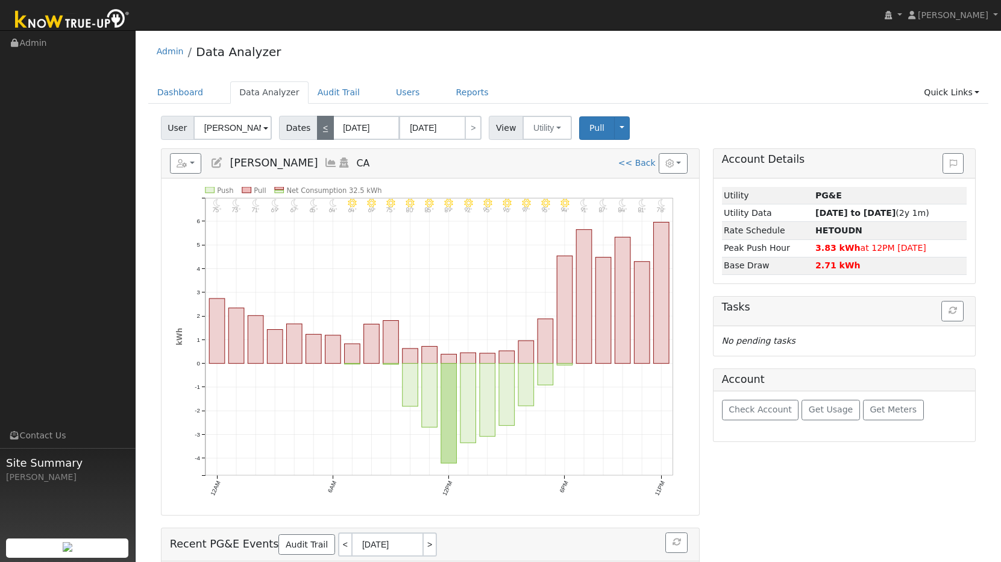
click at [320, 132] on link "<" at bounding box center [325, 128] width 17 height 24
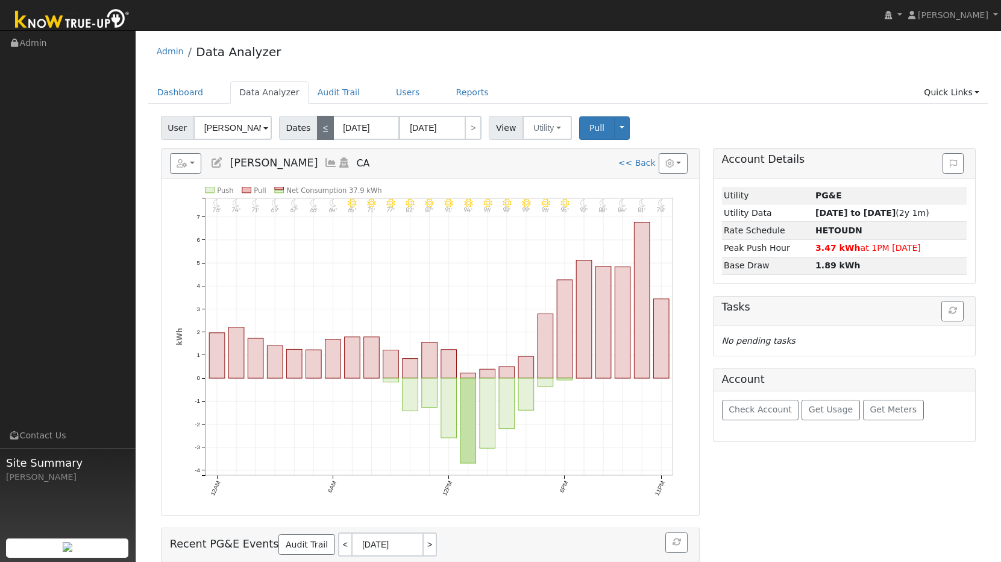
click at [320, 132] on link "<" at bounding box center [325, 128] width 17 height 24
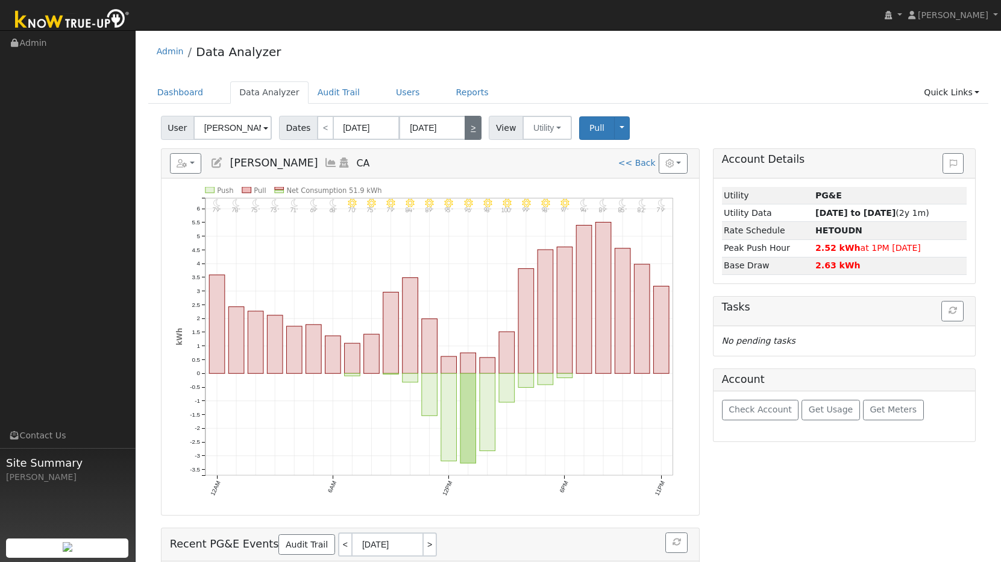
click at [474, 131] on link ">" at bounding box center [473, 128] width 17 height 24
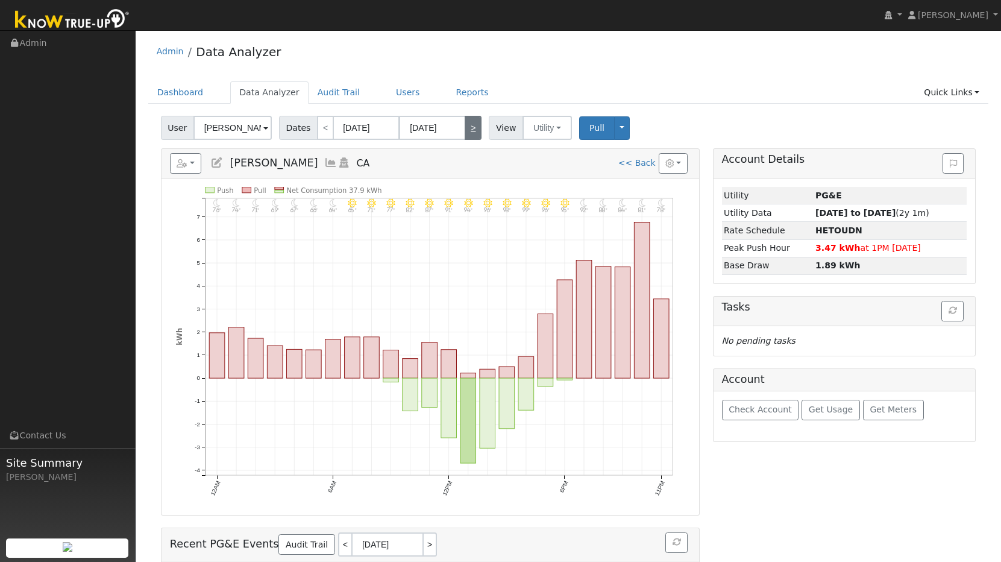
click at [474, 131] on link ">" at bounding box center [473, 128] width 17 height 24
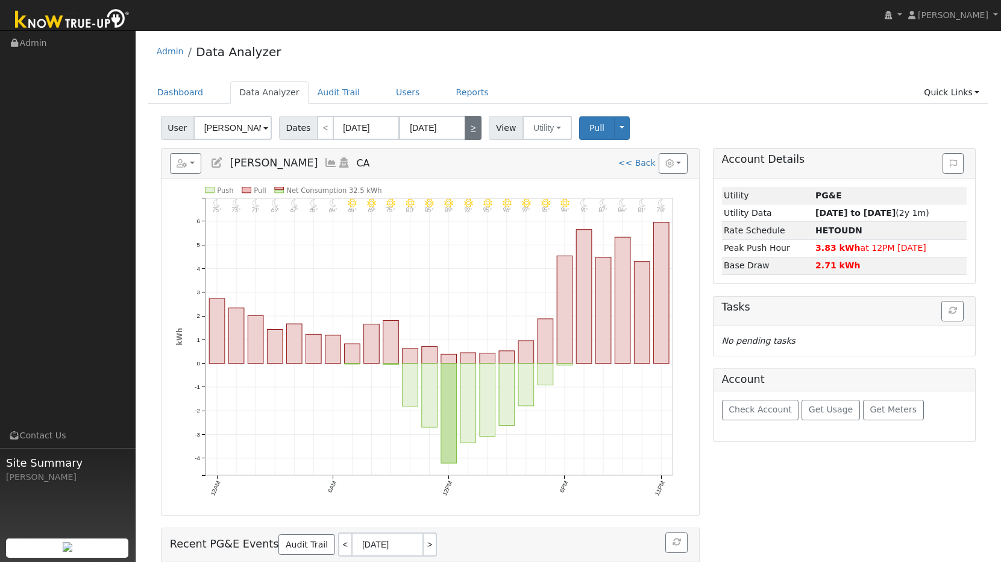
click at [474, 131] on link ">" at bounding box center [473, 128] width 17 height 24
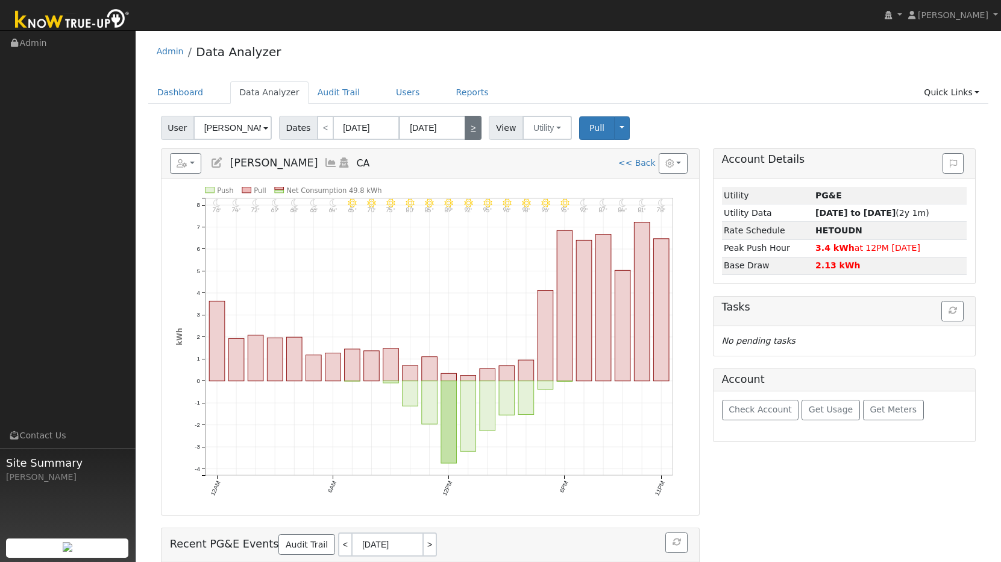
click at [474, 131] on link ">" at bounding box center [473, 128] width 17 height 24
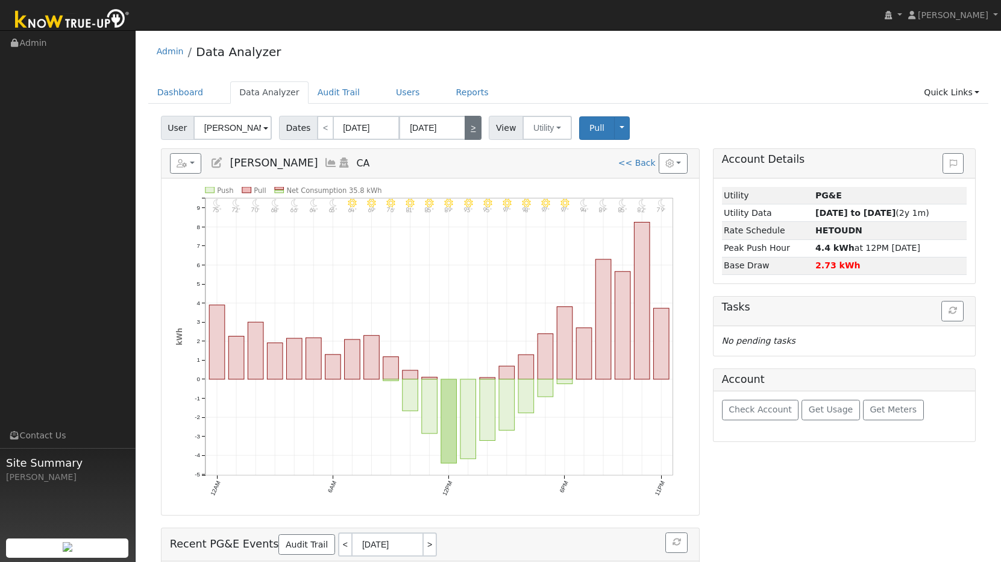
click at [474, 130] on link ">" at bounding box center [473, 128] width 17 height 24
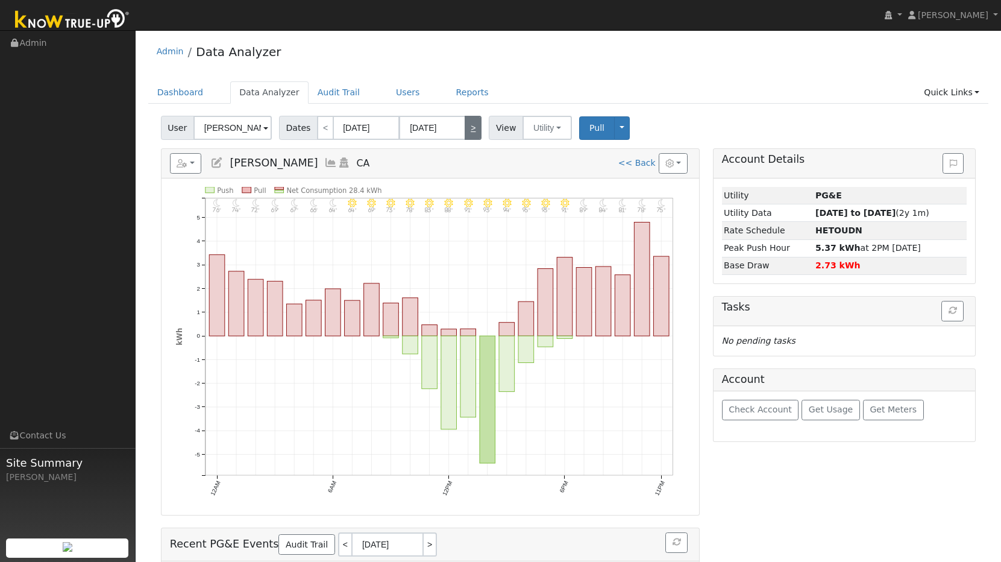
click at [474, 130] on link ">" at bounding box center [473, 128] width 17 height 24
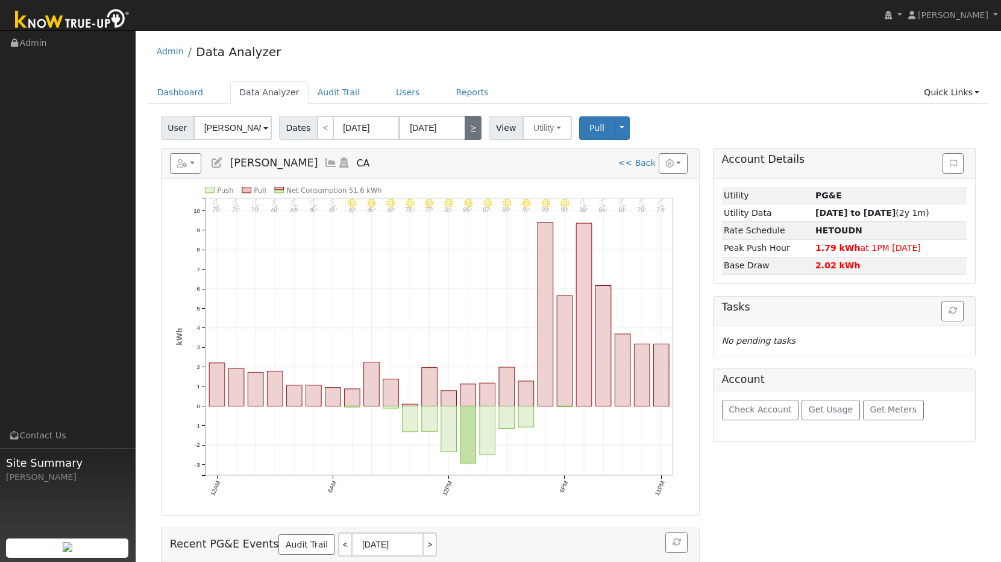
click at [474, 130] on link ">" at bounding box center [473, 128] width 17 height 24
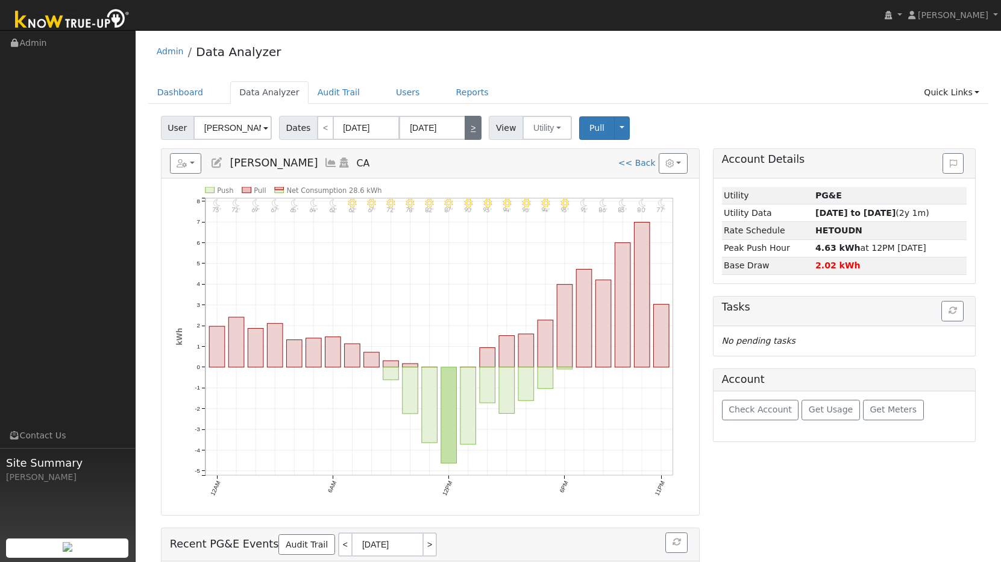
click at [474, 130] on link ">" at bounding box center [473, 128] width 17 height 24
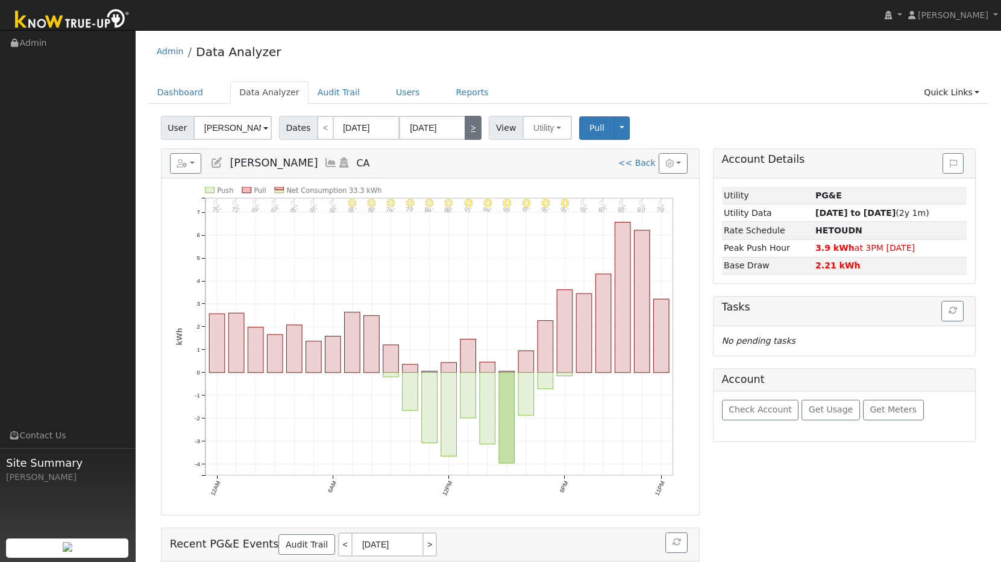
click at [474, 130] on link ">" at bounding box center [473, 128] width 17 height 24
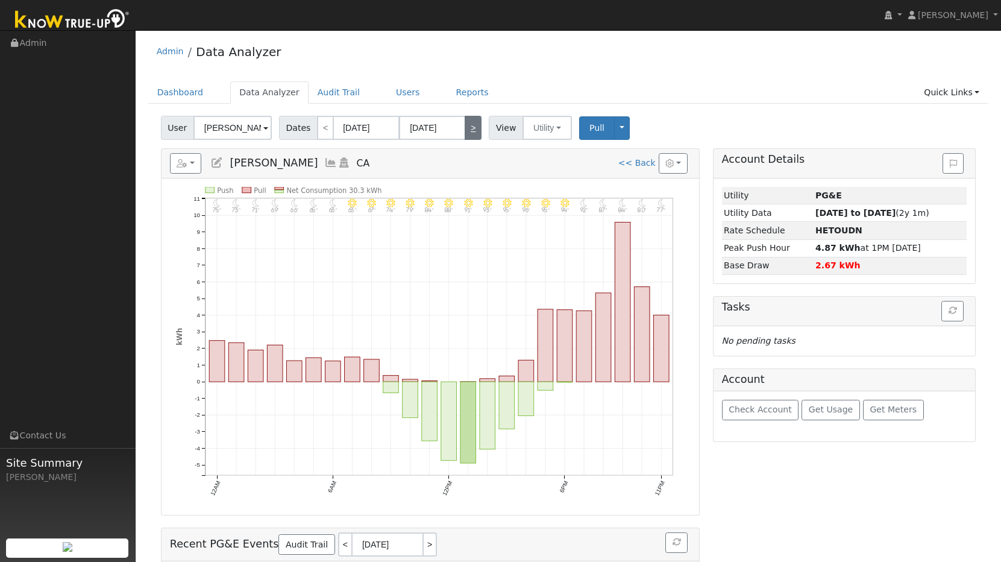
click at [474, 130] on link ">" at bounding box center [473, 128] width 17 height 24
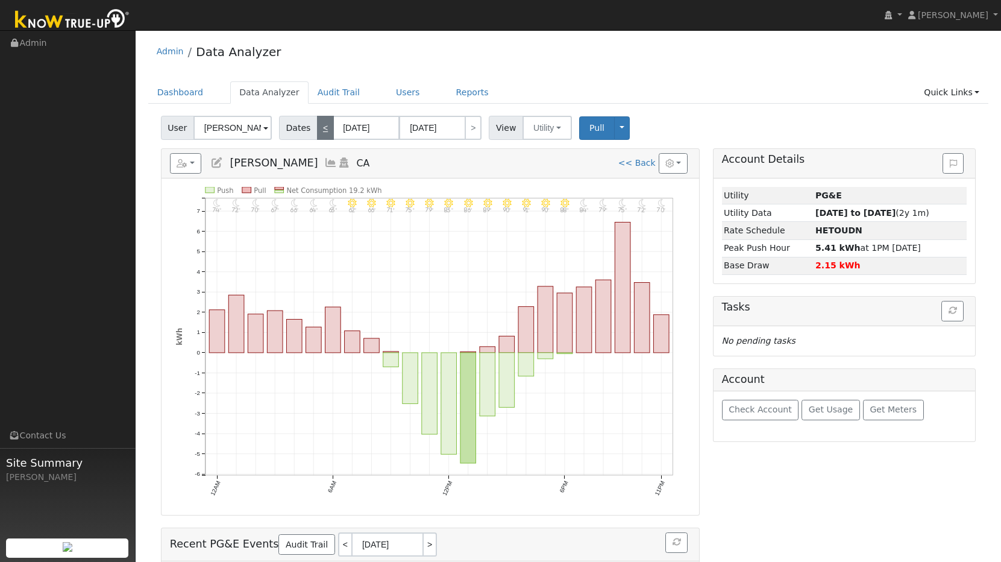
click at [317, 135] on link "<" at bounding box center [325, 128] width 17 height 24
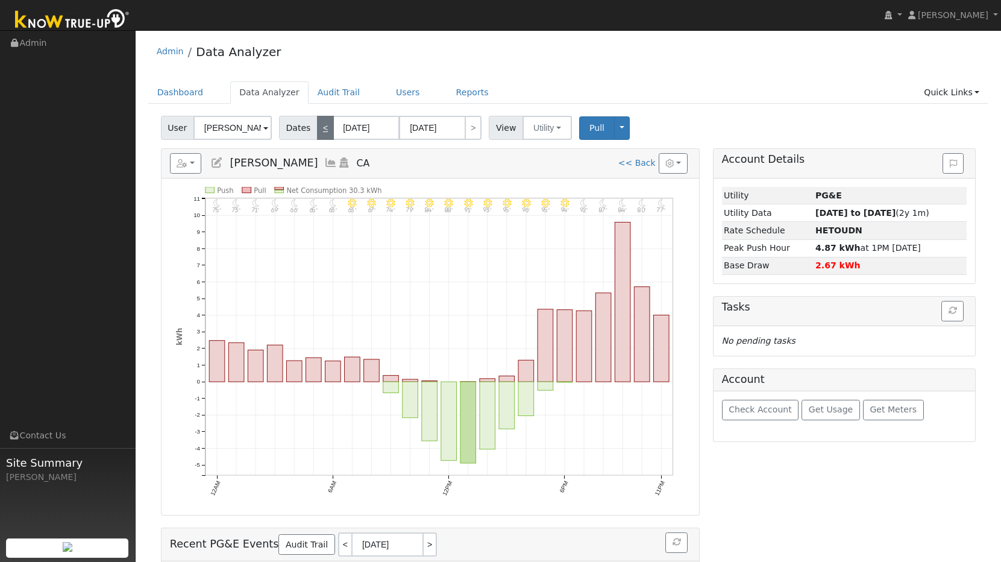
click at [317, 135] on link "<" at bounding box center [325, 128] width 17 height 24
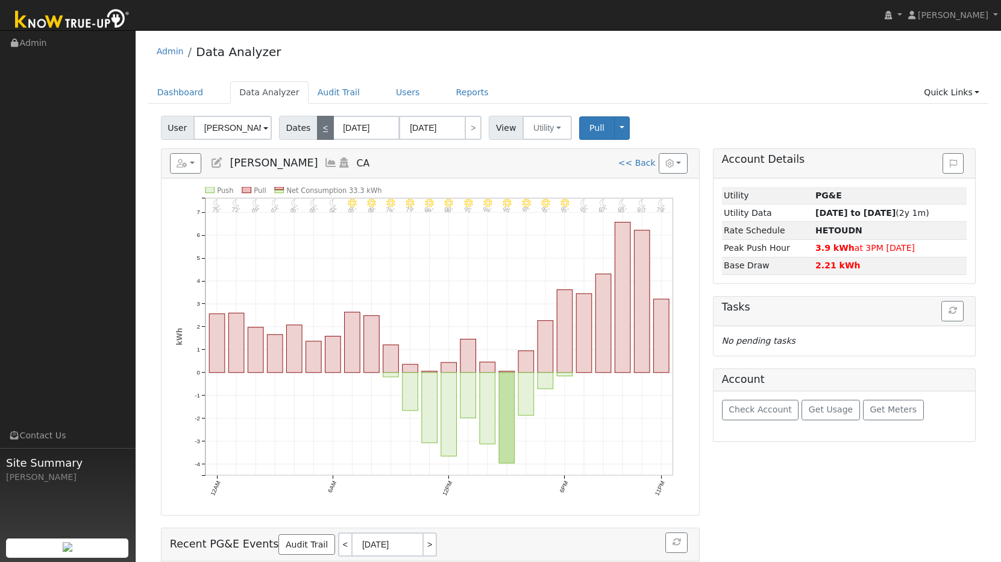
click at [317, 135] on link "<" at bounding box center [325, 128] width 17 height 24
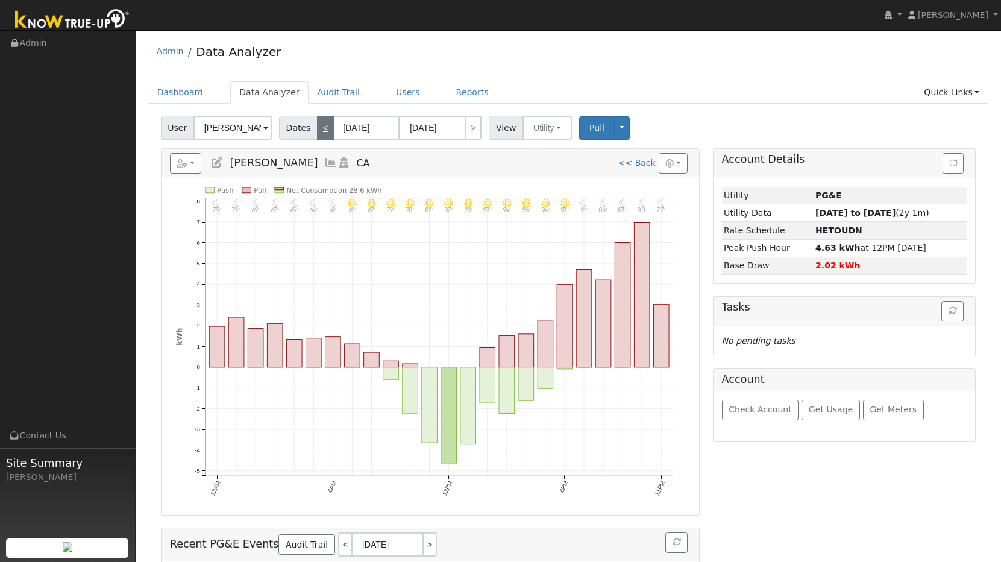
click at [317, 135] on link "<" at bounding box center [325, 128] width 17 height 24
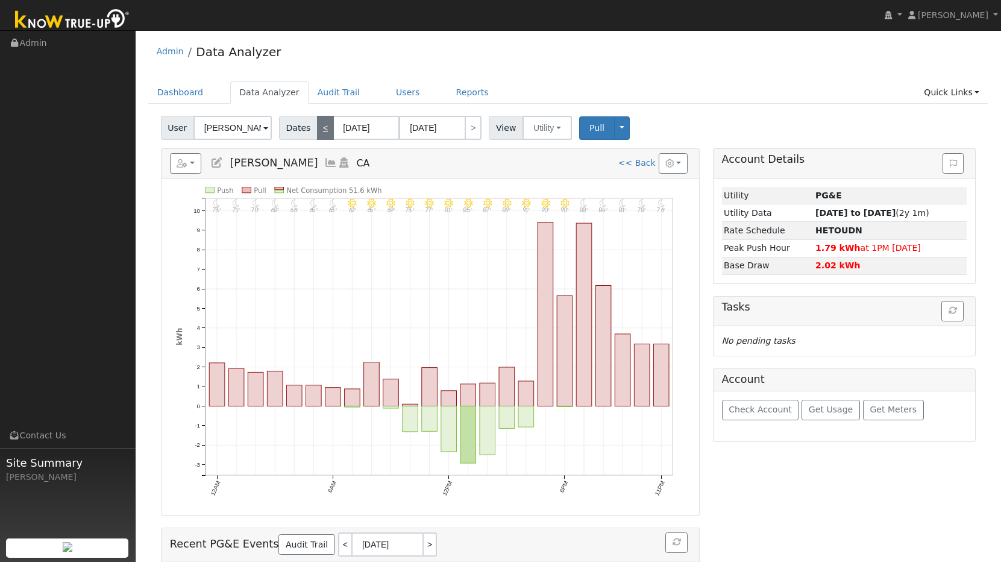
click at [317, 135] on link "<" at bounding box center [325, 128] width 17 height 24
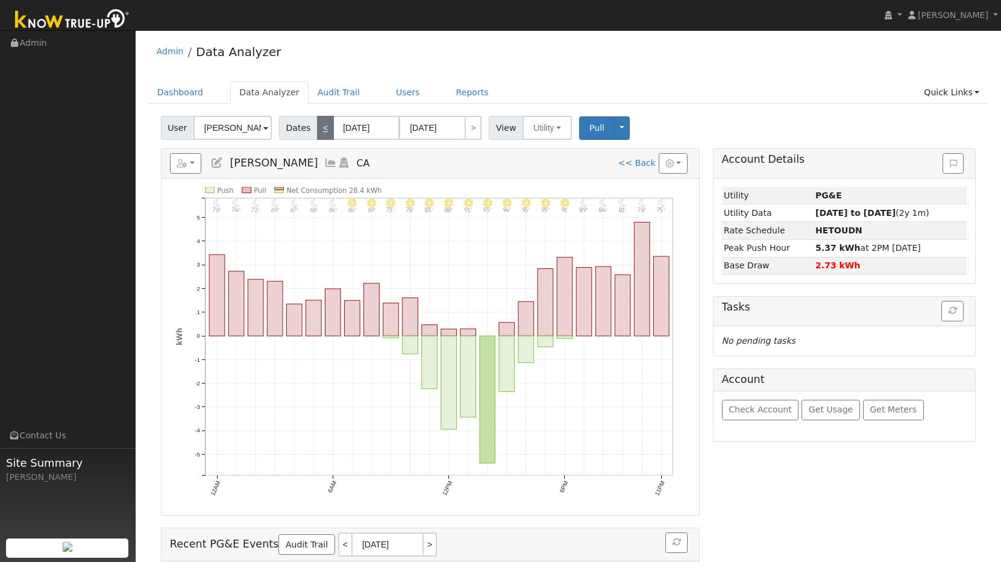
click at [317, 135] on link "<" at bounding box center [325, 128] width 17 height 24
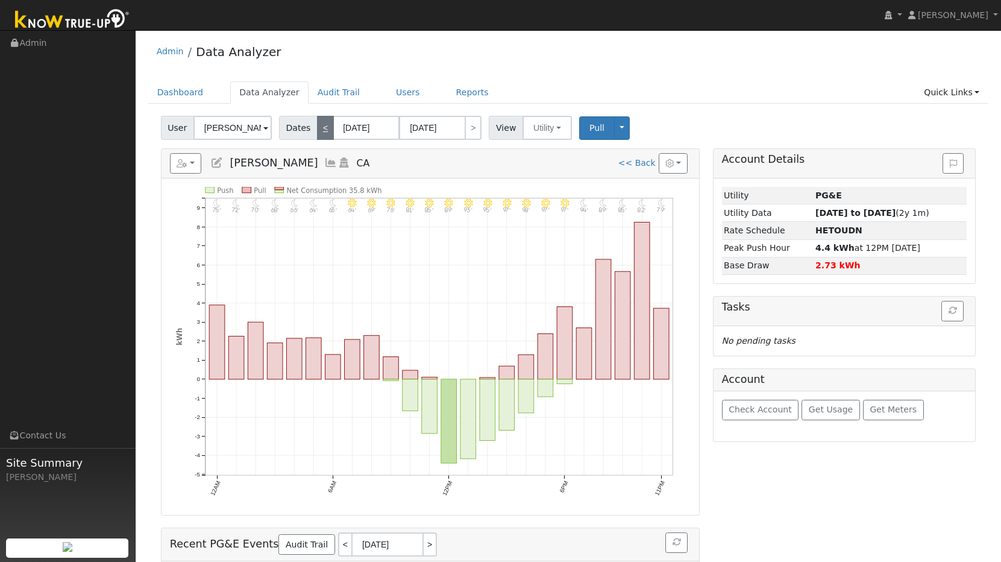
click at [317, 135] on link "<" at bounding box center [325, 128] width 17 height 24
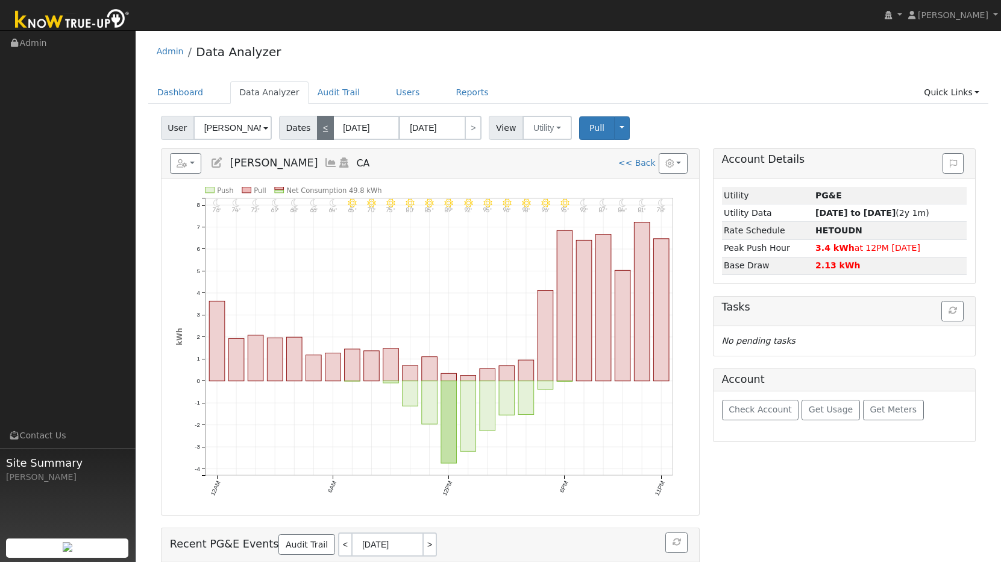
click at [317, 135] on link "<" at bounding box center [325, 128] width 17 height 24
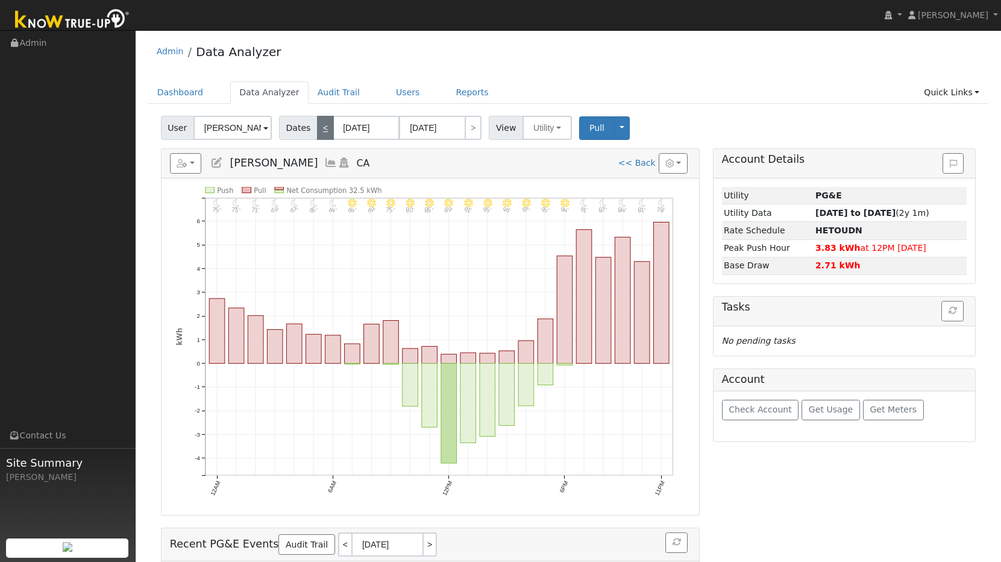
click at [317, 135] on link "<" at bounding box center [325, 128] width 17 height 24
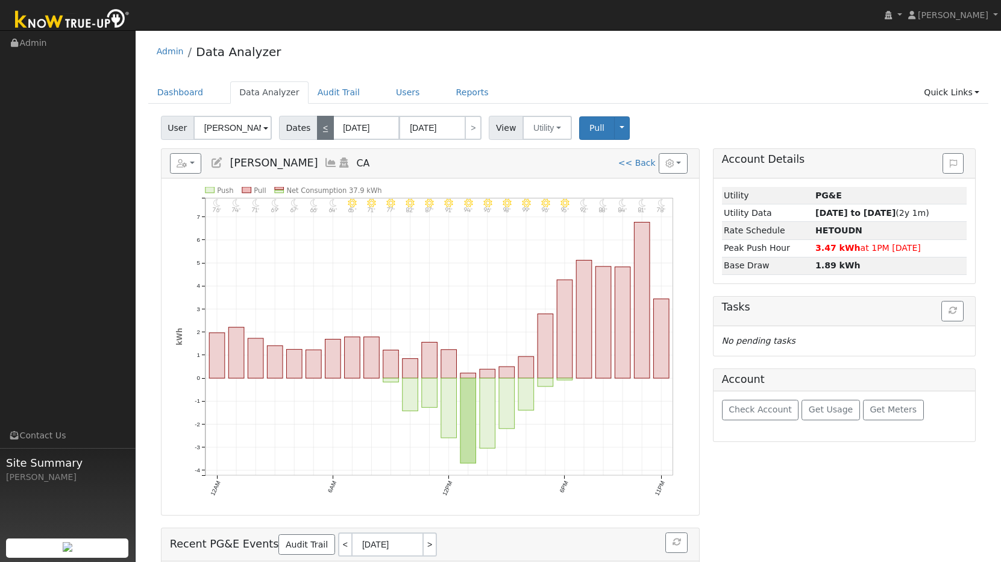
click at [317, 135] on link "<" at bounding box center [325, 128] width 17 height 24
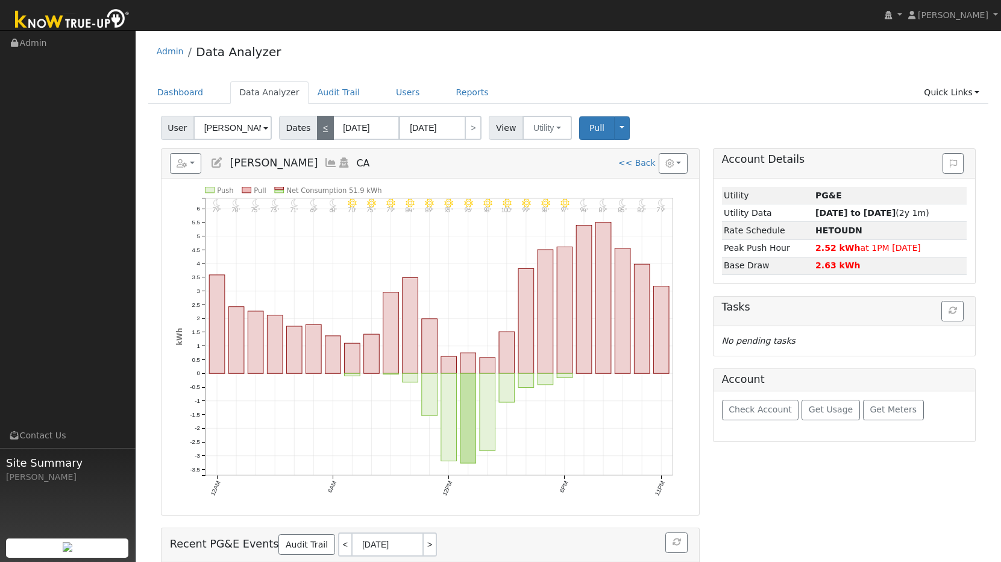
click at [317, 135] on link "<" at bounding box center [325, 128] width 17 height 24
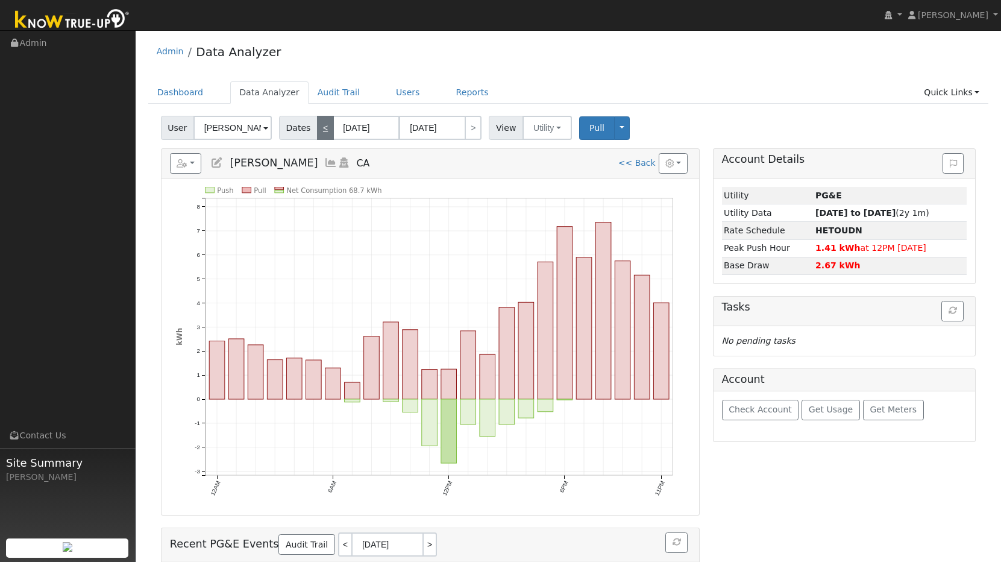
click at [317, 135] on link "<" at bounding box center [325, 128] width 17 height 24
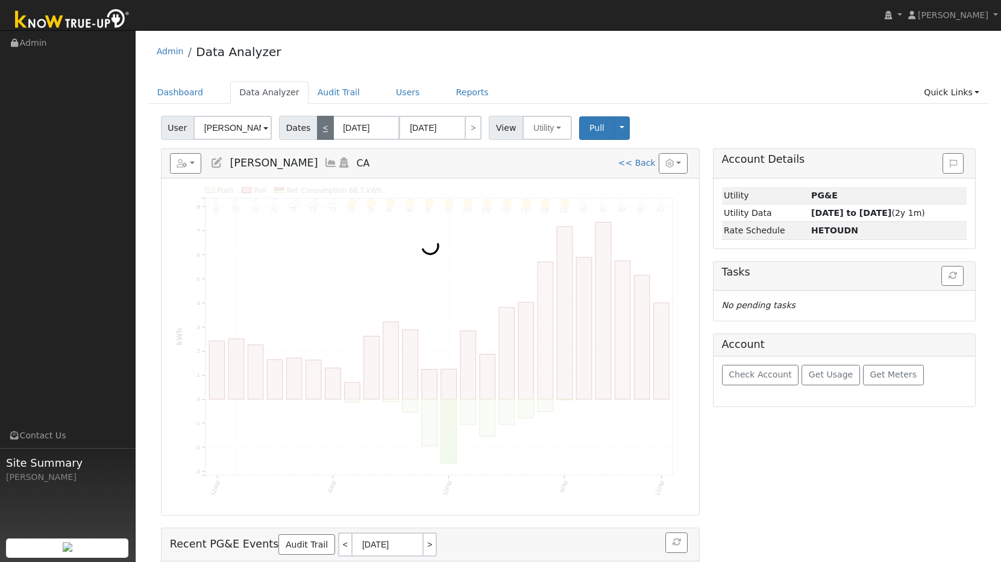
click at [317, 135] on link "<" at bounding box center [325, 128] width 17 height 24
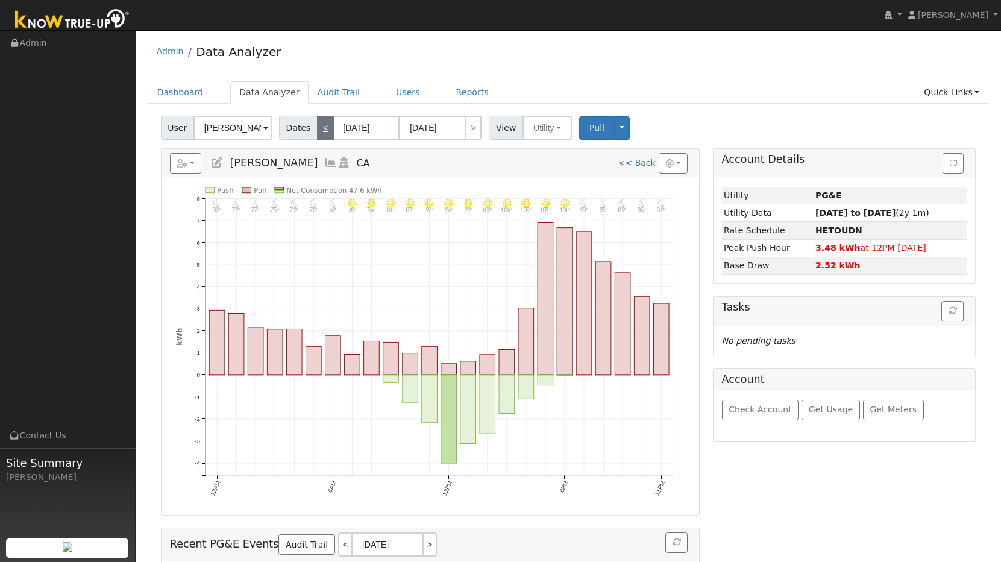
click at [317, 135] on link "<" at bounding box center [325, 128] width 17 height 24
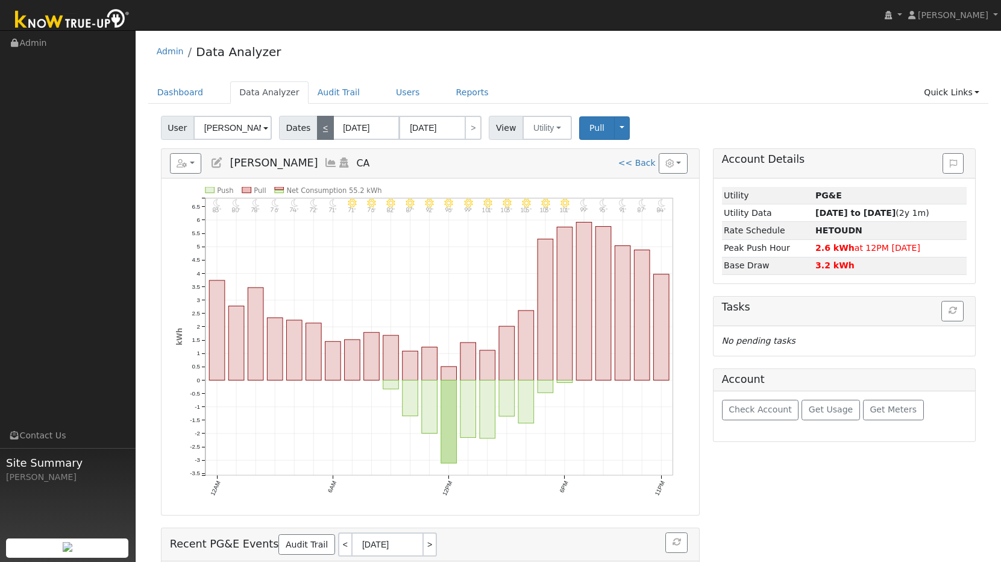
click at [317, 135] on link "<" at bounding box center [325, 128] width 17 height 24
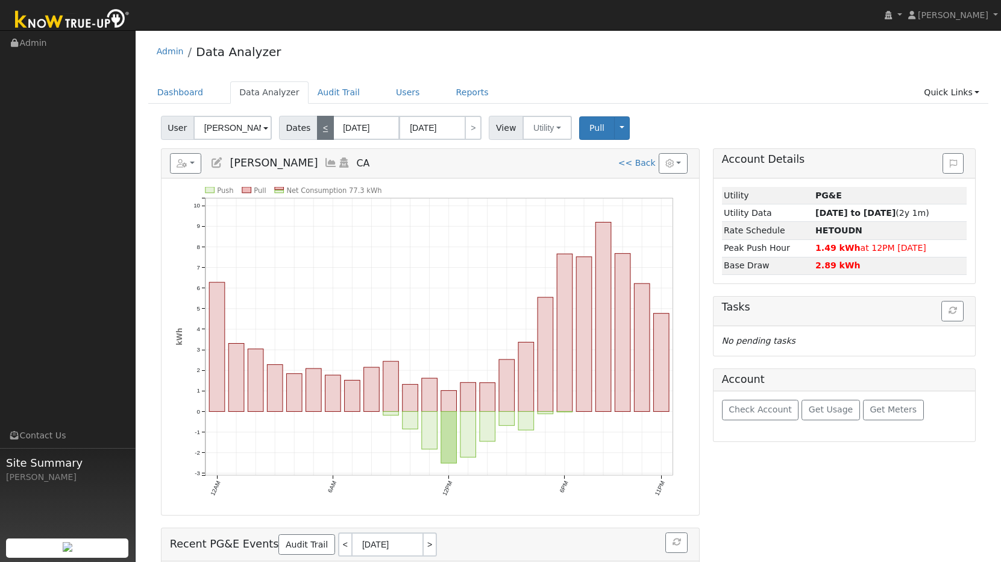
click at [317, 135] on link "<" at bounding box center [325, 128] width 17 height 24
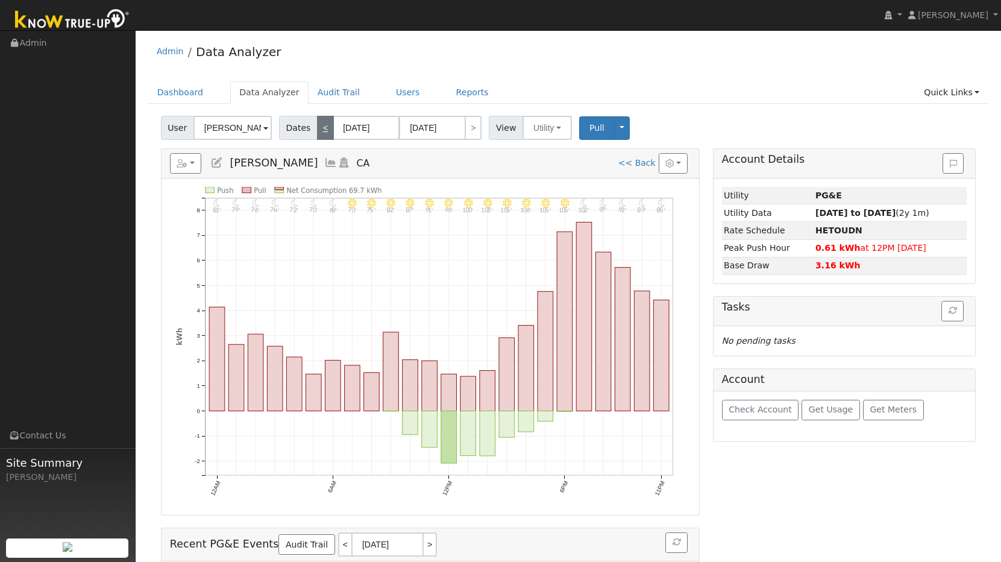
click at [317, 135] on link "<" at bounding box center [325, 128] width 17 height 24
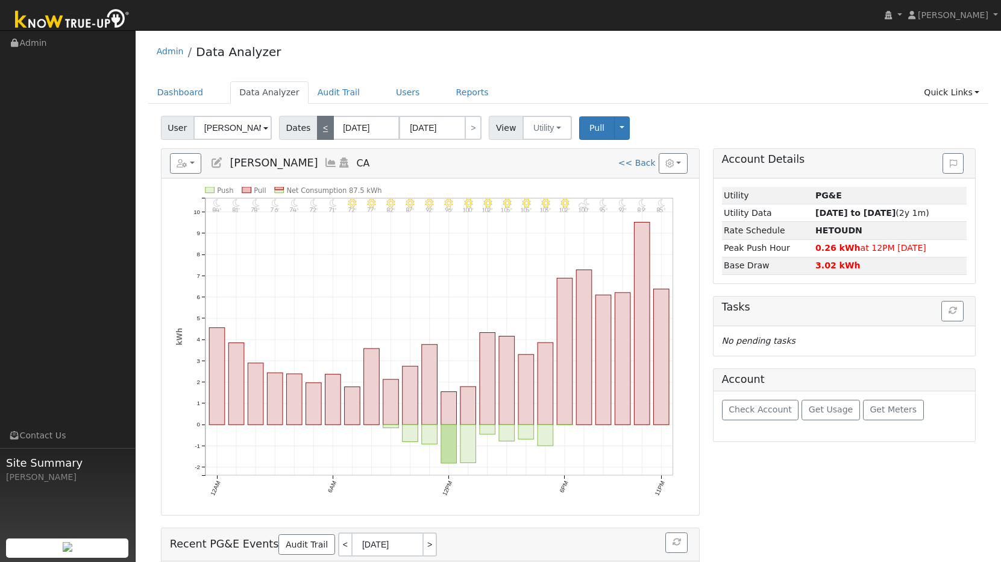
click at [317, 135] on link "<" at bounding box center [325, 128] width 17 height 24
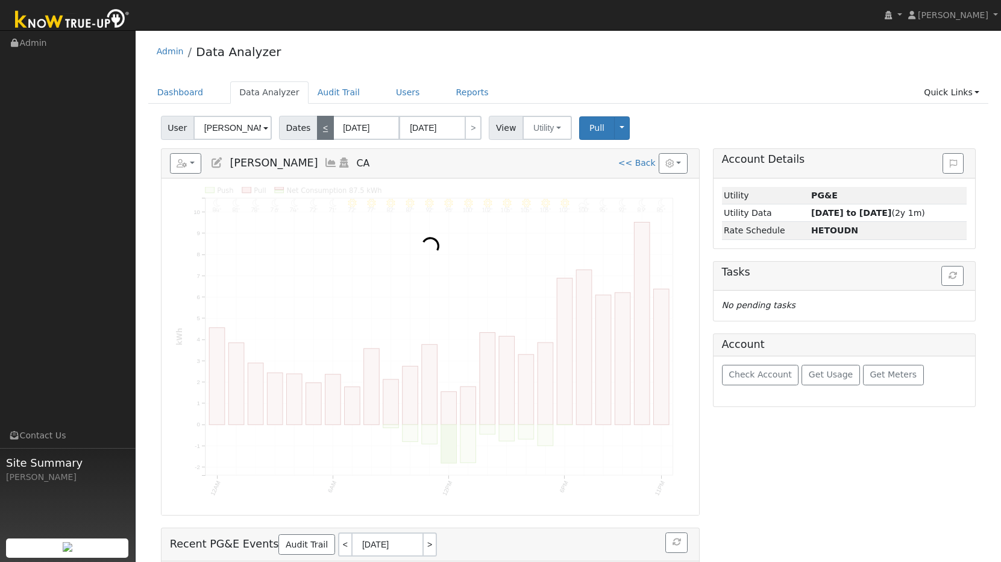
click at [317, 135] on link "<" at bounding box center [325, 128] width 17 height 24
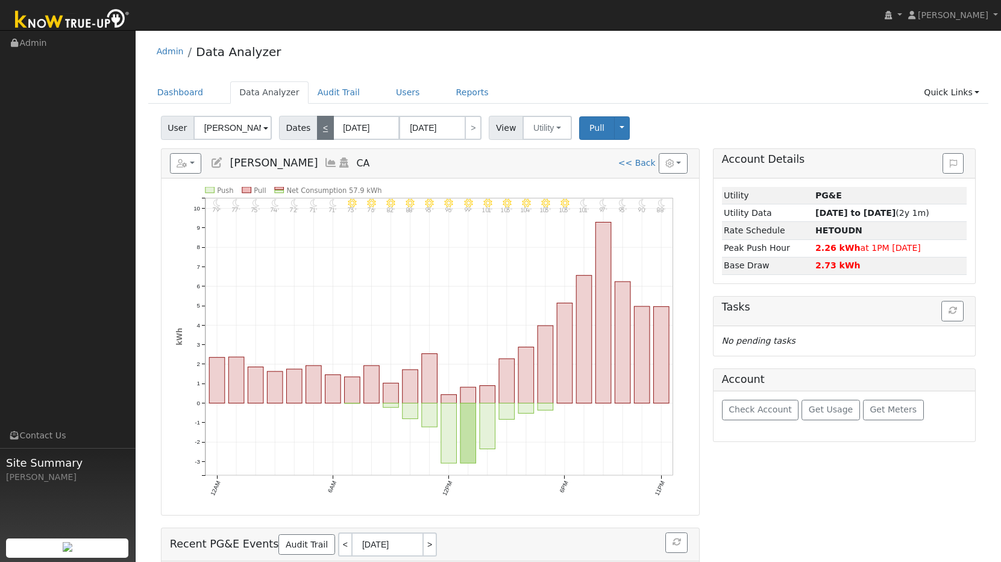
click at [317, 135] on link "<" at bounding box center [325, 128] width 17 height 24
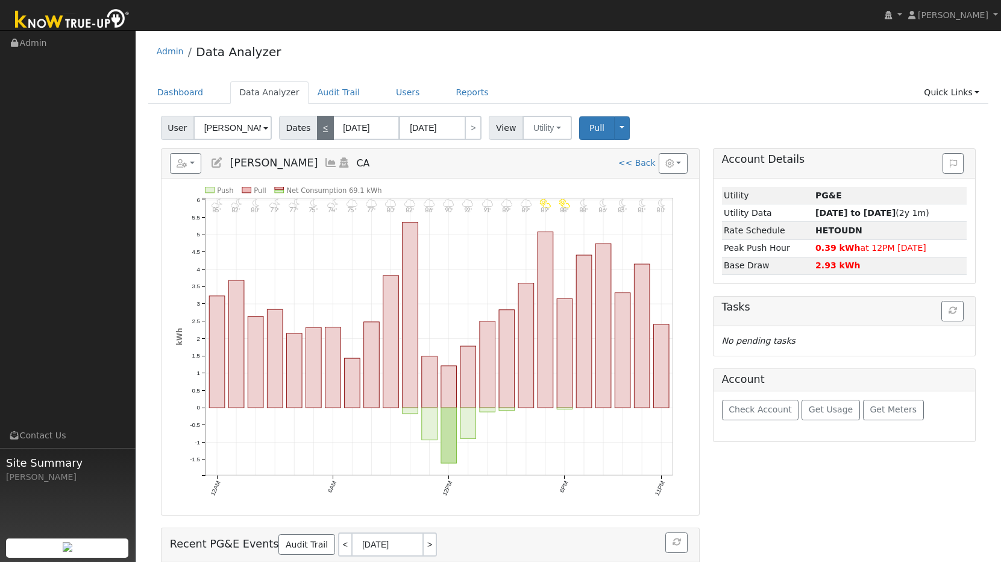
click at [317, 135] on link "<" at bounding box center [325, 128] width 17 height 24
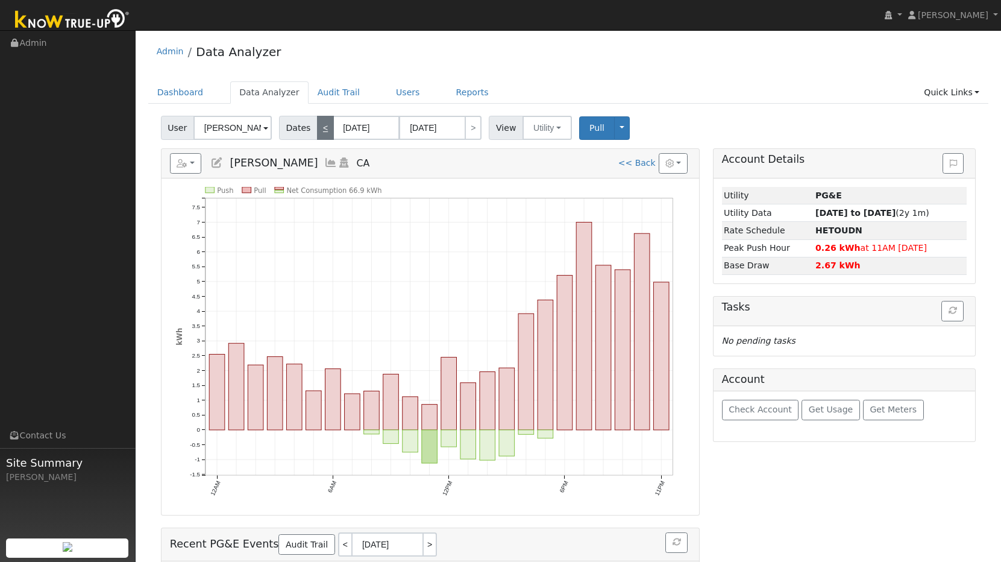
click at [317, 135] on link "<" at bounding box center [325, 128] width 17 height 24
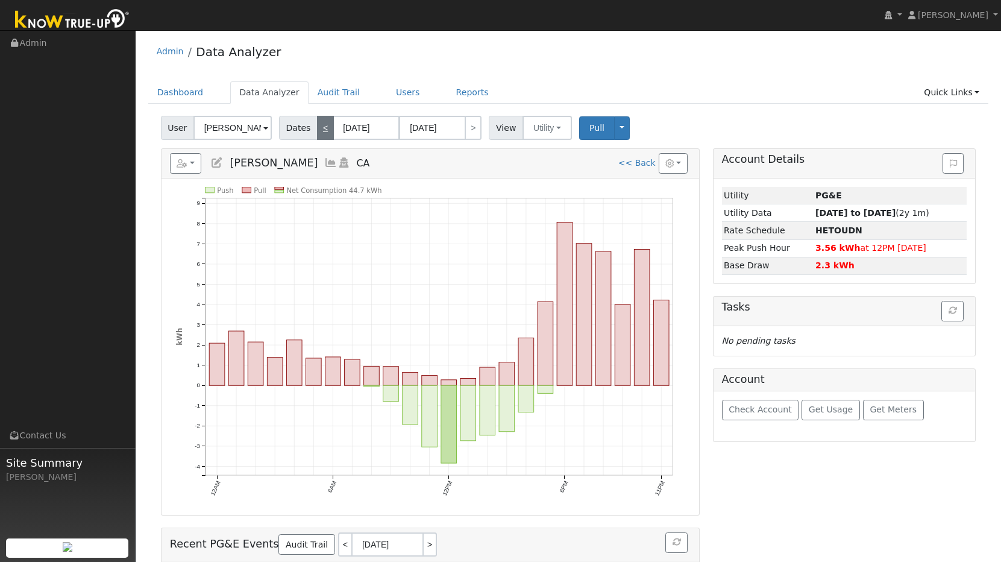
click at [317, 135] on link "<" at bounding box center [325, 128] width 17 height 24
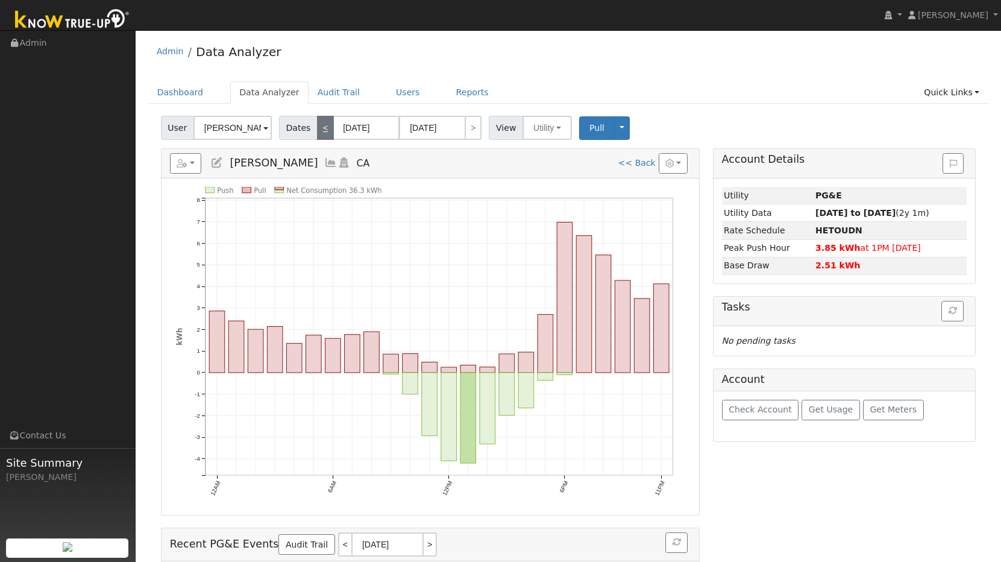
click at [317, 135] on link "<" at bounding box center [325, 128] width 17 height 24
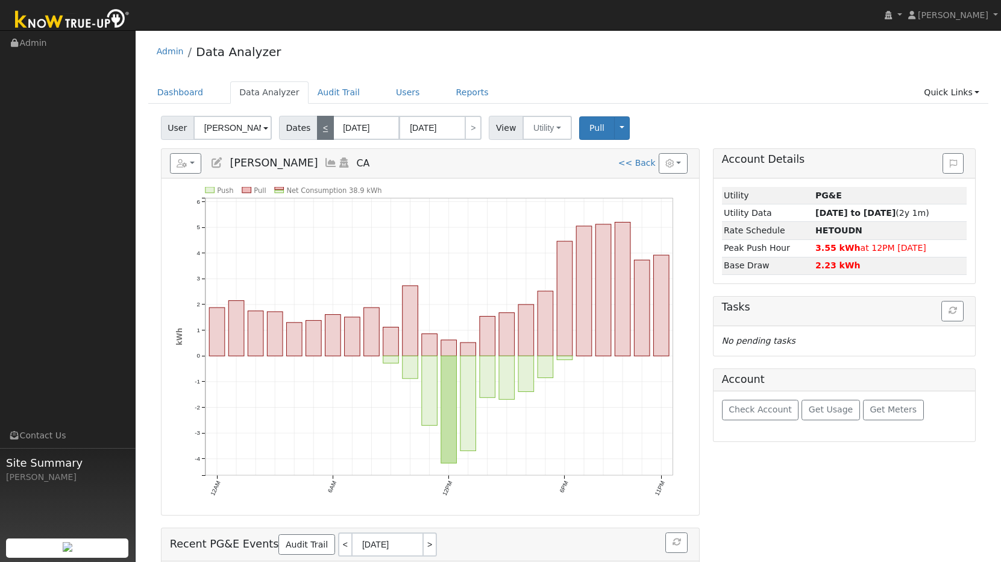
click at [317, 135] on link "<" at bounding box center [325, 128] width 17 height 24
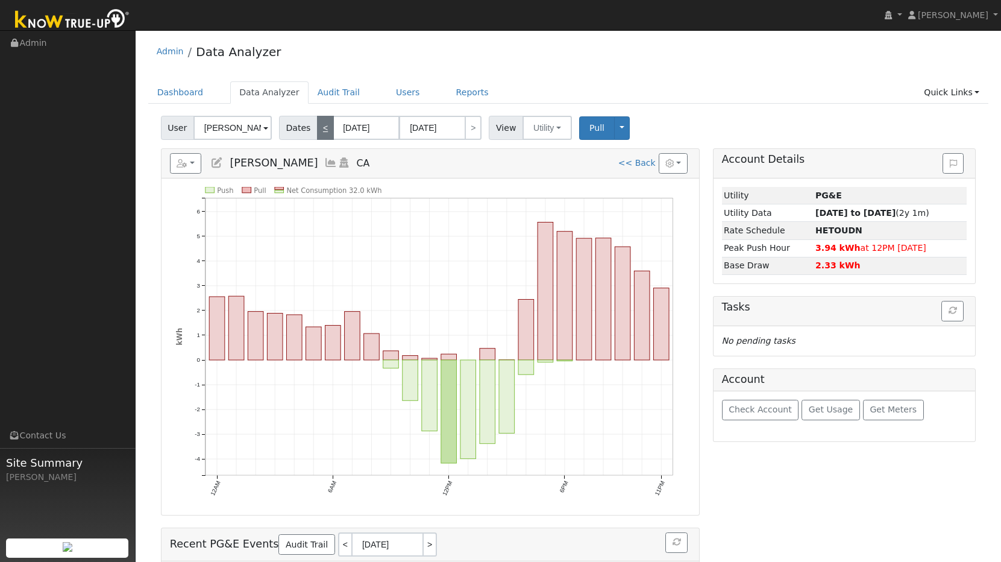
click at [317, 135] on link "<" at bounding box center [325, 128] width 17 height 24
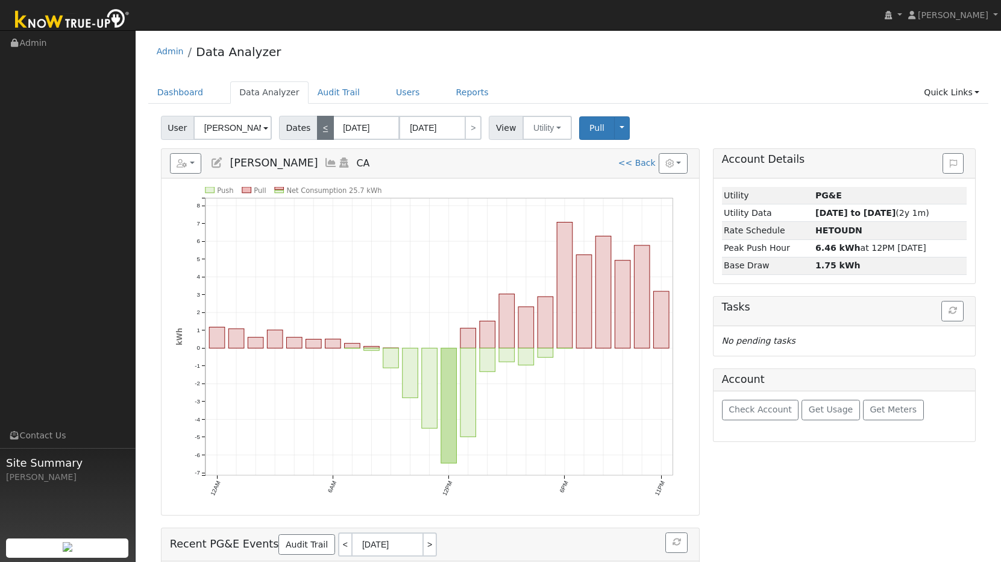
click at [317, 135] on link "<" at bounding box center [325, 128] width 17 height 24
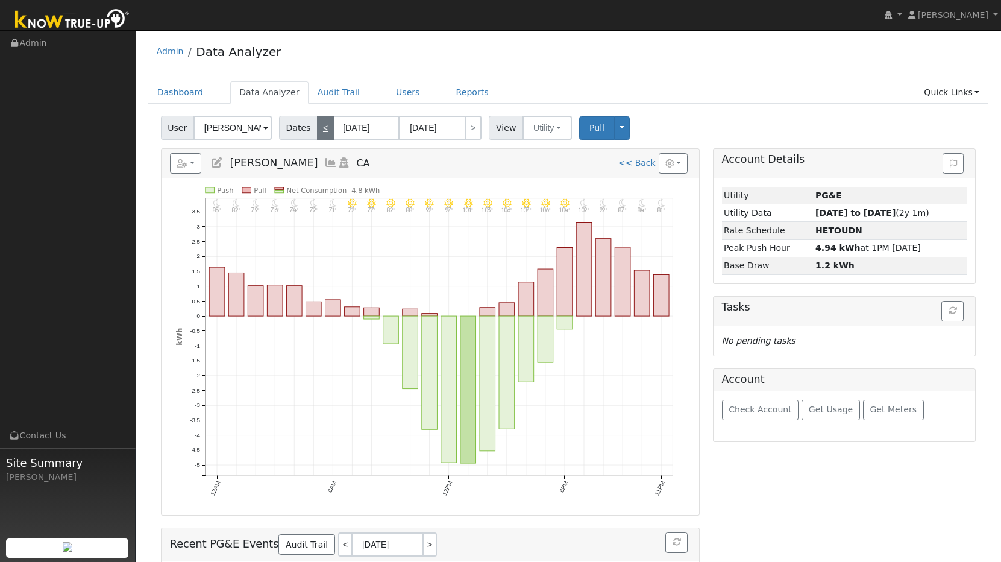
click at [317, 135] on link "<" at bounding box center [325, 128] width 17 height 24
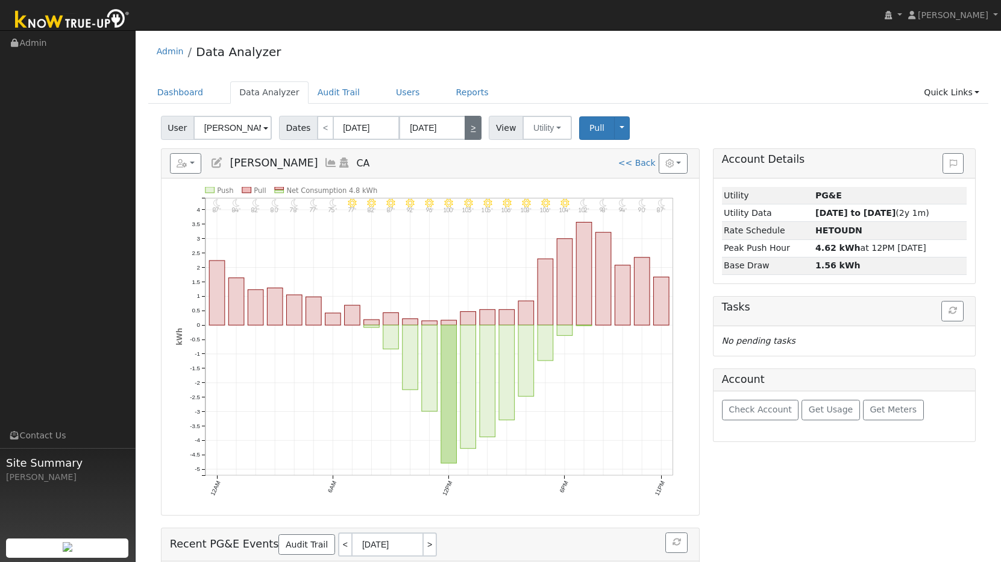
click at [470, 125] on link ">" at bounding box center [473, 128] width 17 height 24
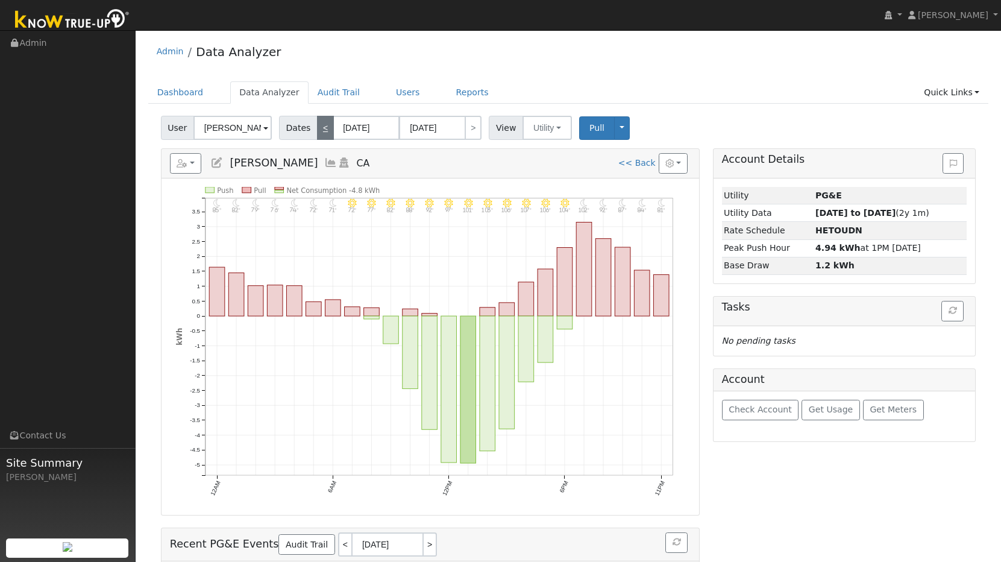
click at [321, 131] on link "<" at bounding box center [325, 128] width 17 height 24
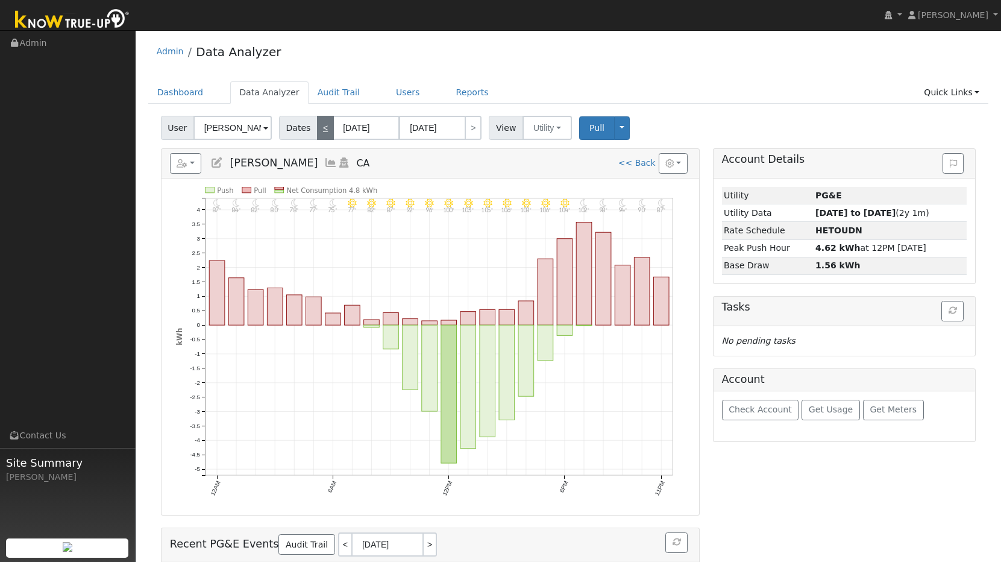
click at [321, 131] on link "<" at bounding box center [325, 128] width 17 height 24
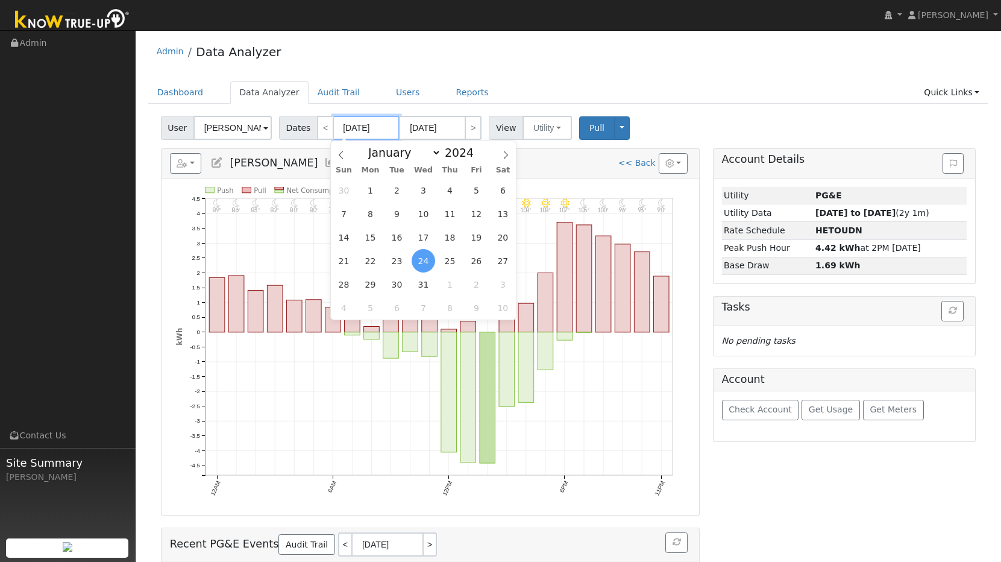
click at [362, 127] on input "[DATE]" at bounding box center [366, 128] width 66 height 24
click at [504, 154] on icon at bounding box center [506, 155] width 8 height 8
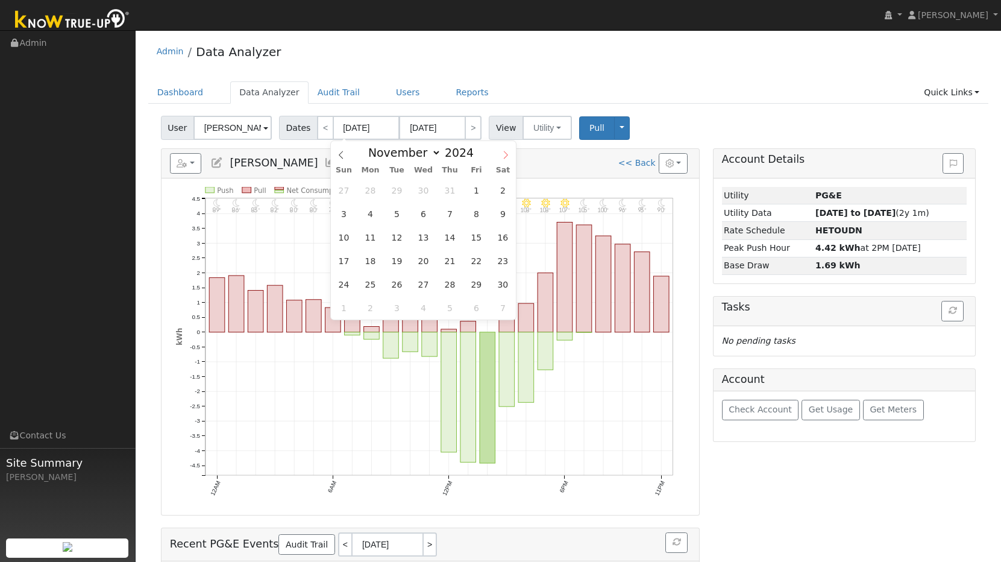
click at [504, 154] on icon at bounding box center [506, 155] width 8 height 8
click at [500, 155] on span at bounding box center [506, 151] width 20 height 20
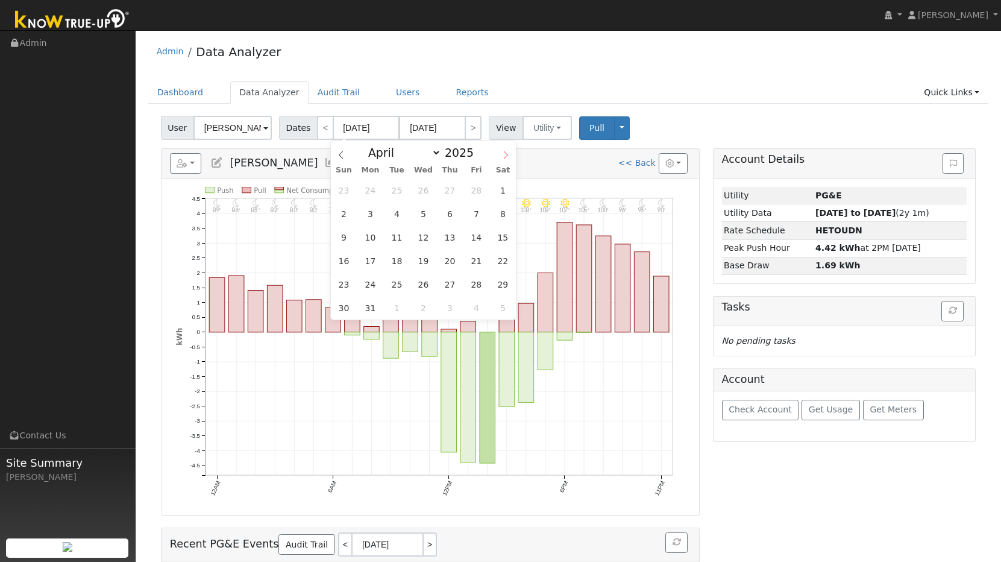
click at [500, 155] on span at bounding box center [506, 151] width 20 height 20
click at [347, 189] on span "1" at bounding box center [344, 190] width 24 height 24
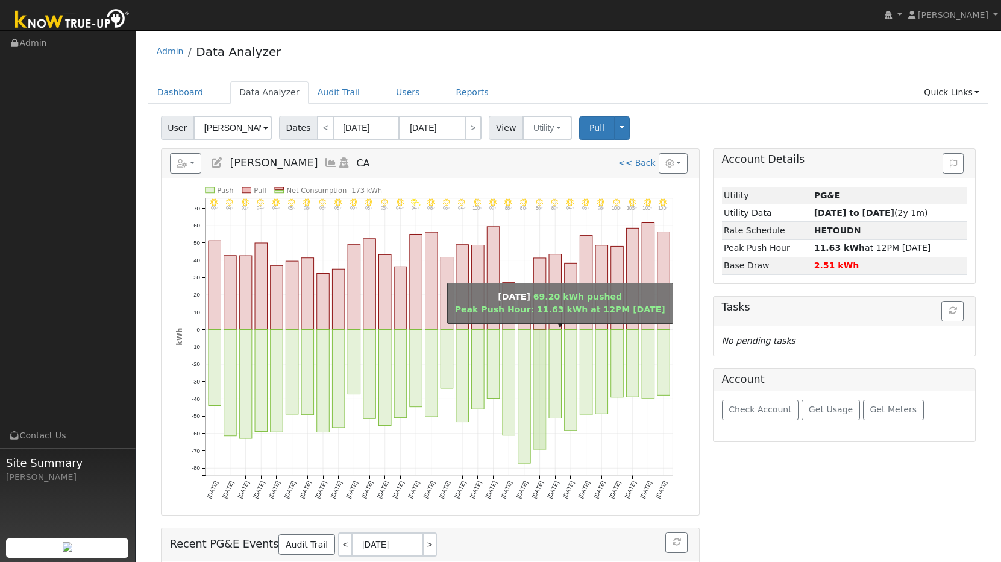
click at [544, 351] on rect "onclick=""" at bounding box center [540, 390] width 13 height 120
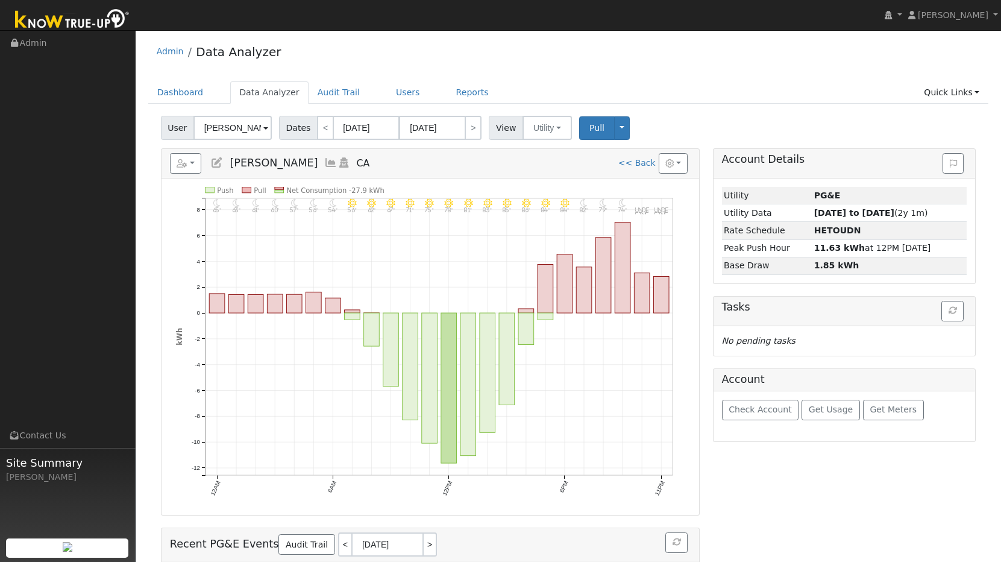
click at [416, 253] on icon "11PM - undefined undefined° 10PM - undefined undefined° 9PM - Clear 74° 8PM - C…" at bounding box center [430, 351] width 509 height 329
